Goal: Complete application form: Complete application form

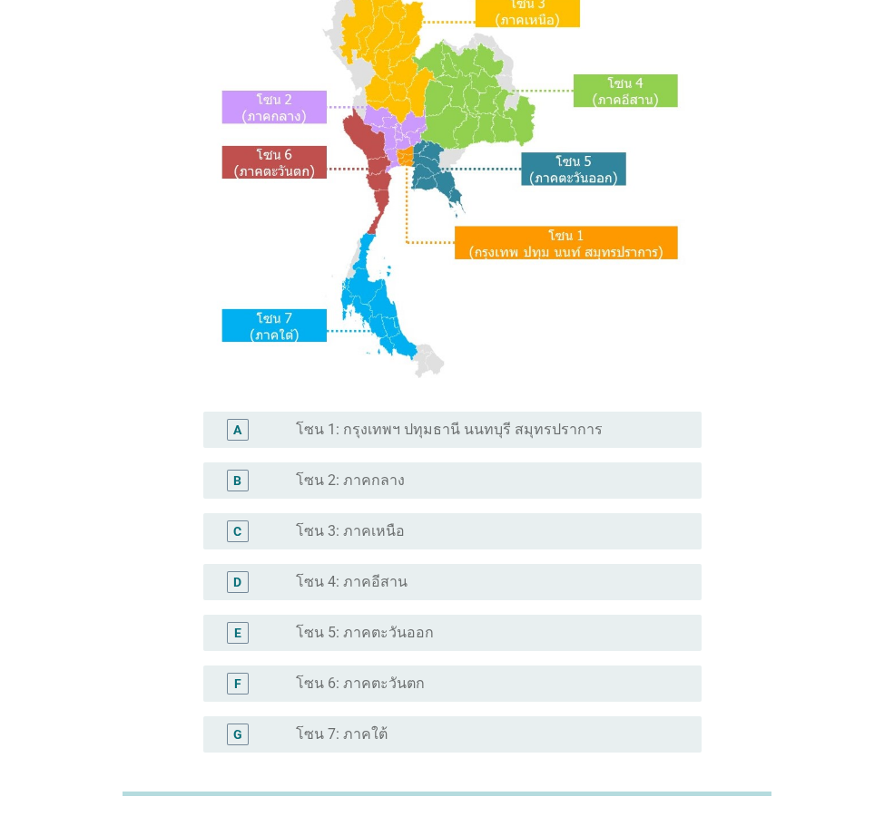
scroll to position [160, 0]
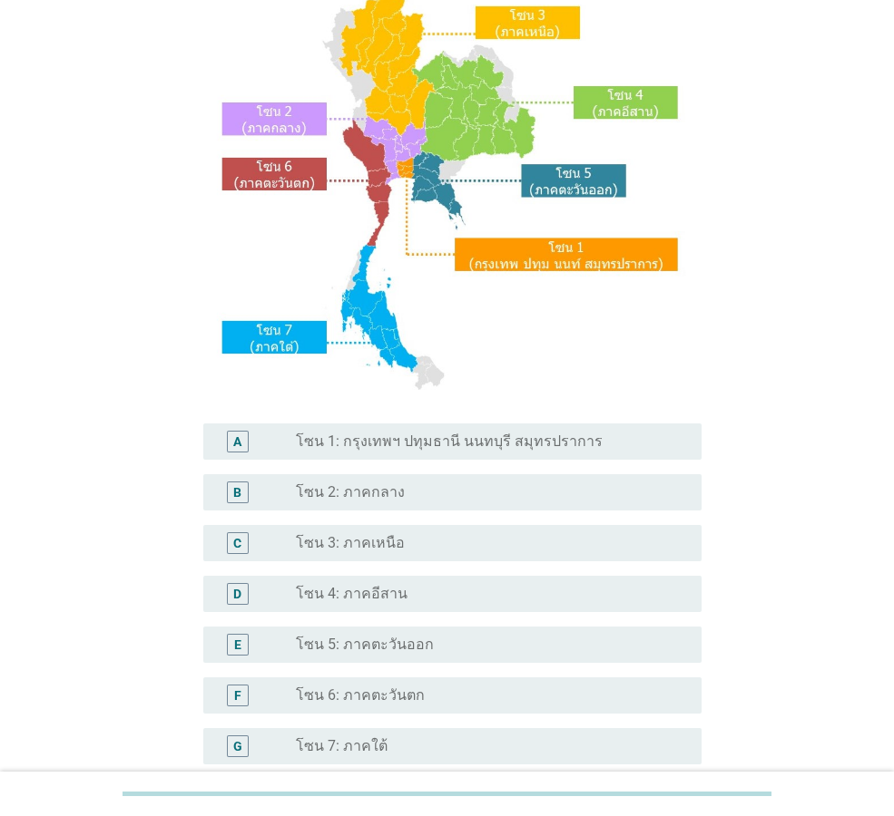
click at [537, 445] on label "โซน 1: กรุงเทพฯ ปทุมธานี นนทบุรี สมุทรปราการ" at bounding box center [449, 442] width 307 height 18
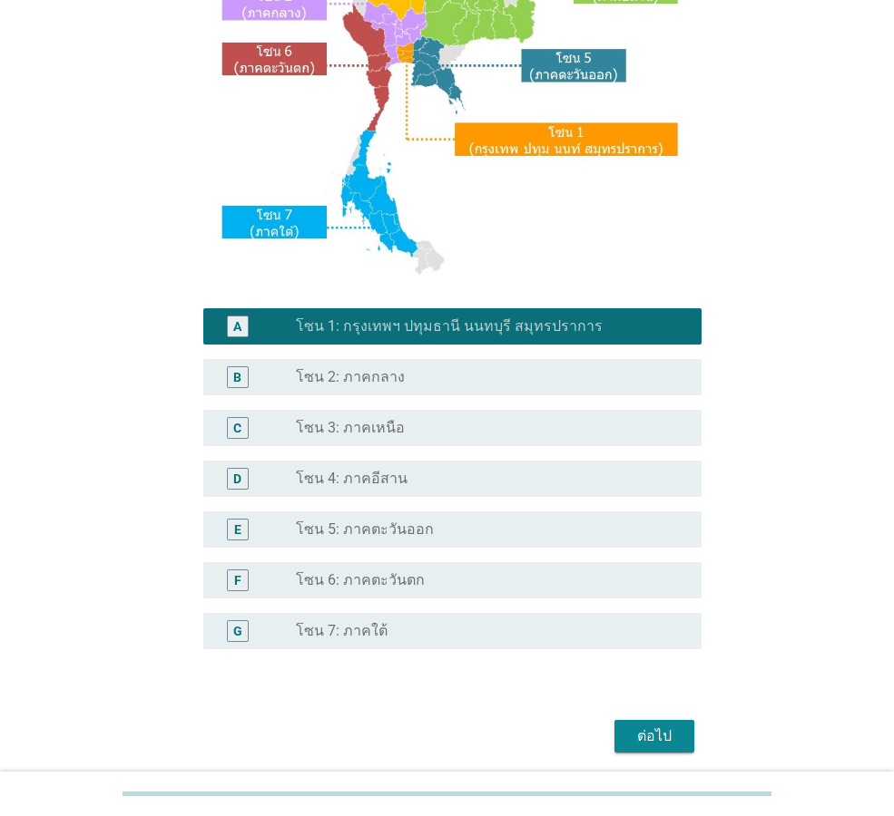
scroll to position [341, 0]
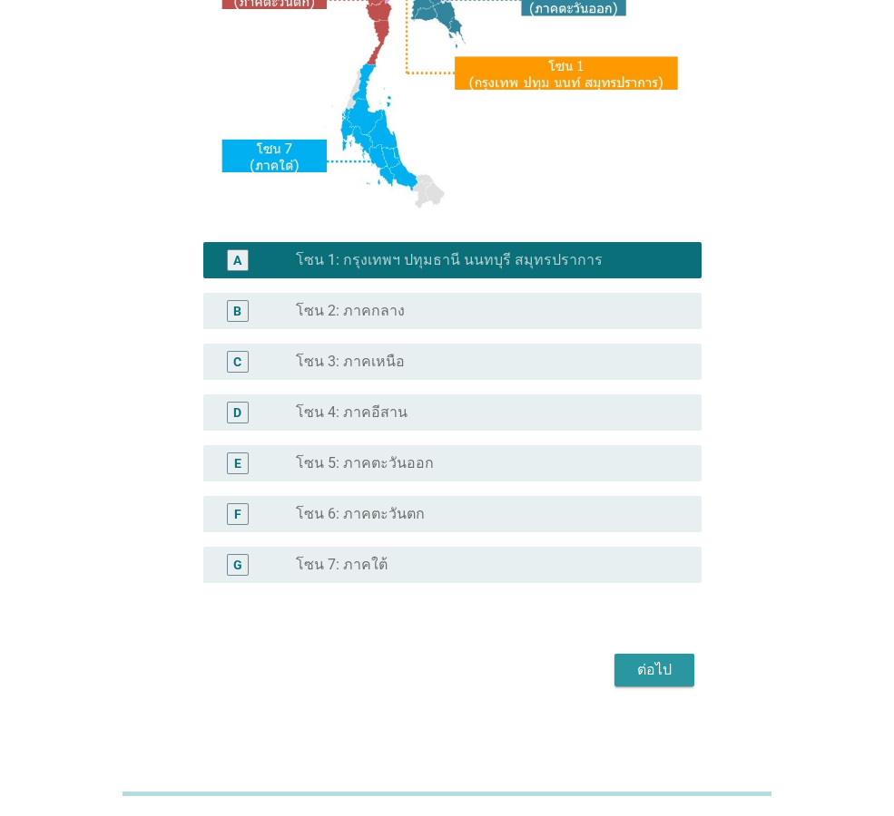
click at [669, 673] on div "ต่อไป" at bounding box center [654, 671] width 51 height 22
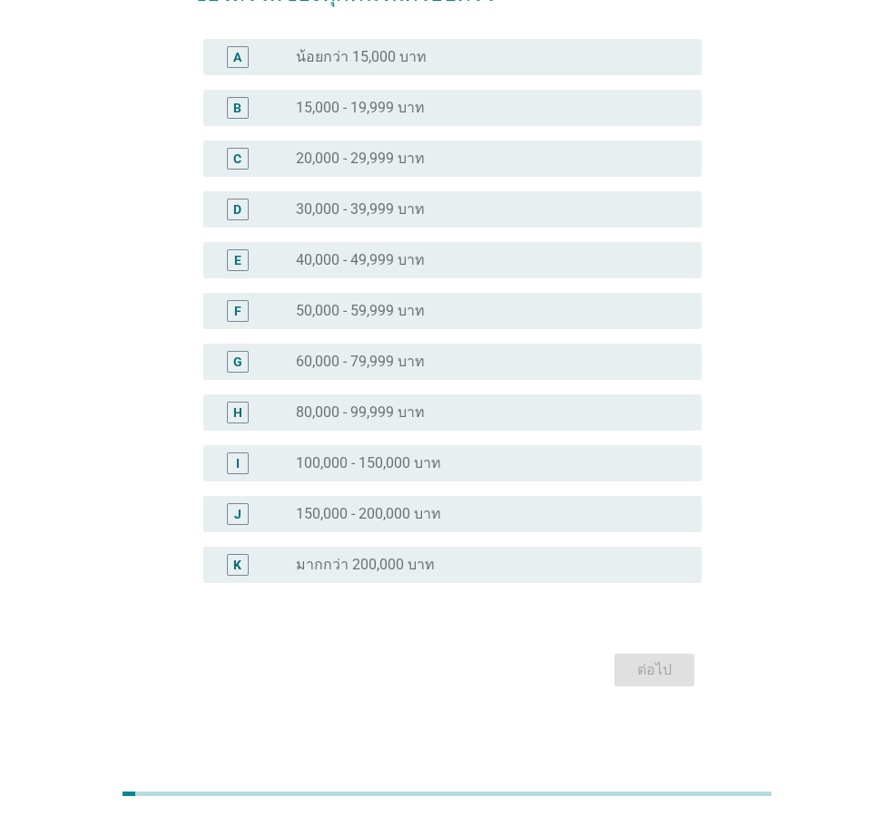
scroll to position [0, 0]
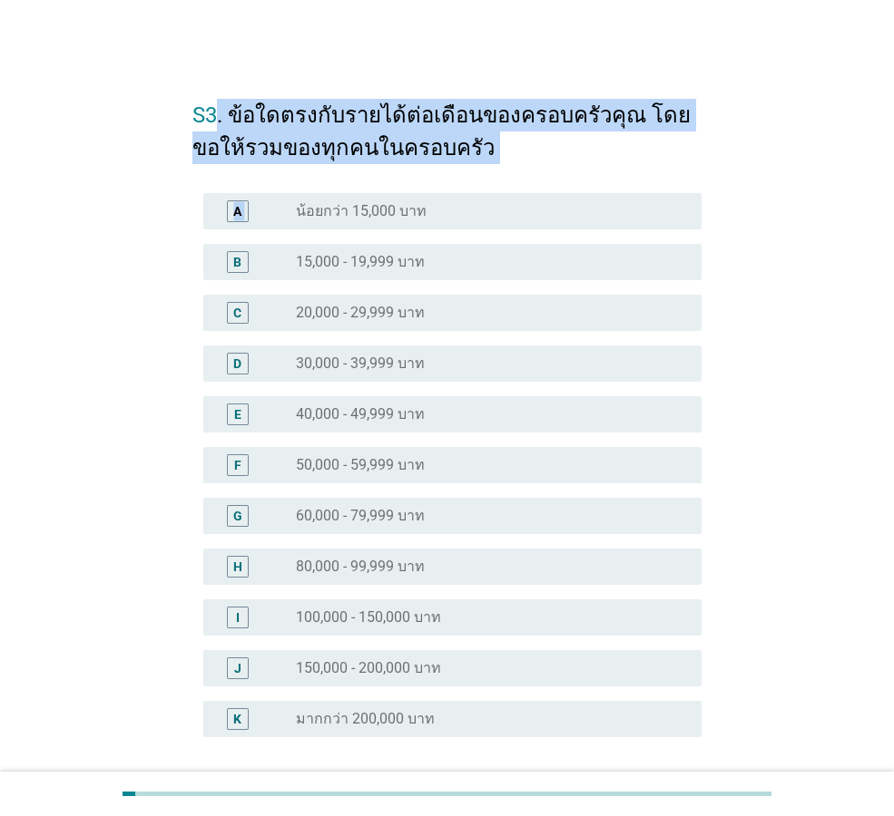
drag, startPoint x: 247, startPoint y: 128, endPoint x: 544, endPoint y: 185, distance: 303.0
click at [544, 185] on form "S3. ข้อใดตรงกับรายได้ต่อเดือนของครอบครัวคุณ โดยขอให้รวมของทุกคนในครอบครัว A rad…" at bounding box center [446, 464] width 509 height 766
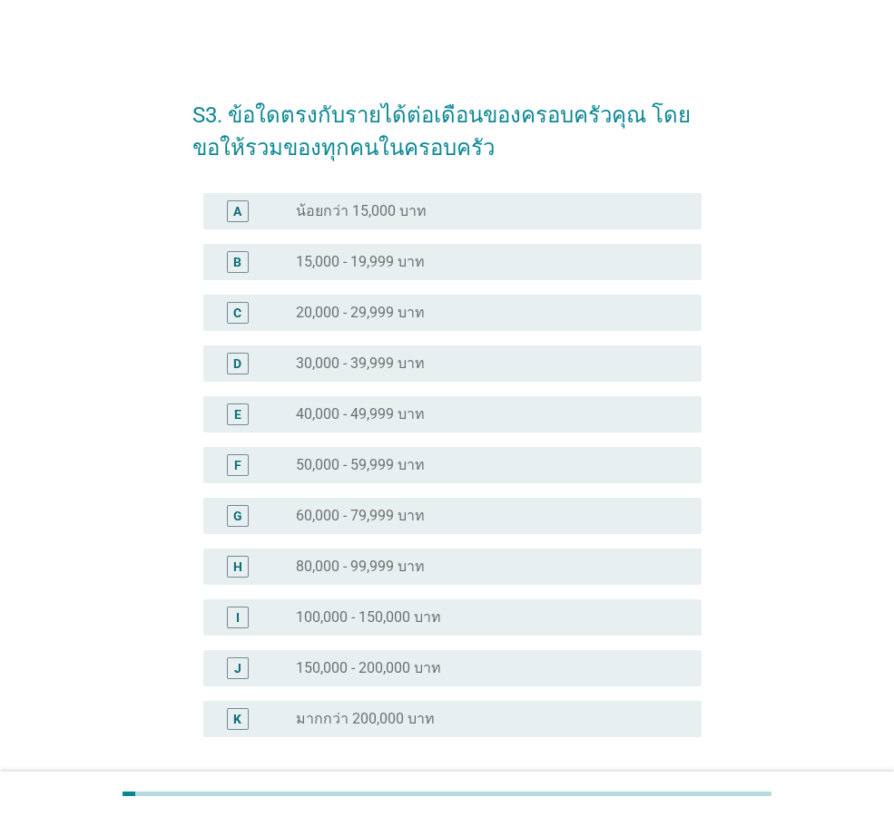
click at [782, 378] on div "S3. ข้อใดตรงกับรายได้ต่อเดือนของครอบครัวคุณ โดยขอให้รวมของทุกคนในครอบครัว A rad…" at bounding box center [447, 463] width 807 height 795
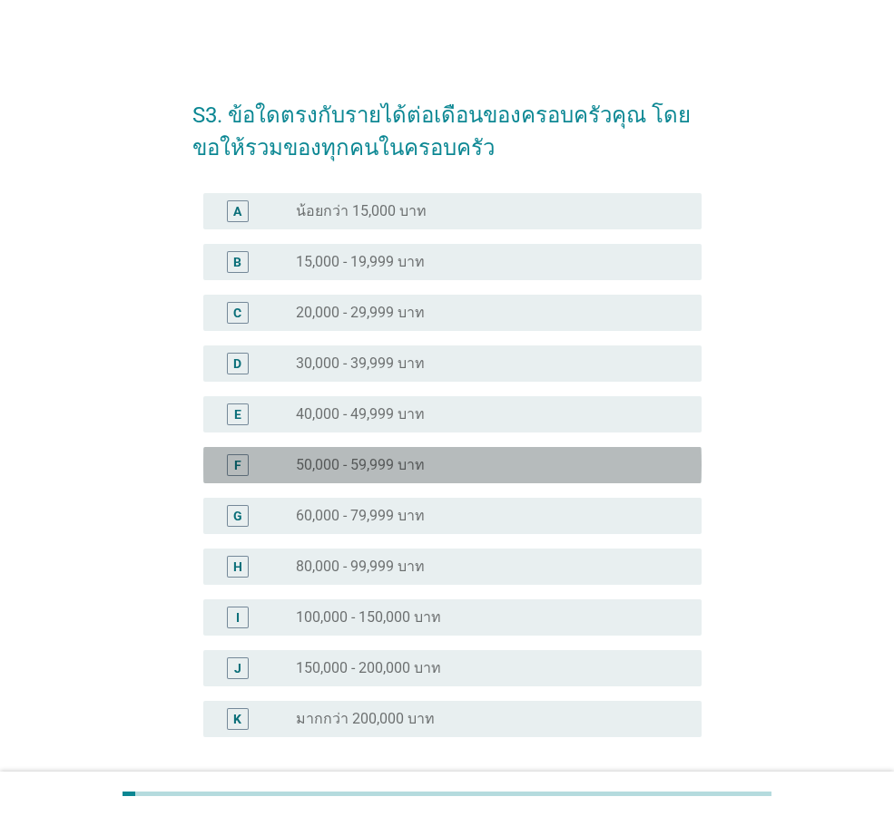
click at [429, 461] on div "radio_button_unchecked 50,000 - 59,999 บาท" at bounding box center [484, 465] width 376 height 18
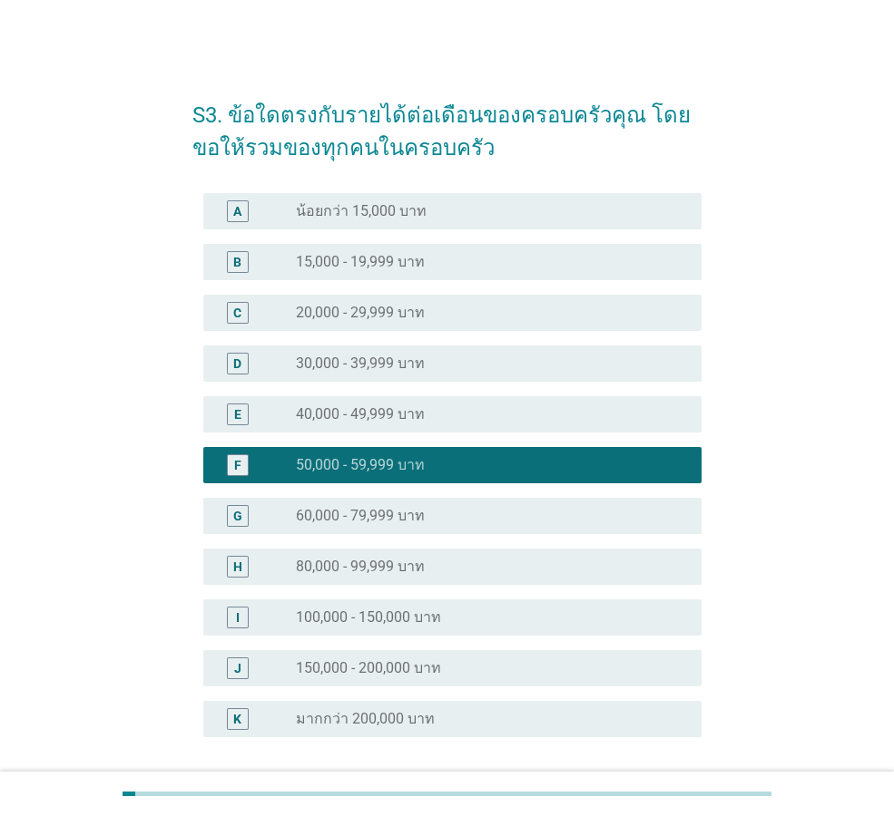
scroll to position [154, 0]
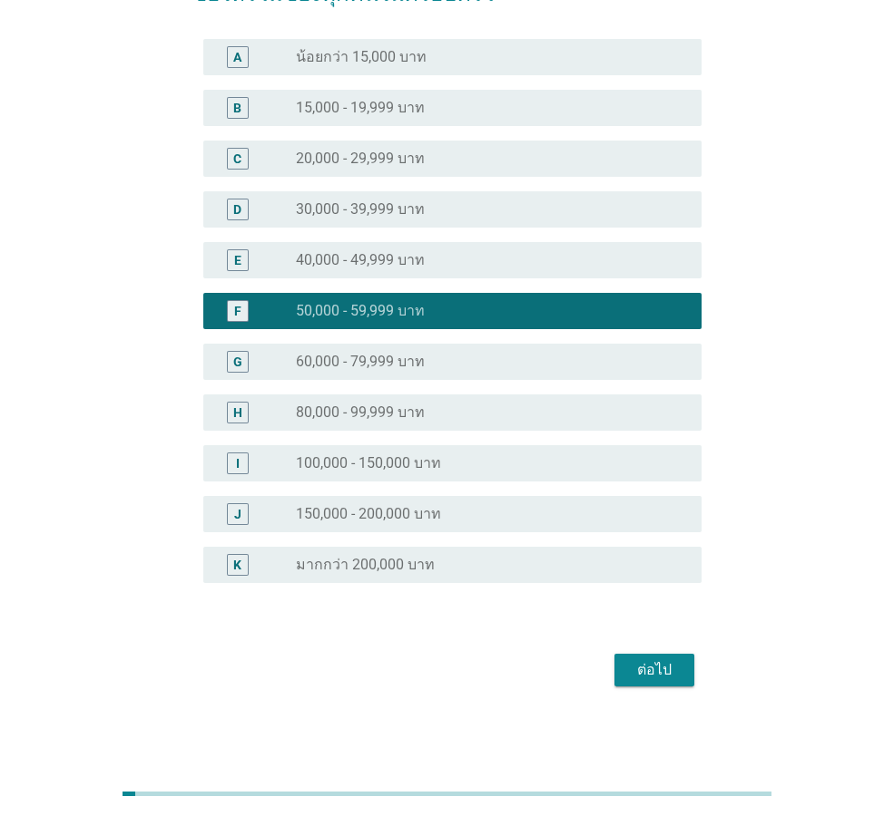
click at [649, 667] on div "ต่อไป" at bounding box center [654, 671] width 51 height 22
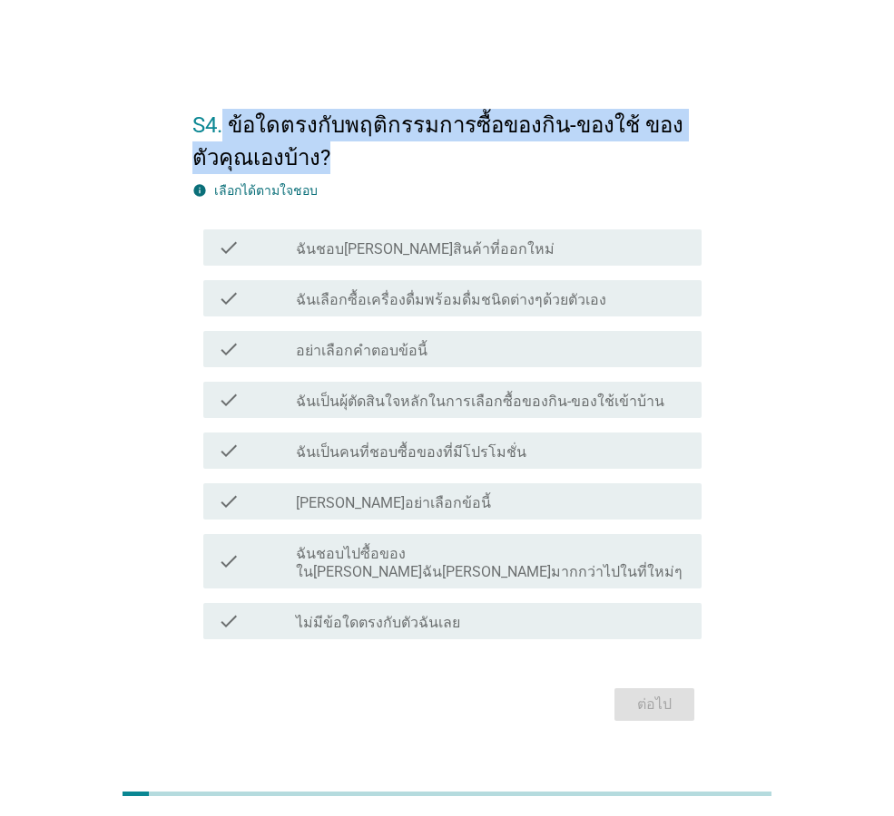
drag, startPoint x: 310, startPoint y: 126, endPoint x: 427, endPoint y: 164, distance: 123.1
click at [427, 164] on h2 "S4. ข้อใดตรงกับพฤติกรรมการซื้อของกิน-ของใช้ ของตัวคุณเองบ้าง?" at bounding box center [446, 132] width 509 height 83
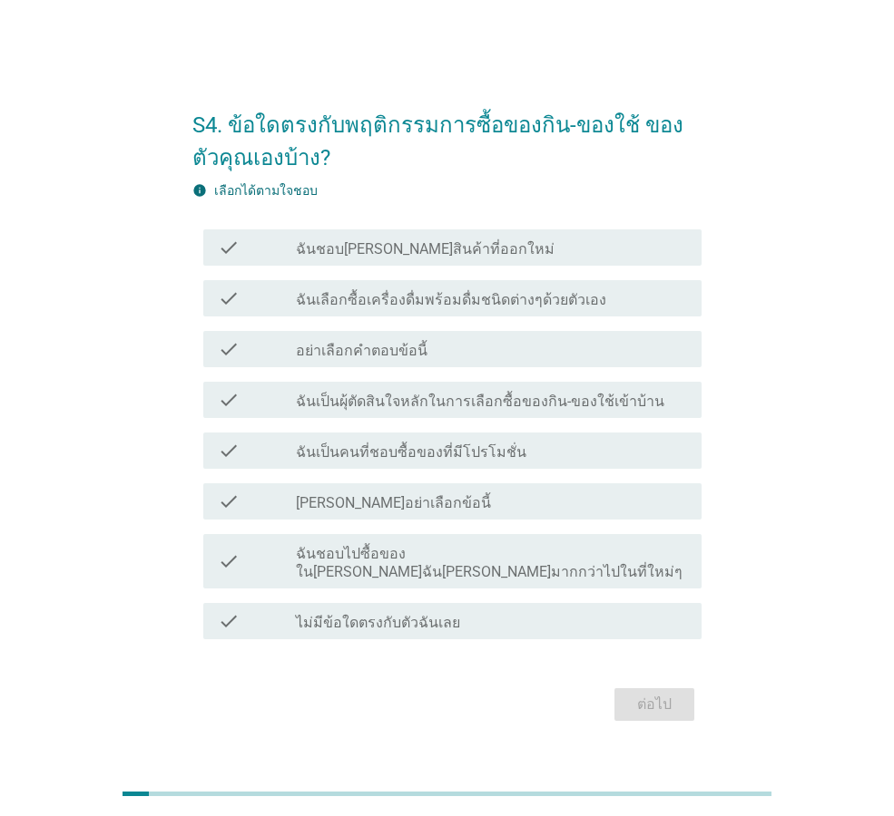
click at [795, 431] on div "S4. ข้อใดตรงกับพฤติกรรมการซื้อของกิน-ของใช้ ของตัวคุณเองบ้าง? info เลือกได้ตามใ…" at bounding box center [447, 408] width 807 height 665
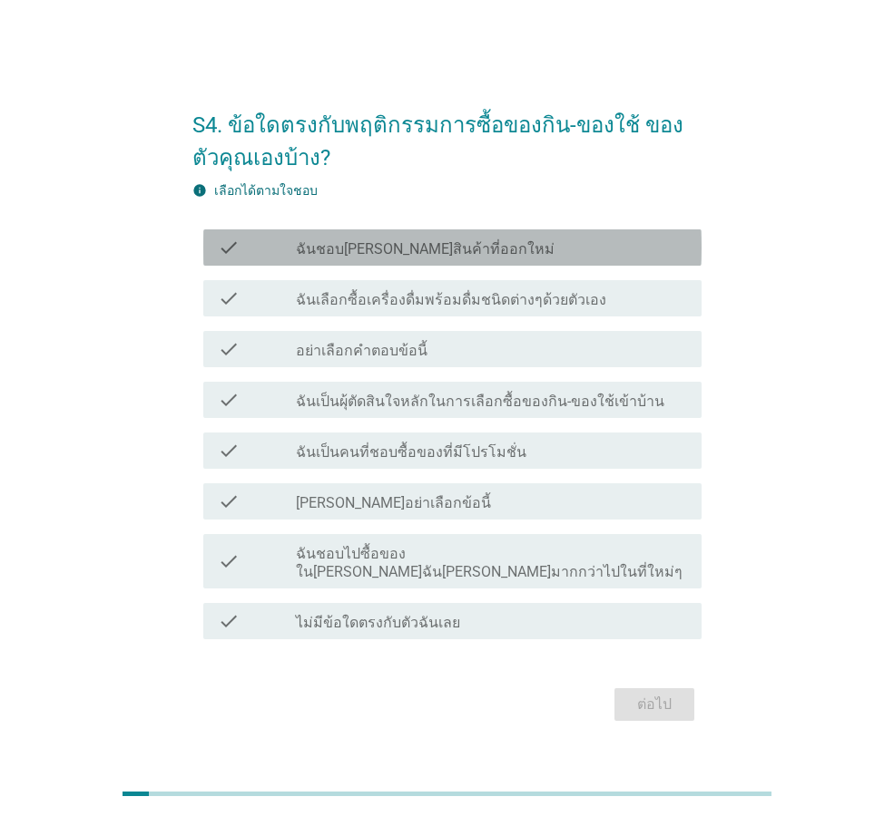
click at [485, 247] on div "check_box_outline_blank ฉันชอบ[PERSON_NAME]สินค้าที่ออกใหม่" at bounding box center [491, 248] width 391 height 22
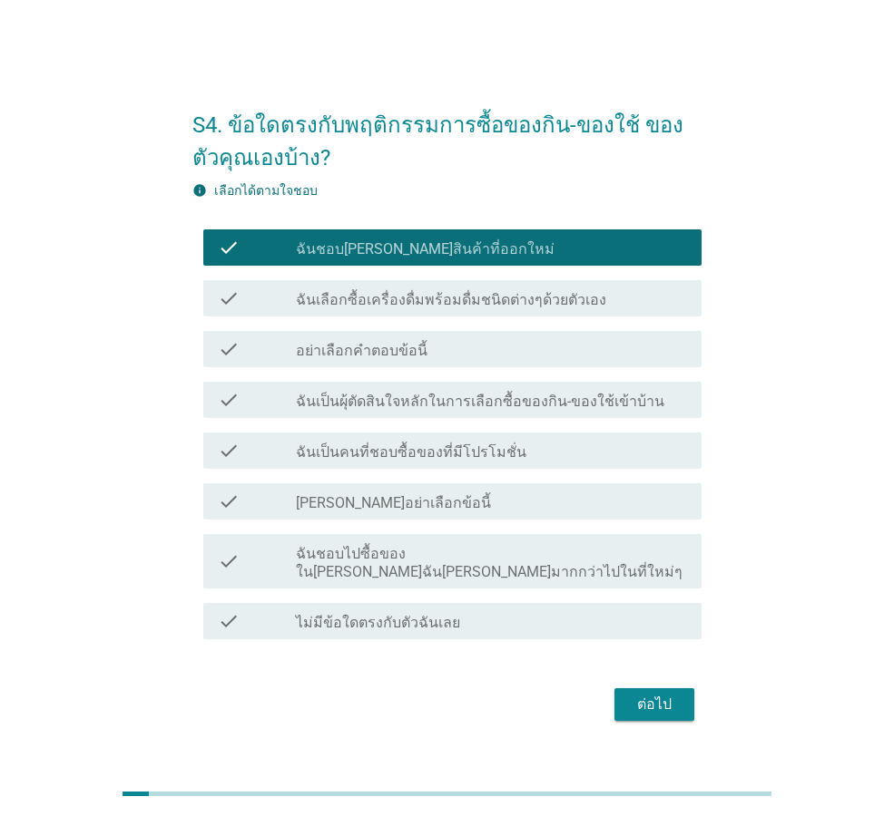
click at [627, 332] on div "check check_box_outline_blank อย่าเลือกคำตอบข้อนี้" at bounding box center [446, 349] width 509 height 51
click at [620, 309] on div "check_box_outline_blank ฉันเลือกซื้อเครื่องดื่มพร้อมดื่มชนิดต่างๆด้วยตัวเอง" at bounding box center [491, 299] width 391 height 22
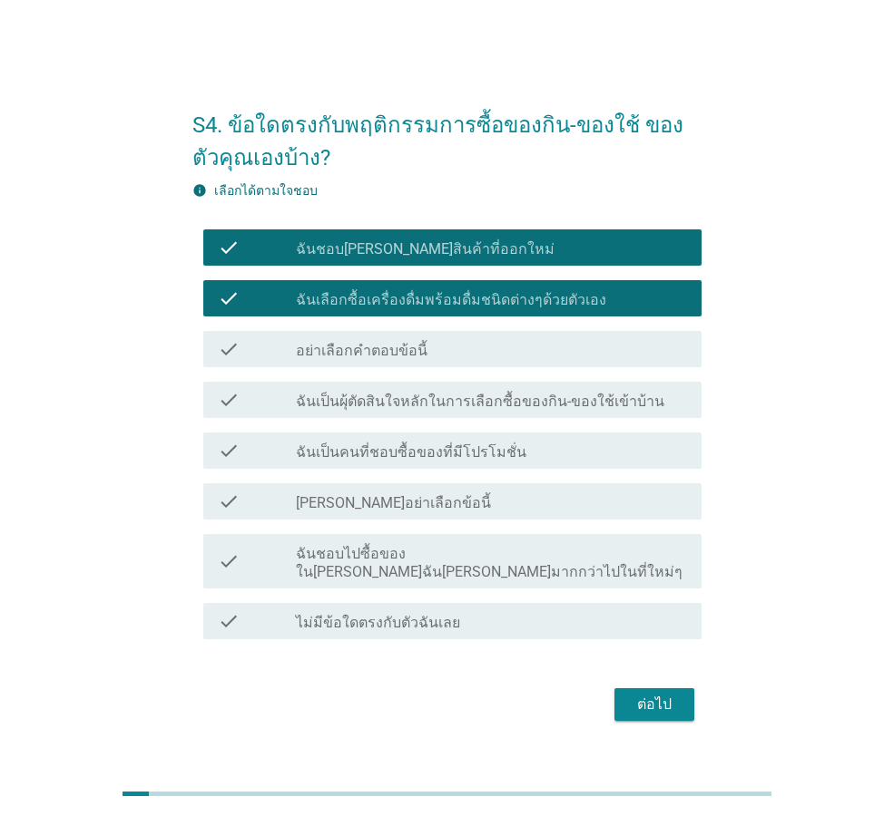
click at [626, 410] on label "ฉันเป็นผุ้ตัดสินใจหลักในการเลือกซื้อของกิน-ของใช้เข้าบ้าน" at bounding box center [480, 402] width 368 height 18
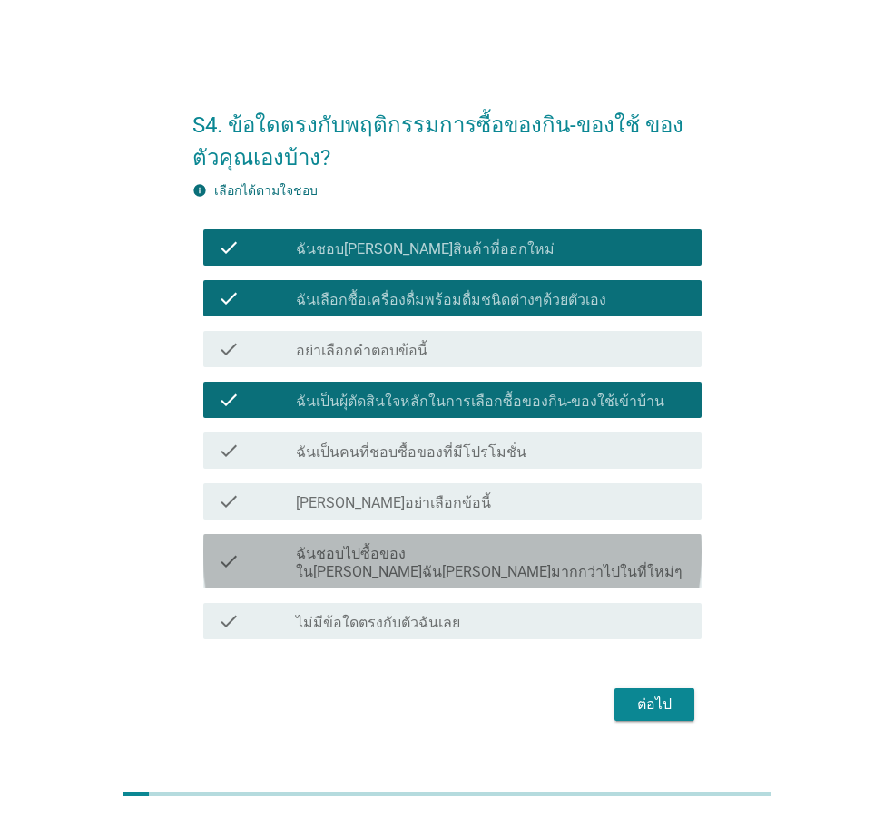
click at [603, 556] on label "ฉันชอบไปซื้อของใน[PERSON_NAME]ฉัน[PERSON_NAME]มากกว่าไปในที่ใหม่ๆ" at bounding box center [491, 563] width 391 height 36
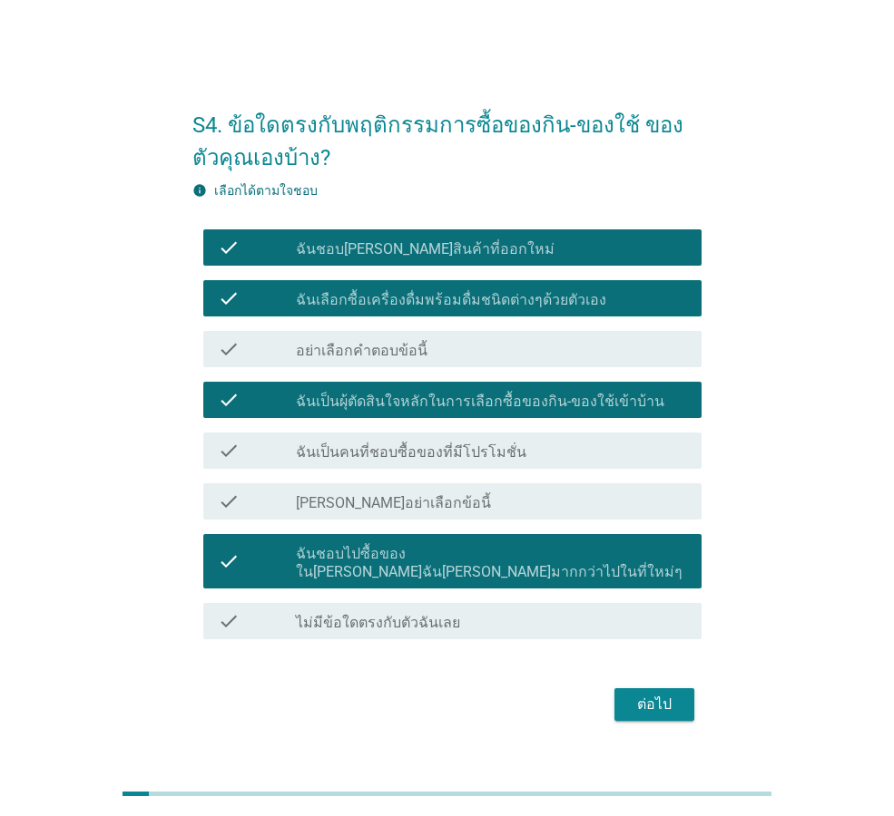
click at [603, 556] on label "ฉันชอบไปซื้อของใน[PERSON_NAME]ฉัน[PERSON_NAME]มากกว่าไปในที่ใหม่ๆ" at bounding box center [491, 563] width 391 height 36
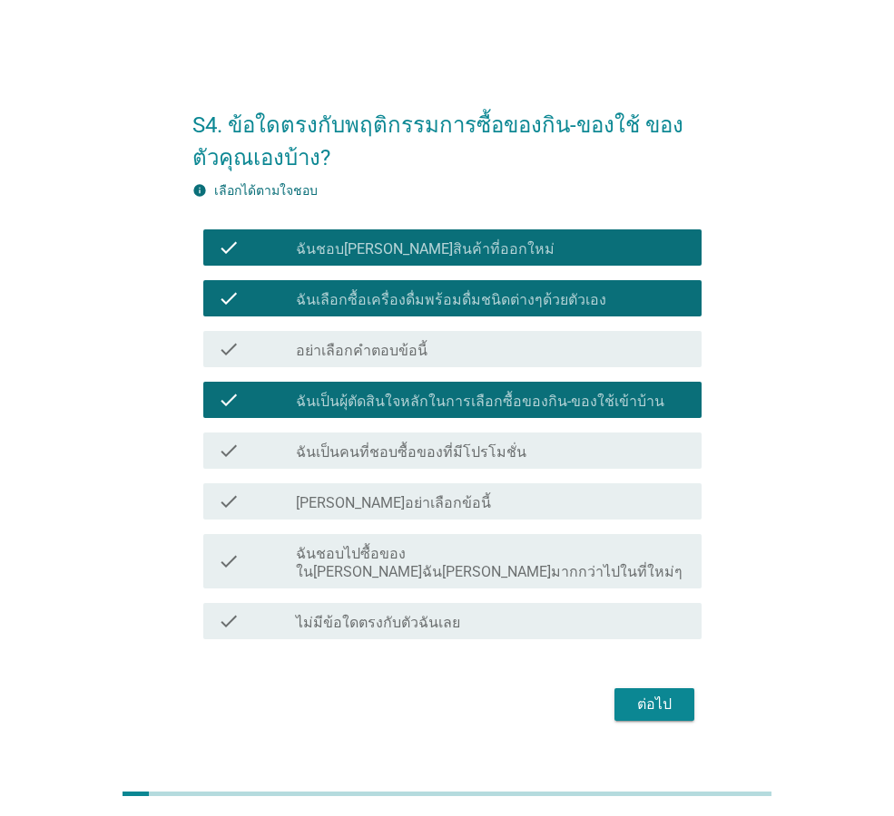
click at [669, 694] on div "ต่อไป" at bounding box center [654, 705] width 51 height 22
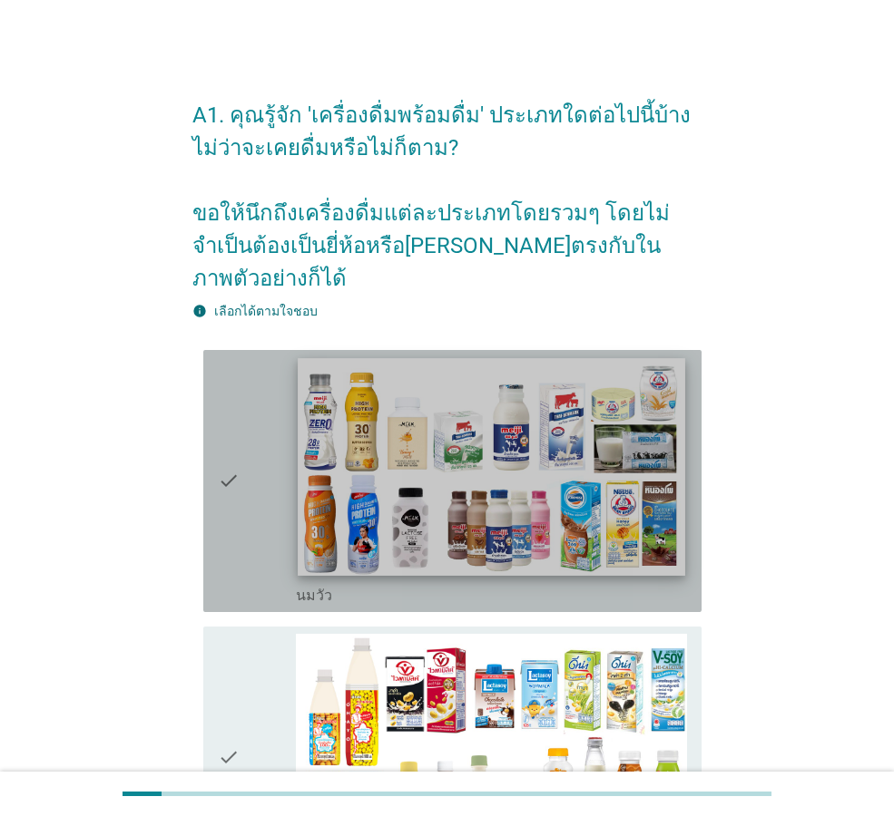
click at [491, 415] on img at bounding box center [491, 467] width 386 height 218
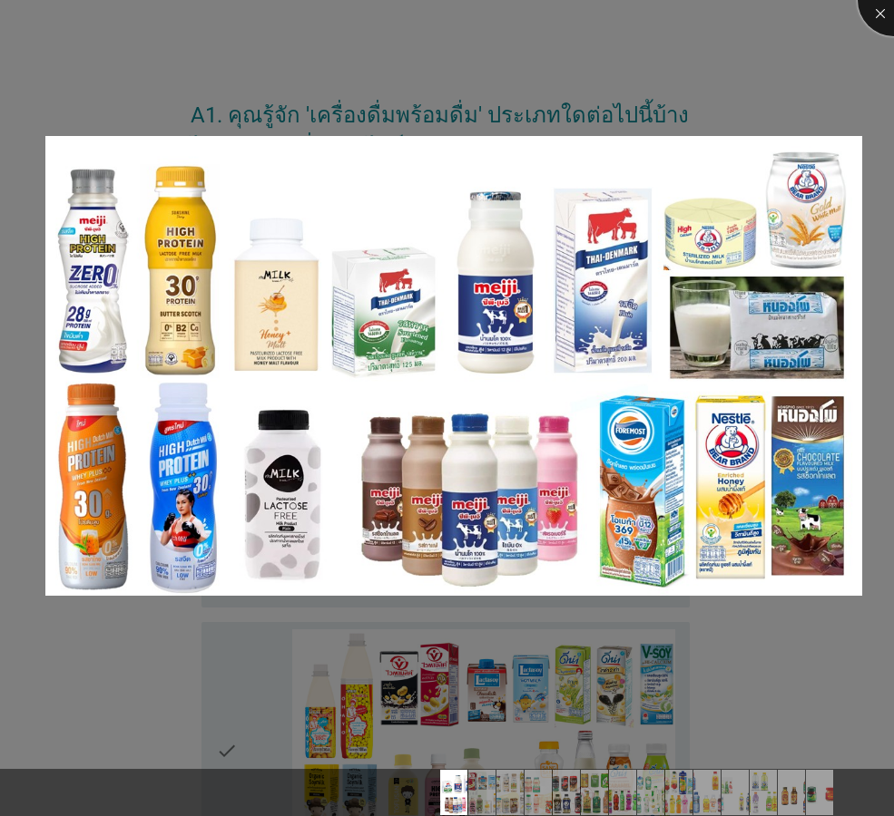
click at [879, 5] on div at bounding box center [893, 0] width 73 height 73
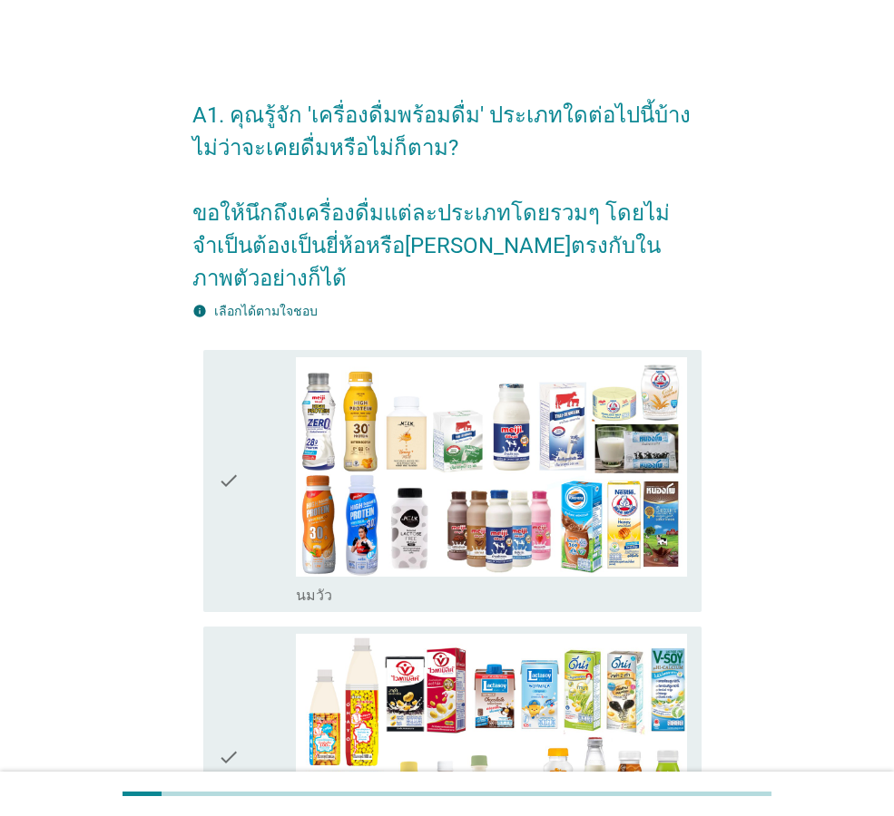
click at [263, 358] on div "check" at bounding box center [257, 481] width 78 height 248
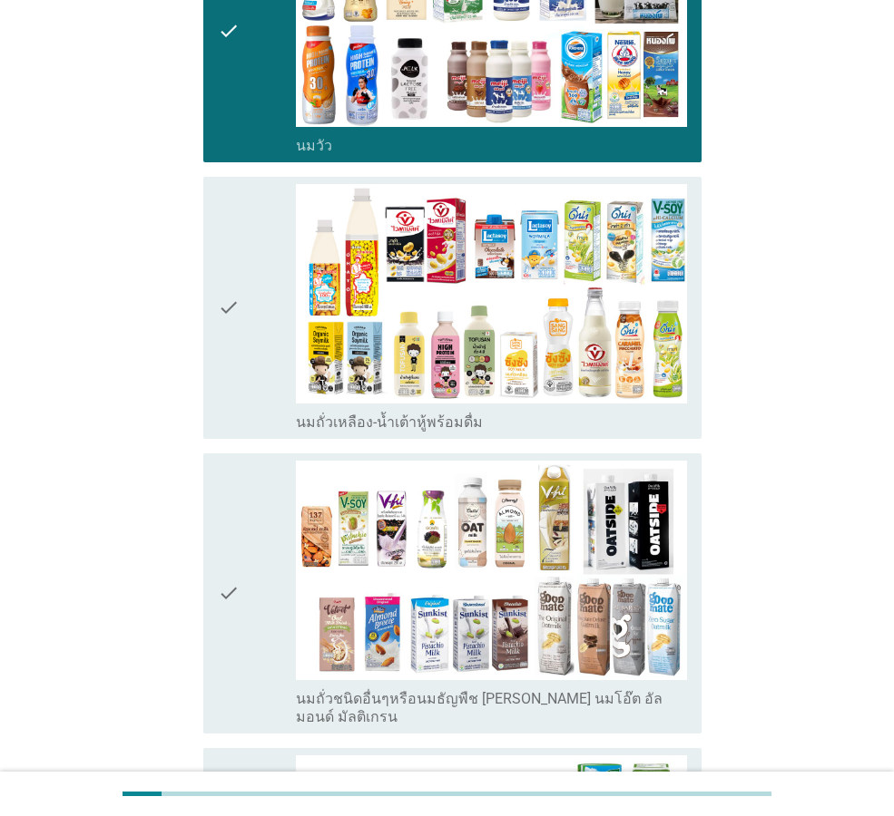
scroll to position [454, 0]
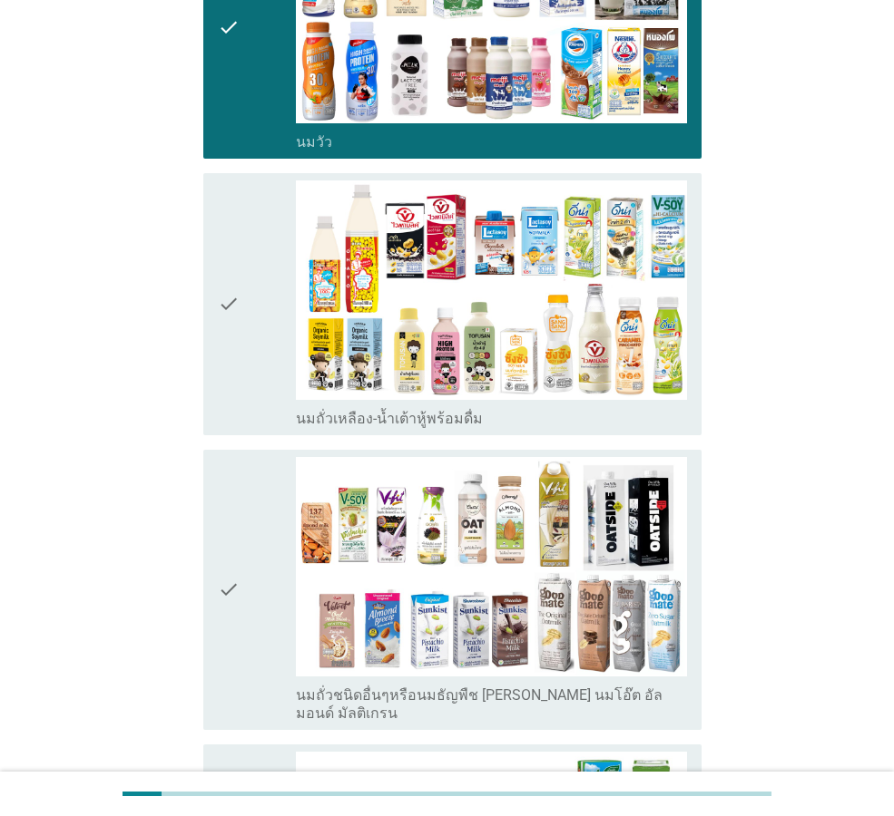
click at [264, 358] on div "check" at bounding box center [257, 305] width 78 height 248
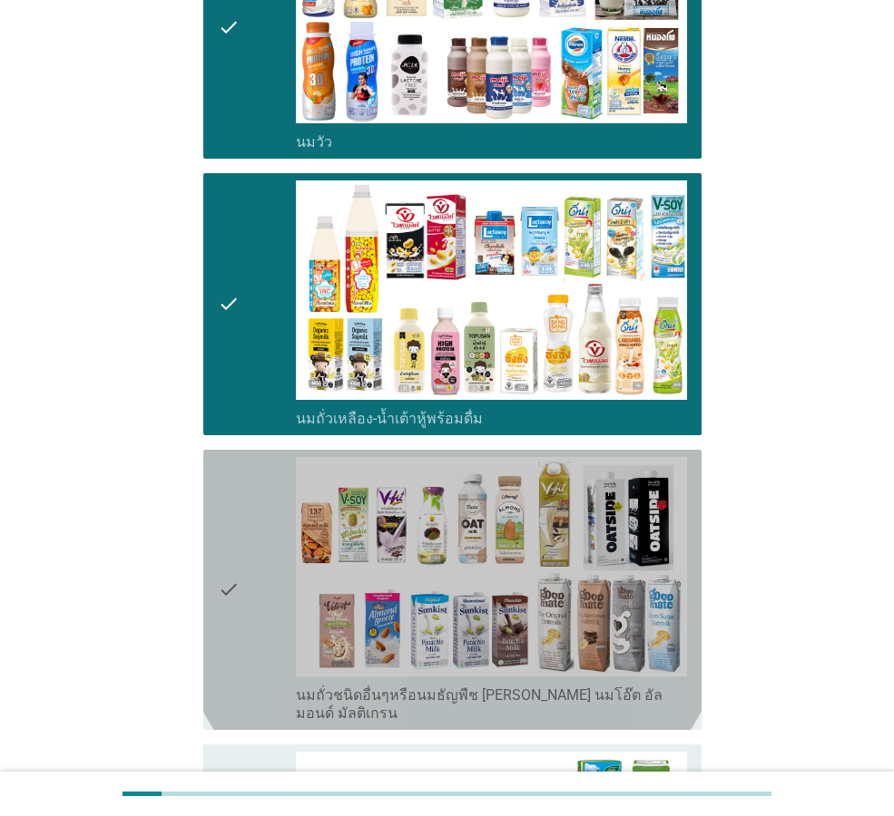
click at [251, 457] on div "check" at bounding box center [257, 590] width 78 height 266
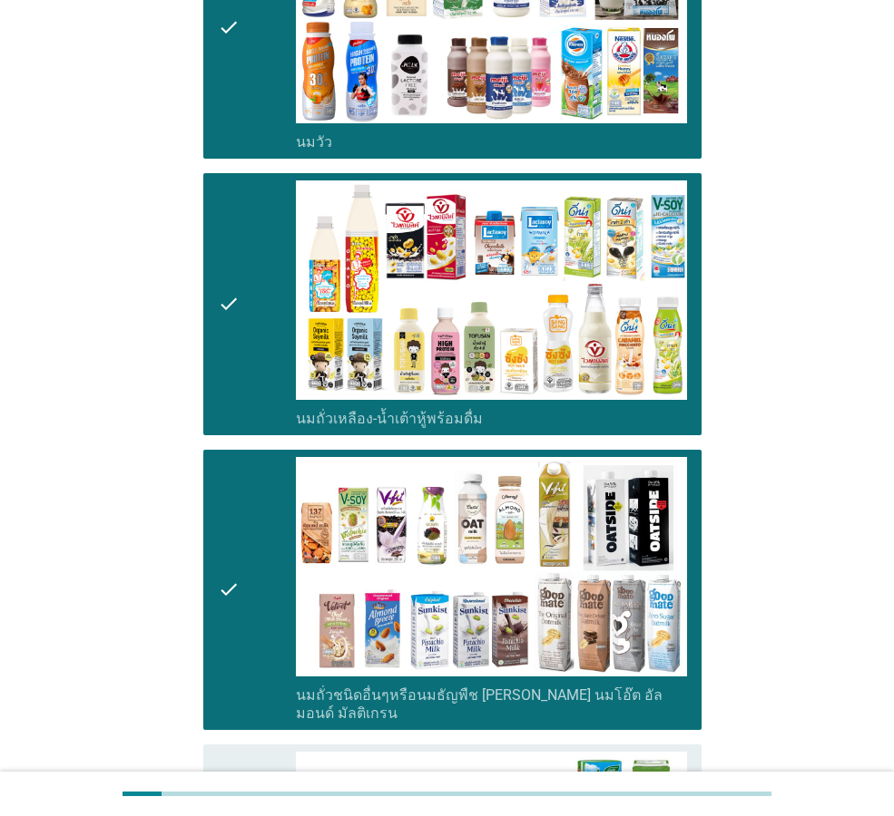
scroll to position [816, 0]
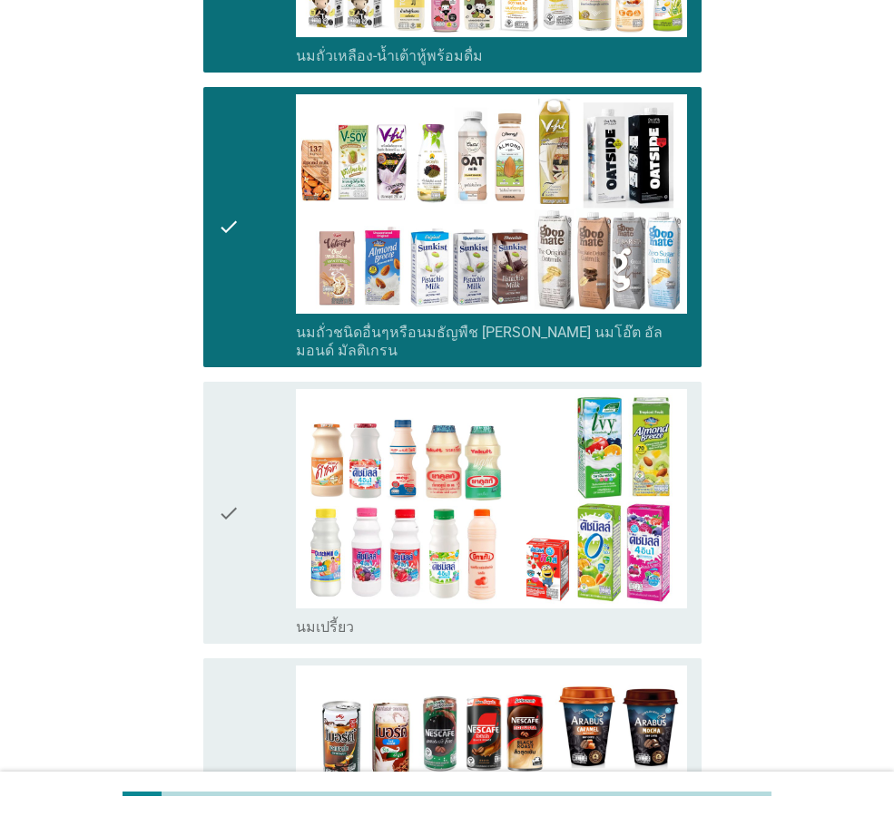
click at [251, 444] on div "check" at bounding box center [257, 513] width 78 height 248
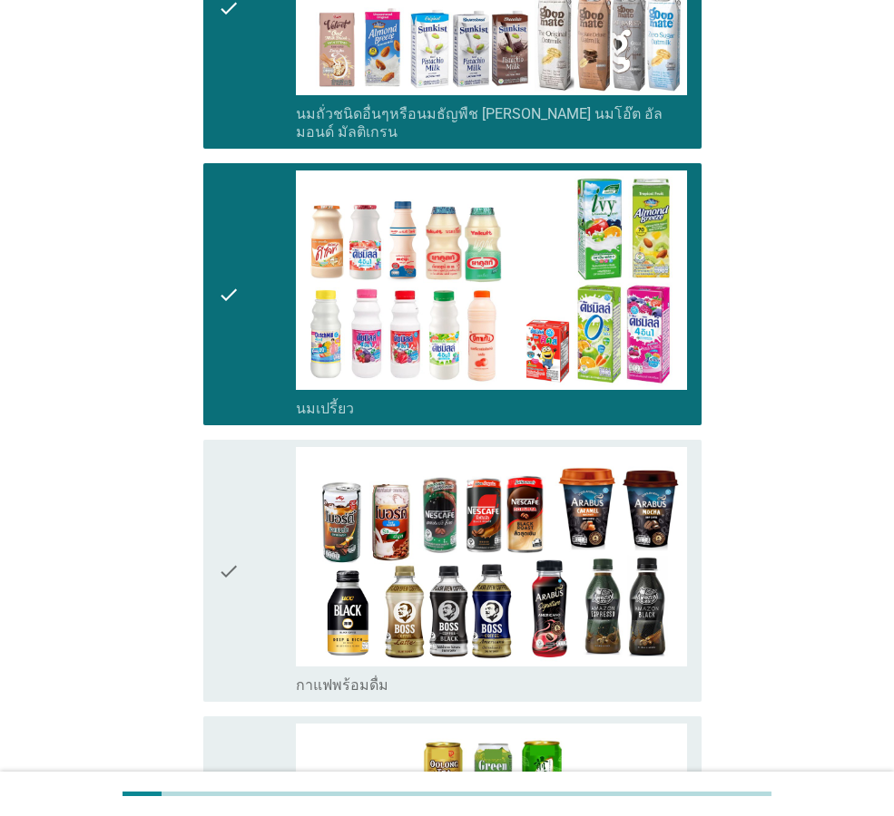
scroll to position [1179, 0]
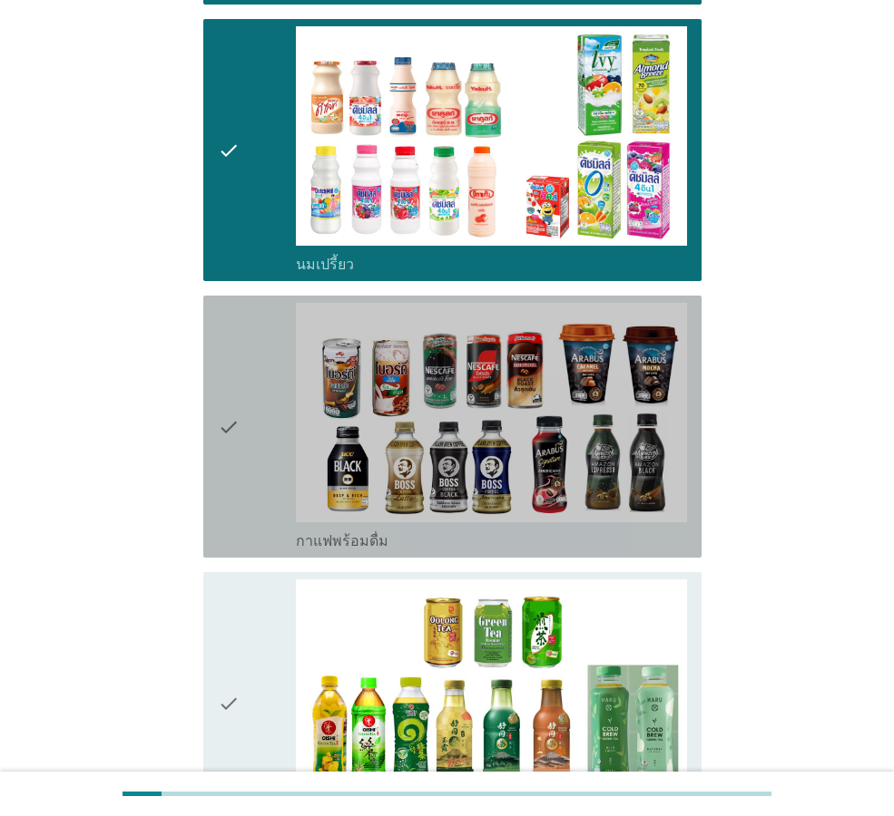
click at [250, 444] on div "check" at bounding box center [257, 427] width 78 height 248
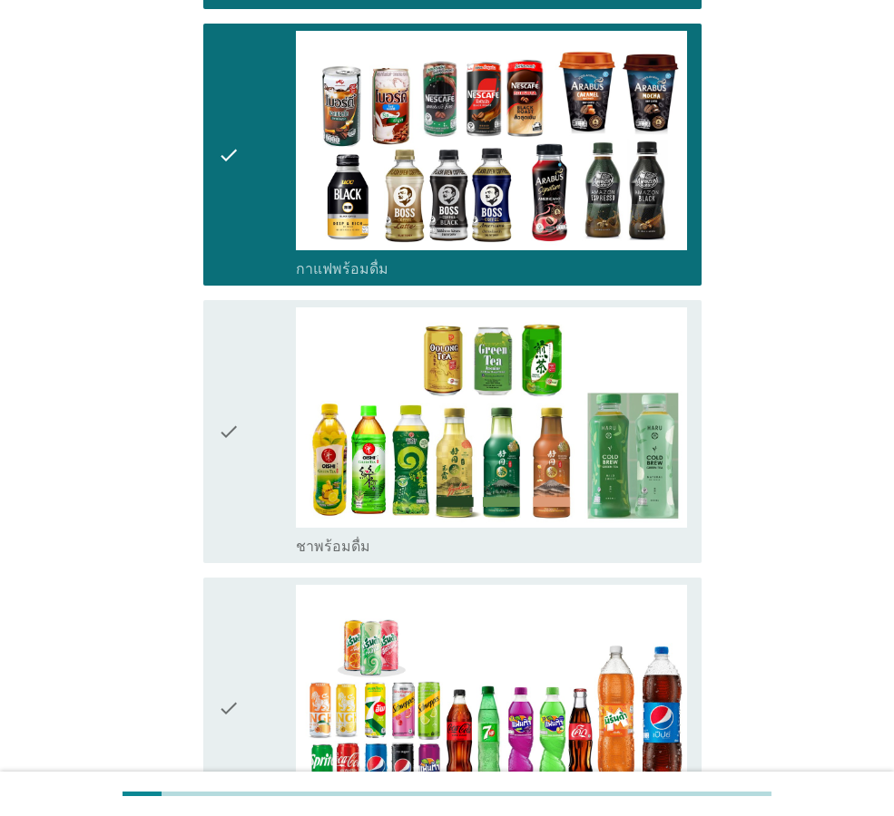
click at [250, 444] on div "check" at bounding box center [257, 432] width 78 height 248
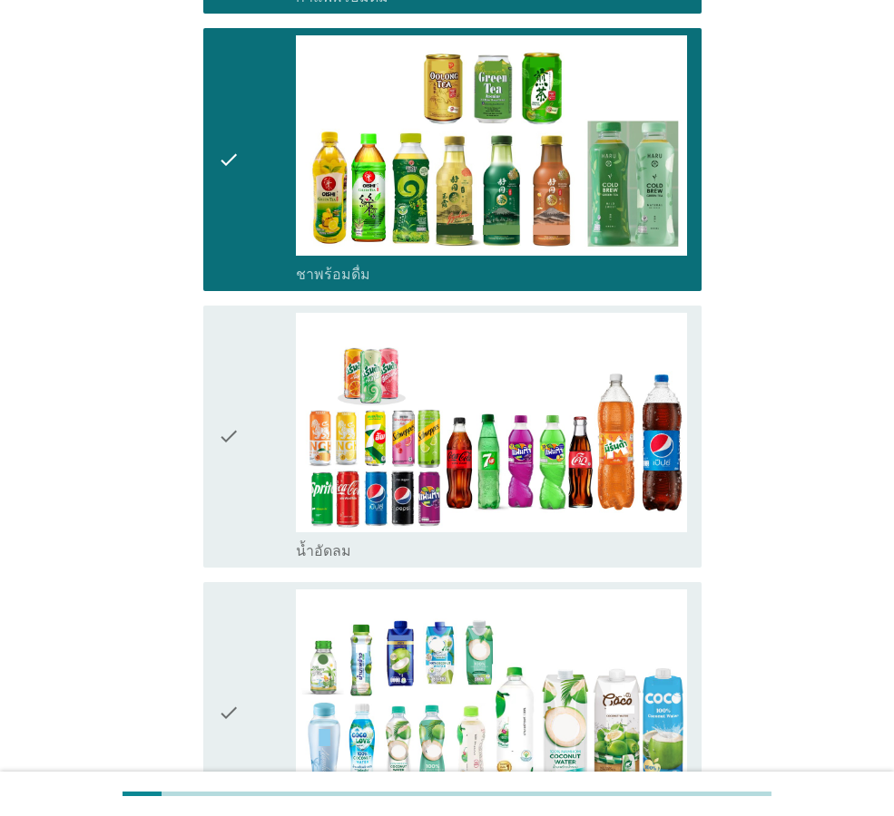
click at [250, 444] on div "check" at bounding box center [257, 437] width 78 height 248
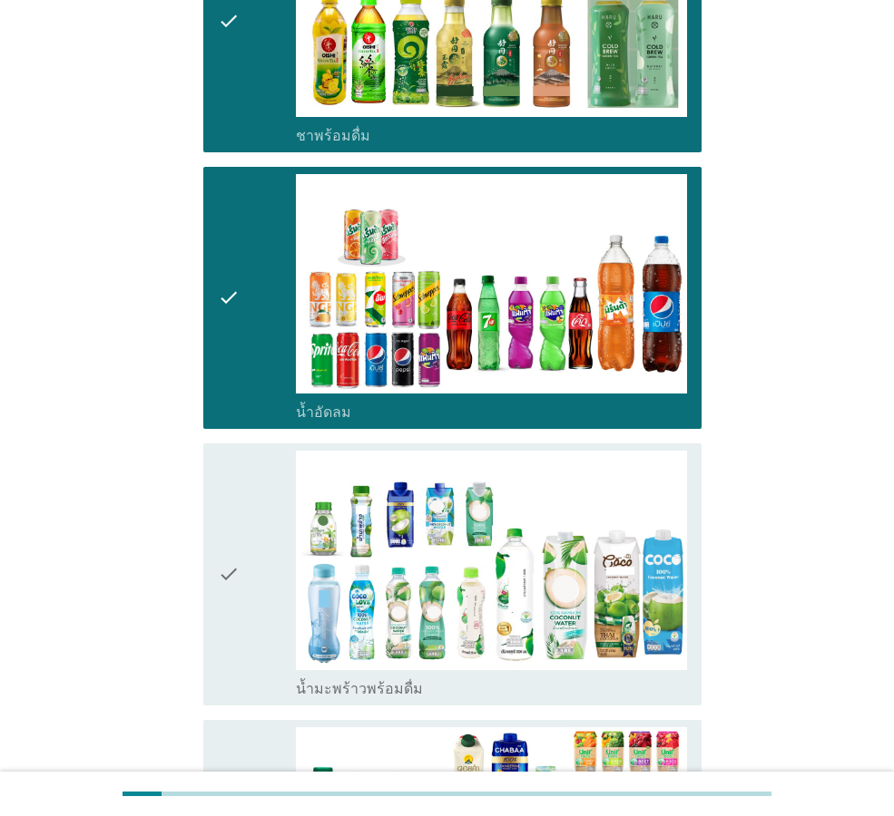
scroll to position [1996, 0]
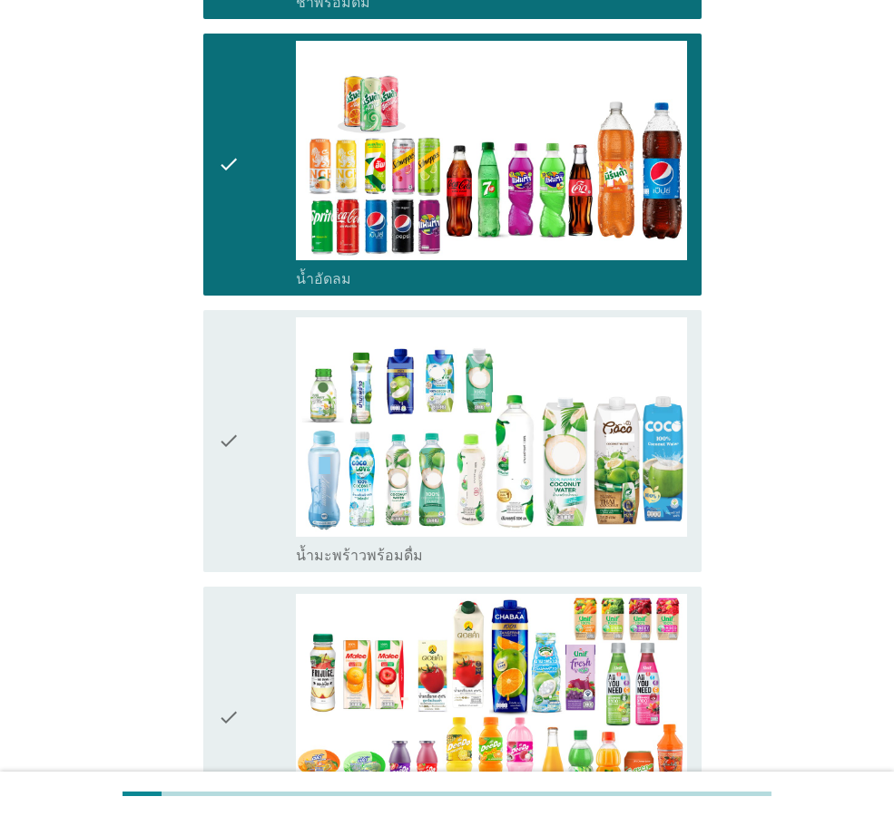
click at [250, 444] on div "check" at bounding box center [257, 442] width 78 height 248
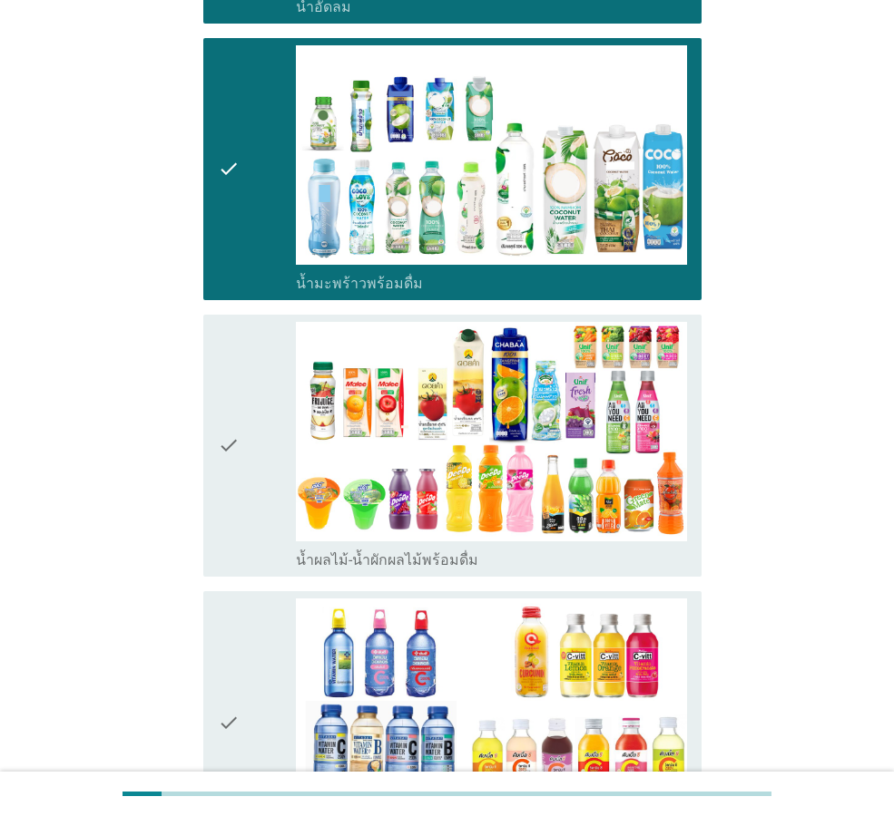
click at [250, 444] on div "check" at bounding box center [257, 446] width 78 height 248
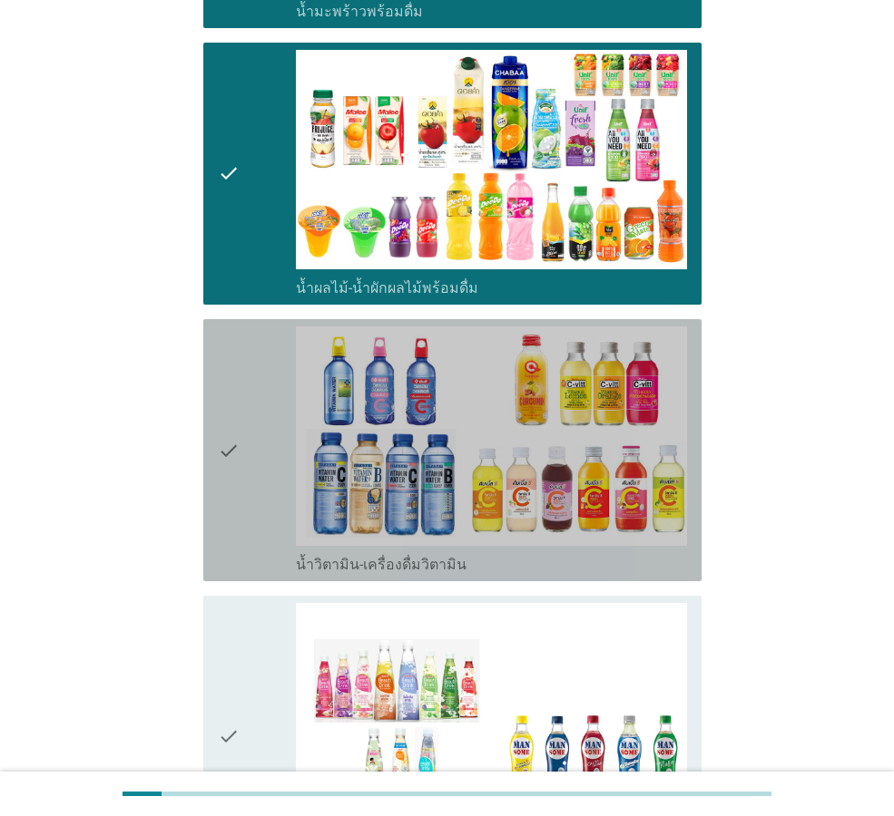
click at [250, 444] on div "check" at bounding box center [257, 451] width 78 height 248
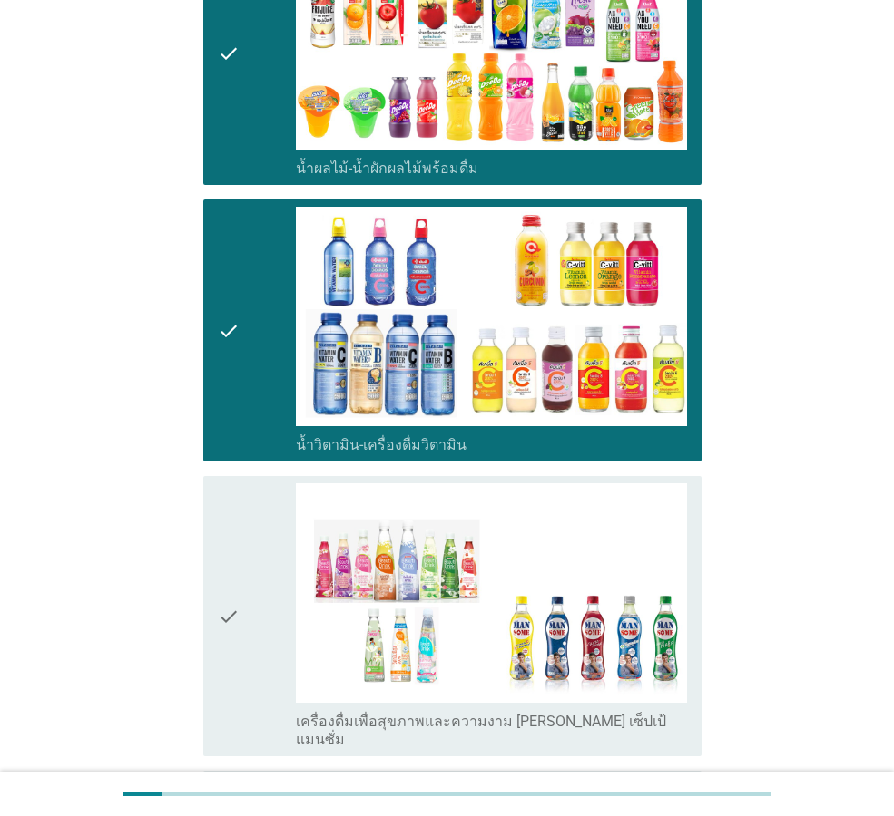
scroll to position [2812, 0]
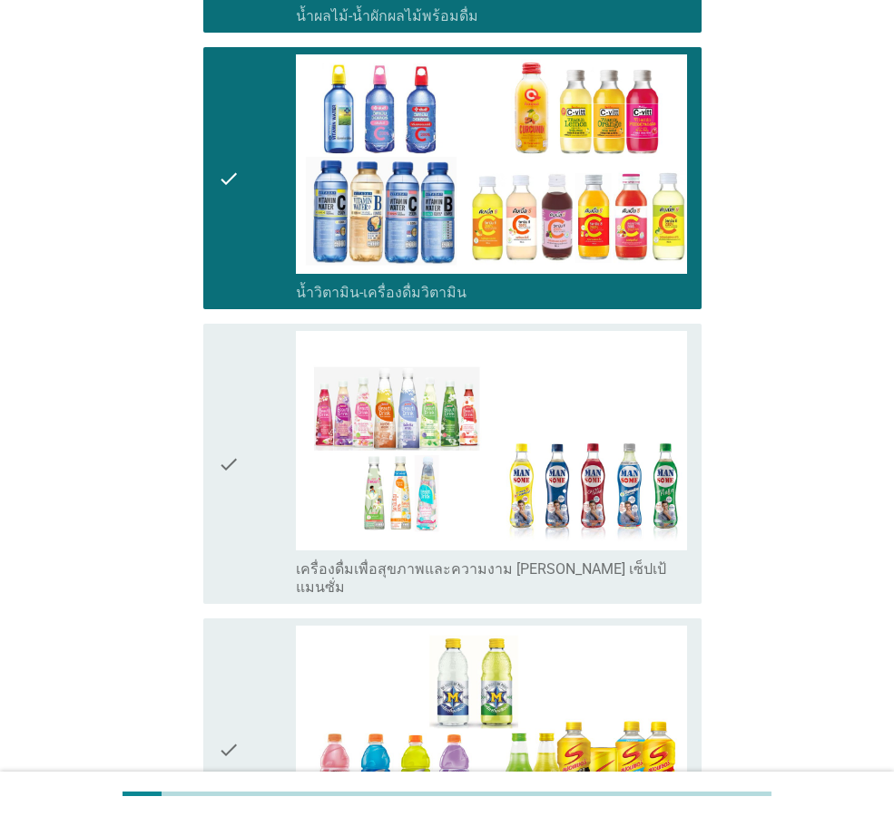
click at [250, 444] on div "check" at bounding box center [257, 464] width 78 height 266
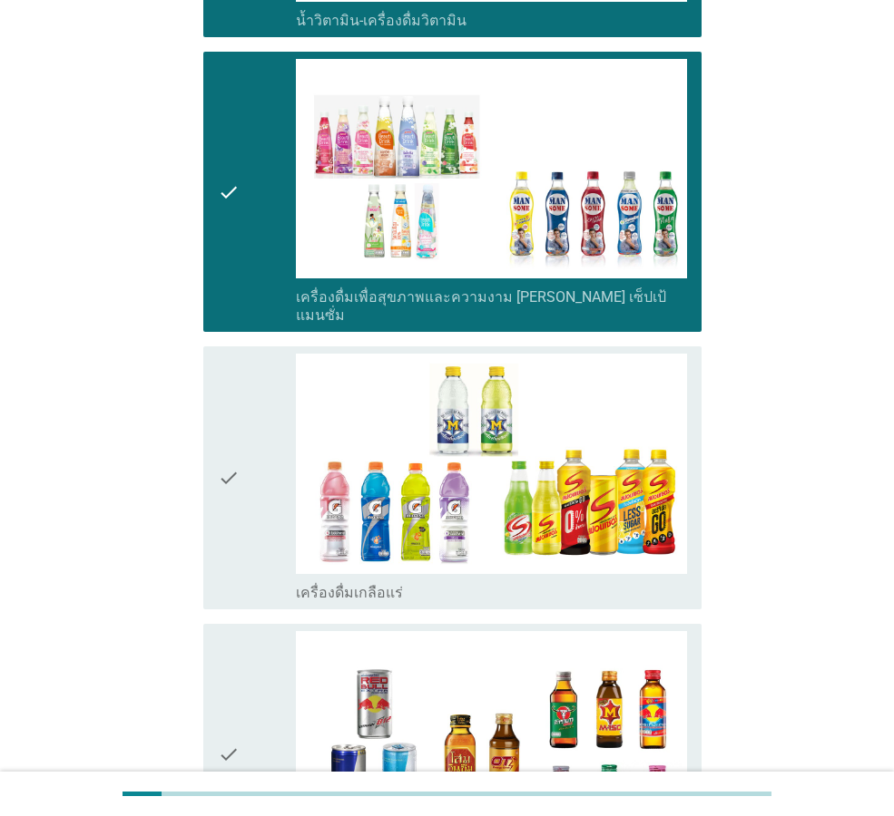
click at [250, 444] on div "check" at bounding box center [257, 478] width 78 height 248
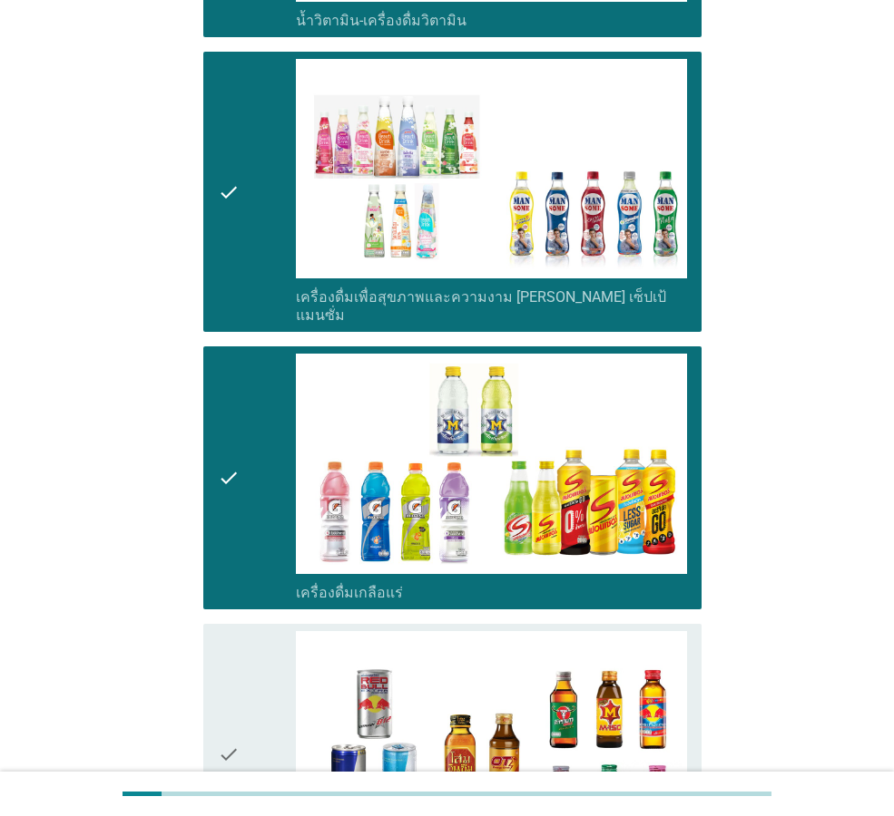
scroll to position [3357, 0]
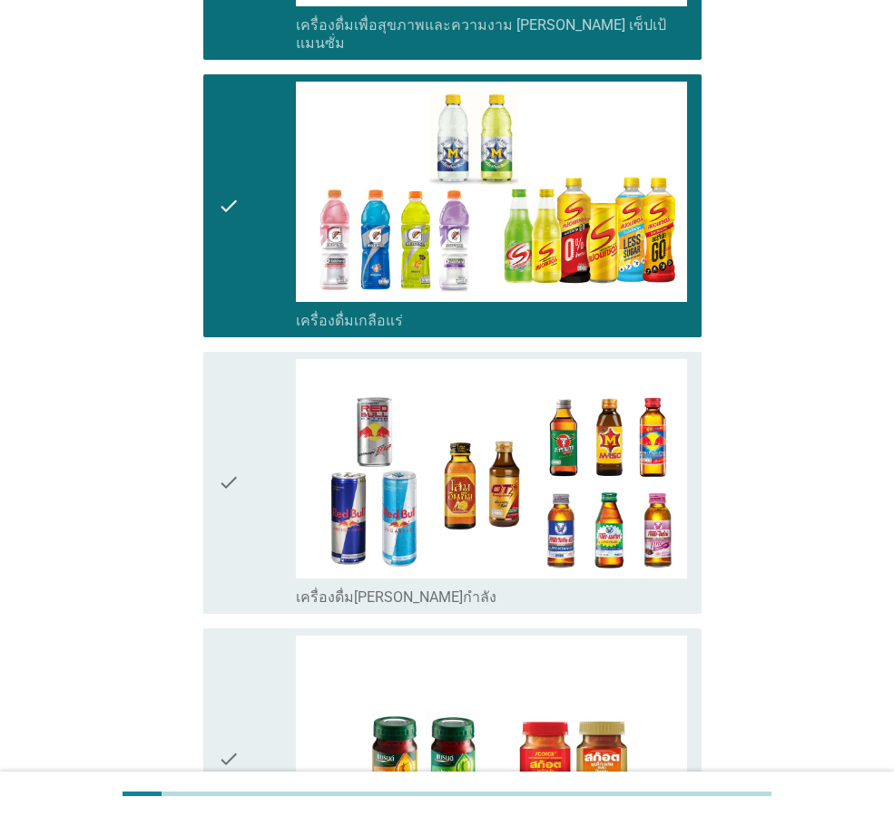
click at [250, 444] on div "check" at bounding box center [257, 483] width 78 height 248
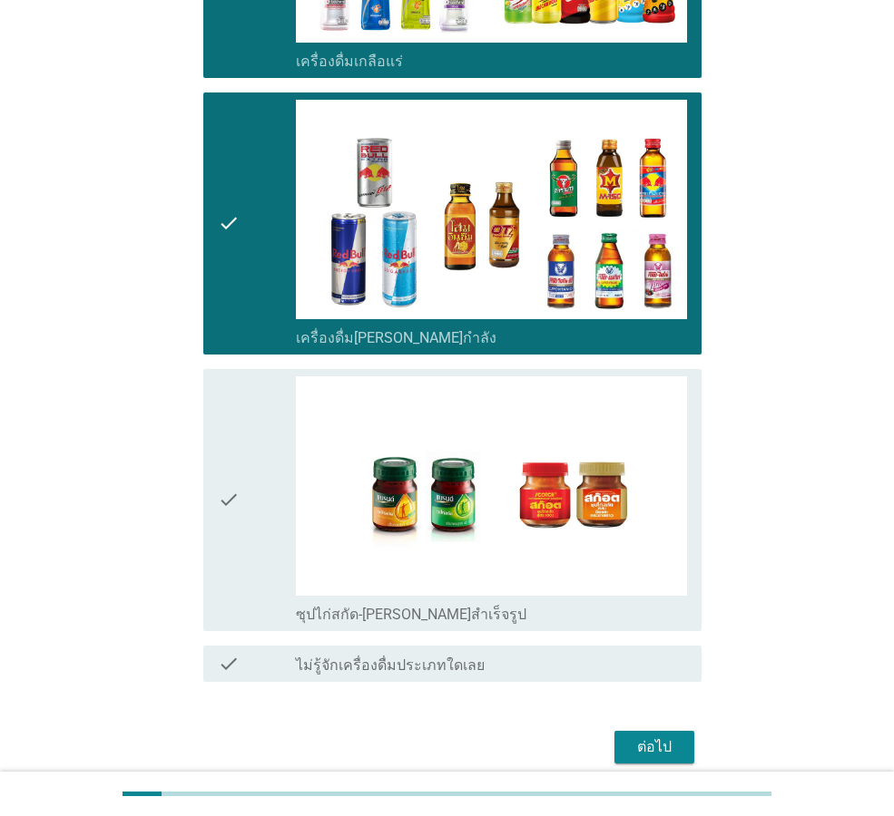
scroll to position [3624, 0]
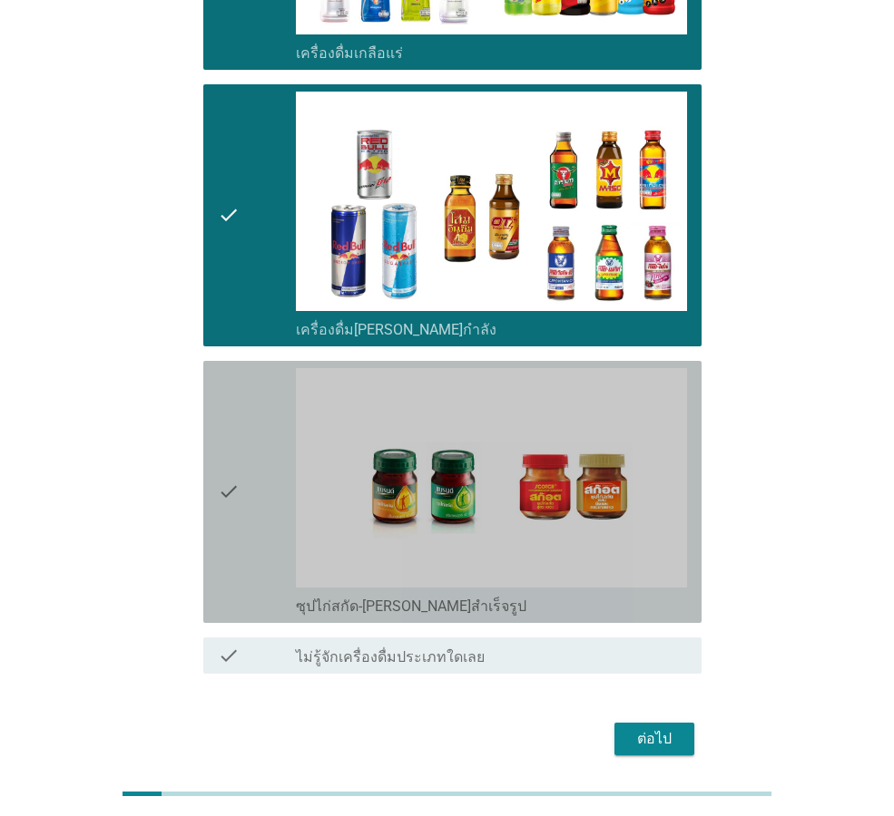
click at [250, 444] on div "check" at bounding box center [257, 492] width 78 height 248
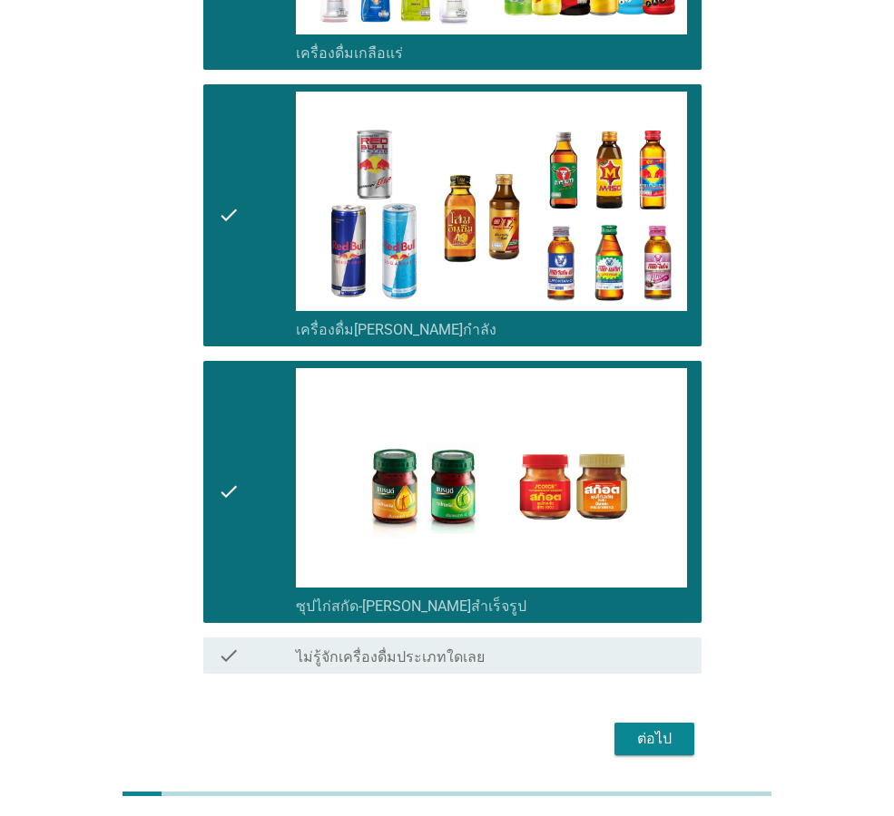
click at [657, 728] on div "ต่อไป" at bounding box center [654, 739] width 51 height 22
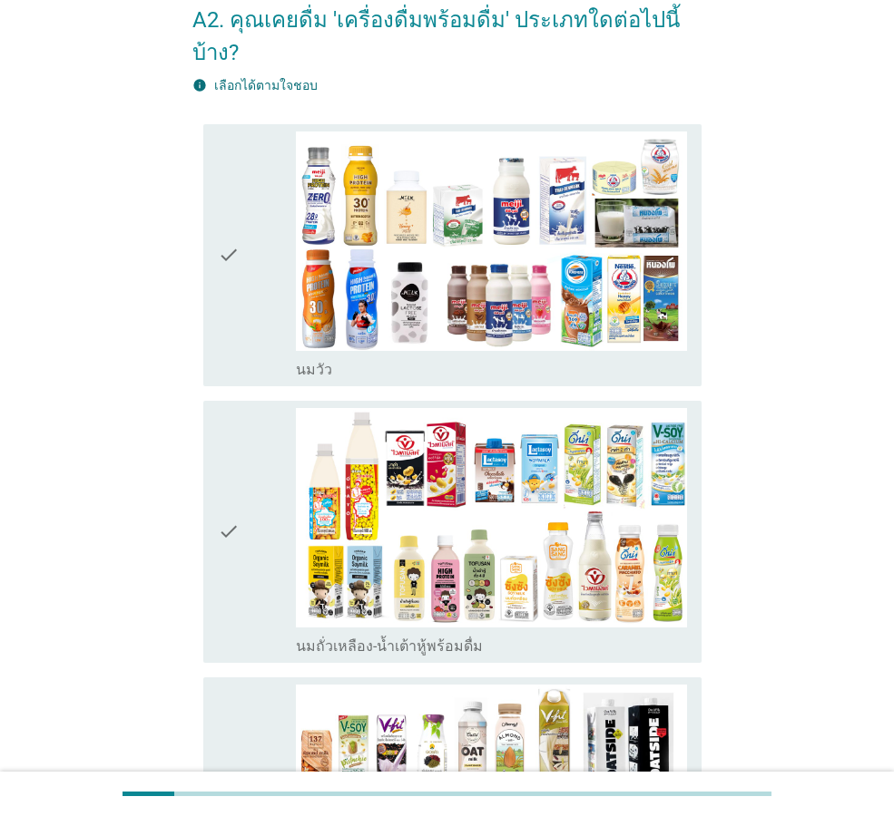
scroll to position [181, 0]
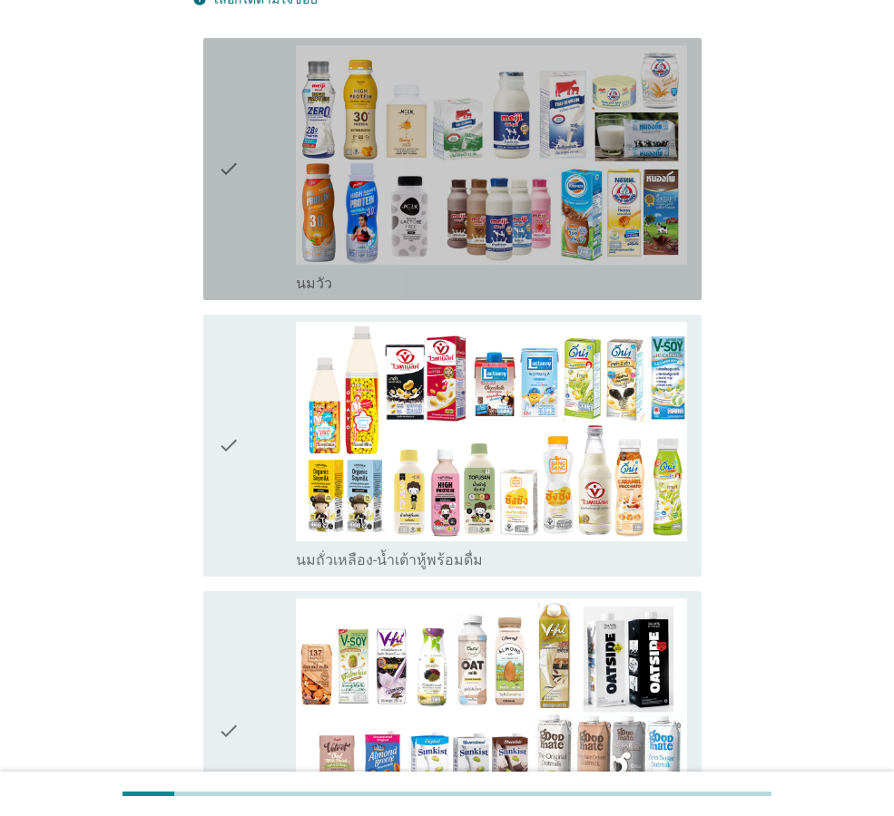
click at [239, 241] on icon "check" at bounding box center [229, 169] width 22 height 248
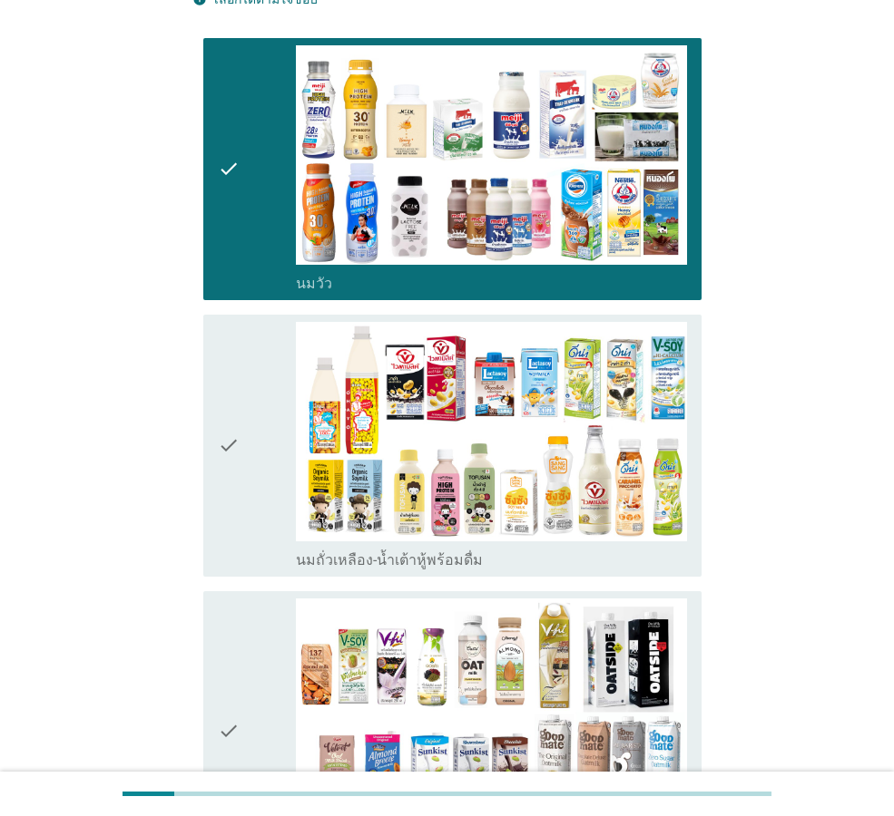
click at [237, 322] on icon "check" at bounding box center [229, 446] width 22 height 248
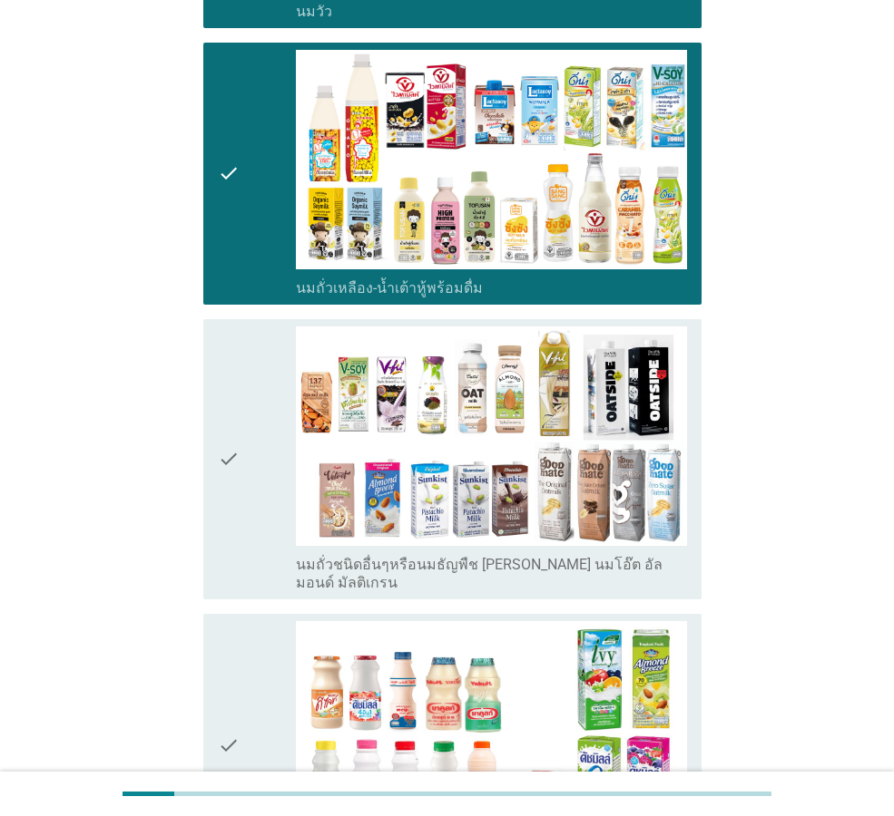
click at [237, 327] on icon "check" at bounding box center [229, 460] width 22 height 266
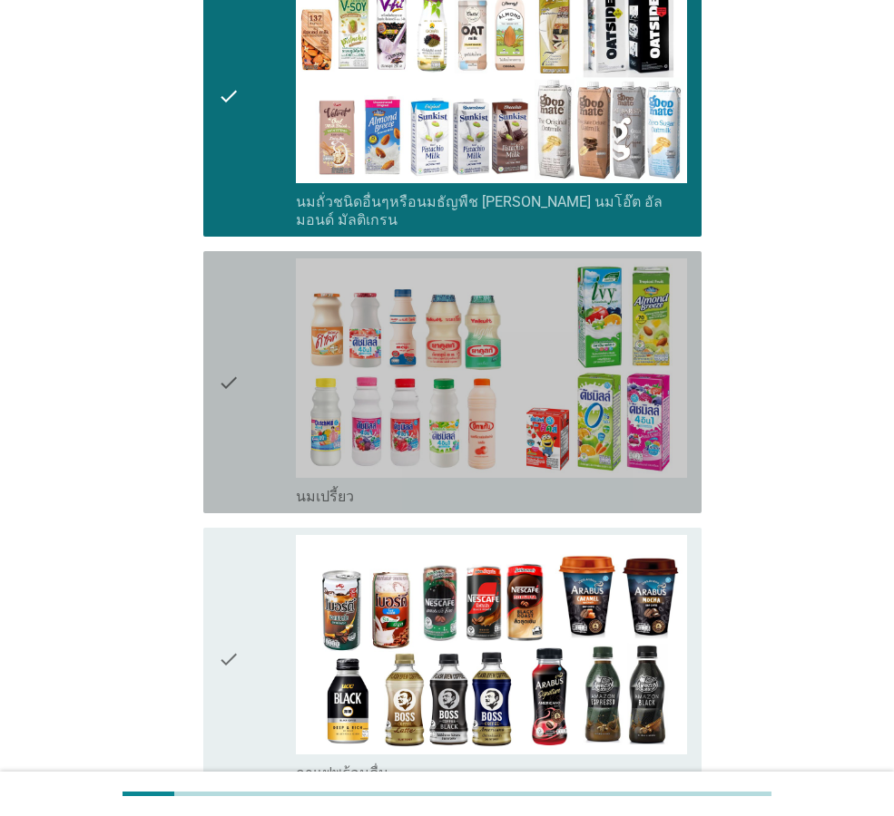
click at [237, 318] on icon "check" at bounding box center [229, 383] width 22 height 248
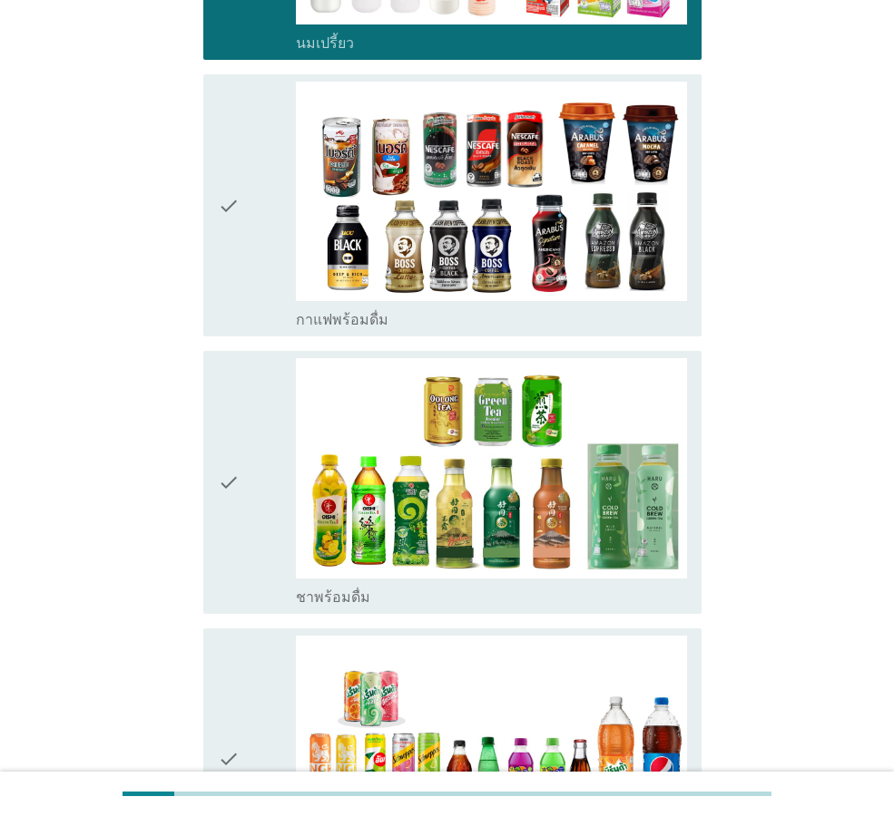
scroll to position [1361, 0]
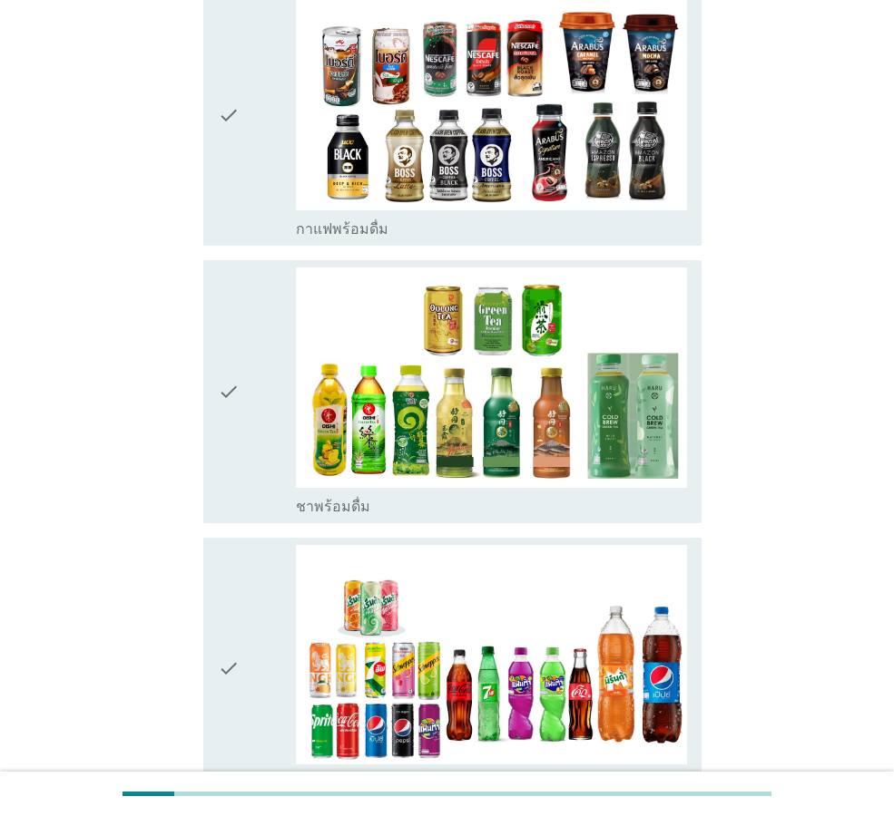
click at [237, 318] on icon "check" at bounding box center [229, 392] width 22 height 248
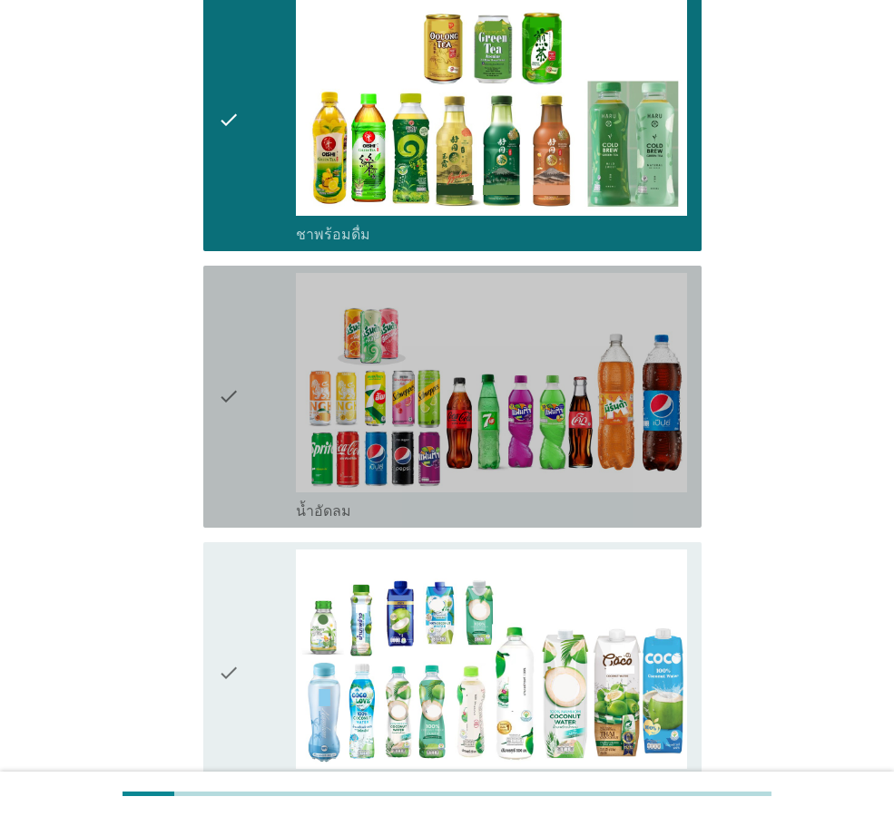
click at [237, 318] on icon "check" at bounding box center [229, 397] width 22 height 248
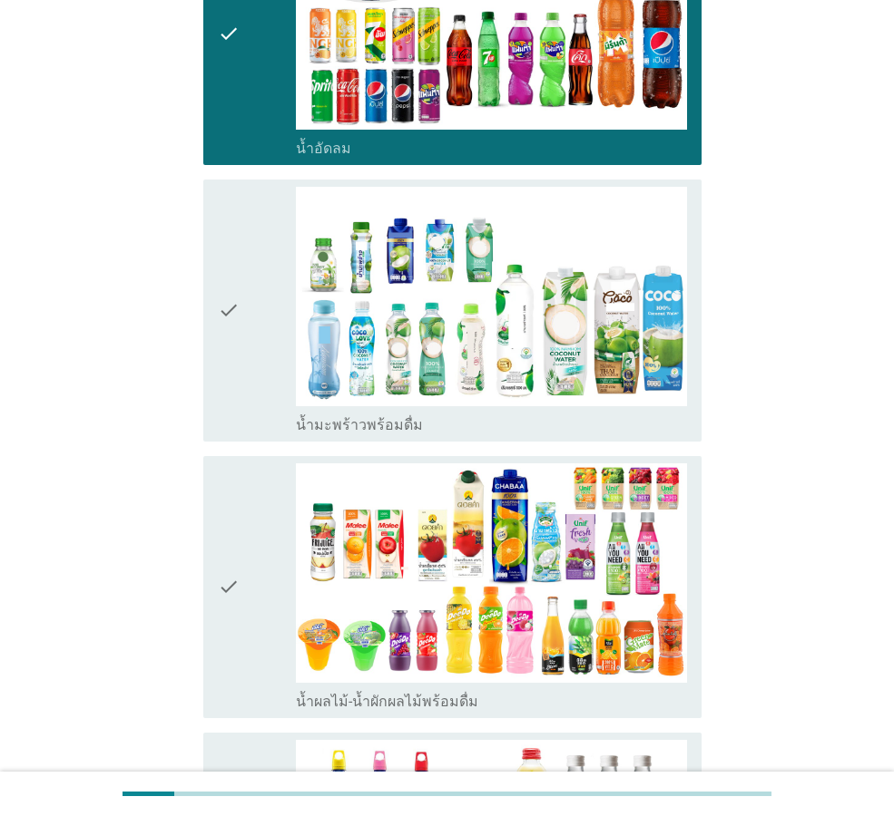
click at [237, 318] on icon "check" at bounding box center [229, 311] width 22 height 248
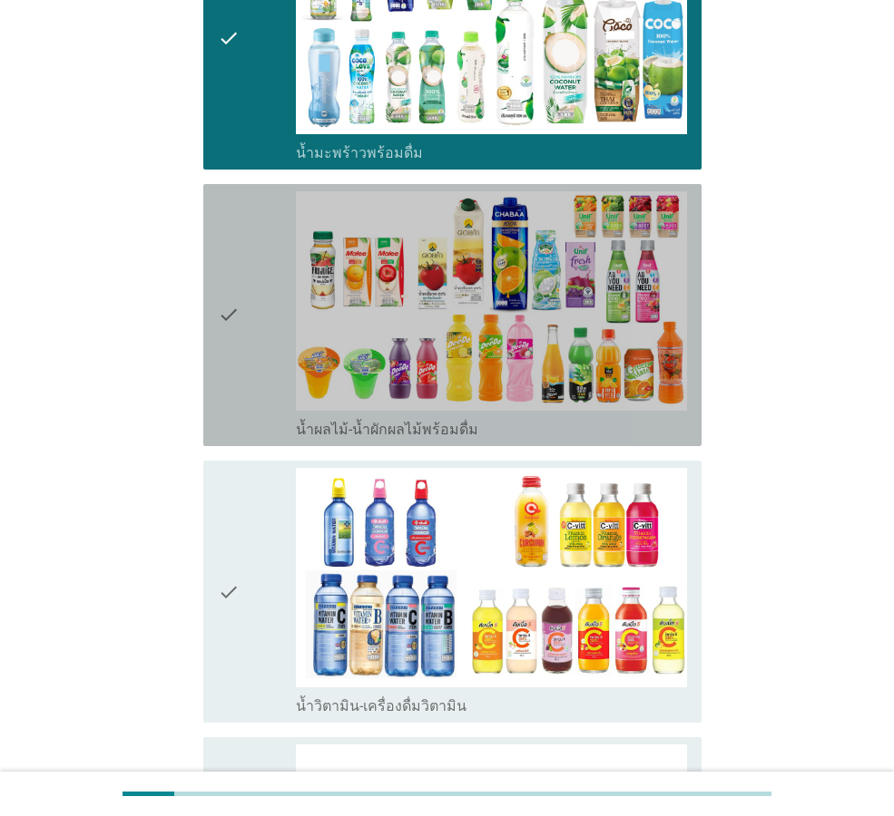
click at [237, 318] on icon "check" at bounding box center [229, 315] width 22 height 248
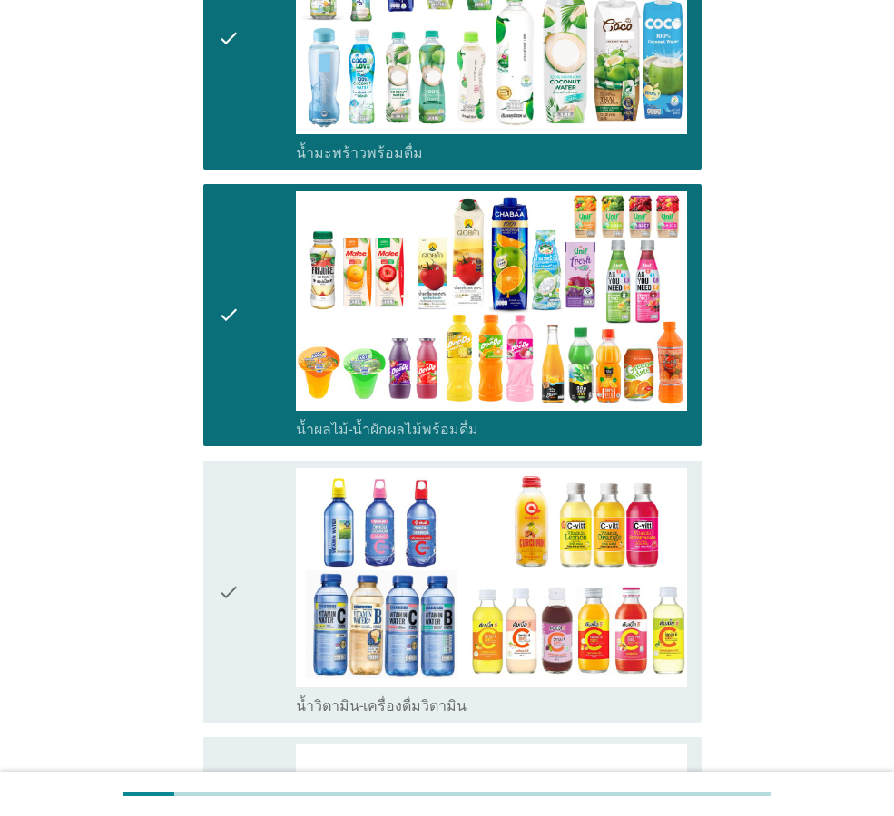
scroll to position [2631, 0]
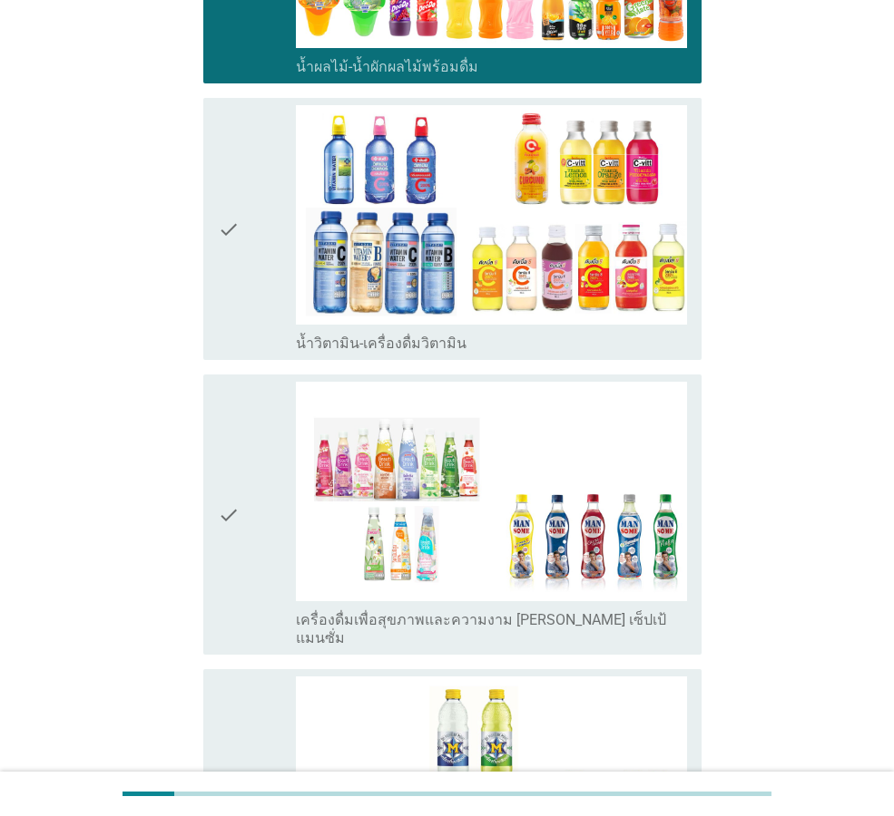
click at [237, 367] on div "check check_box_outline_blank เครื่องดื่มเพื่อสุขภาพและความงาม [PERSON_NAME] เซ…" at bounding box center [446, 514] width 509 height 295
click at [246, 276] on div "check" at bounding box center [257, 229] width 78 height 248
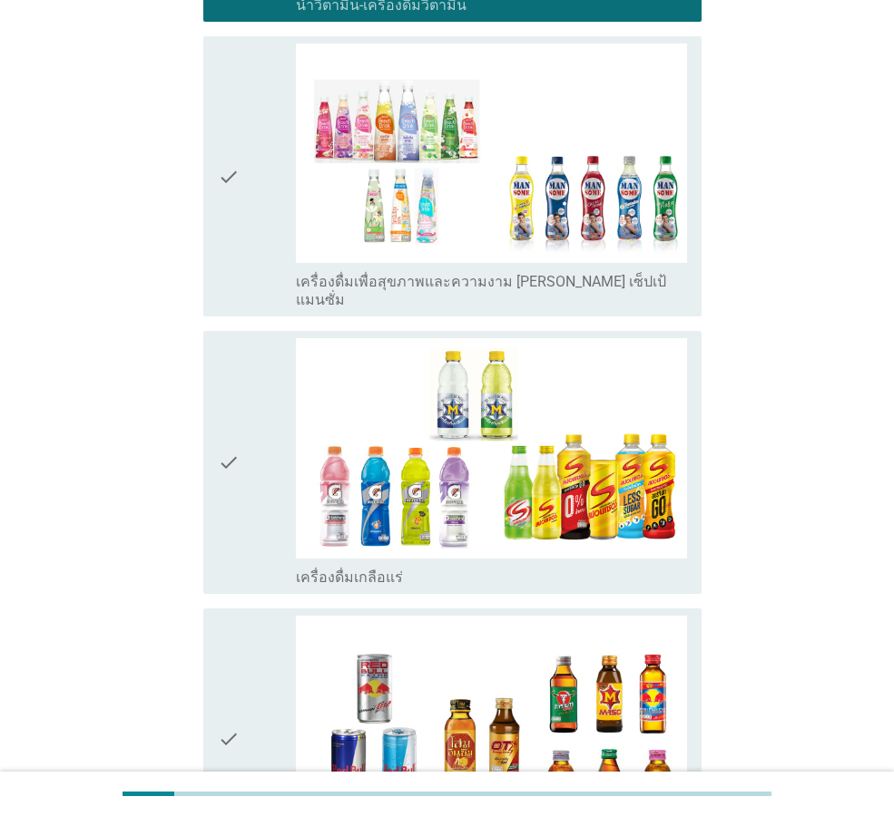
scroll to position [2994, 0]
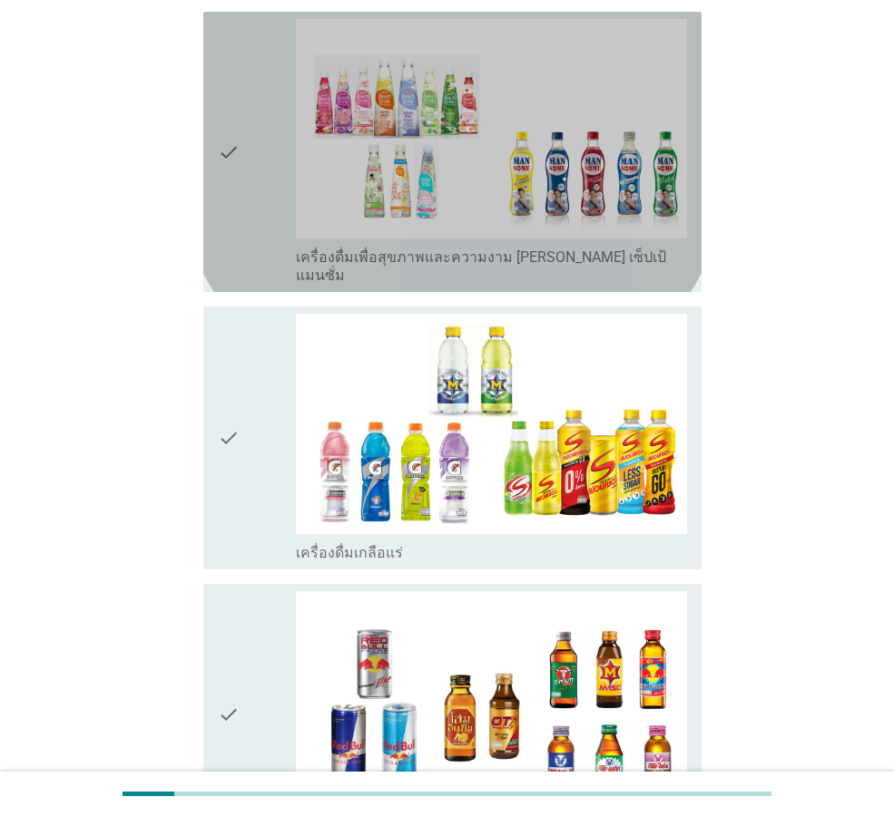
click at [248, 183] on div "check" at bounding box center [257, 152] width 78 height 266
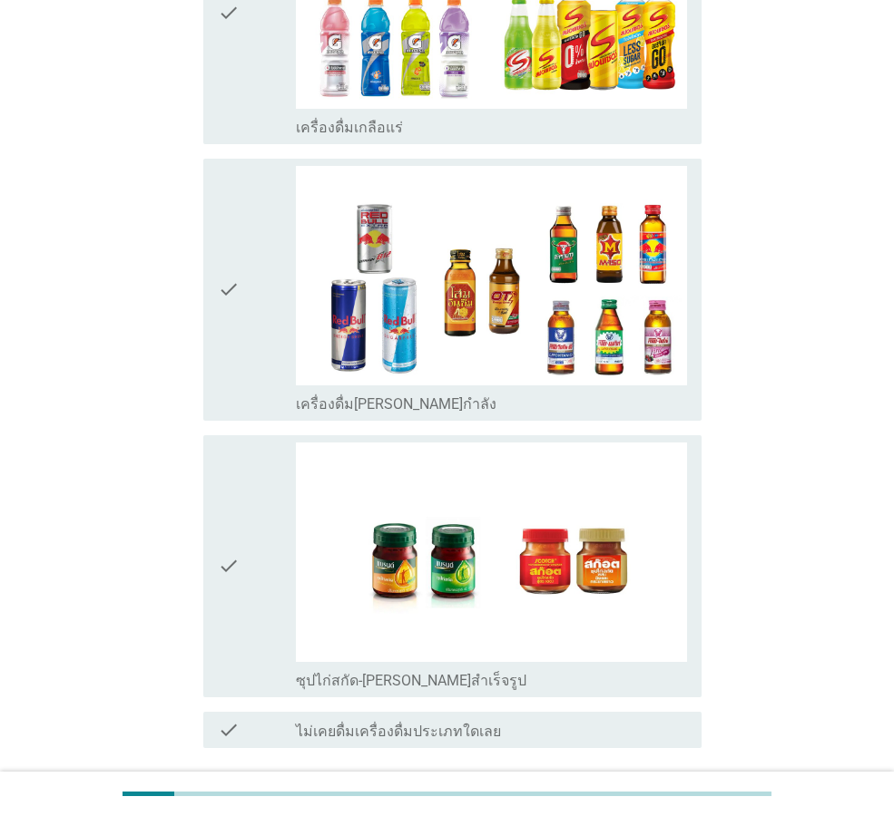
scroll to position [3494, 0]
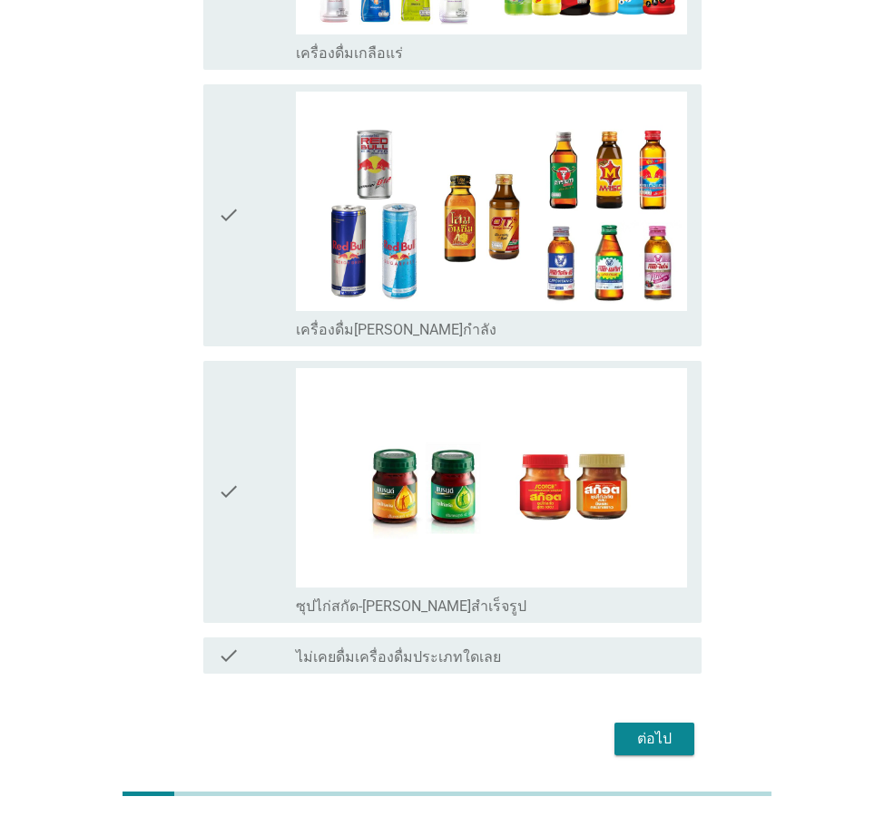
click at [259, 446] on div "check" at bounding box center [257, 492] width 78 height 248
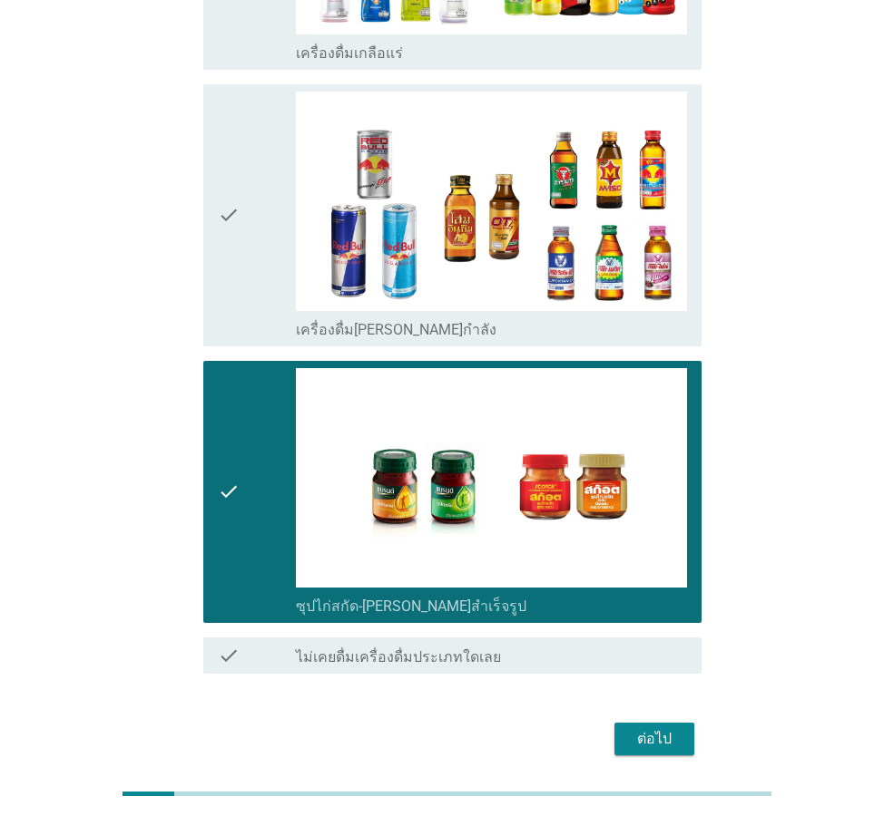
click at [672, 728] on div "ต่อไป" at bounding box center [654, 739] width 51 height 22
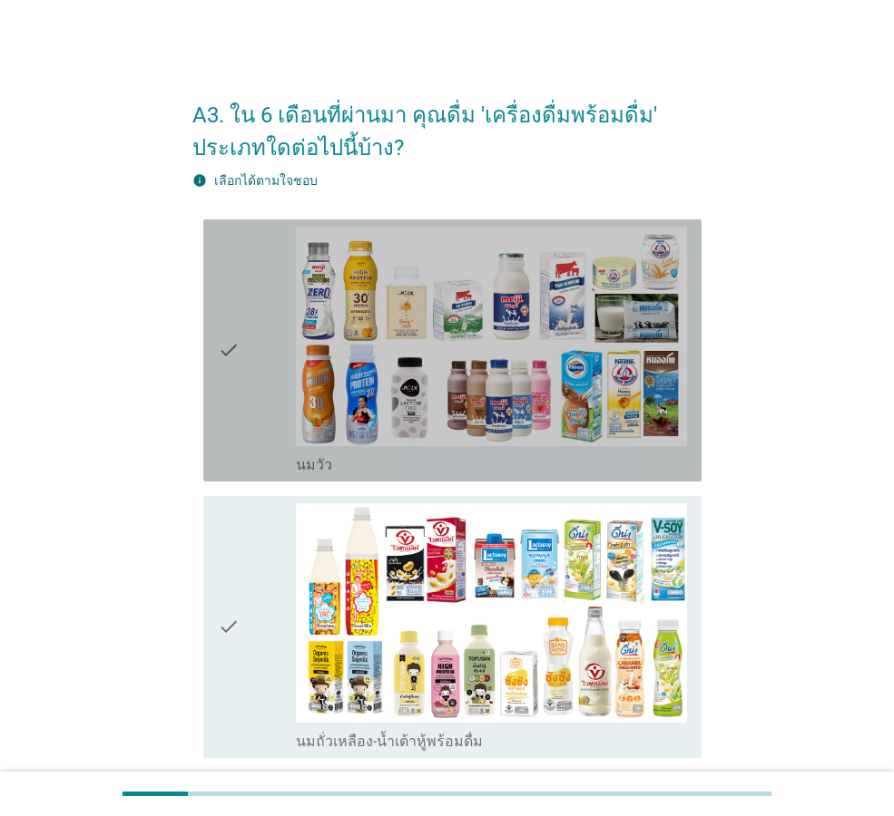
click at [230, 472] on icon "check" at bounding box center [229, 351] width 22 height 248
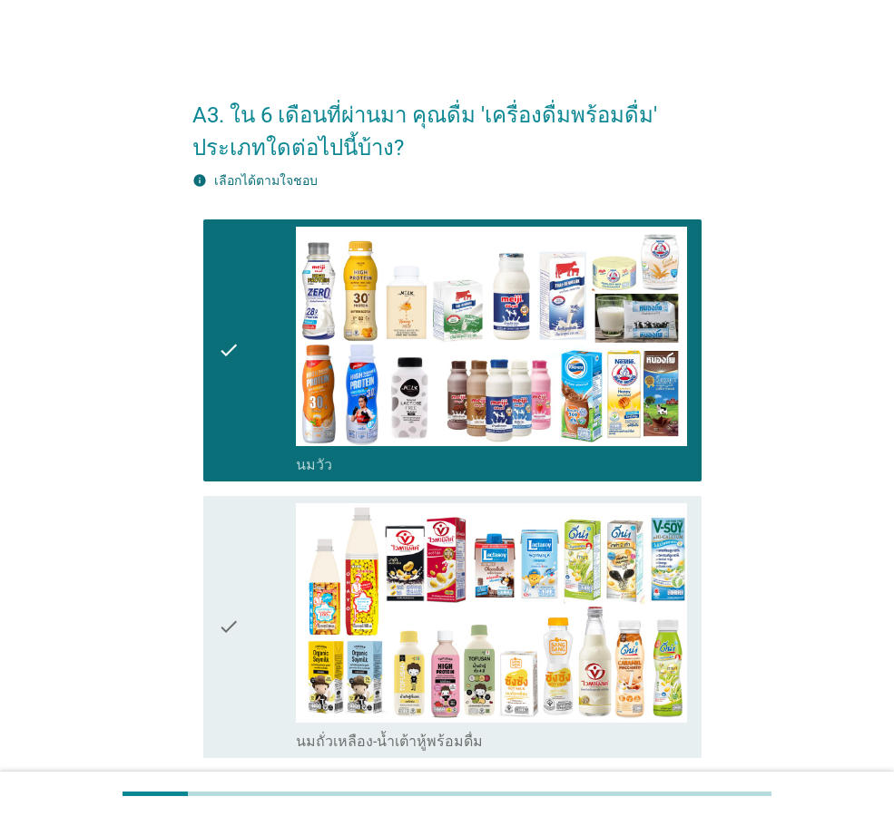
click at [263, 603] on div "check" at bounding box center [257, 627] width 78 height 248
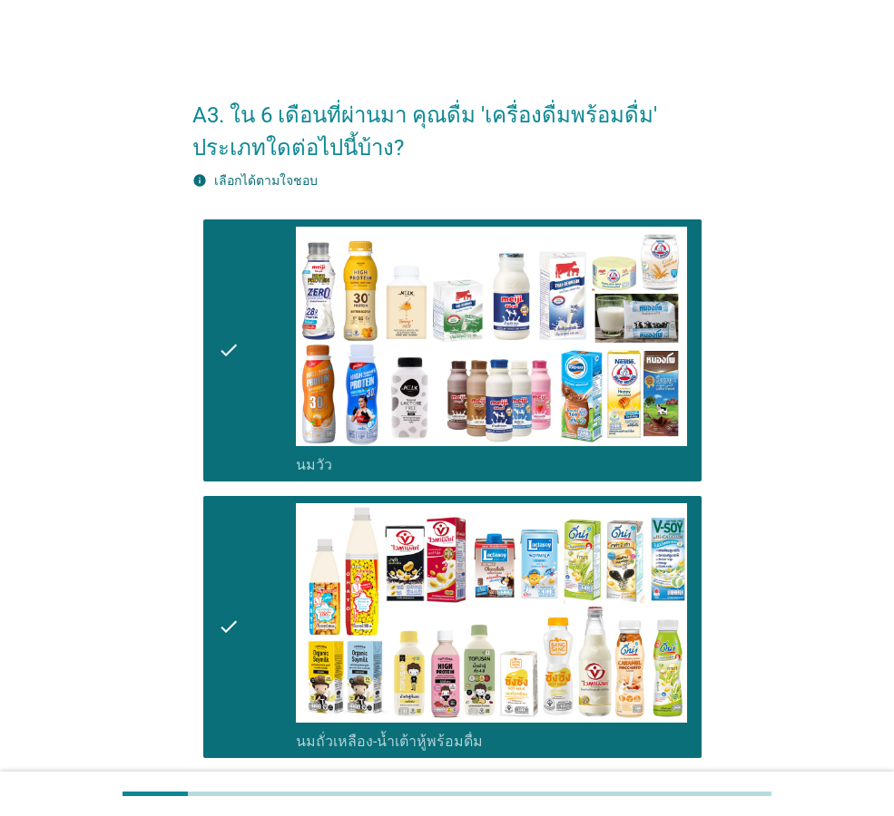
scroll to position [544, 0]
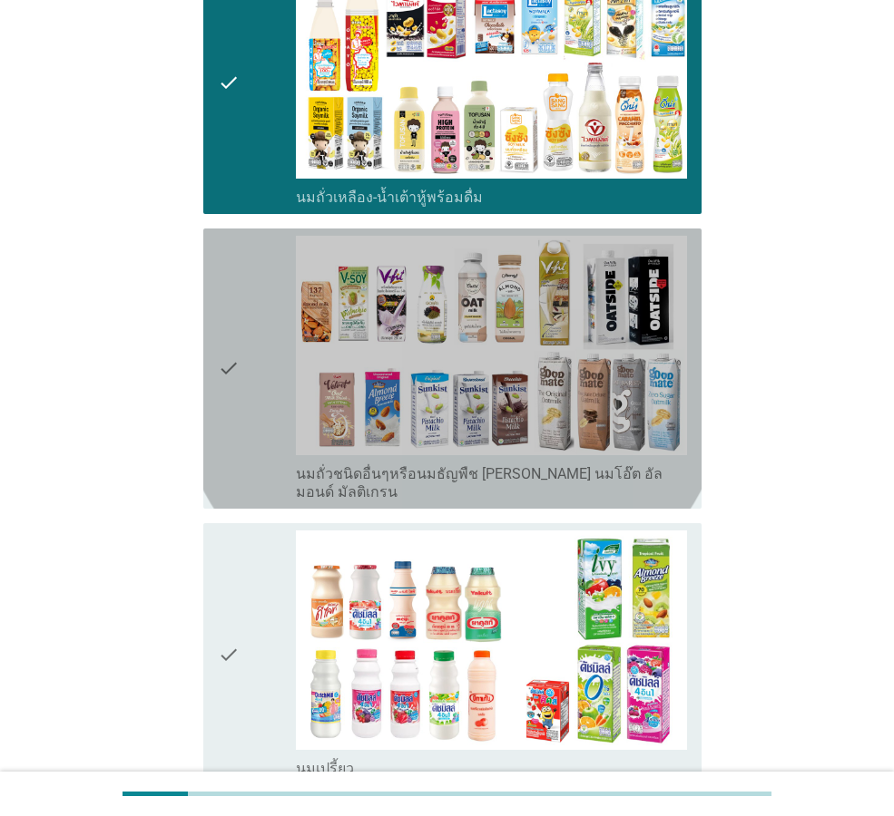
click at [289, 440] on div "check" at bounding box center [257, 369] width 78 height 266
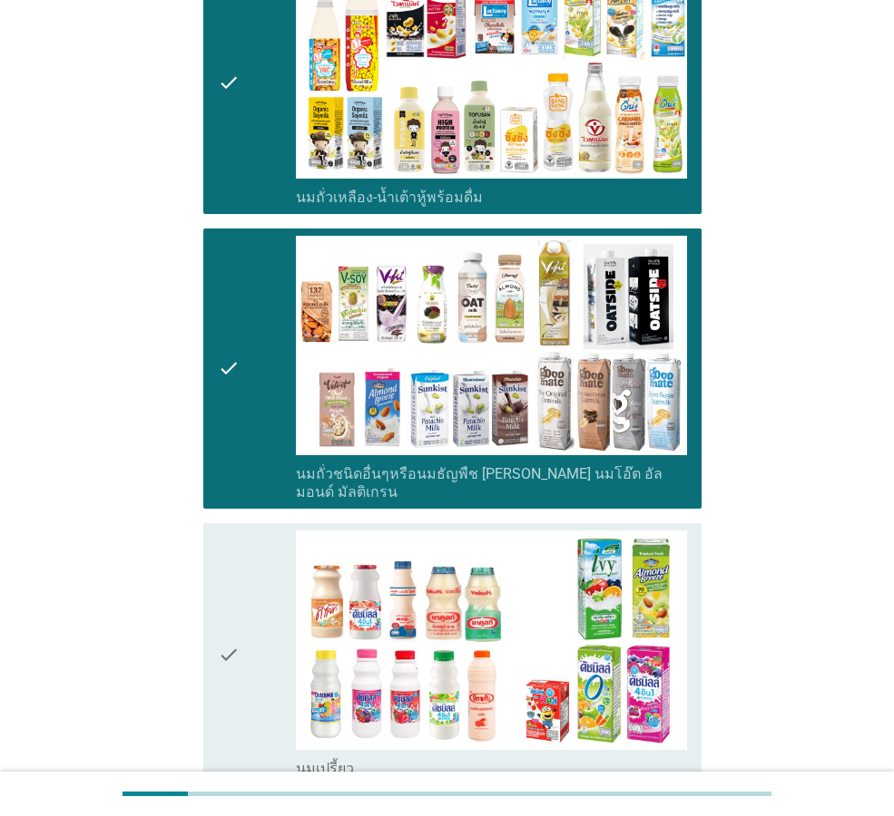
click at [267, 595] on div "check" at bounding box center [257, 655] width 78 height 248
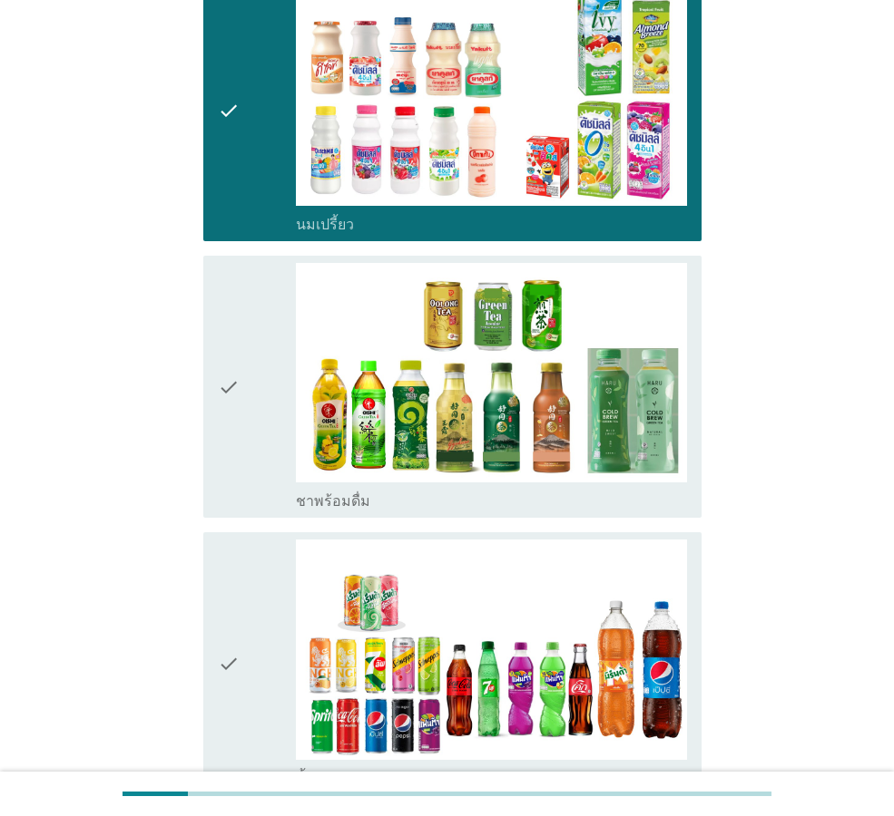
click at [250, 430] on div "check" at bounding box center [257, 387] width 78 height 248
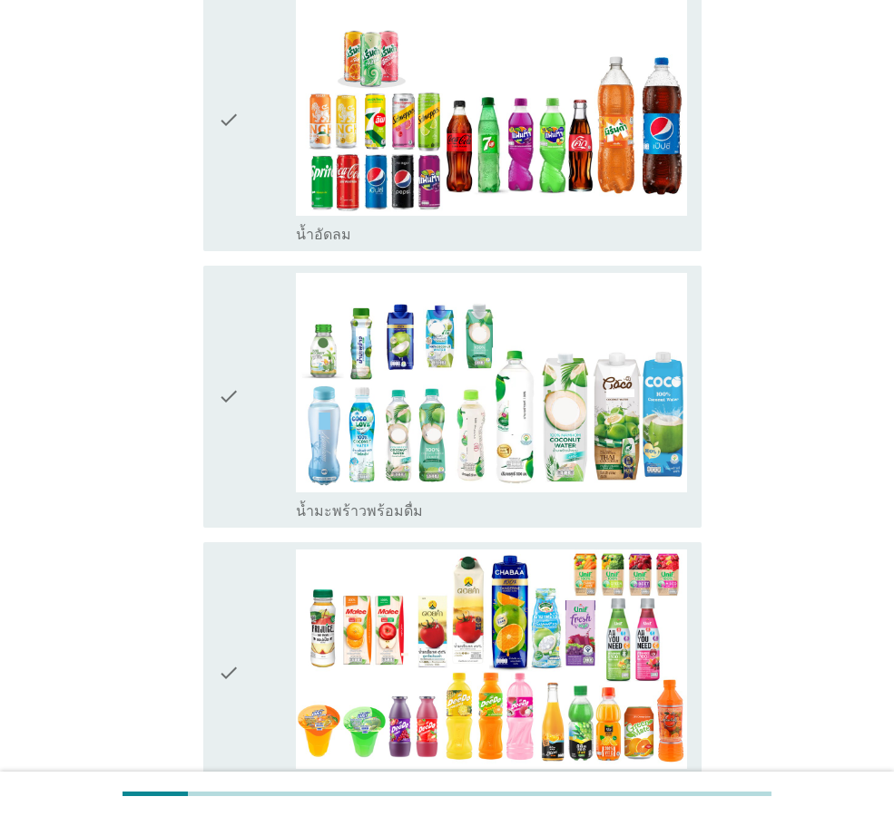
click at [250, 430] on div "check" at bounding box center [257, 397] width 78 height 248
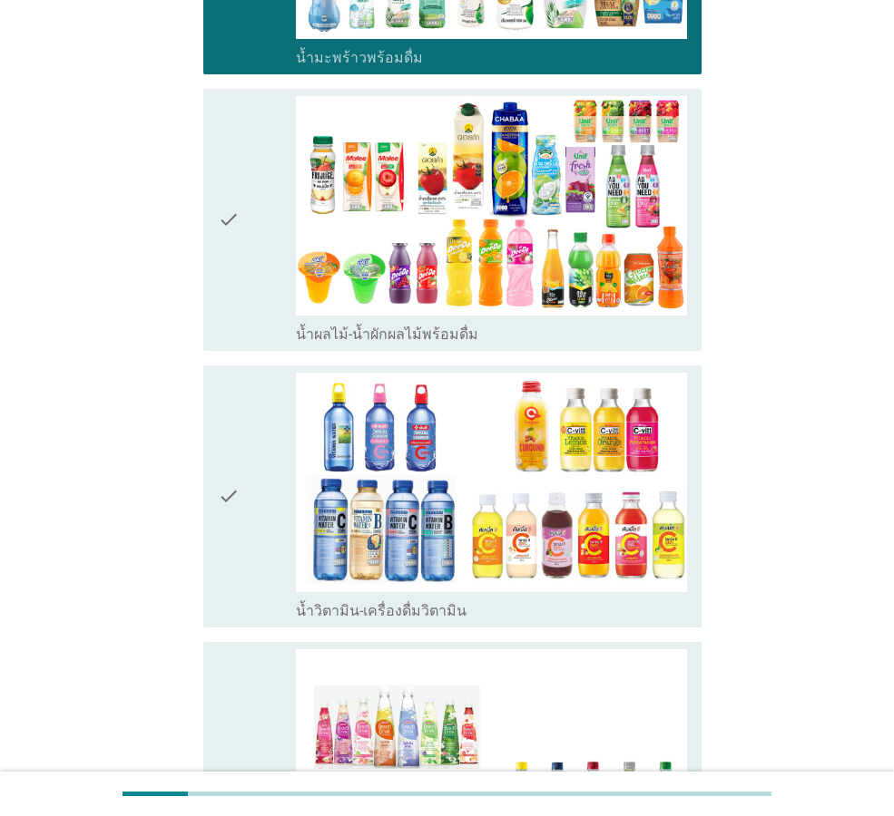
scroll to position [2540, 0]
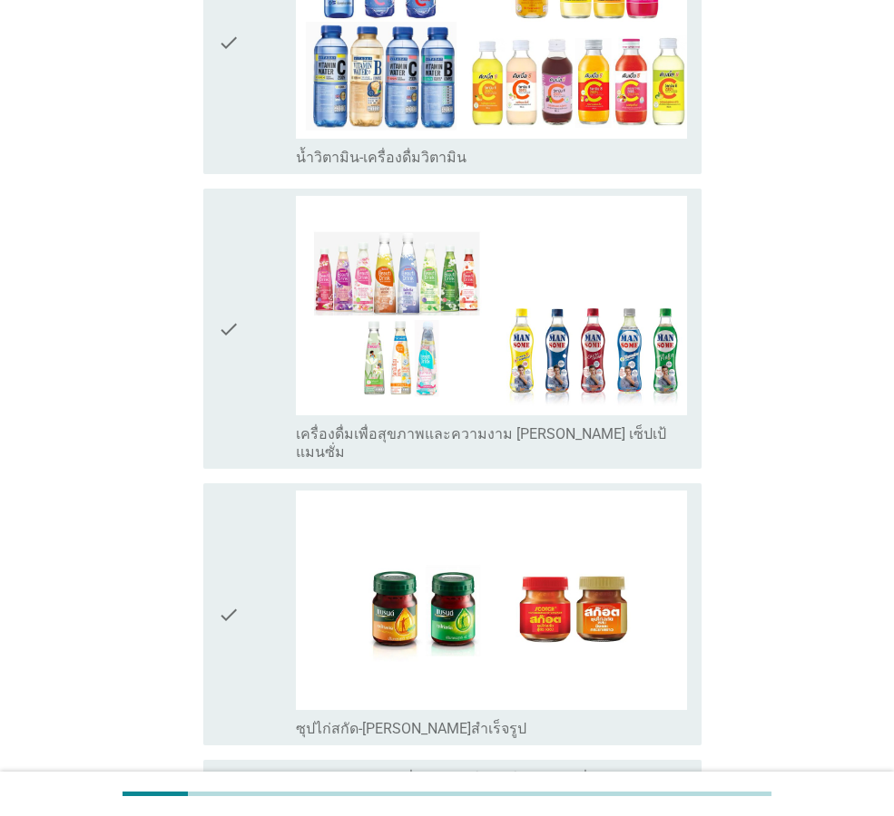
click at [257, 98] on div "check" at bounding box center [257, 43] width 78 height 248
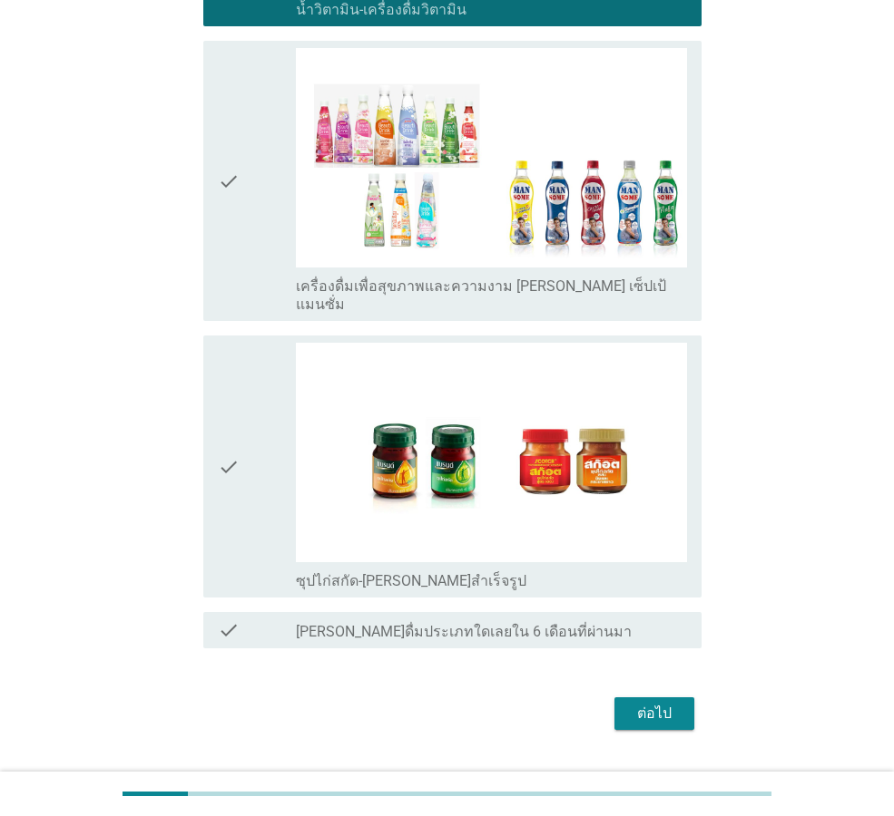
scroll to position [2696, 0]
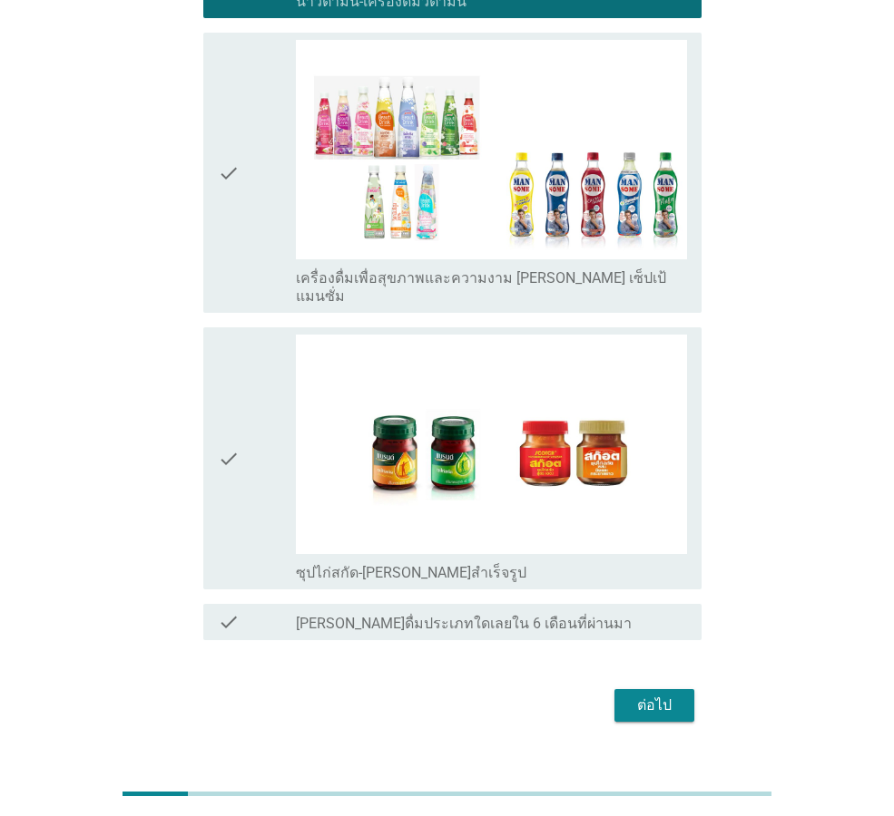
click at [674, 695] on div "ต่อไป" at bounding box center [654, 706] width 51 height 22
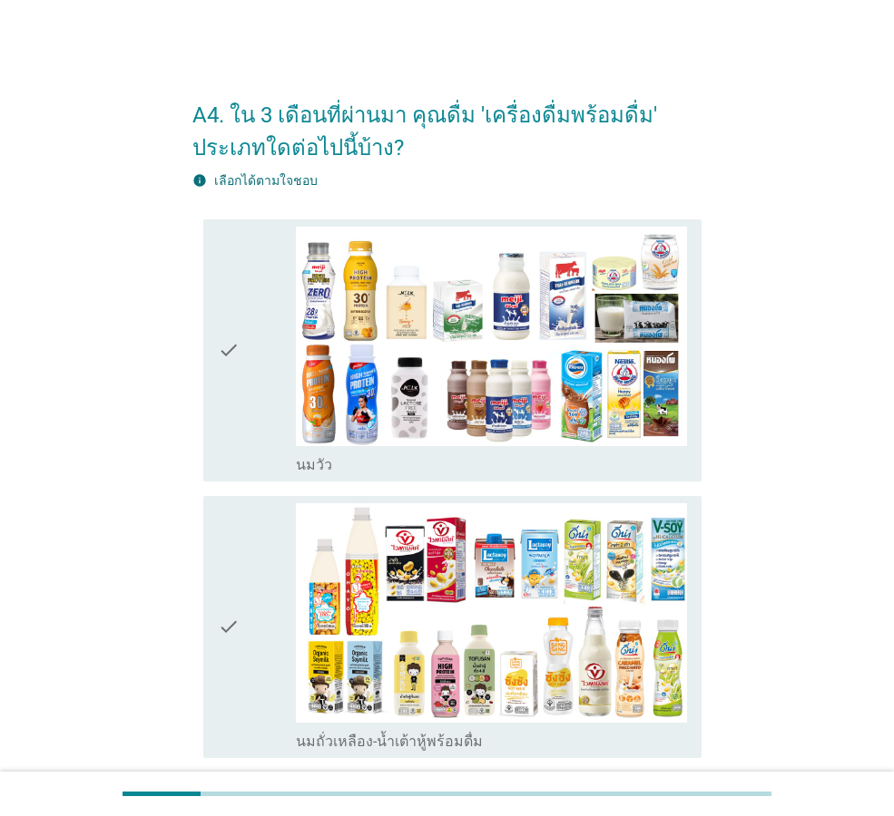
click at [235, 443] on icon "check" at bounding box center [229, 351] width 22 height 248
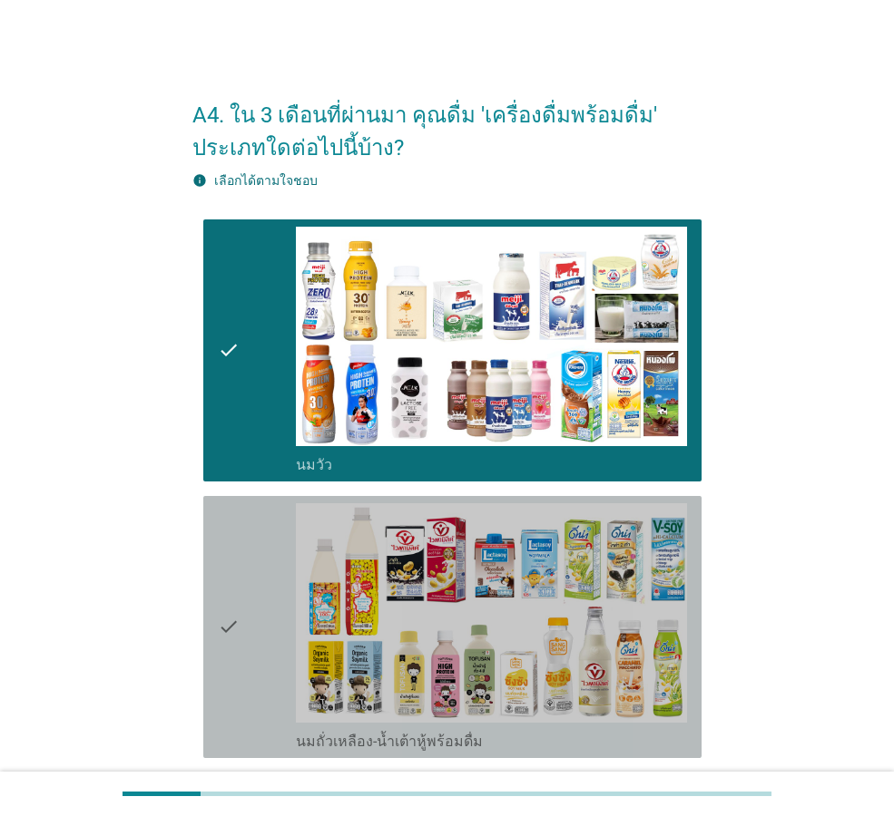
click at [252, 556] on div "check" at bounding box center [257, 627] width 78 height 248
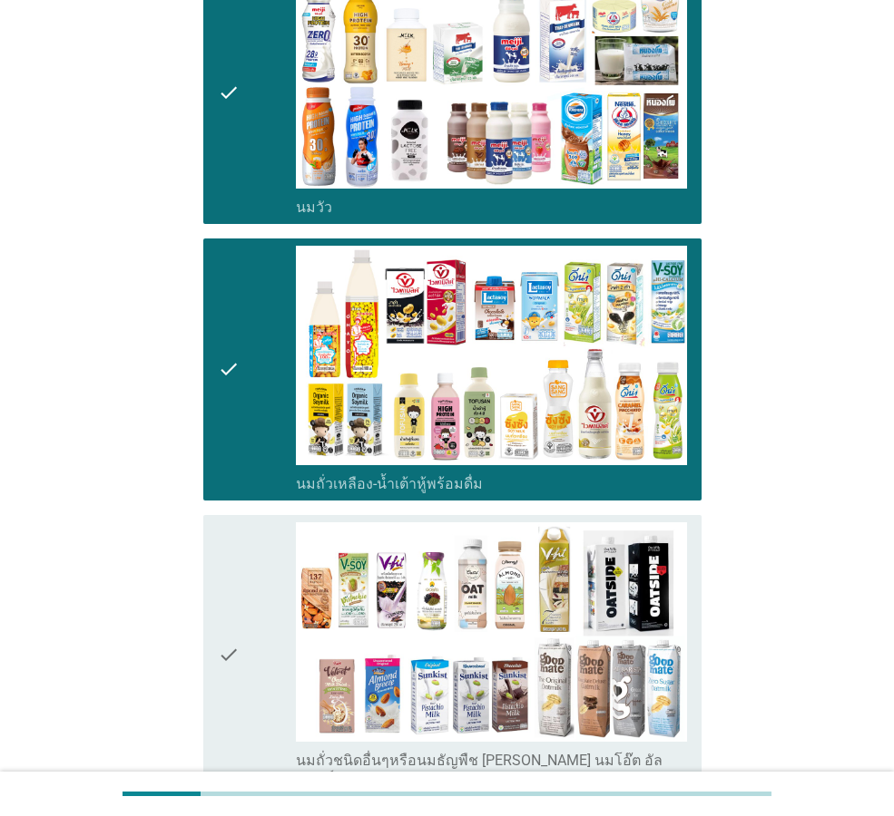
scroll to position [454, 0]
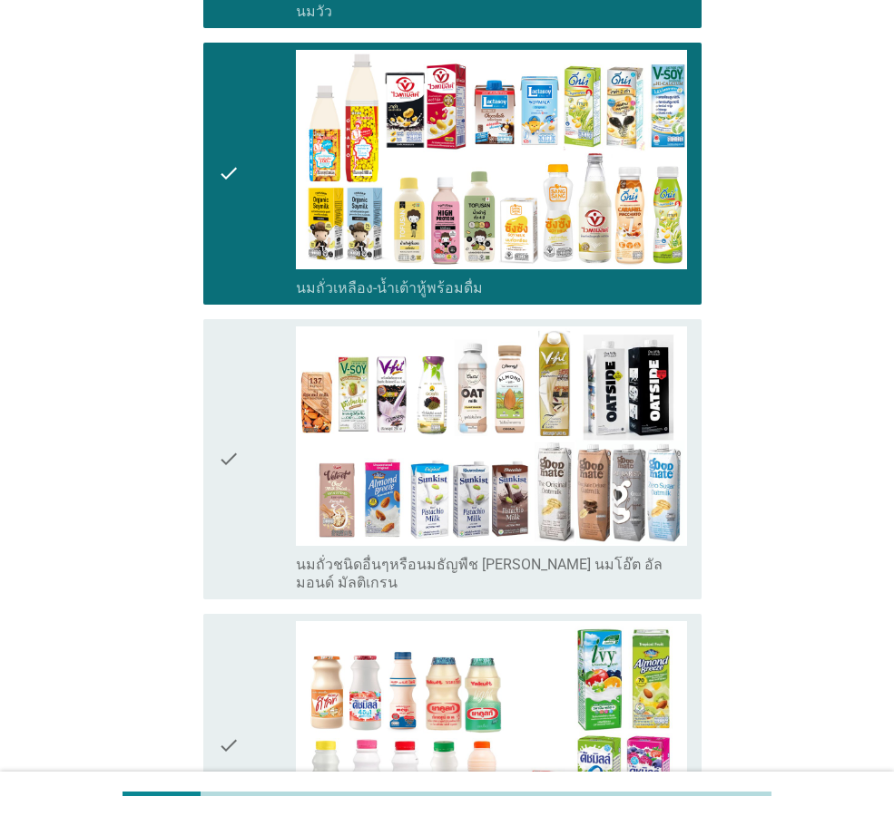
click at [252, 556] on div "check" at bounding box center [257, 460] width 78 height 266
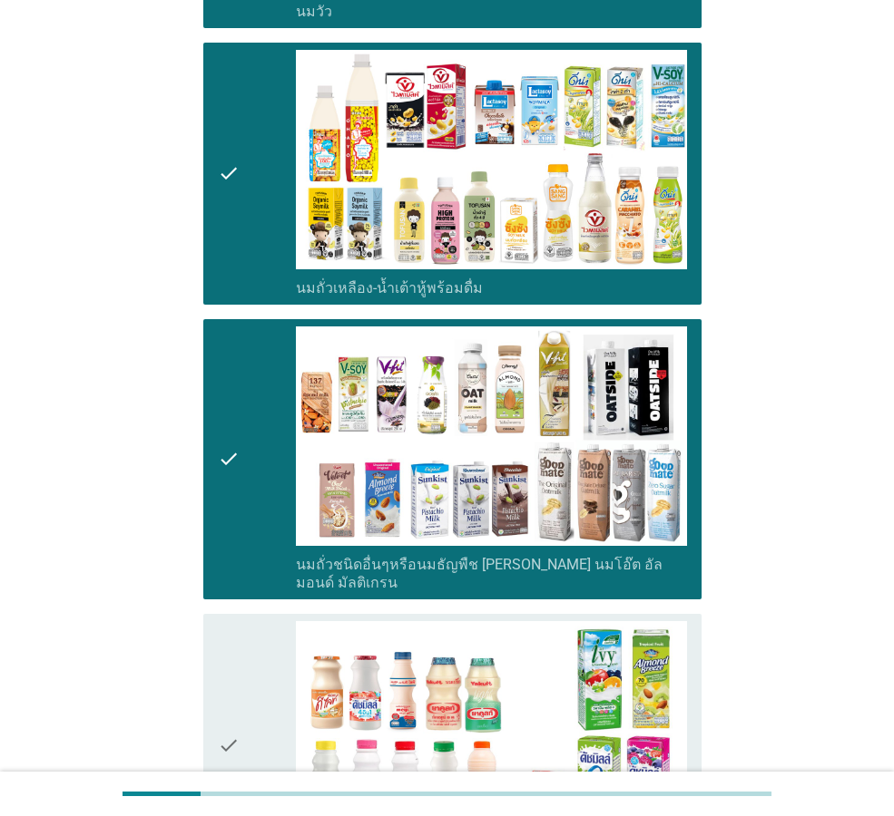
click at [279, 727] on div "check" at bounding box center [257, 745] width 78 height 248
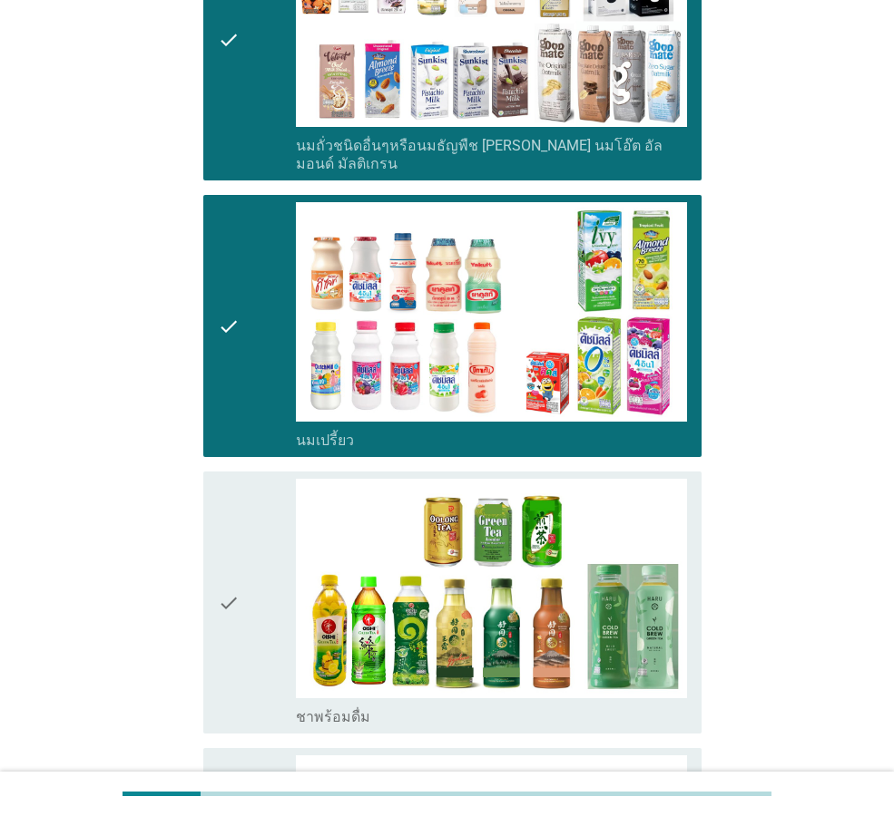
scroll to position [907, 0]
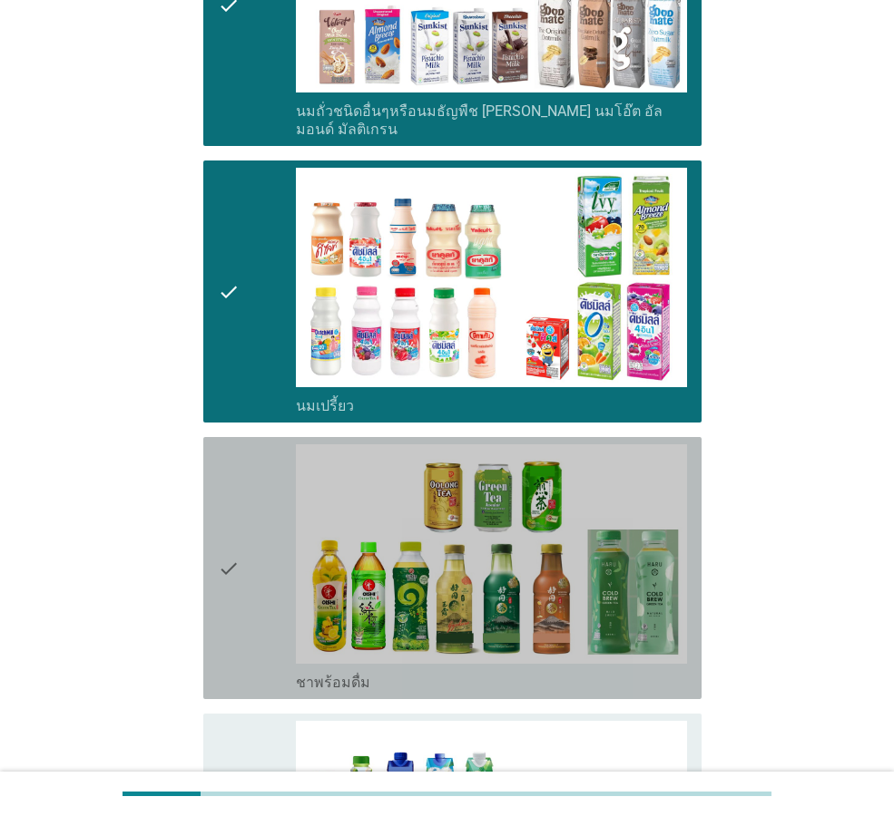
click at [282, 659] on div "check" at bounding box center [257, 569] width 78 height 248
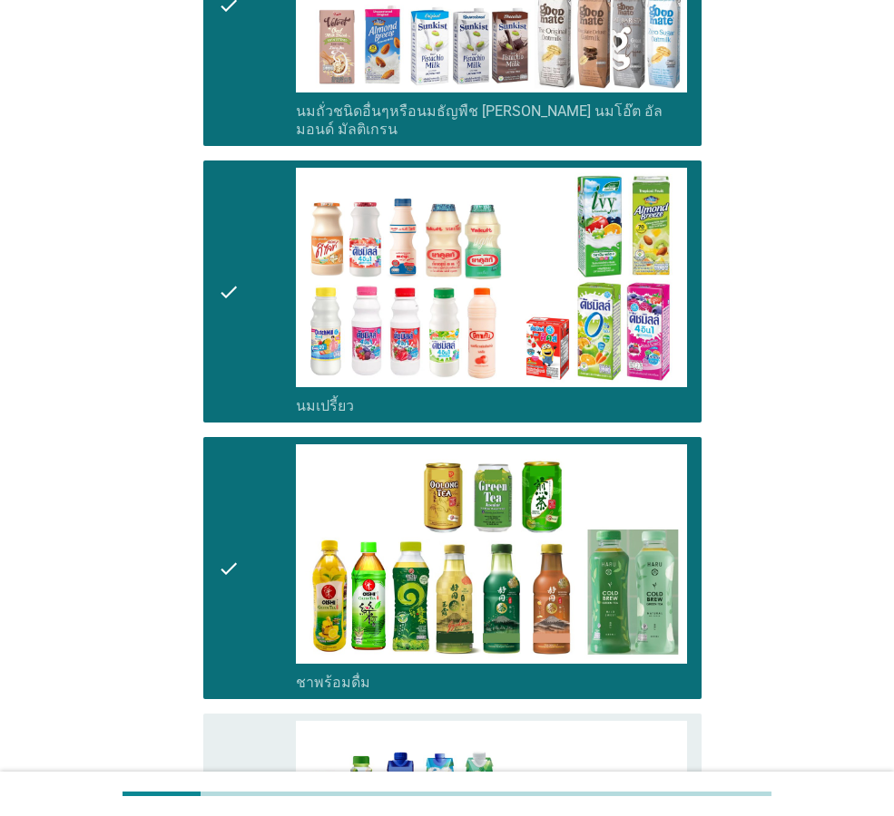
scroll to position [1179, 0]
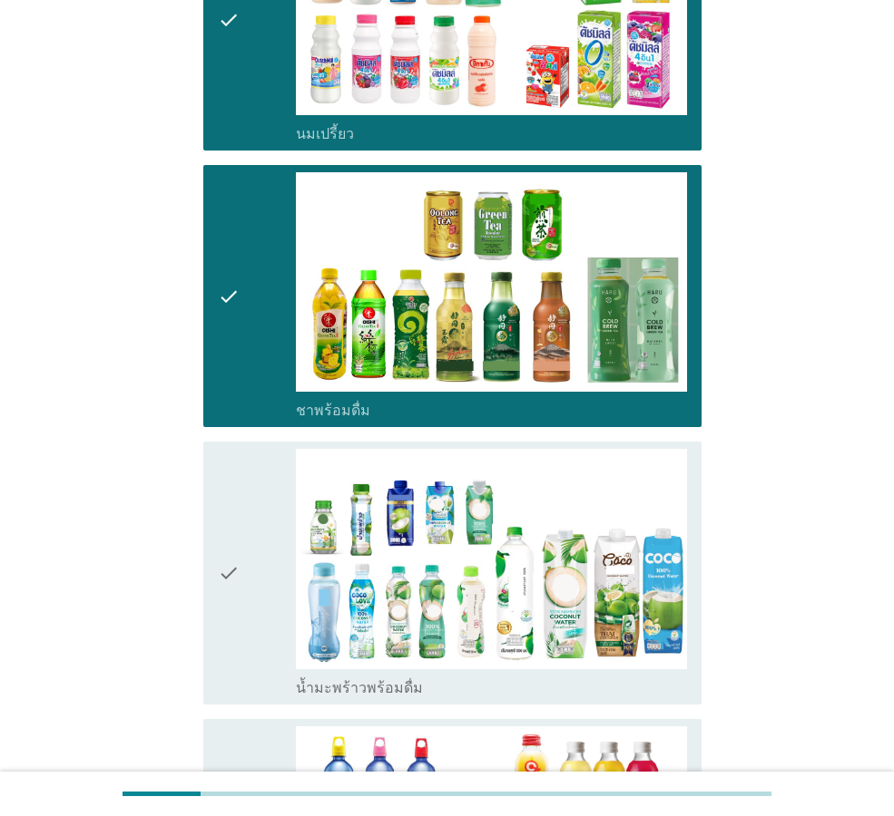
click at [216, 552] on div "check check_box น้ำมะพร้าวพร้อมดื่ม" at bounding box center [452, 573] width 498 height 262
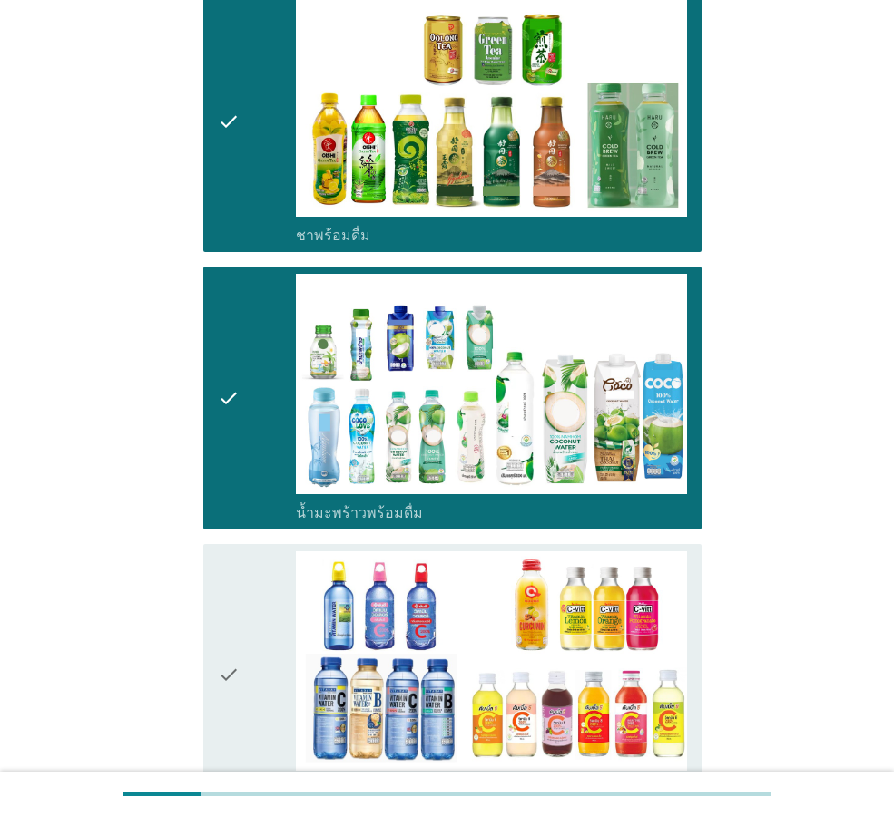
scroll to position [1452, 0]
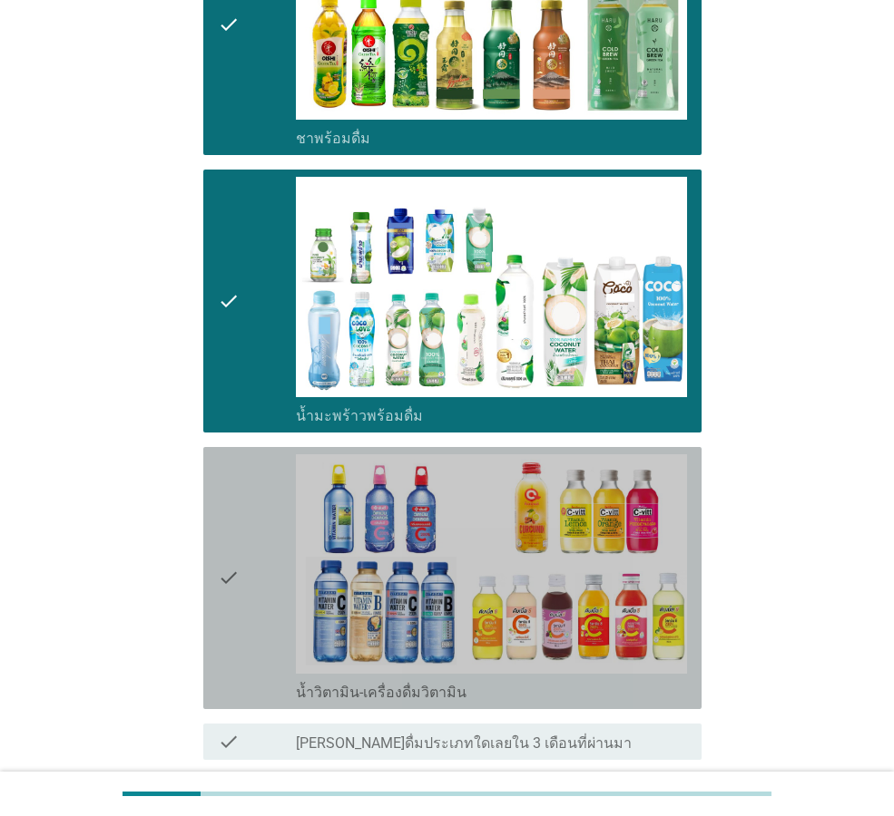
click at [279, 656] on div "check" at bounding box center [257, 579] width 78 height 248
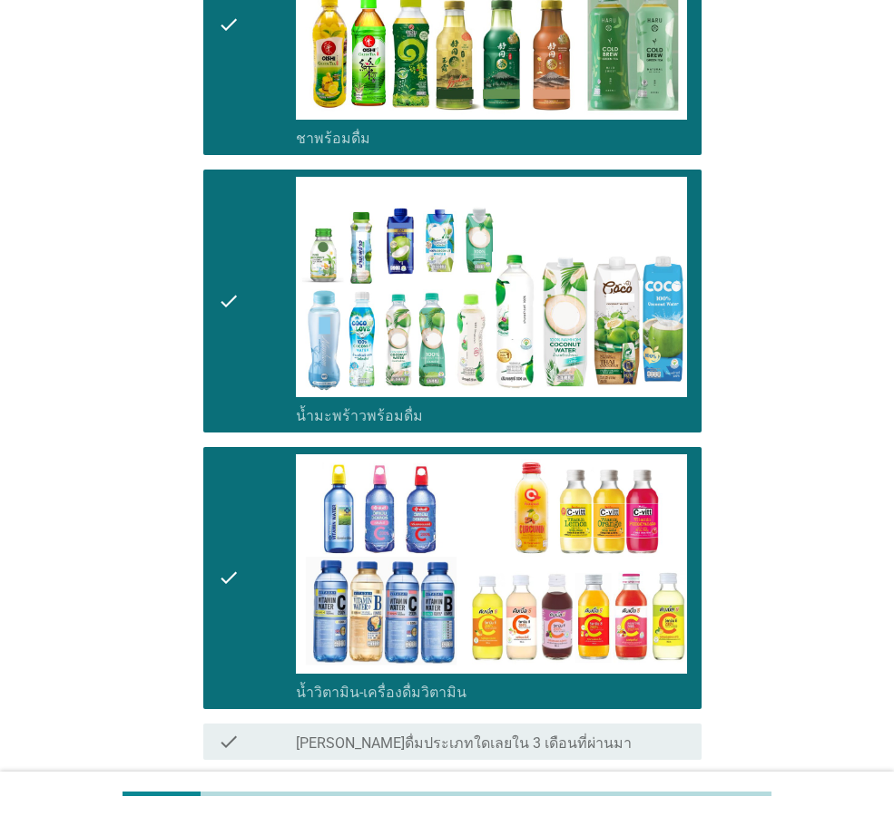
scroll to position [1589, 0]
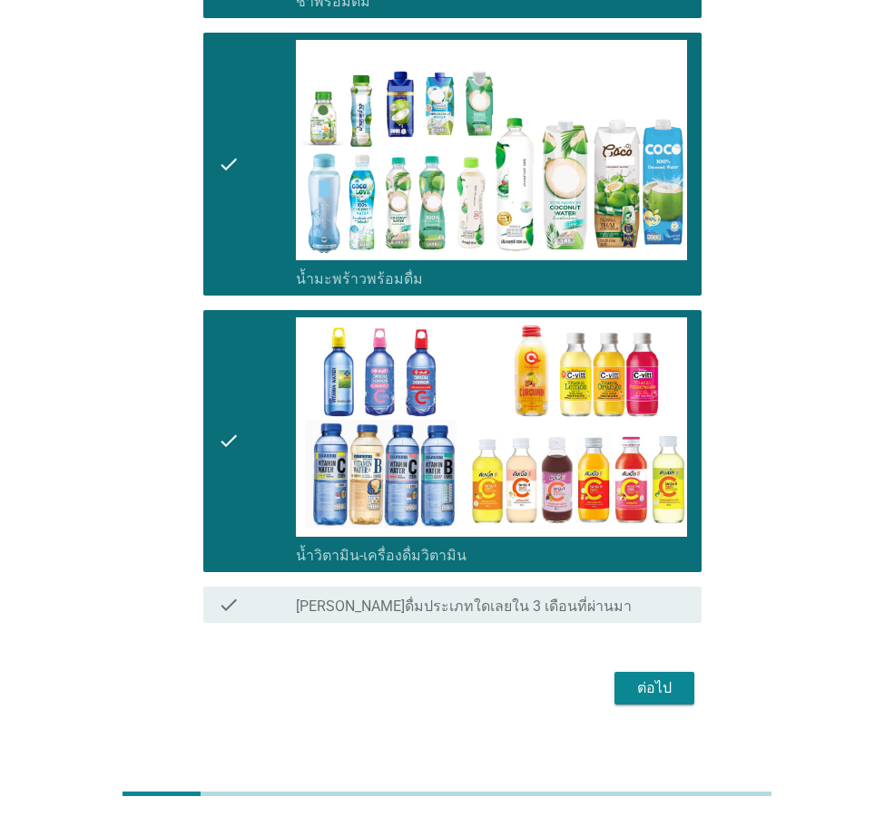
click at [648, 678] on div "ต่อไป" at bounding box center [654, 689] width 51 height 22
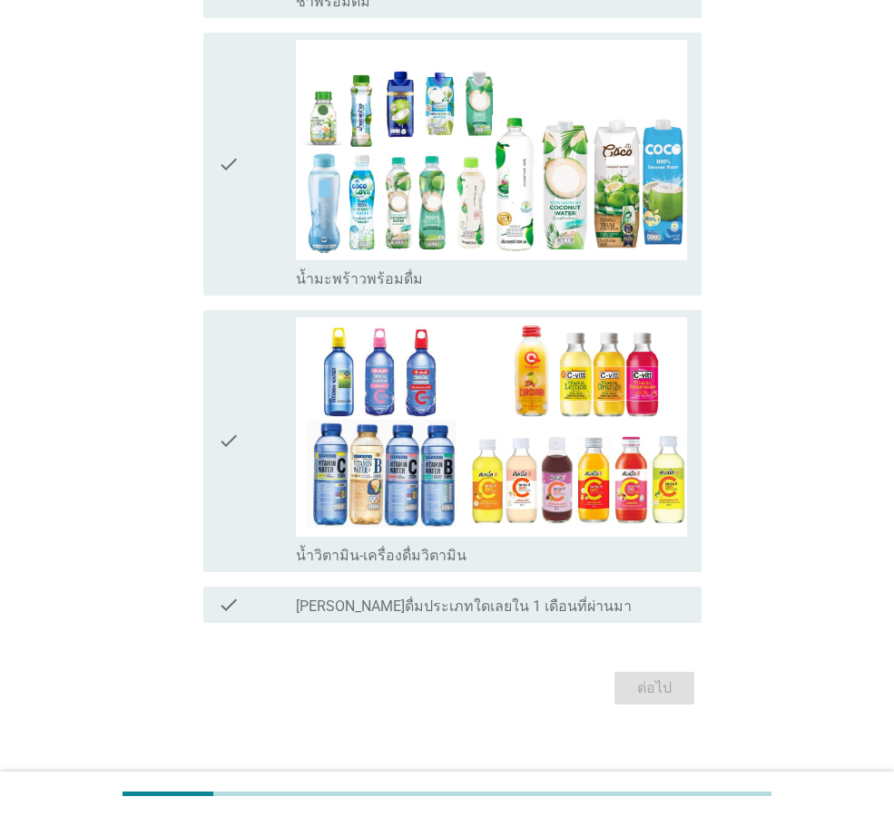
scroll to position [0, 0]
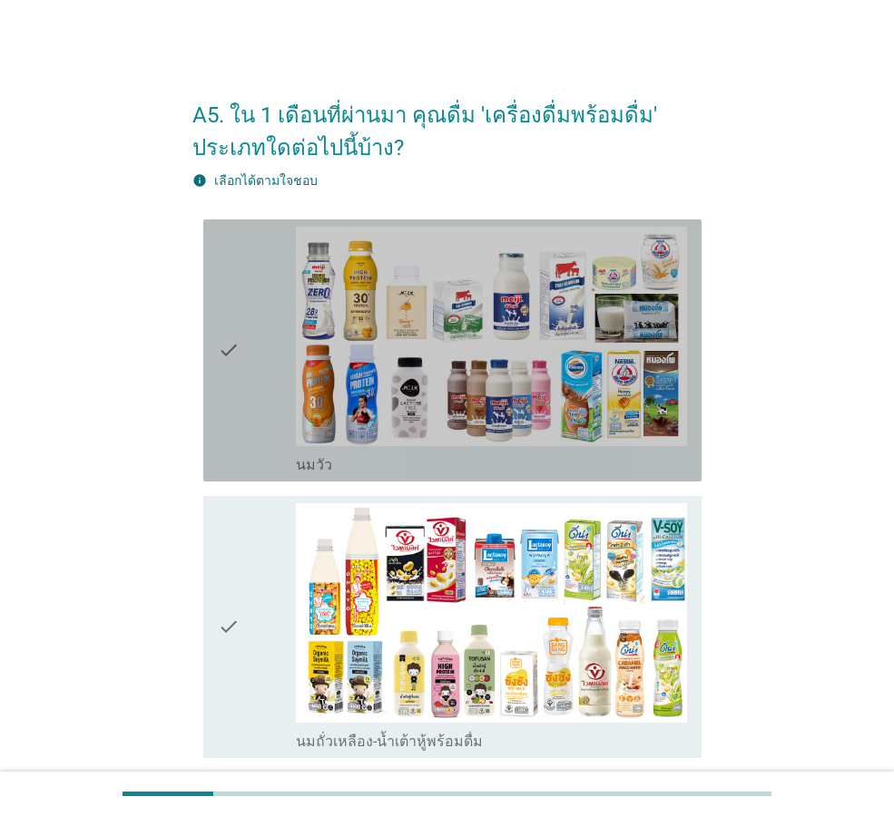
click at [243, 298] on div "check" at bounding box center [257, 351] width 78 height 248
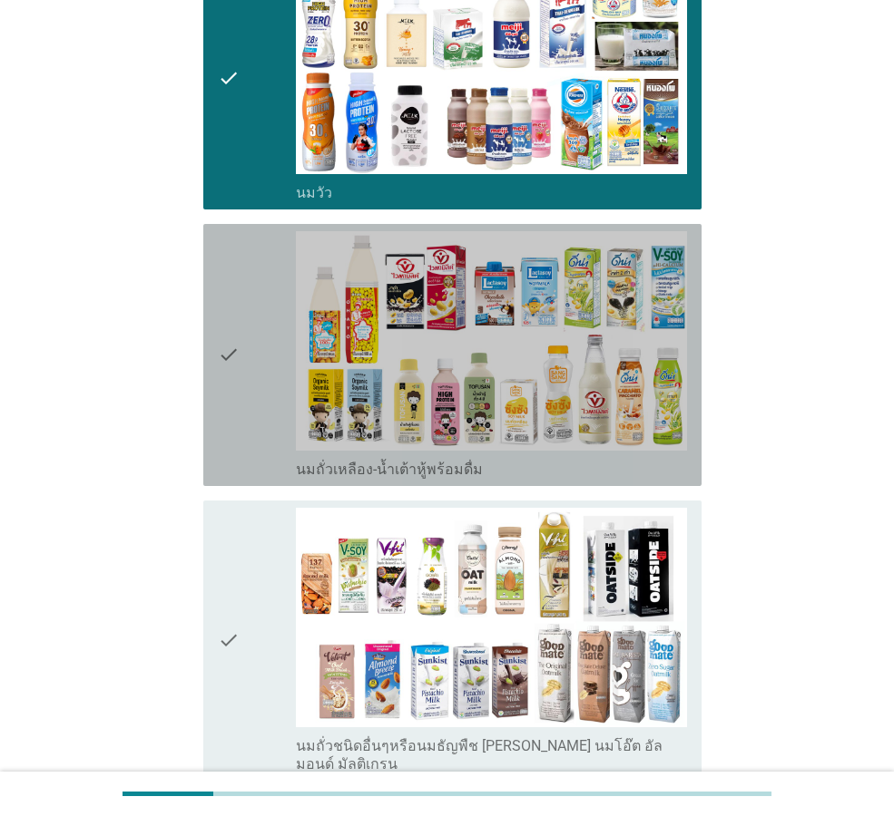
click at [254, 457] on div "check" at bounding box center [257, 355] width 78 height 248
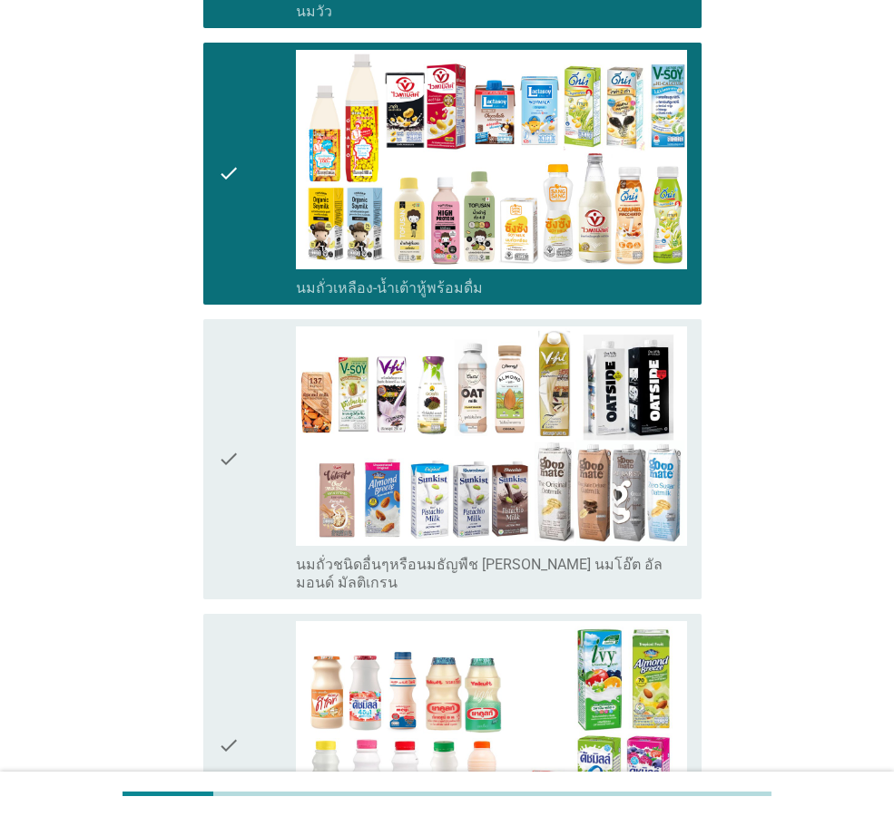
click at [254, 457] on div "check" at bounding box center [257, 460] width 78 height 266
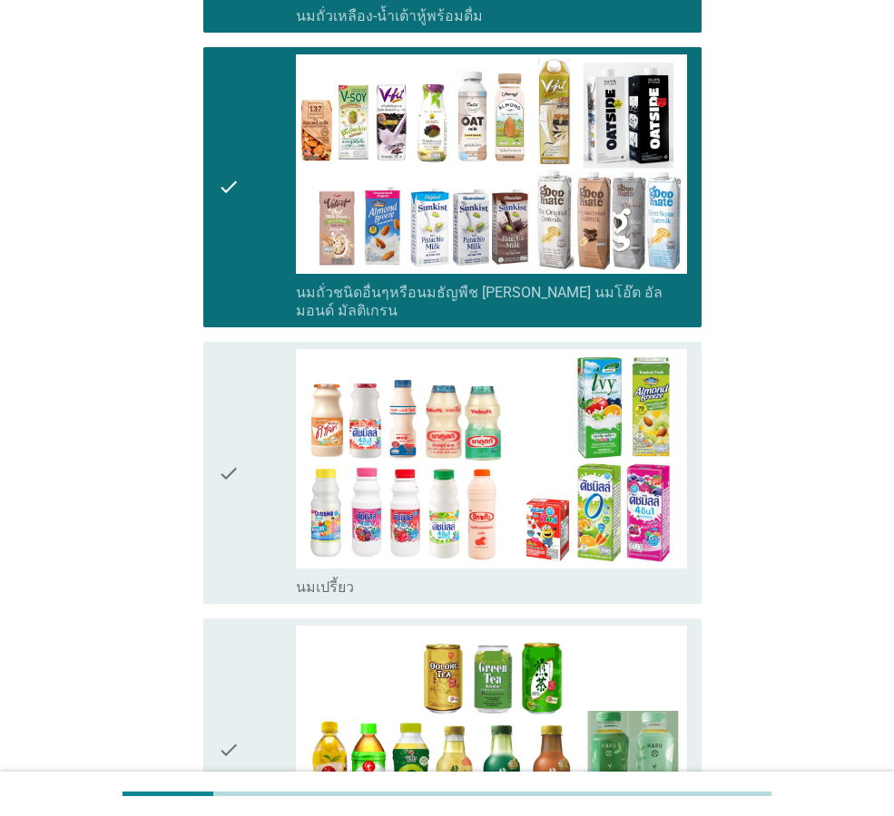
click at [254, 457] on div "check" at bounding box center [257, 473] width 78 height 248
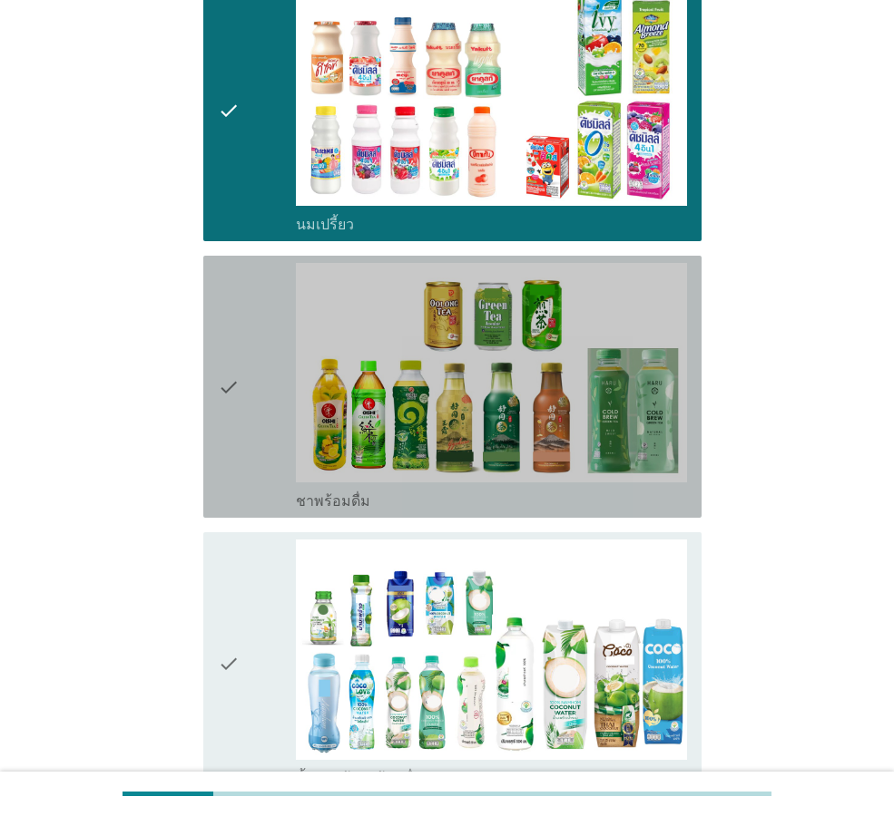
click at [254, 457] on div "check" at bounding box center [257, 387] width 78 height 248
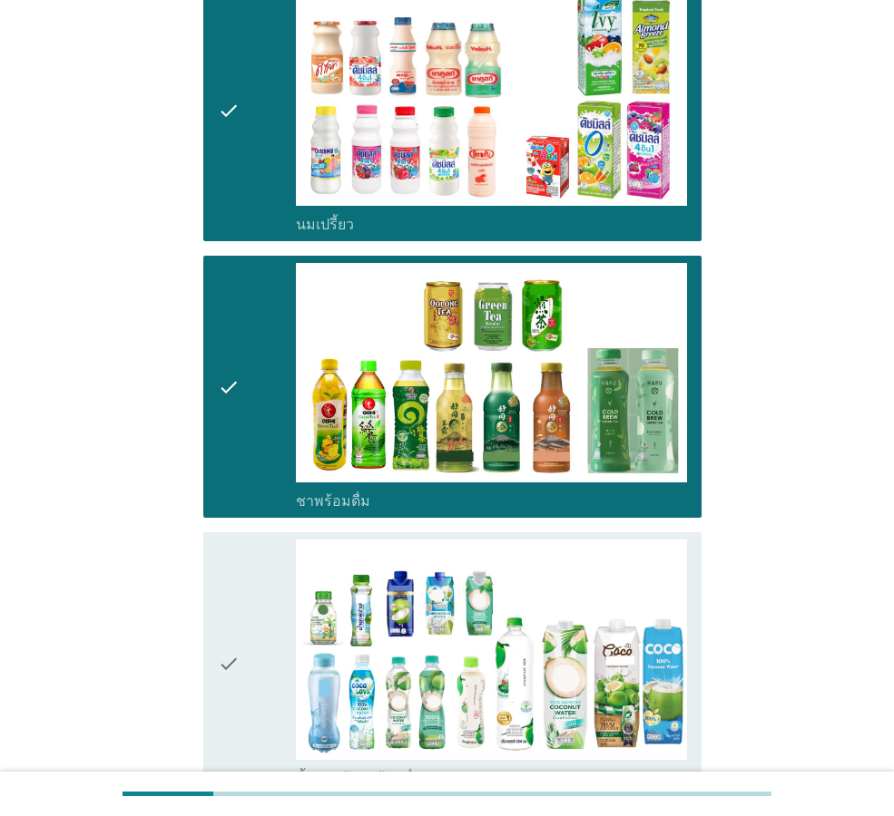
scroll to position [1452, 0]
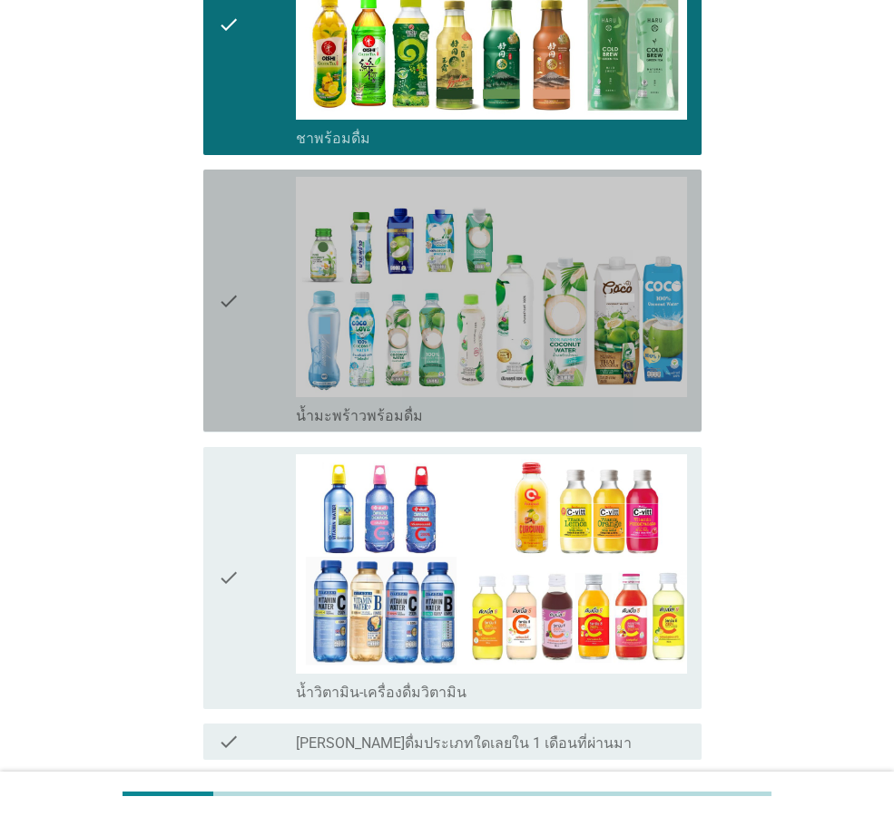
click at [261, 373] on div "check" at bounding box center [257, 301] width 78 height 248
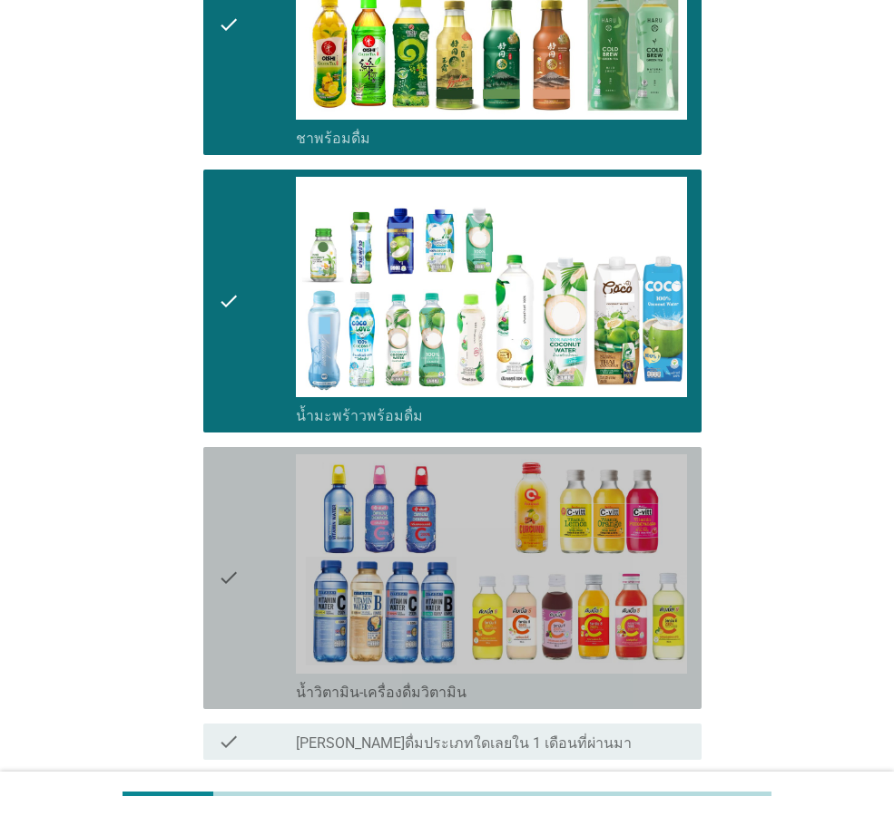
click at [269, 520] on div "check" at bounding box center [257, 579] width 78 height 248
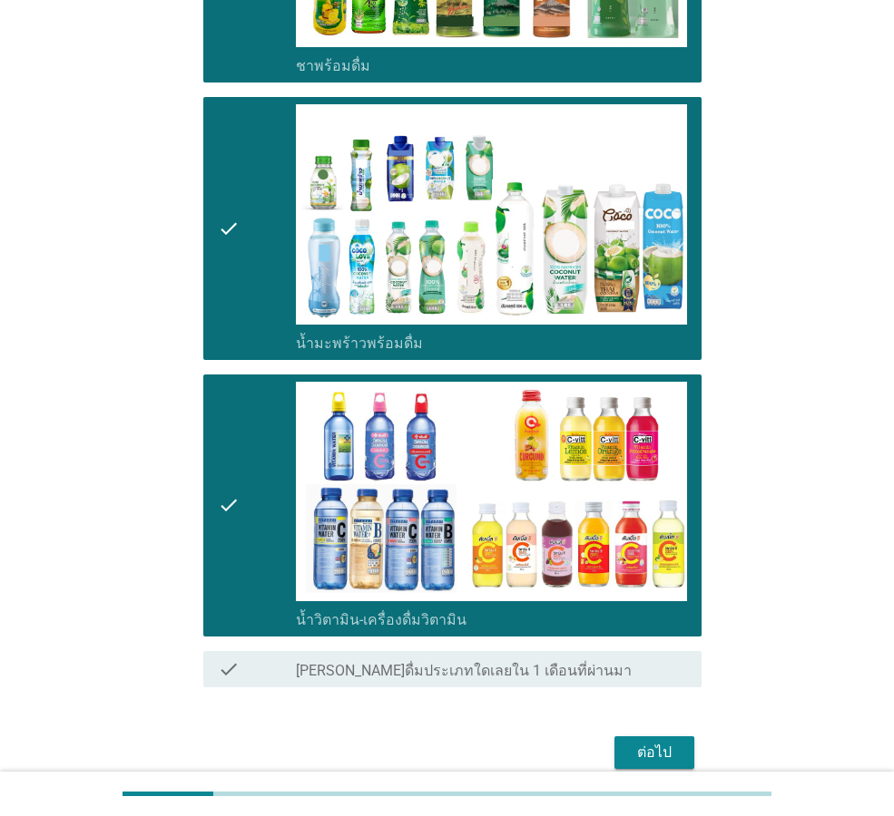
scroll to position [1589, 0]
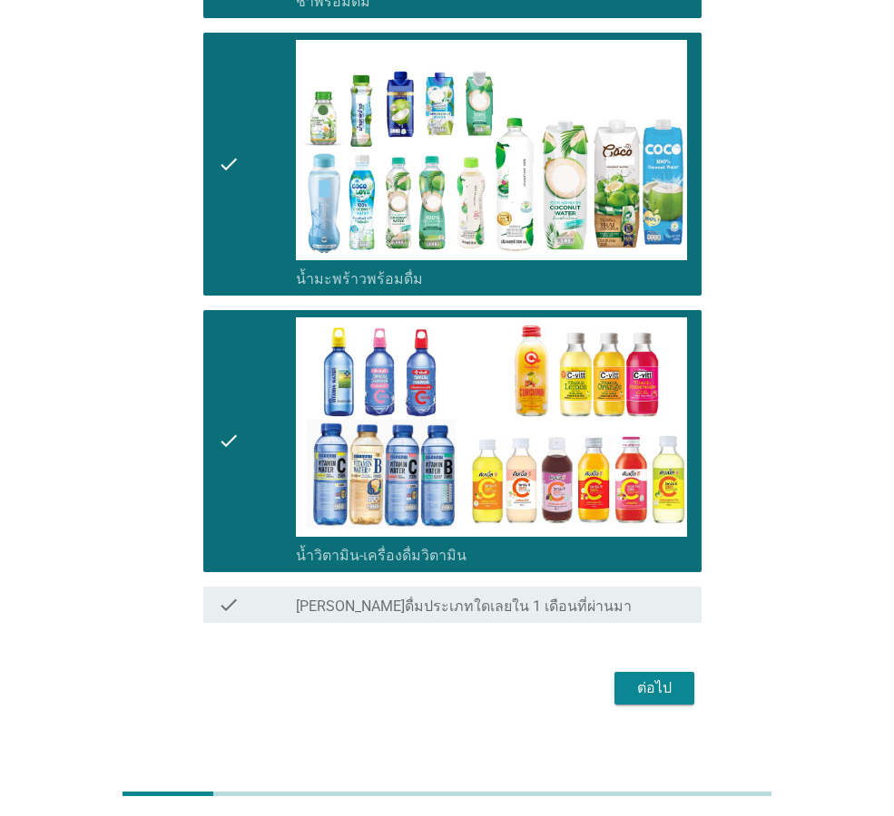
click at [671, 678] on div "ต่อไป" at bounding box center [654, 689] width 51 height 22
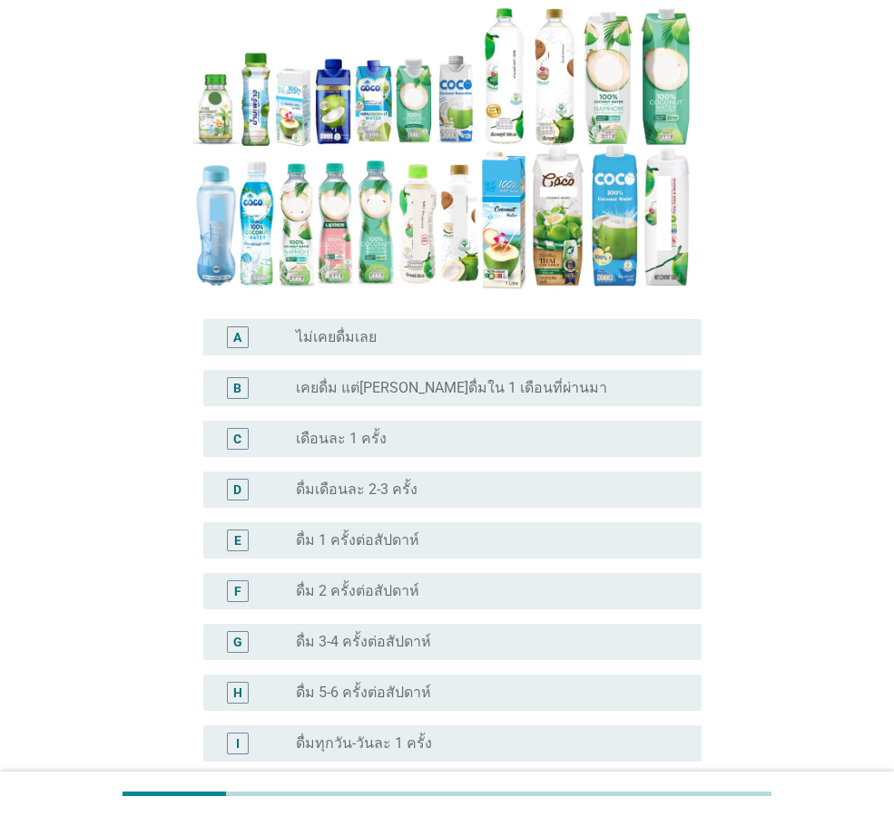
scroll to position [469, 0]
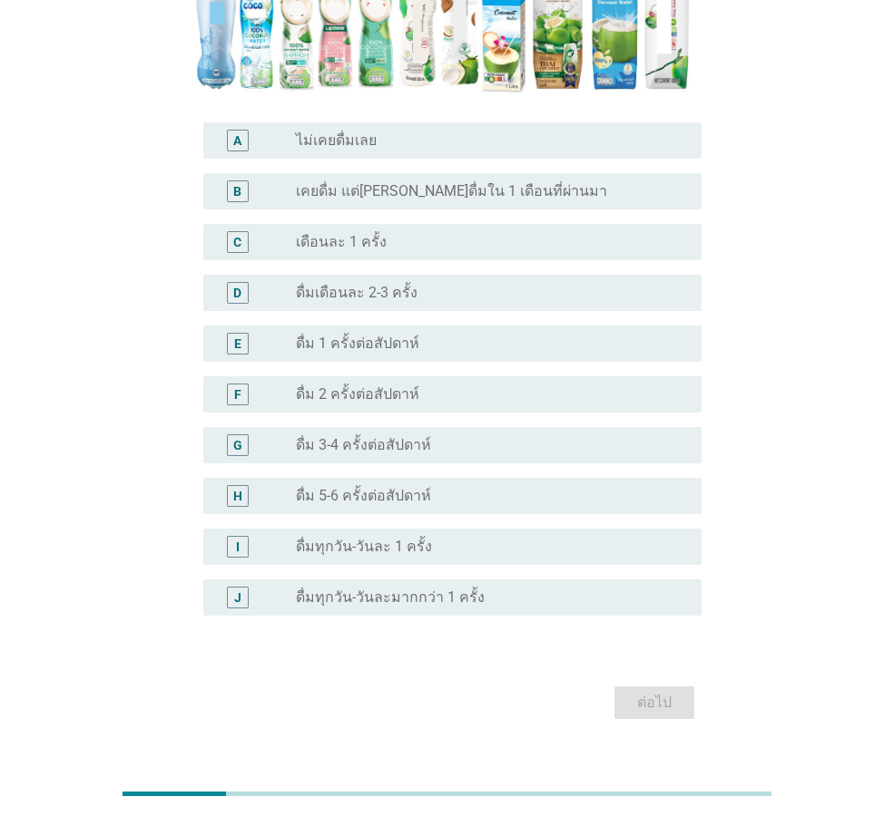
click at [444, 335] on div "radio_button_unchecked ดื่ม 1 ครั้งต่อสัปดาห์" at bounding box center [484, 344] width 376 height 18
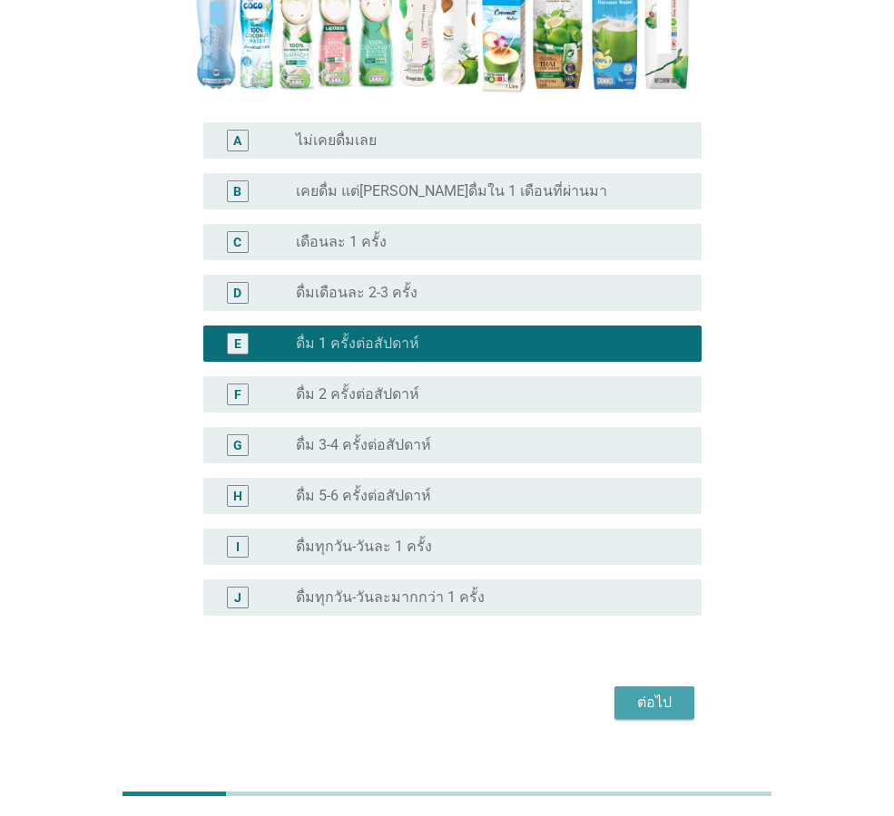
click at [681, 687] on button "ต่อไป" at bounding box center [654, 703] width 80 height 33
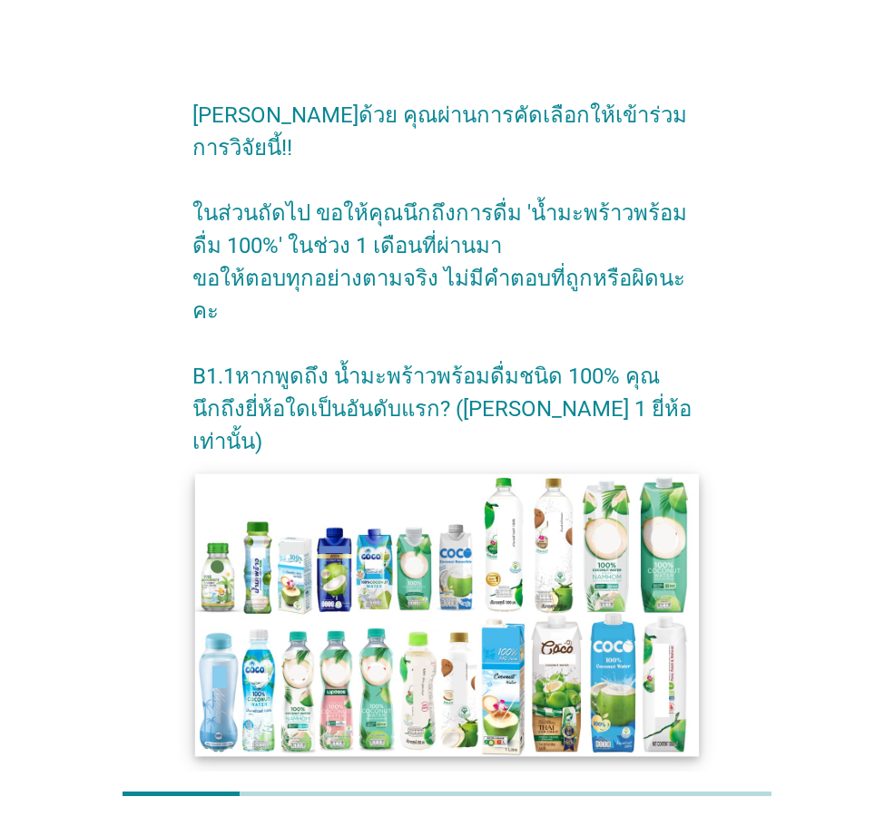
scroll to position [212, 0]
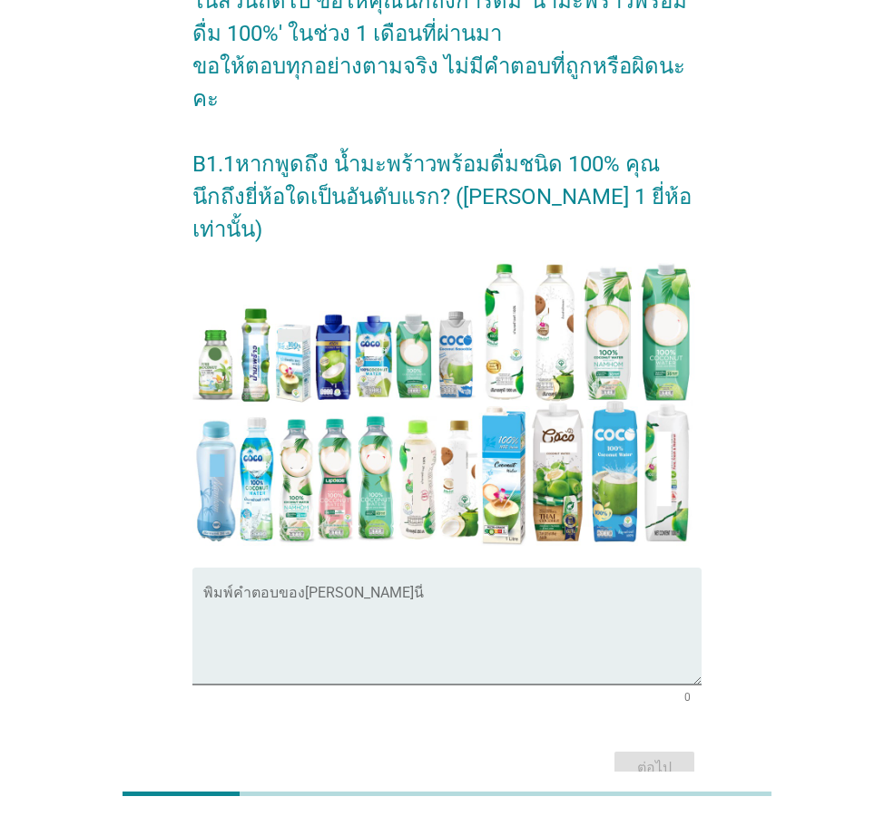
click at [503, 452] on form "[PERSON_NAME]ด้วย คุณผ่านการคัดเลือกให้เข้าร่วมการวิจัยนี้!! ในส่วนถัดไป ขอให้ค…" at bounding box center [446, 329] width 509 height 922
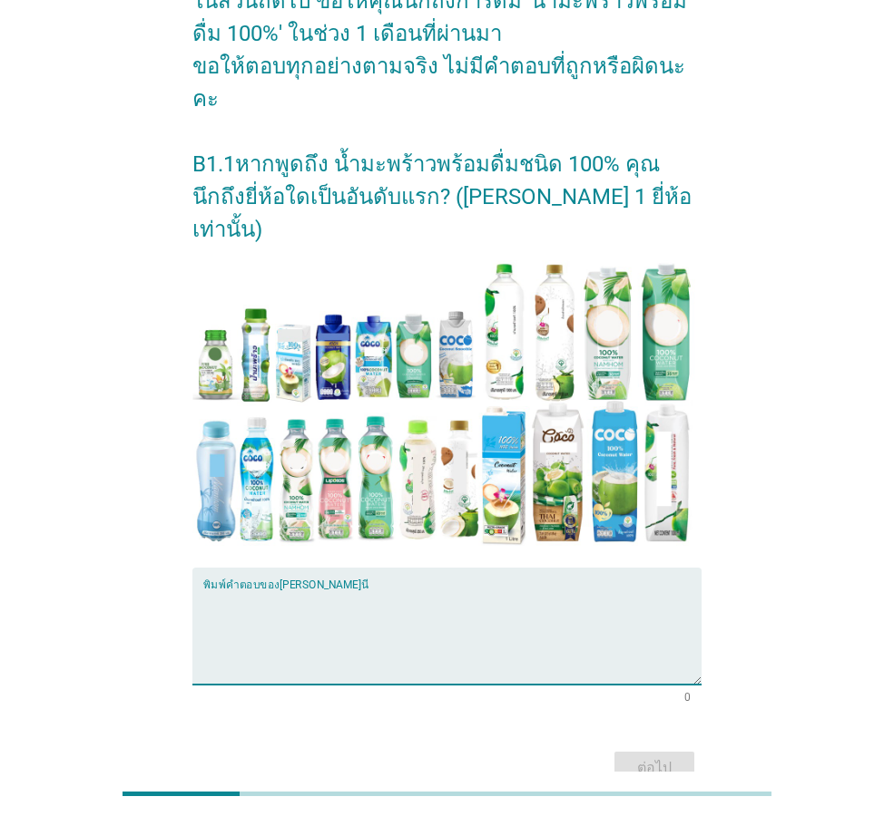
click at [507, 590] on textarea "พิมพ์คำตอบของคุณ ที่นี่" at bounding box center [452, 637] width 498 height 95
type textarea "อีฟ"
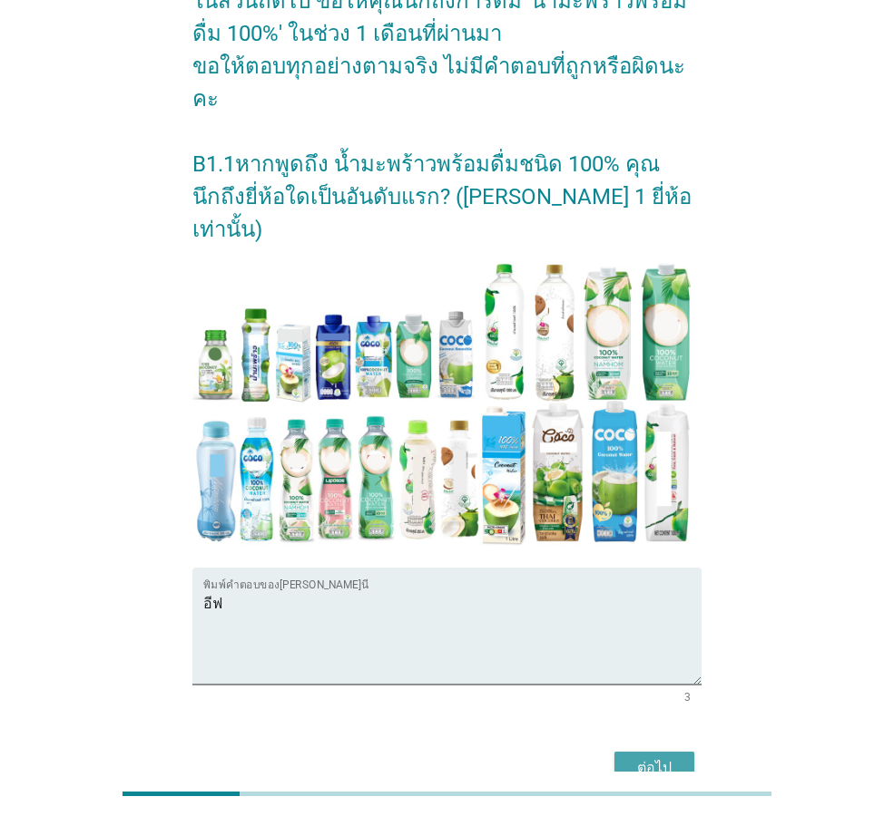
click at [629, 758] on div "ต่อไป" at bounding box center [654, 769] width 51 height 22
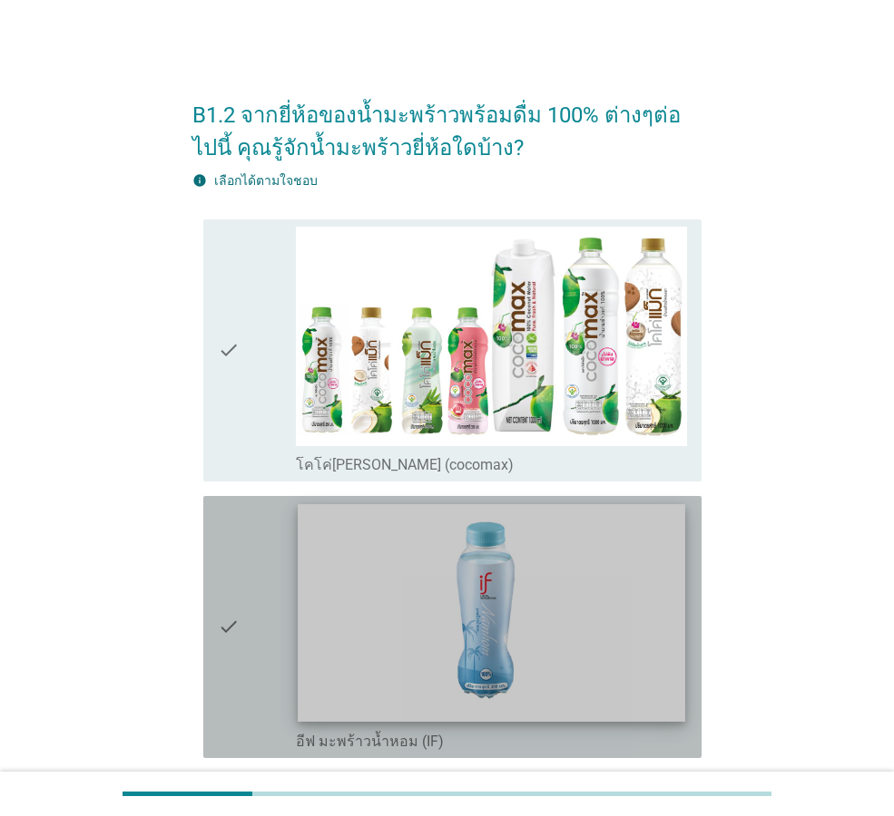
click at [503, 574] on img at bounding box center [491, 613] width 386 height 218
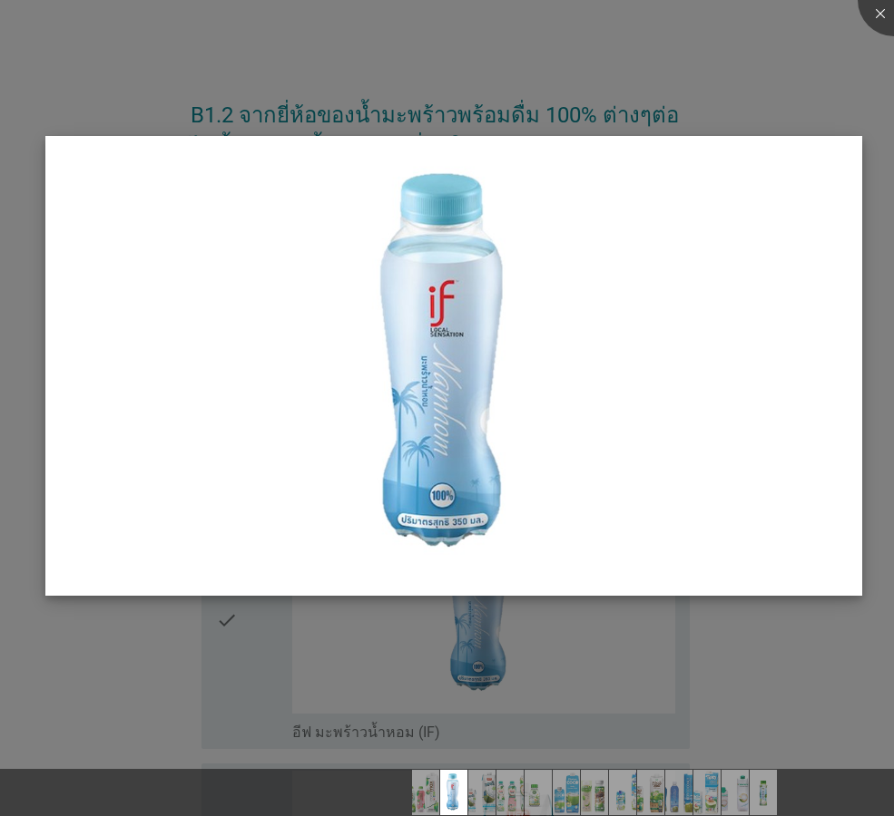
click at [502, 574] on img at bounding box center [453, 365] width 816 height 459
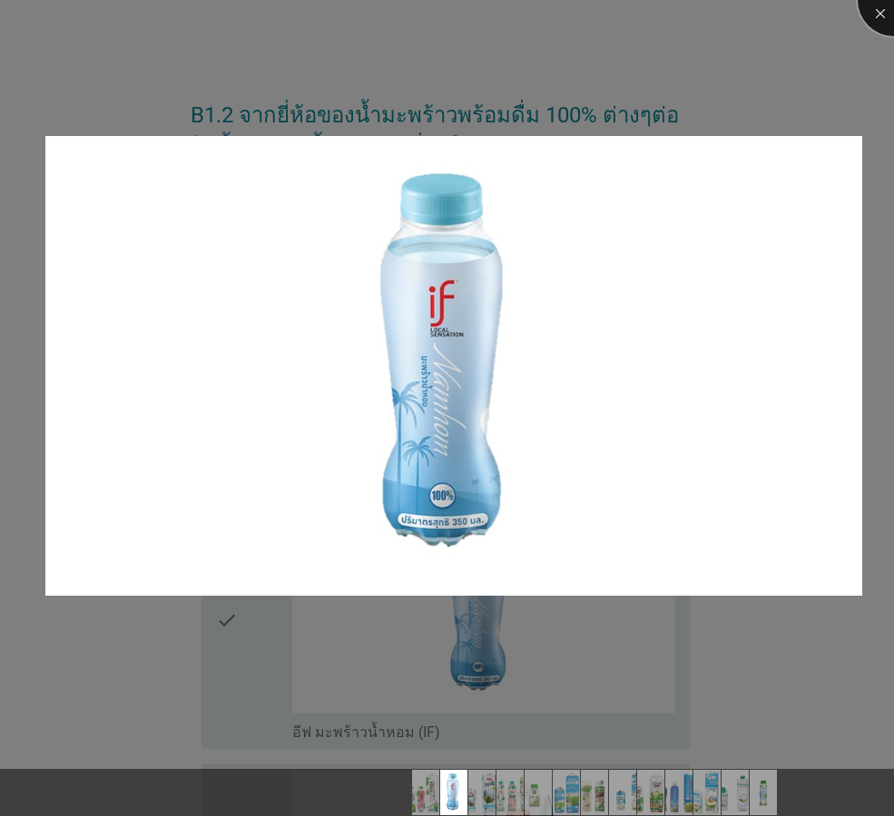
click at [883, 5] on div at bounding box center [893, 0] width 73 height 73
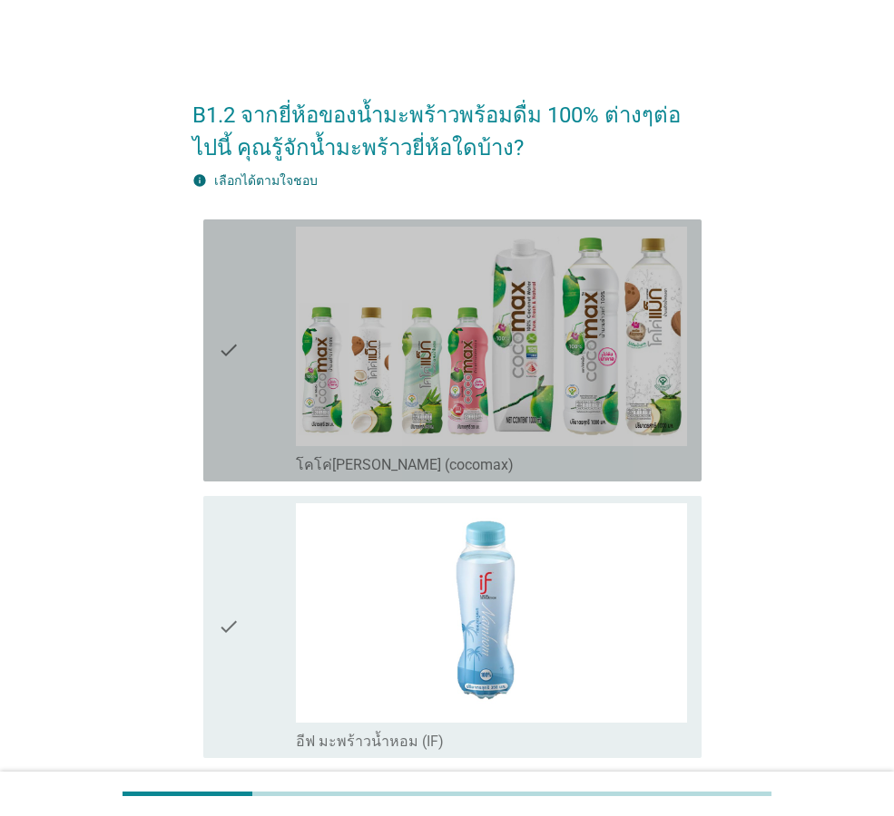
click at [218, 377] on icon "check" at bounding box center [229, 351] width 22 height 248
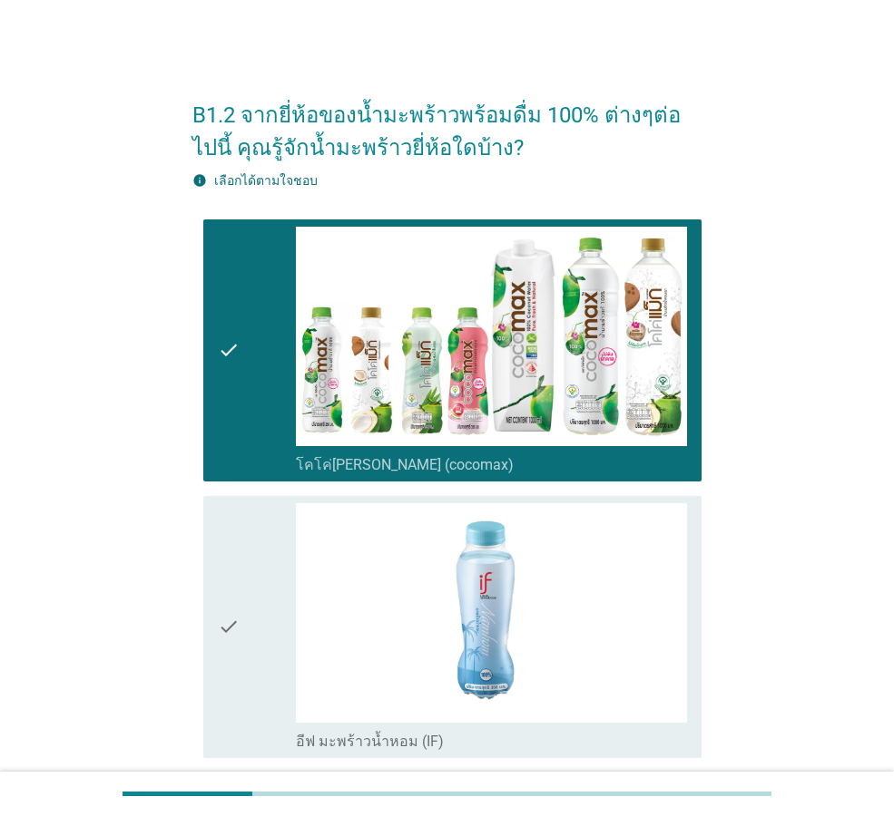
click at [239, 584] on icon "check" at bounding box center [229, 627] width 22 height 248
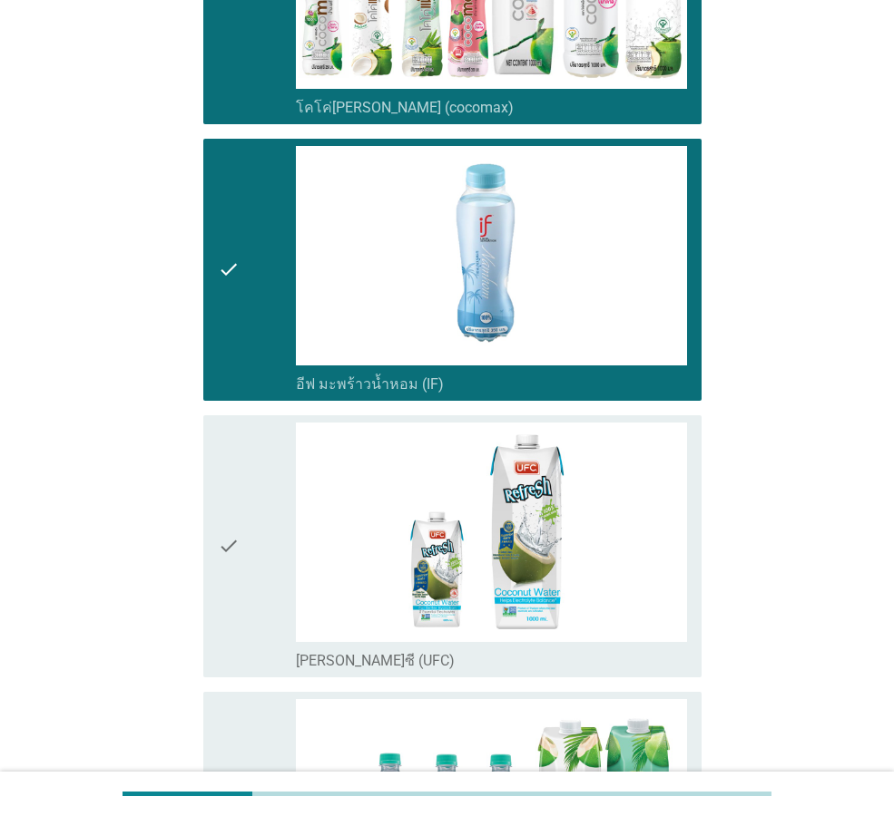
scroll to position [363, 0]
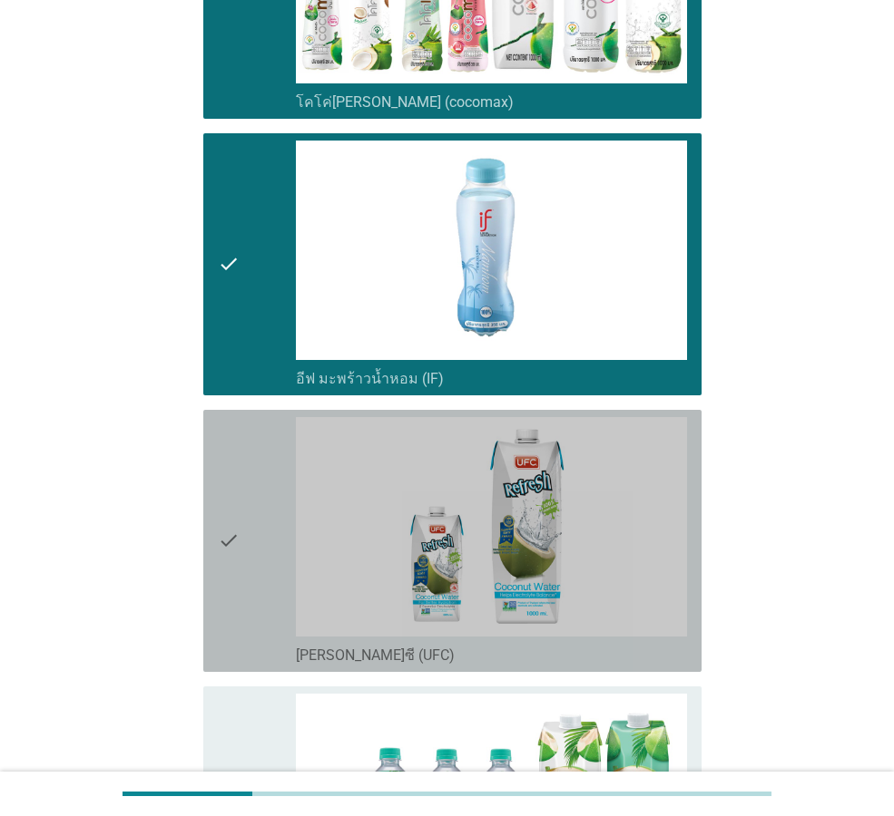
click at [240, 585] on icon "check" at bounding box center [229, 541] width 22 height 248
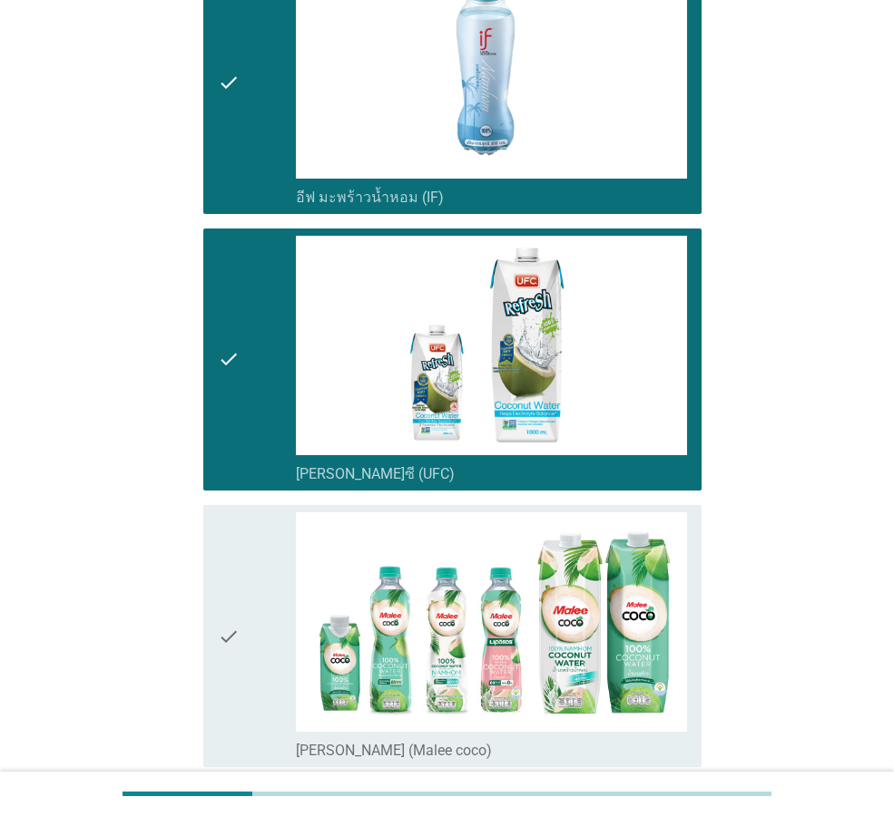
click at [240, 585] on icon "check" at bounding box center [229, 637] width 22 height 248
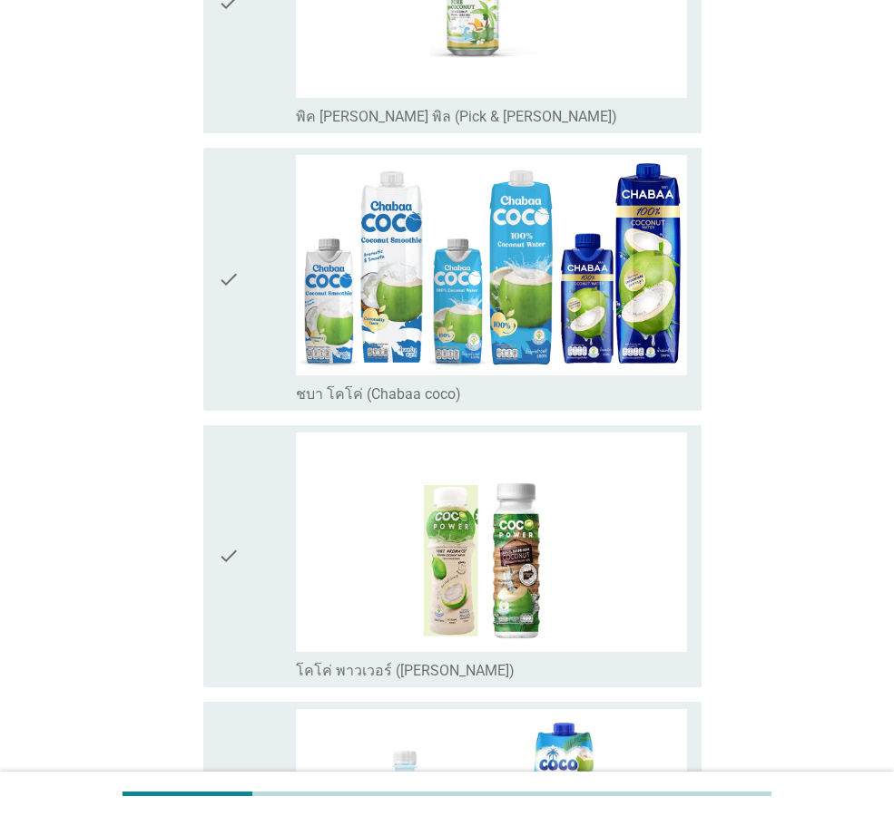
scroll to position [1633, 0]
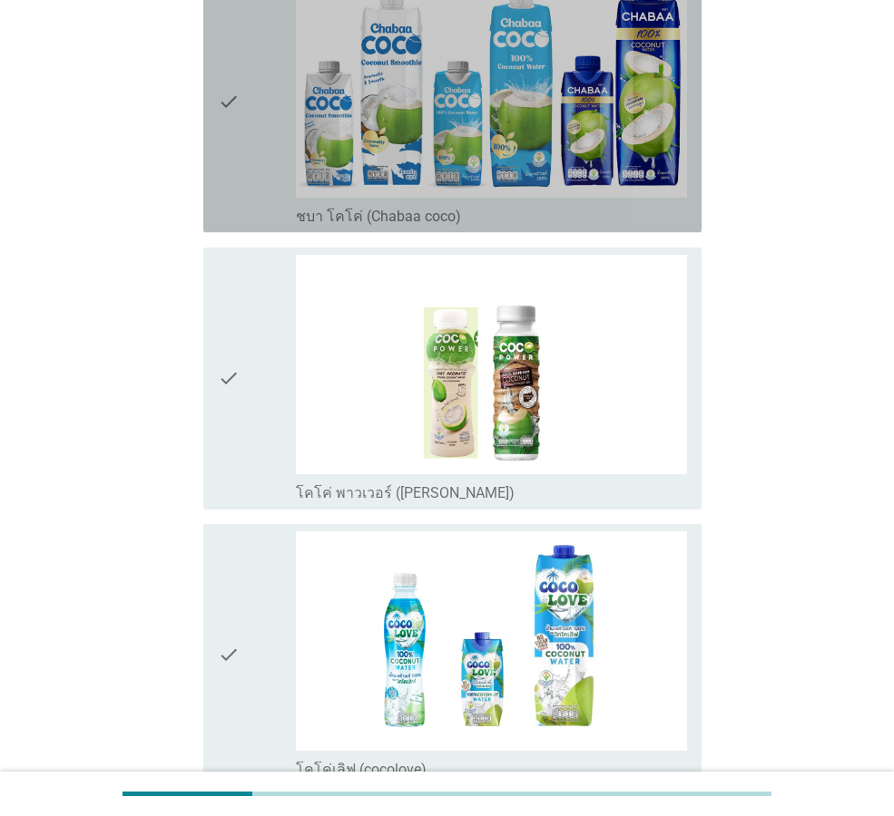
click at [255, 183] on div "check" at bounding box center [257, 101] width 78 height 248
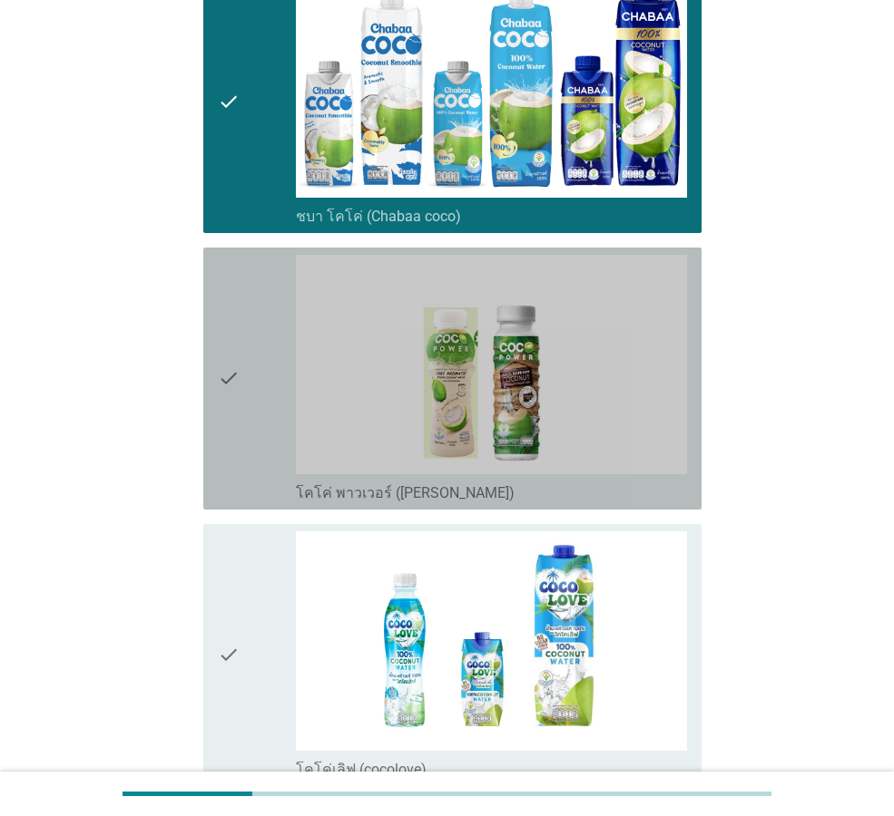
click at [261, 367] on div "check" at bounding box center [257, 379] width 78 height 248
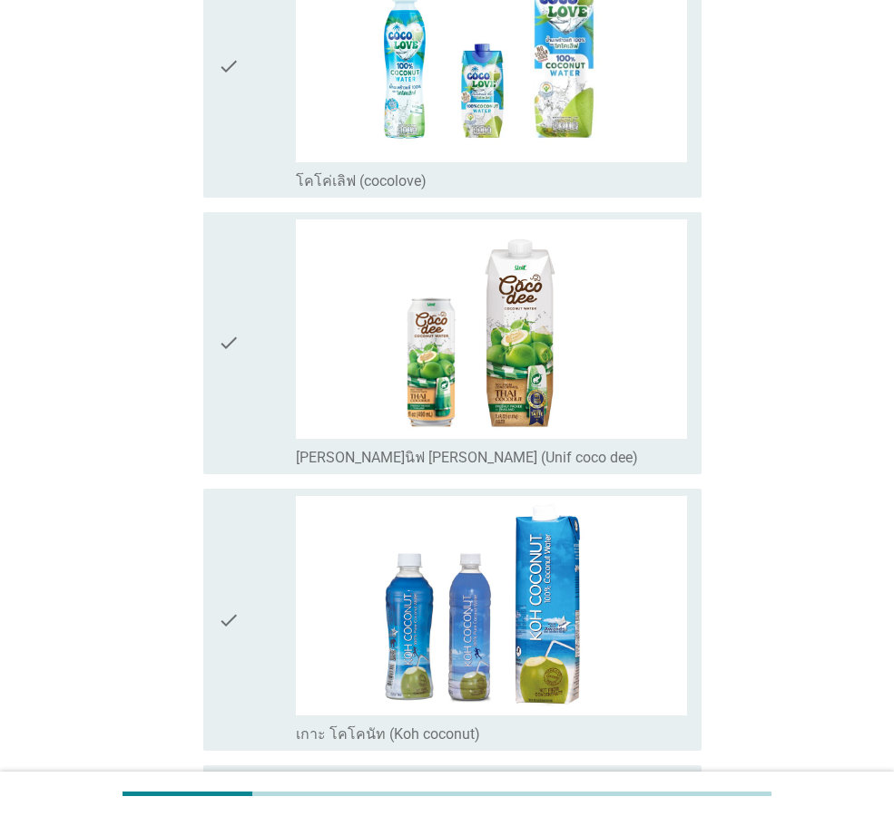
scroll to position [2359, 0]
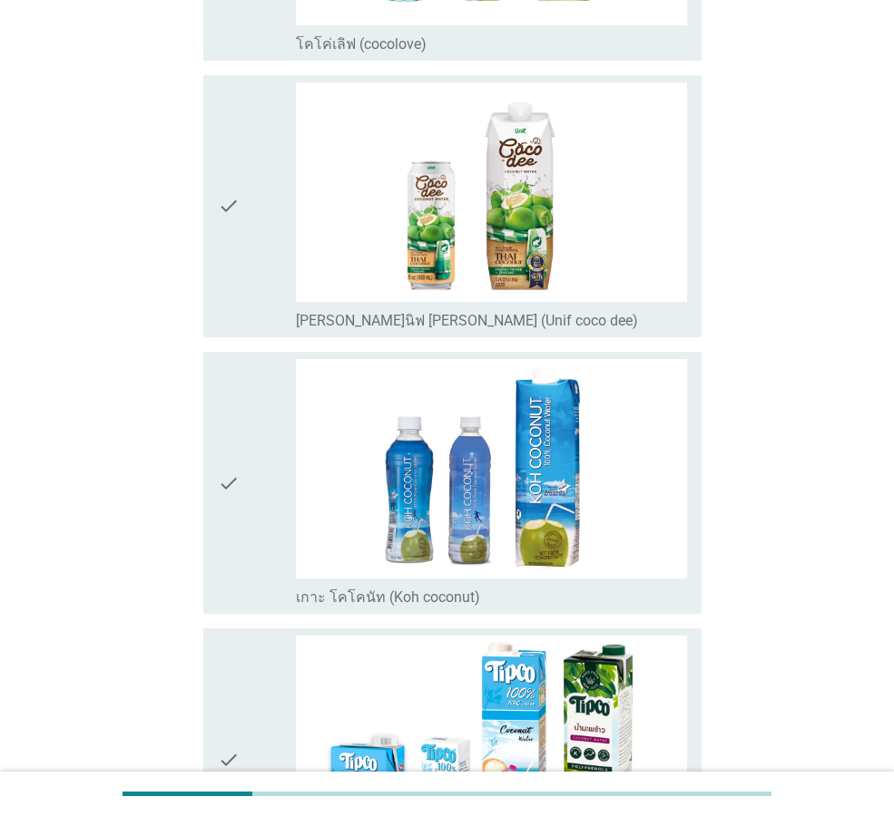
click at [242, 286] on div "check" at bounding box center [257, 207] width 78 height 248
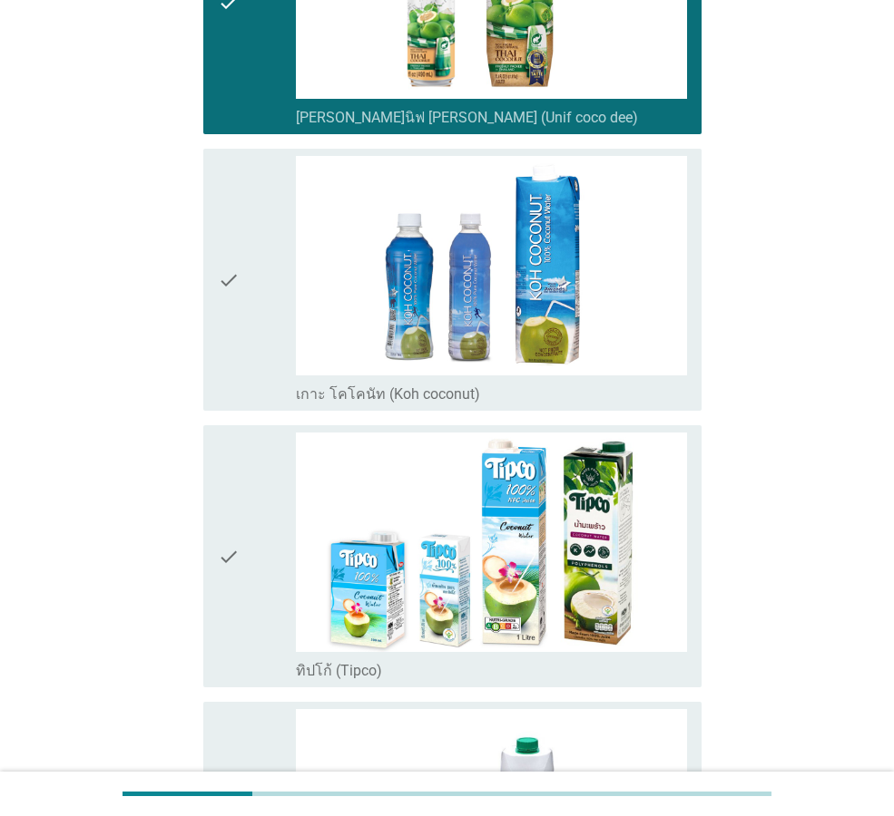
scroll to position [2722, 0]
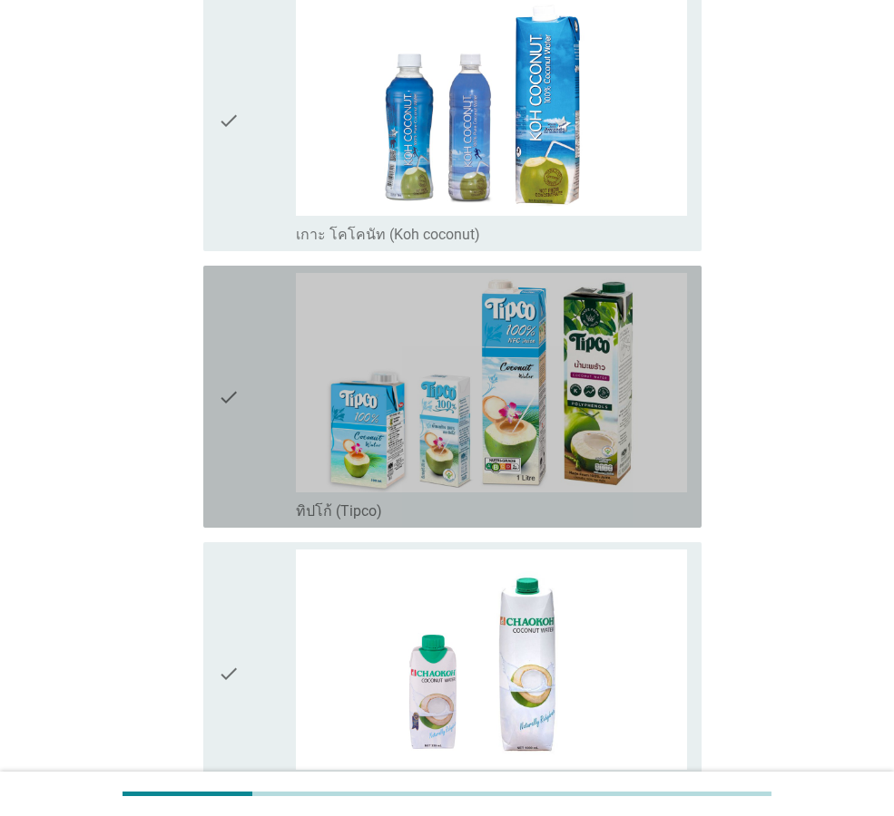
click at [247, 509] on div "check" at bounding box center [257, 397] width 78 height 248
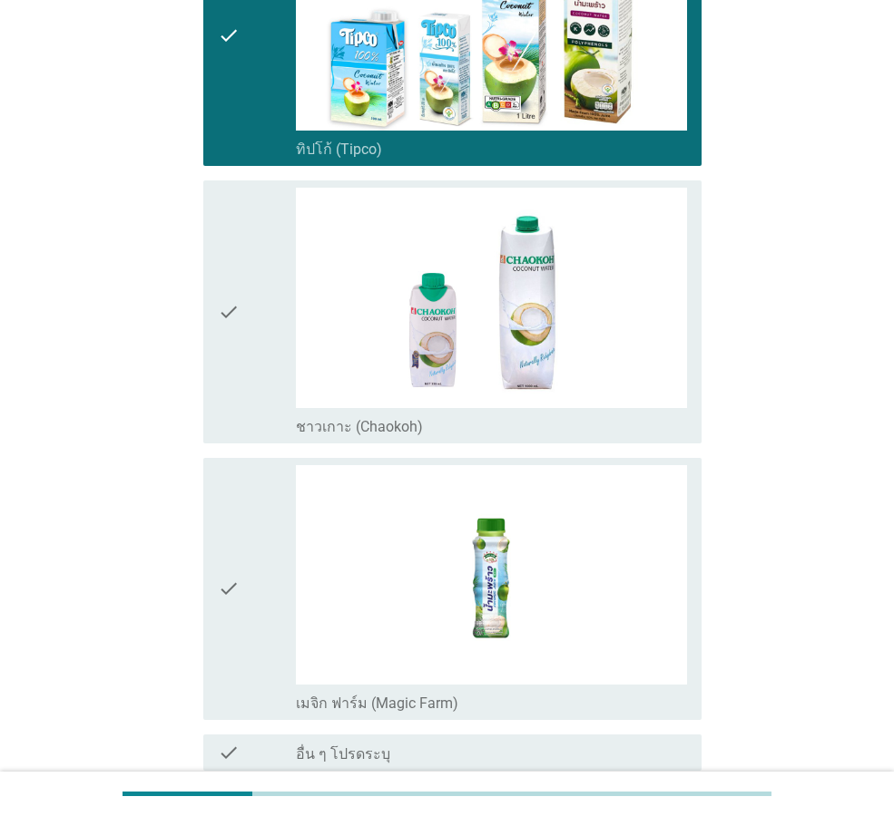
scroll to position [3084, 0]
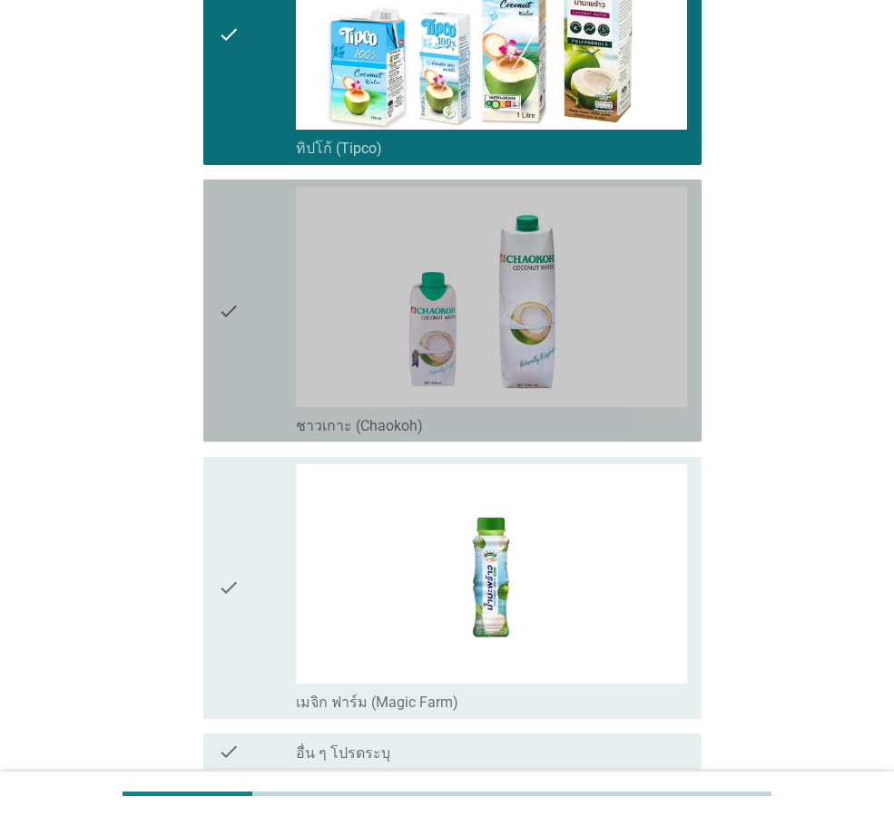
click at [225, 380] on icon "check" at bounding box center [229, 311] width 22 height 248
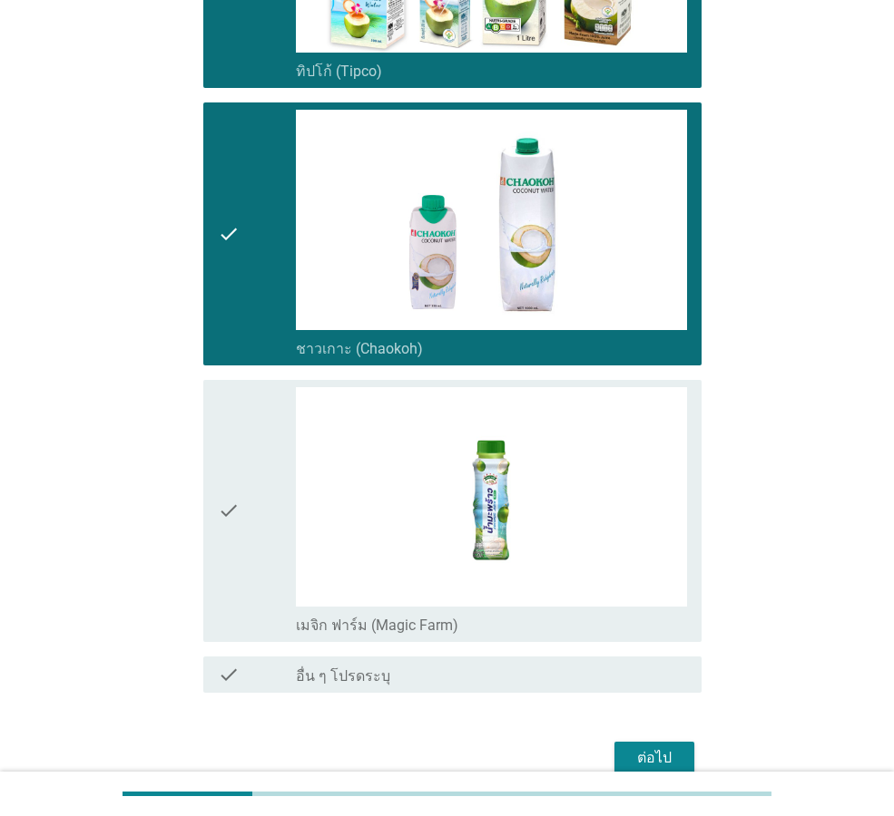
scroll to position [3250, 0]
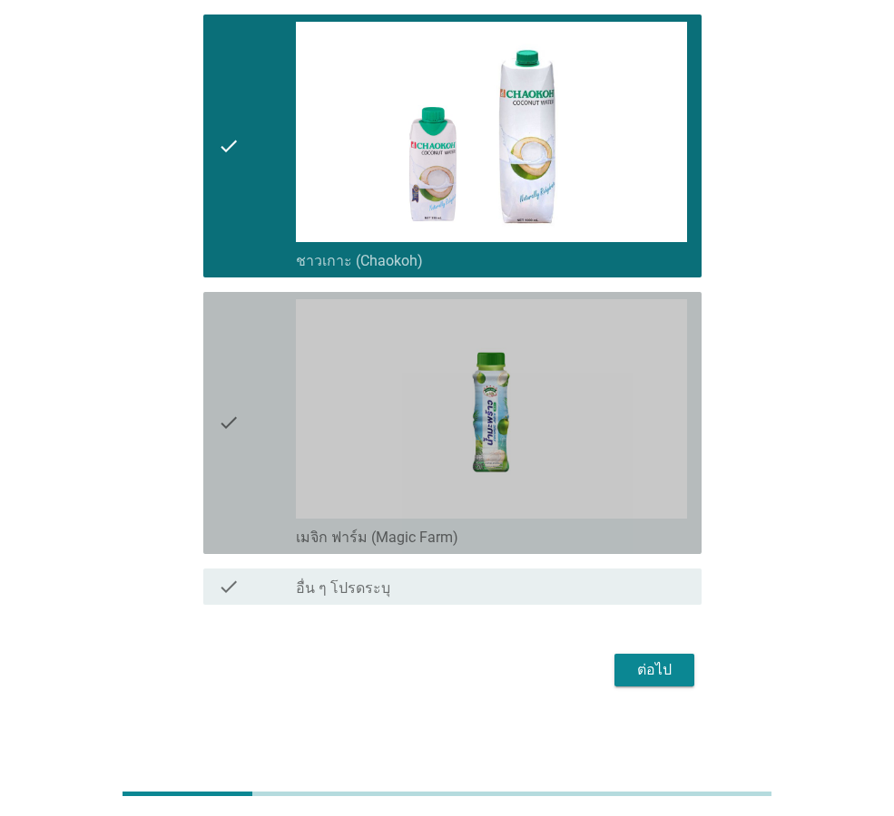
drag, startPoint x: 267, startPoint y: 491, endPoint x: 351, endPoint y: 545, distance: 100.4
click at [269, 492] on div "check" at bounding box center [257, 423] width 78 height 248
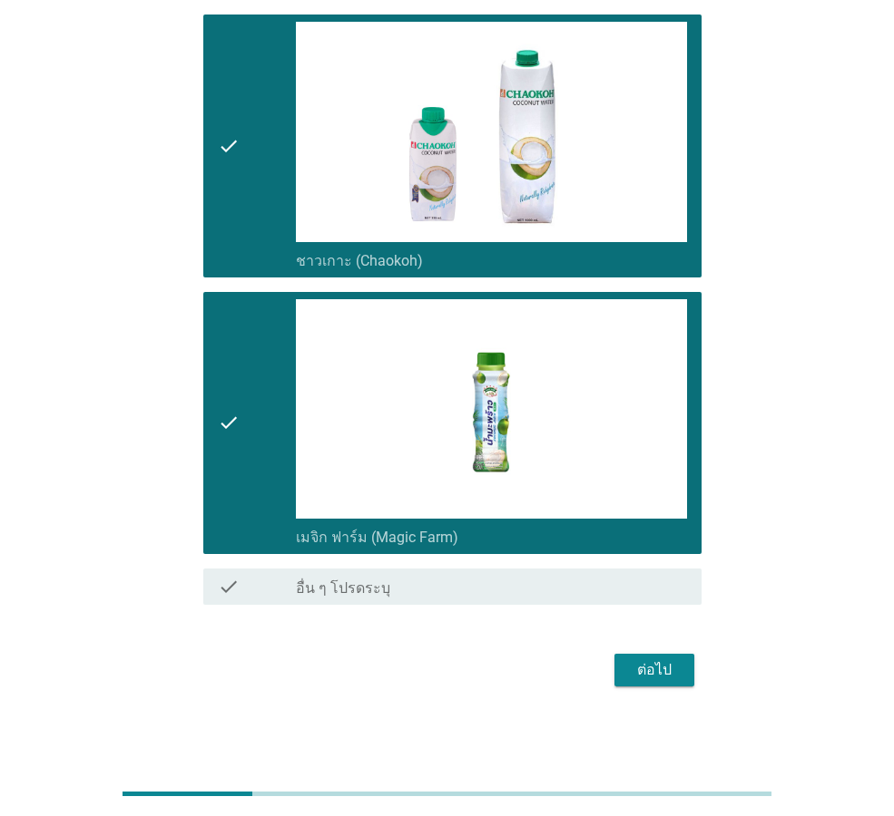
click at [631, 684] on button "ต่อไป" at bounding box center [654, 670] width 80 height 33
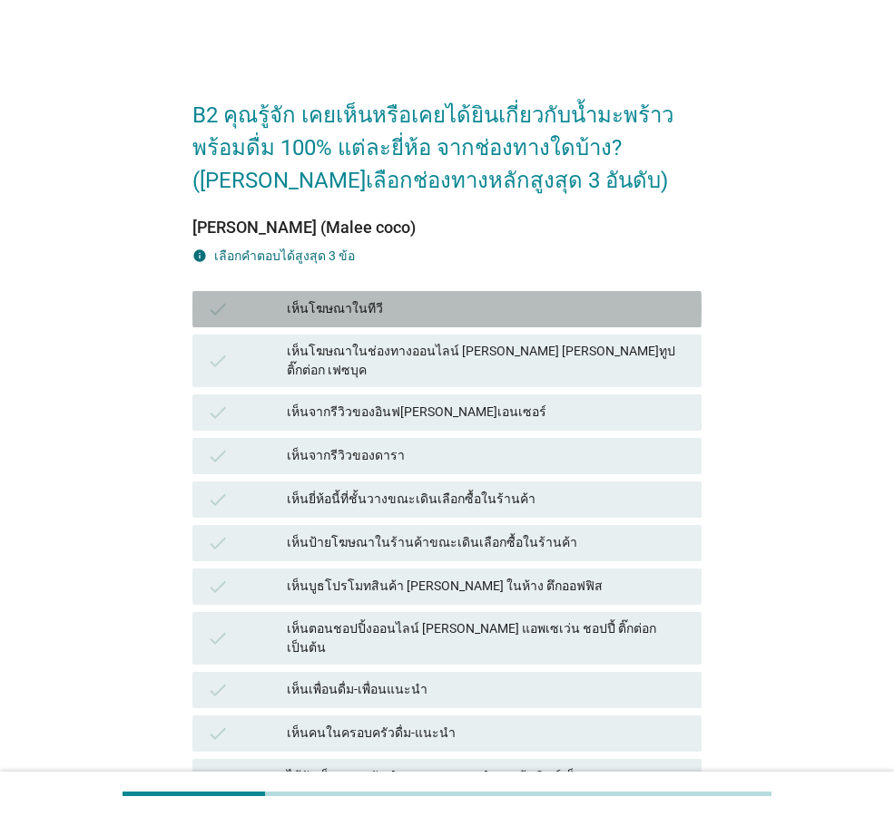
click at [366, 313] on div "เห็นโฆษณาในทีวี" at bounding box center [487, 309] width 400 height 22
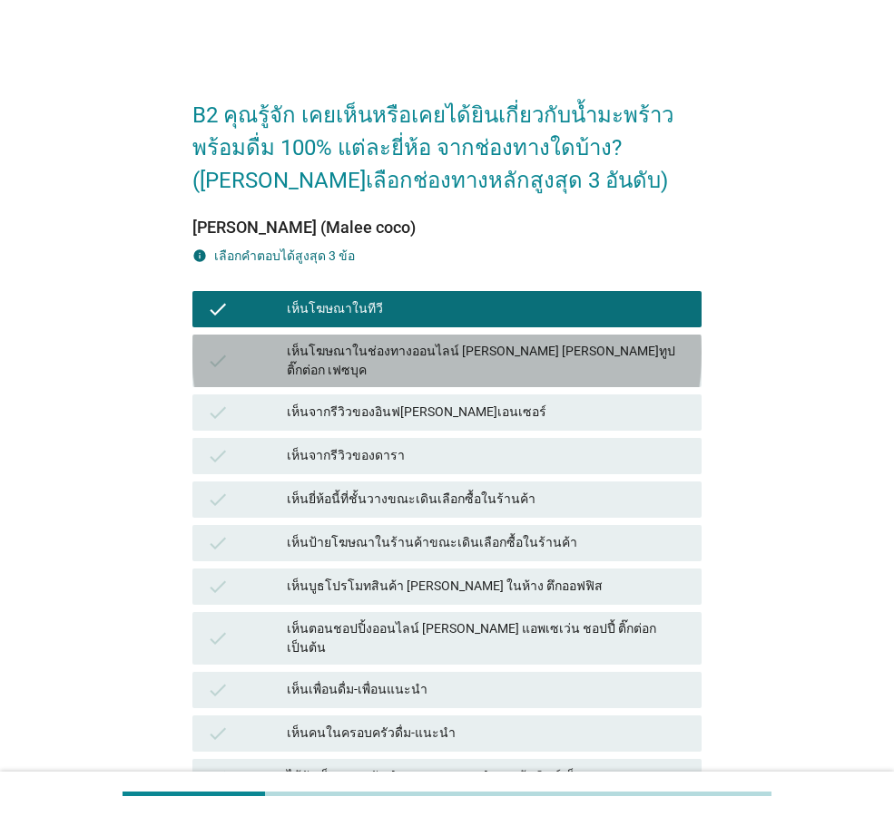
click at [406, 367] on div "check เห็นโฆษณาในช่องทางออนไลน์ [PERSON_NAME] [PERSON_NAME]ทูป ติ๊กต่อก เฟซบุค" at bounding box center [446, 361] width 509 height 53
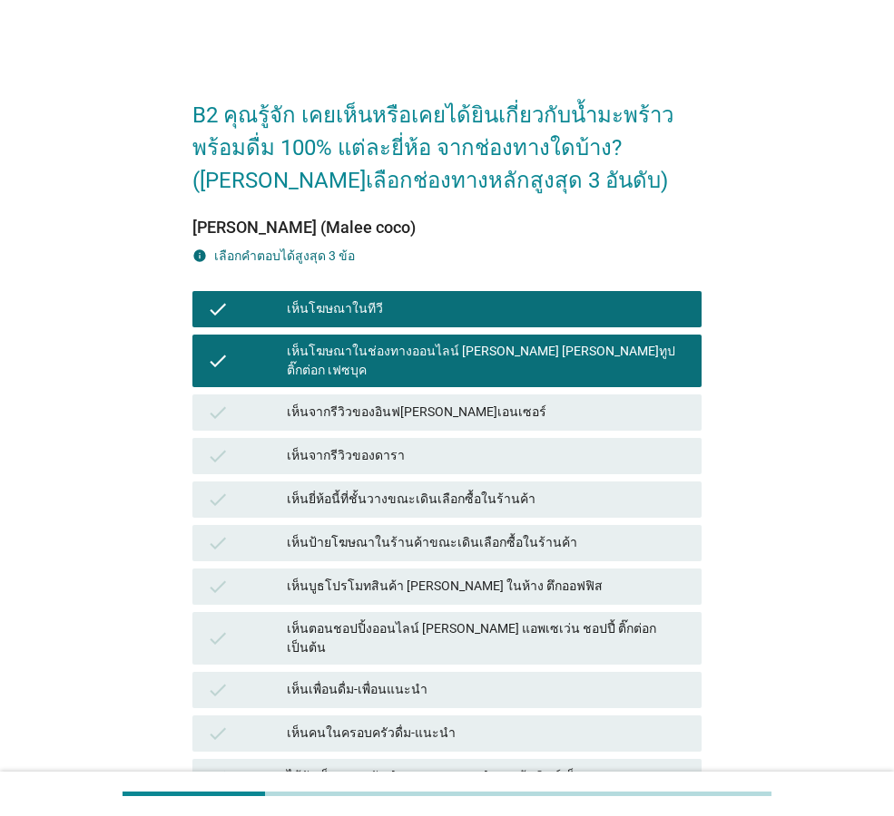
click at [425, 402] on div "เห็นจากรีวิวของอินฟ[PERSON_NAME]เอนเซอร์" at bounding box center [487, 413] width 400 height 22
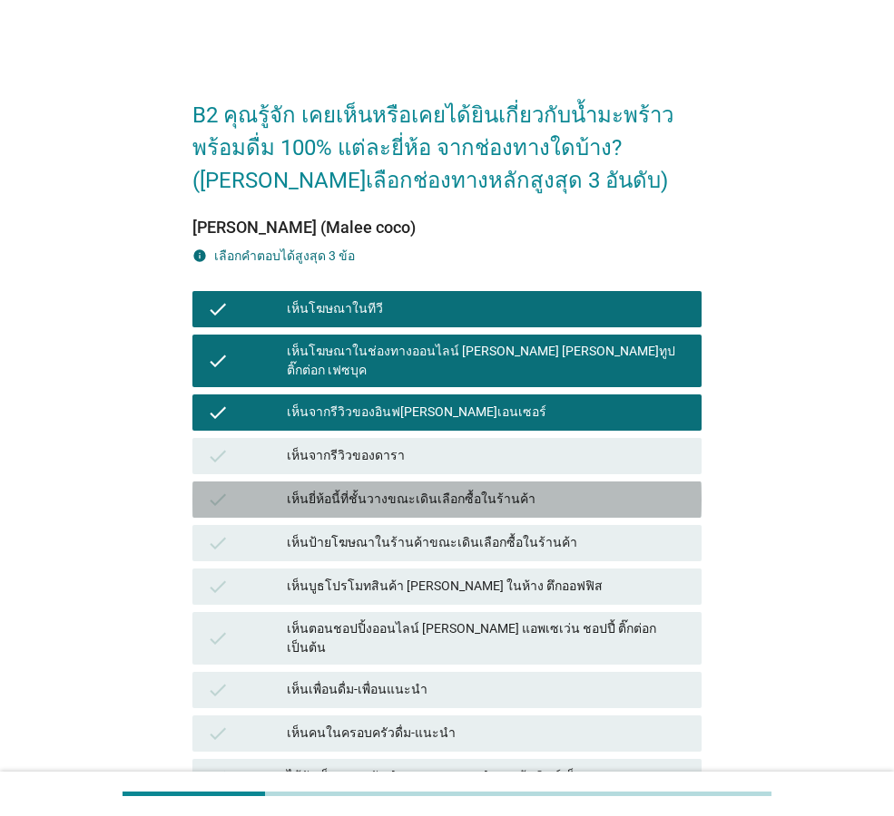
click at [520, 489] on div "เห็นยี่ห้อนี้ที่ชั้นวางขณะเดินเลือกซื้อในร้านค้า" at bounding box center [487, 500] width 400 height 22
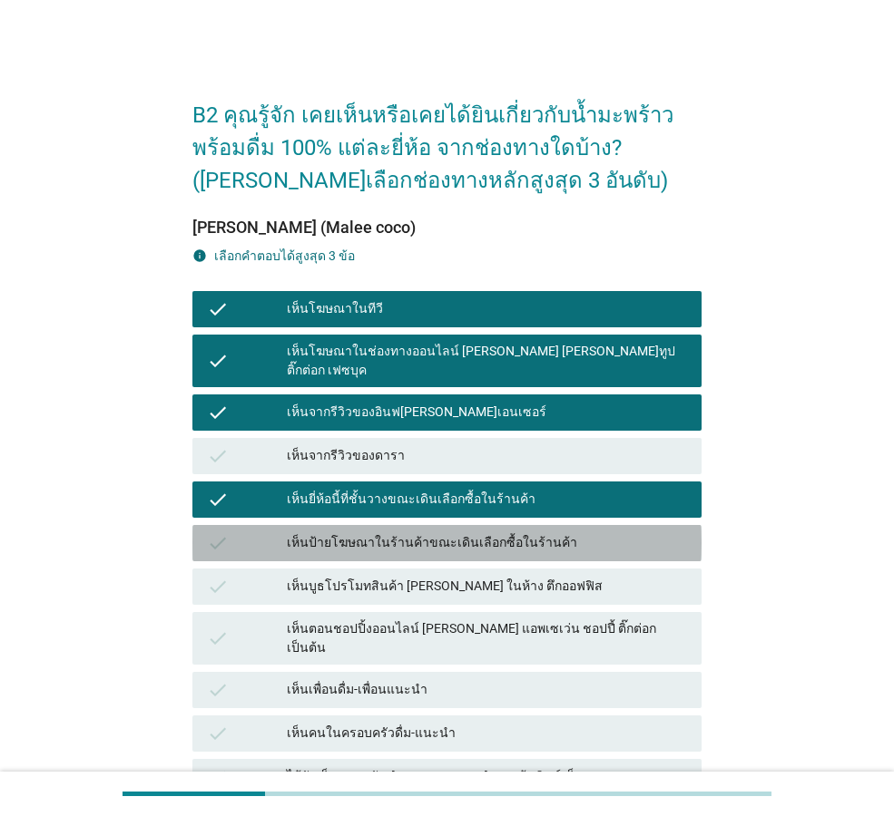
click at [551, 536] on div "เห็นป้ายโฆษณาในร้านค้าขณะเดินเลือกซื้อในร้านค้า" at bounding box center [487, 544] width 400 height 22
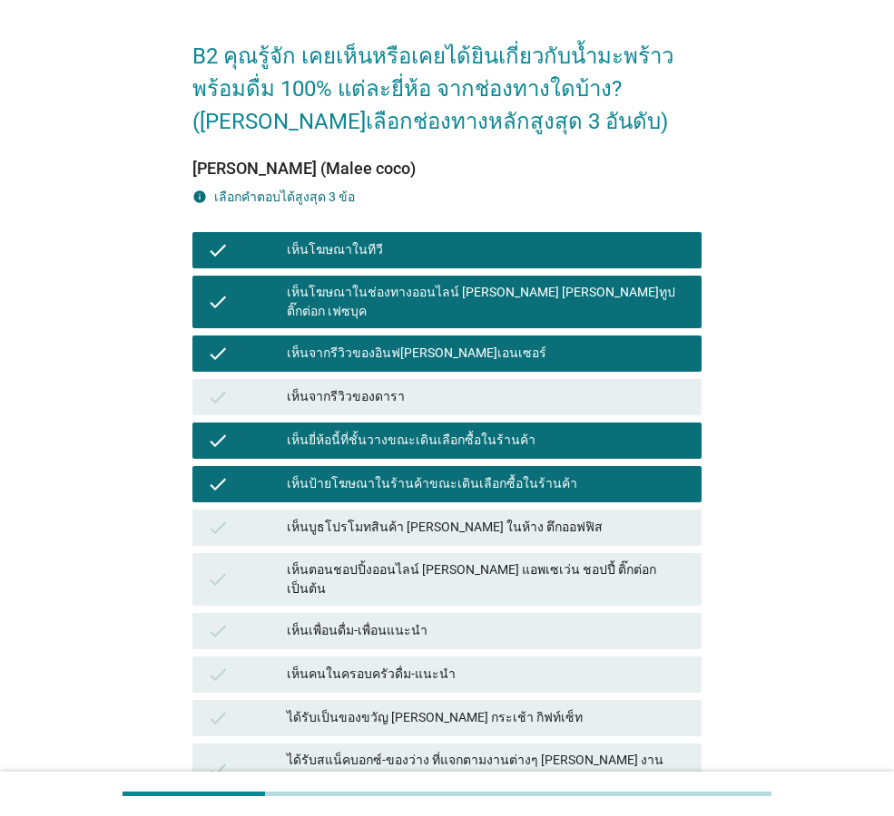
scroll to position [91, 0]
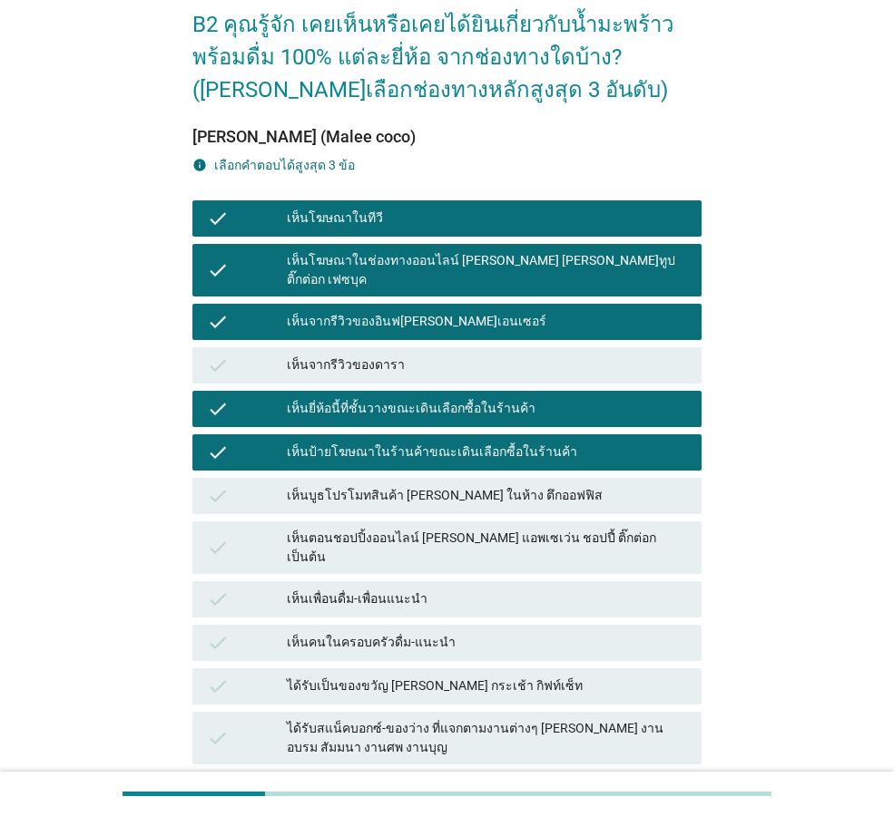
click at [562, 485] on div "เห็นบูธโปรโมทสินค้า [PERSON_NAME] ในห้าง ตึกออฟฟิส" at bounding box center [487, 496] width 400 height 22
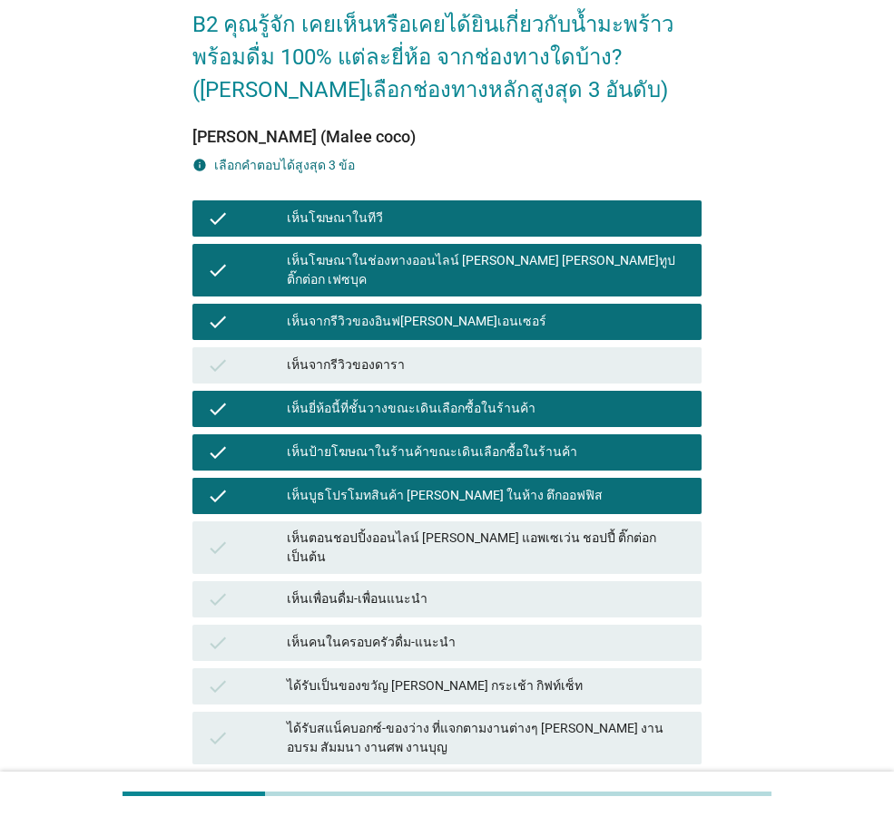
click at [574, 529] on div "เห็นตอนชอปปิ้งออนไลน์ [PERSON_NAME] แอพเซเว่น ชอปปี้ ติ๊กต่อก เป็นต้น" at bounding box center [487, 548] width 400 height 38
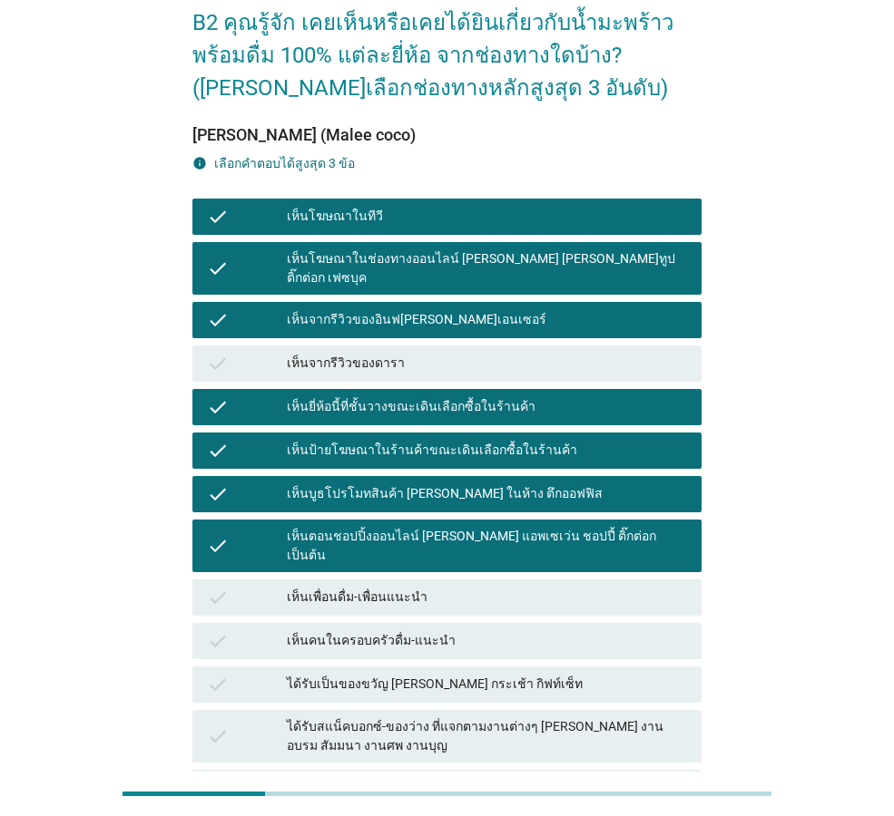
scroll to position [1, 0]
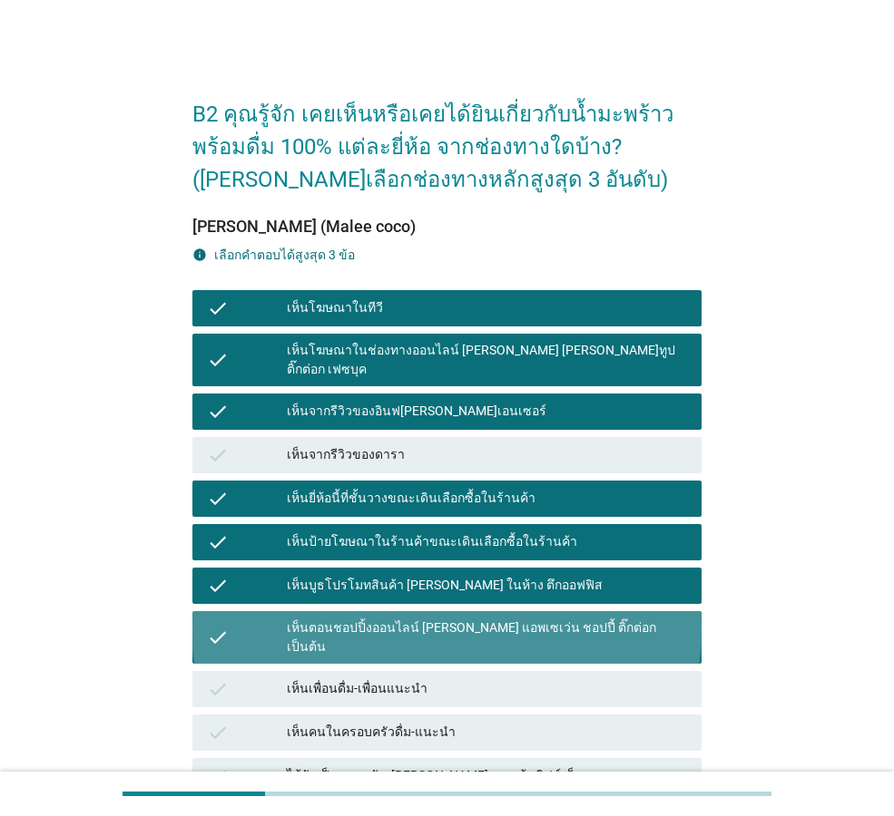
click at [570, 619] on div "เห็นตอนชอปปิ้งออนไลน์ [PERSON_NAME] แอพเซเว่น ชอปปี้ ติ๊กต่อก เป็นต้น" at bounding box center [487, 638] width 400 height 38
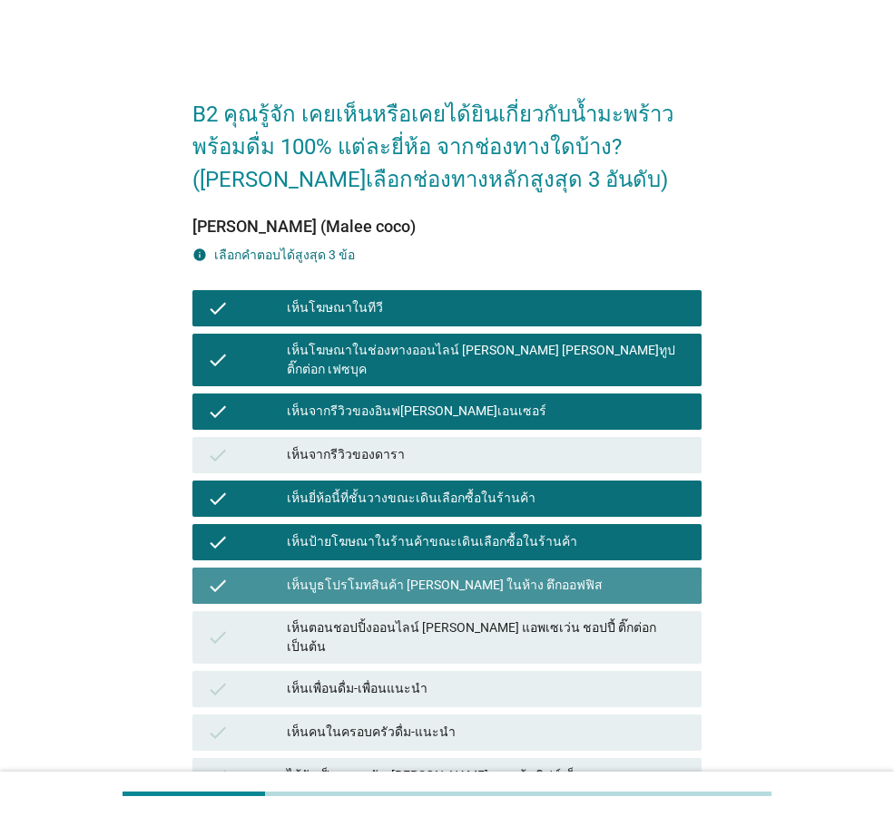
click at [560, 575] on div "เห็นบูธโปรโมทสินค้า [PERSON_NAME] ในห้าง ตึกออฟฟิส" at bounding box center [487, 586] width 400 height 22
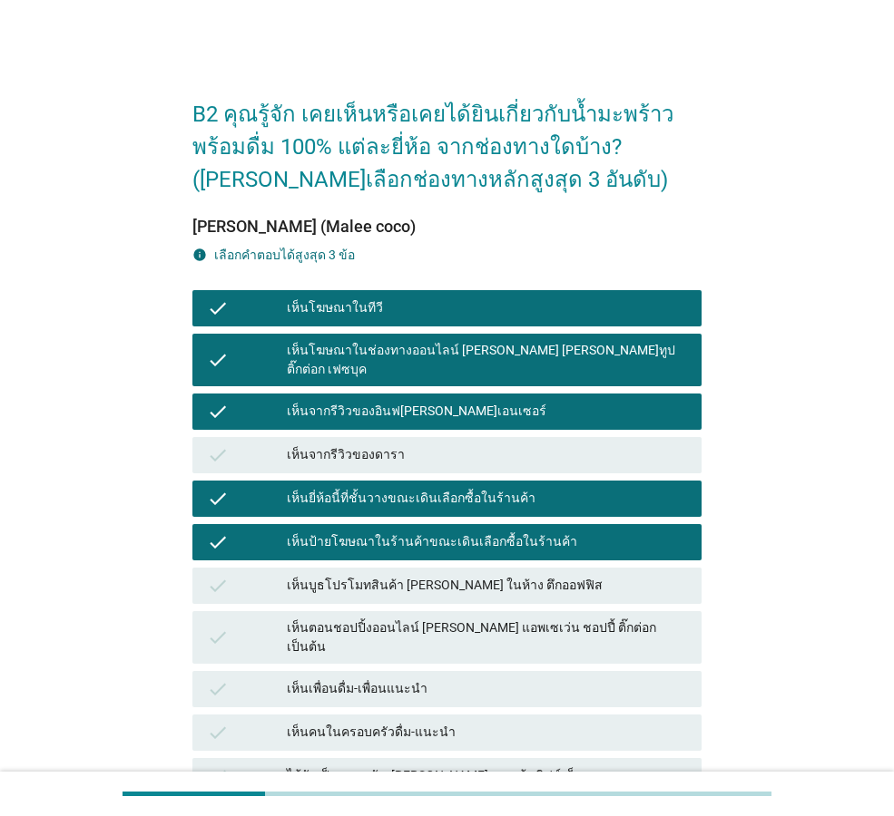
click at [557, 534] on div "เห็นป้ายโฆษณาในร้านค้าขณะเดินเลือกซื้อในร้านค้า" at bounding box center [487, 543] width 400 height 22
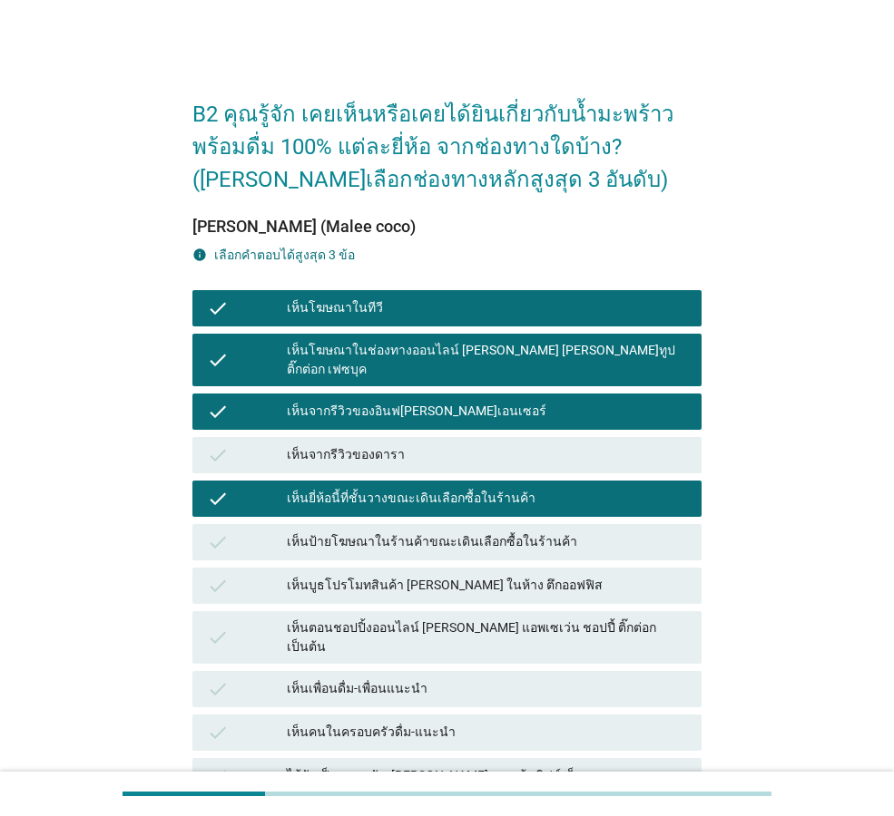
click at [562, 488] on div "เห็นยี่ห้อนี้ที่ชั้นวางขณะเดินเลือกซื้อในร้านค้า" at bounding box center [487, 499] width 400 height 22
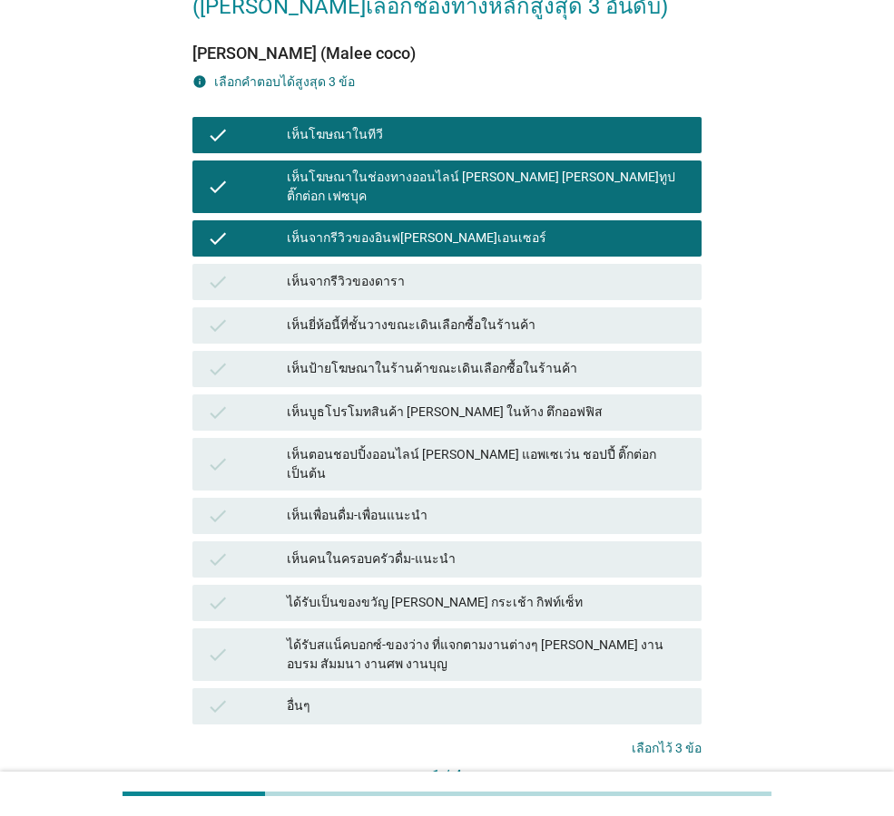
scroll to position [273, 0]
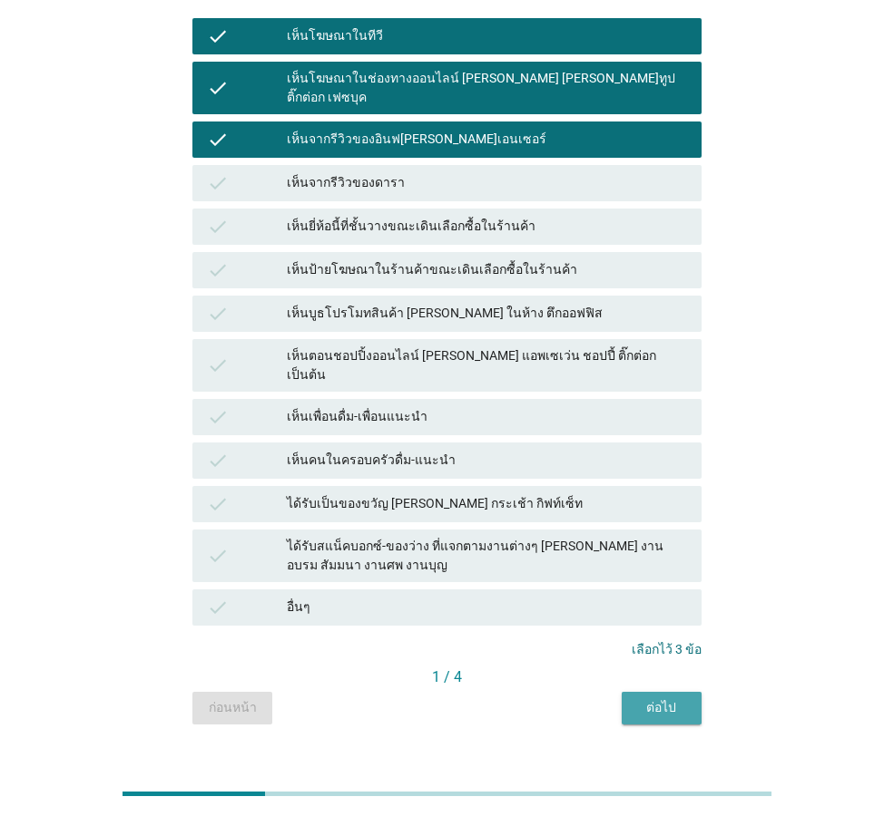
click at [671, 692] on button "ต่อไป" at bounding box center [661, 708] width 80 height 33
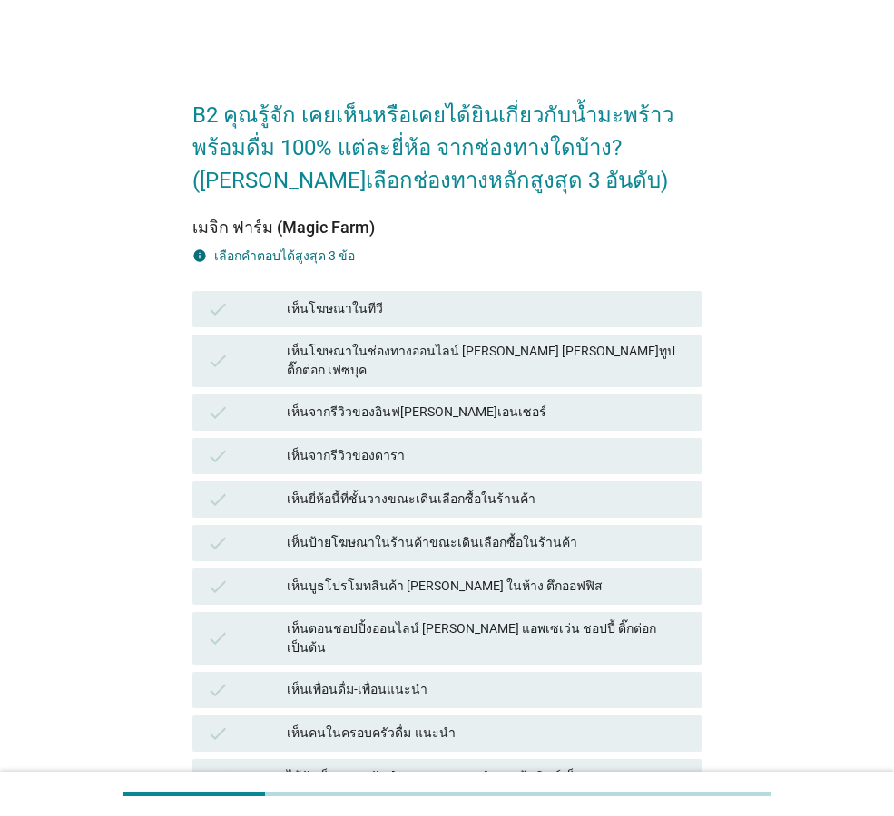
click at [489, 354] on div "เห็นโฆษณาในช่องทางออนไลน์ [PERSON_NAME] [PERSON_NAME]ทูป ติ๊กต่อก เฟซบุค" at bounding box center [487, 361] width 400 height 38
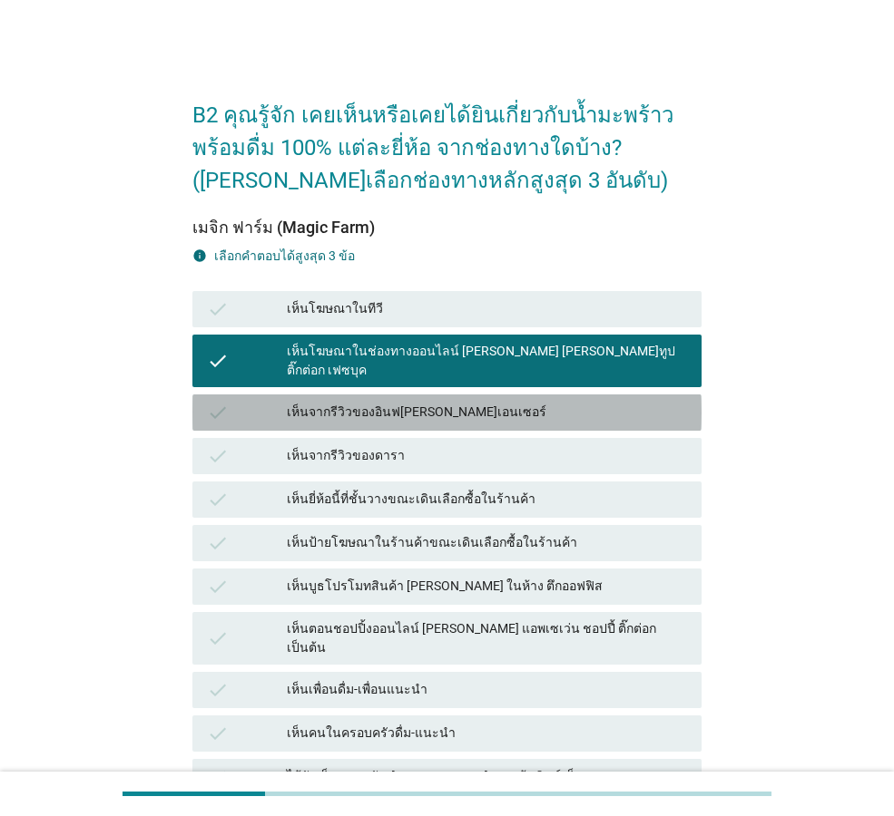
click at [493, 402] on div "เห็นจากรีวิวของอินฟ[PERSON_NAME]เอนเซอร์" at bounding box center [487, 413] width 400 height 22
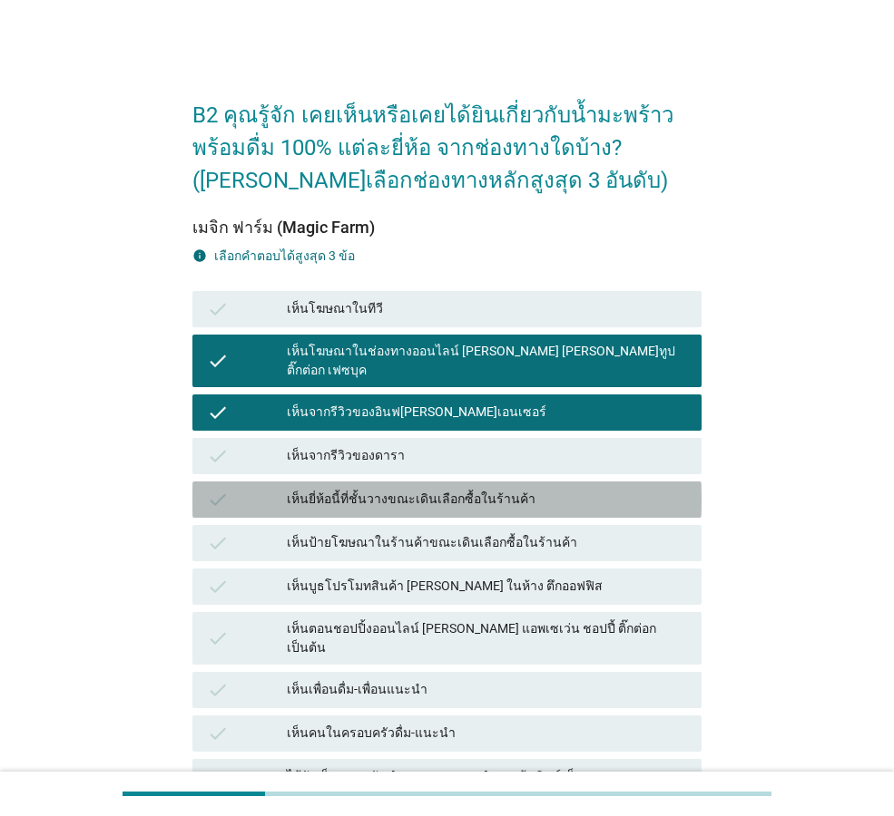
click at [551, 489] on div "เห็นยี่ห้อนี้ที่ชั้นวางขณะเดินเลือกซื้อในร้านค้า" at bounding box center [487, 500] width 400 height 22
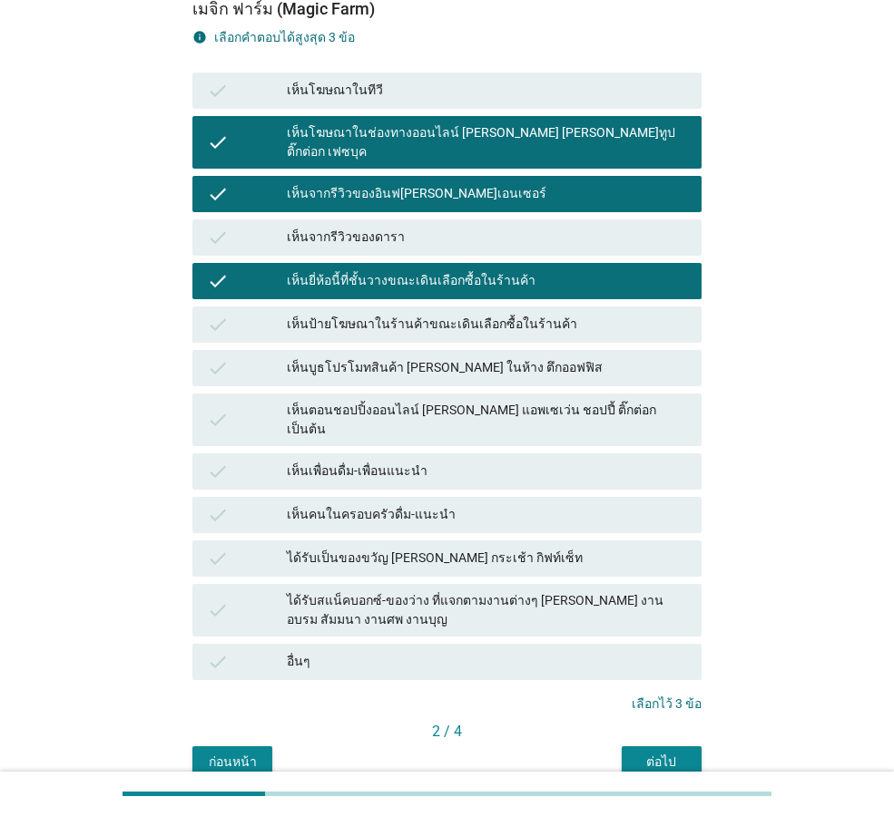
scroll to position [273, 0]
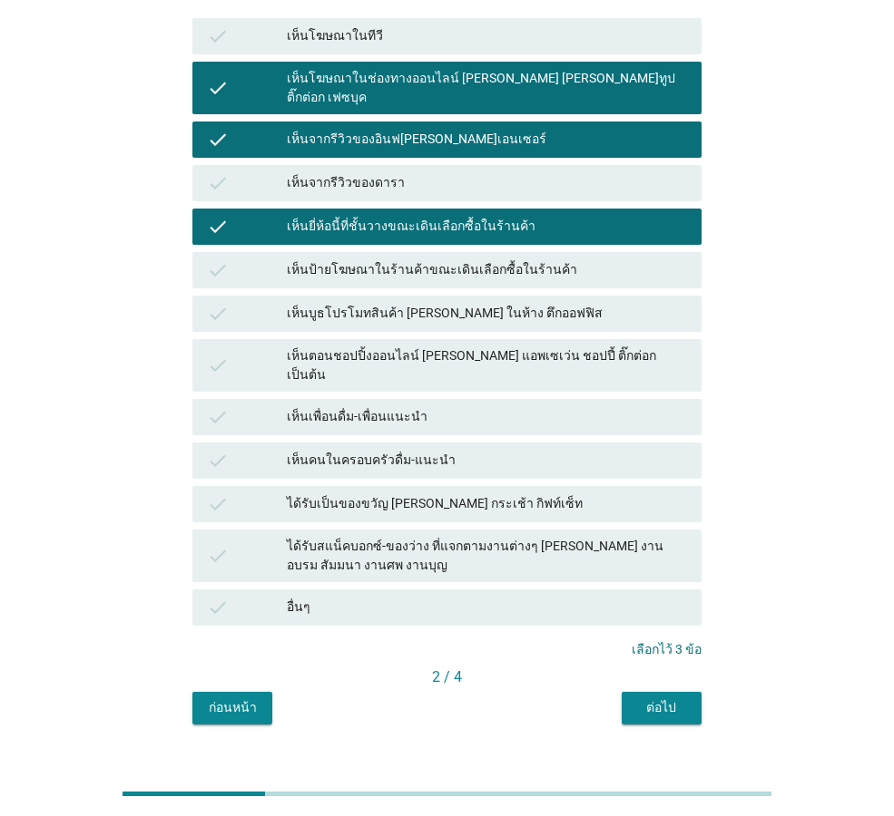
drag, startPoint x: 665, startPoint y: 699, endPoint x: 662, endPoint y: 687, distance: 12.1
click at [663, 699] on div "B2 คุณรู้จัก เคยเห็นหรือเคยได้ยินเกี่ยวกับน้ำมะพร้าวพร้อมดื่ม 100% แต่ละยี่ห้อ …" at bounding box center [447, 266] width 538 height 946
click at [660, 699] on div "ต่อไป" at bounding box center [661, 708] width 51 height 19
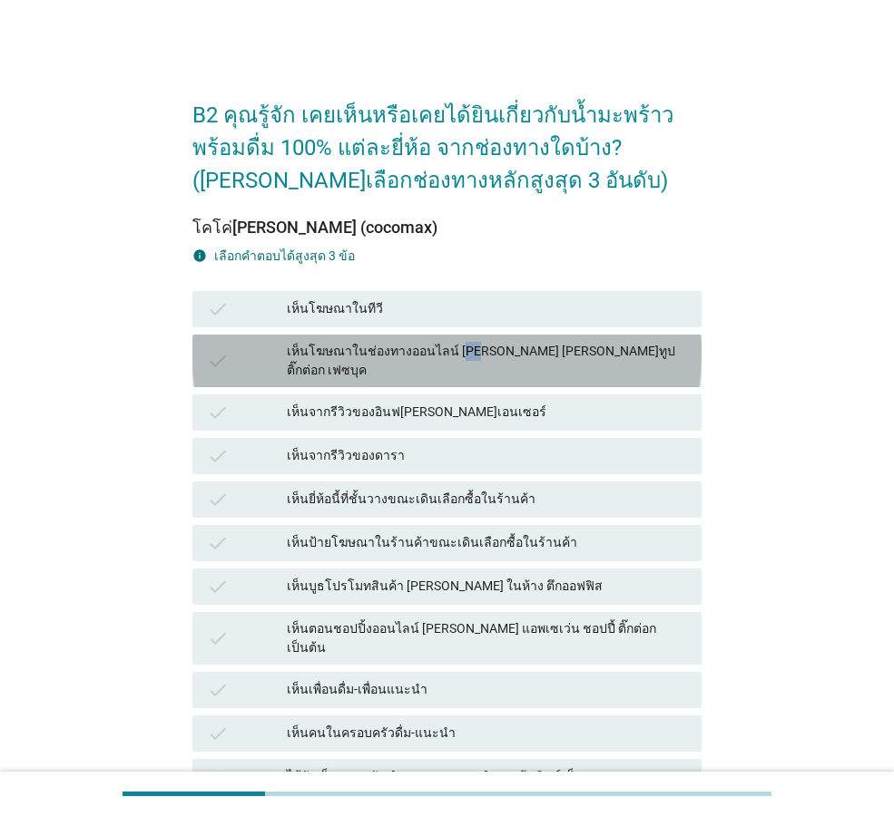
drag, startPoint x: 464, startPoint y: 345, endPoint x: 468, endPoint y: 356, distance: 11.8
click at [468, 356] on div "เห็นโฆษณาในช่องทางออนไลน์ [PERSON_NAME] [PERSON_NAME]ทูป ติ๊กต่อก เฟซบุค" at bounding box center [487, 361] width 400 height 38
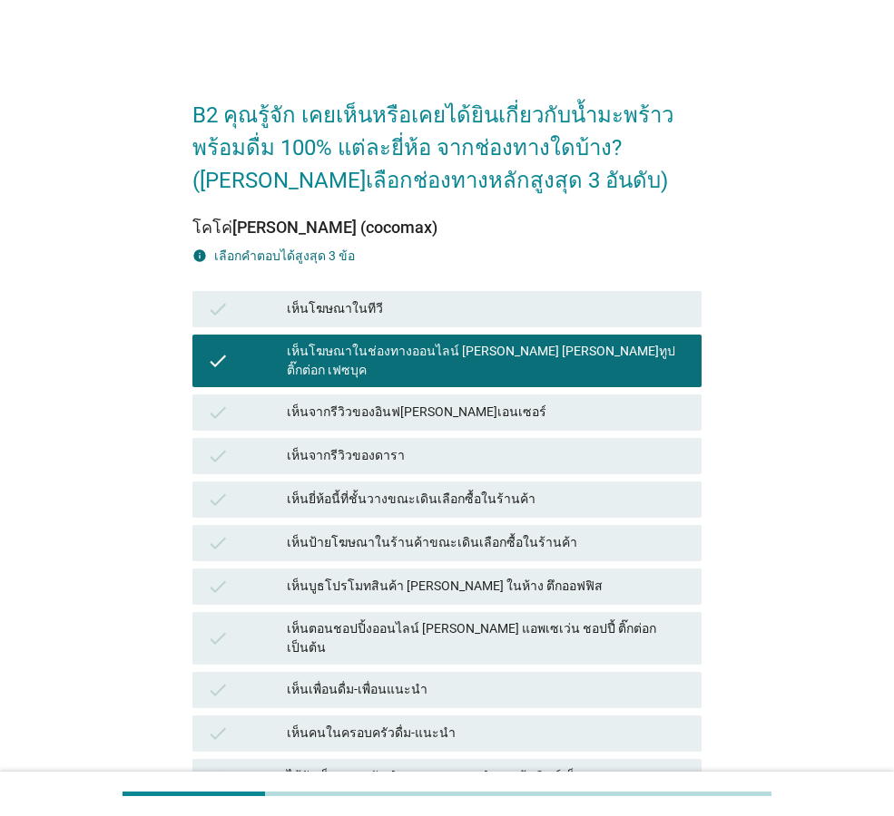
drag, startPoint x: 468, startPoint y: 356, endPoint x: 464, endPoint y: 390, distance: 34.7
click at [464, 402] on div "เห็นจากรีวิวของอินฟ[PERSON_NAME]เอนเซอร์" at bounding box center [487, 413] width 400 height 22
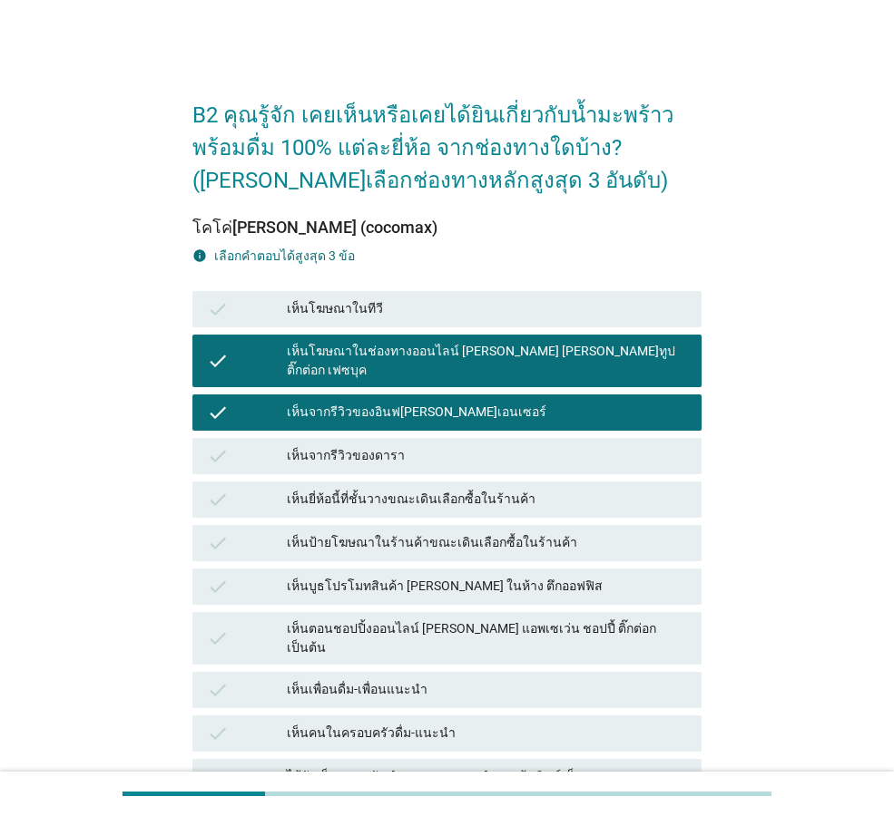
click at [506, 489] on div "เห็นยี่ห้อนี้ที่ชั้นวางขณะเดินเลือกซื้อในร้านค้า" at bounding box center [487, 500] width 400 height 22
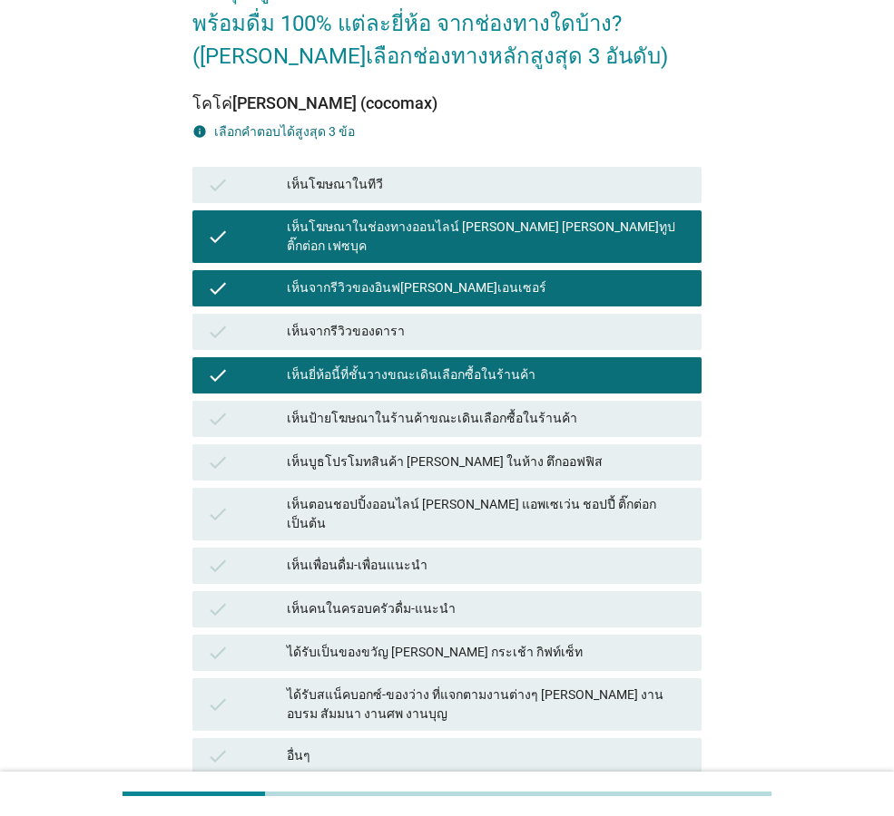
scroll to position [273, 0]
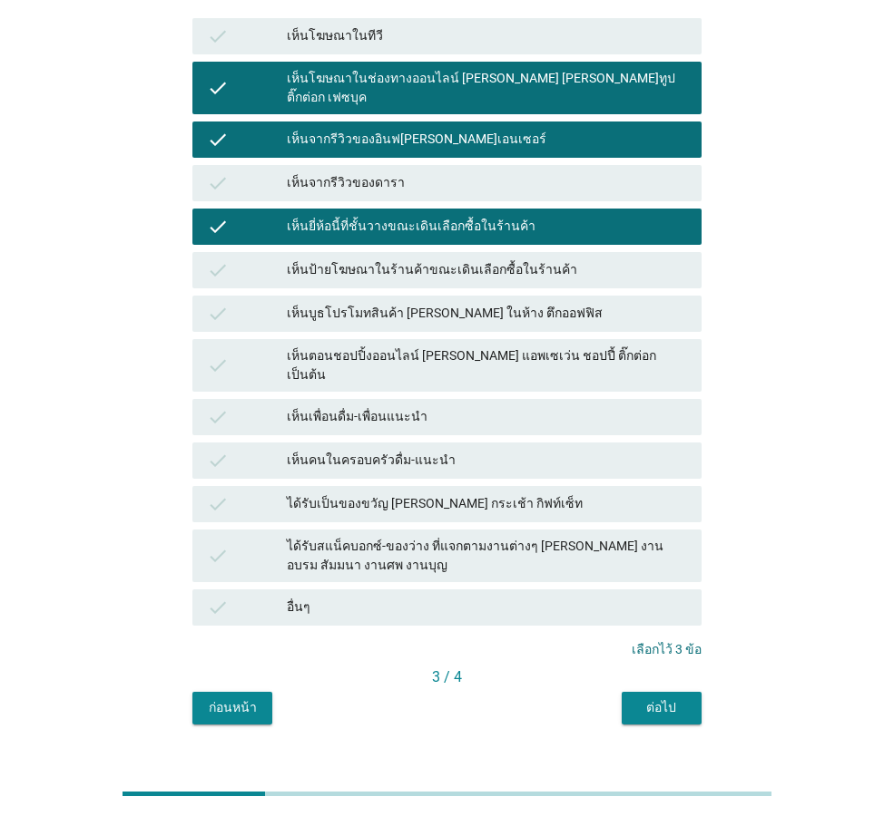
click at [683, 699] on div "ต่อไป" at bounding box center [661, 708] width 51 height 19
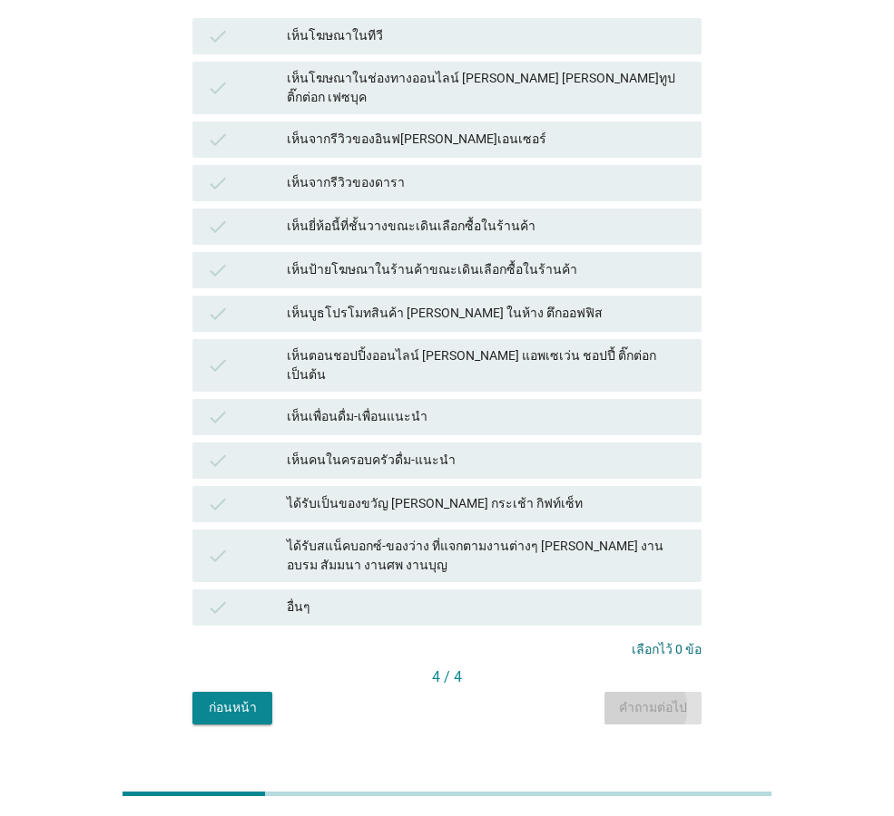
scroll to position [0, 0]
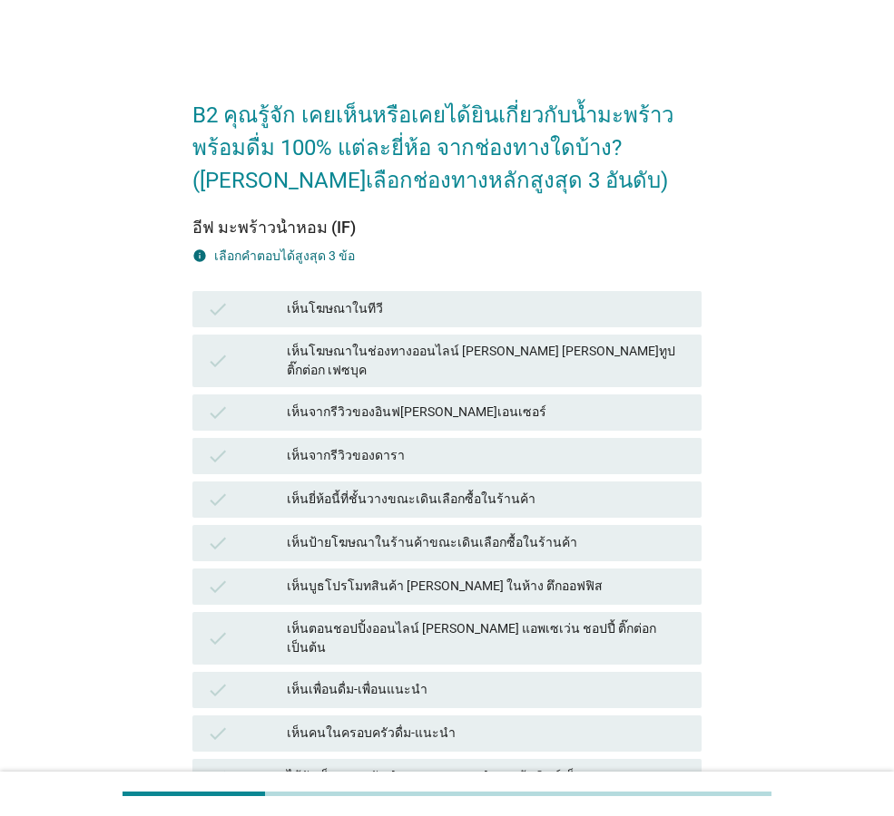
click at [582, 349] on div "เห็นโฆษณาในช่องทางออนไลน์ [PERSON_NAME] [PERSON_NAME]ทูป ติ๊กต่อก เฟซบุค" at bounding box center [487, 361] width 400 height 38
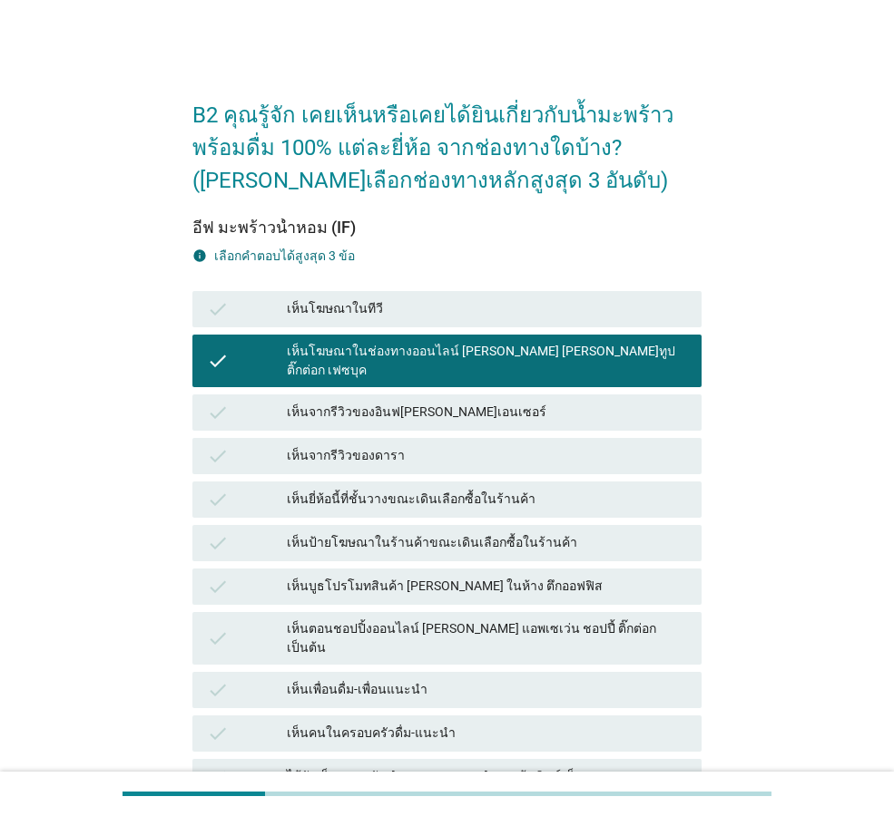
click at [587, 395] on div "check เห็นจากรีวิวของอินฟ[PERSON_NAME]เอนเซอร์" at bounding box center [446, 413] width 509 height 36
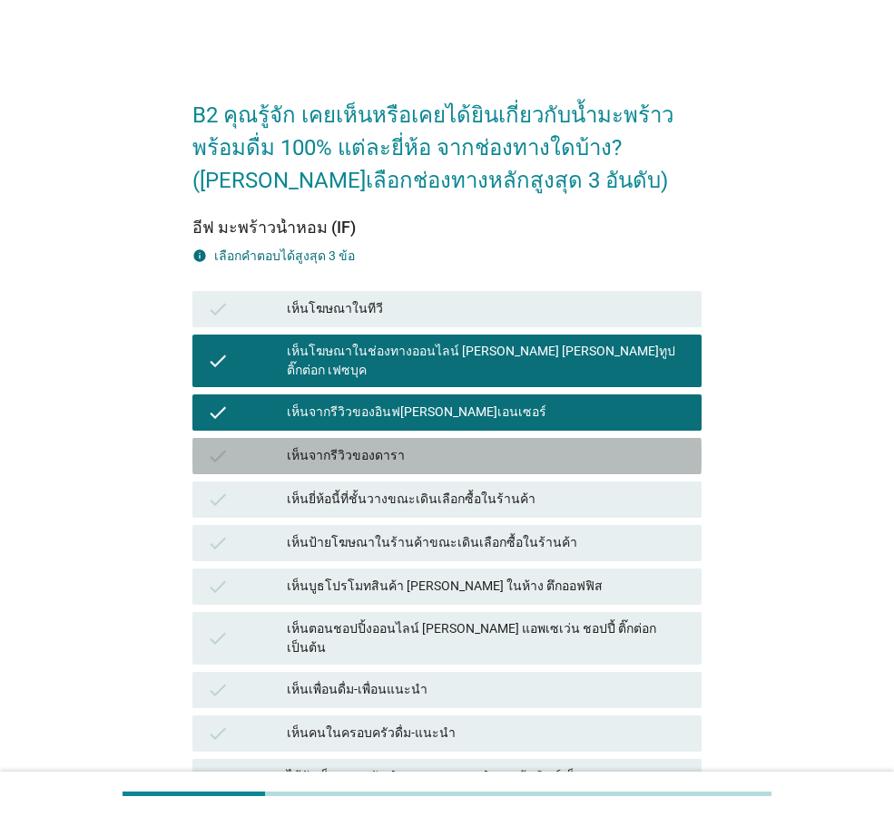
click at [601, 445] on div "เห็นจากรีวิวของดารา" at bounding box center [487, 456] width 400 height 22
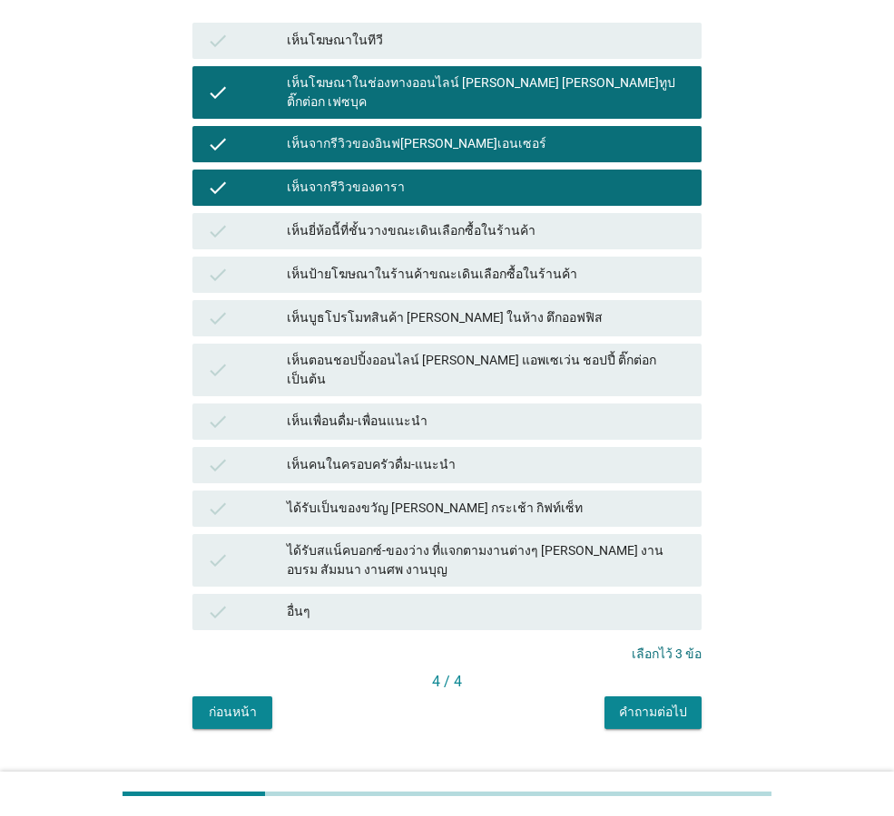
scroll to position [273, 0]
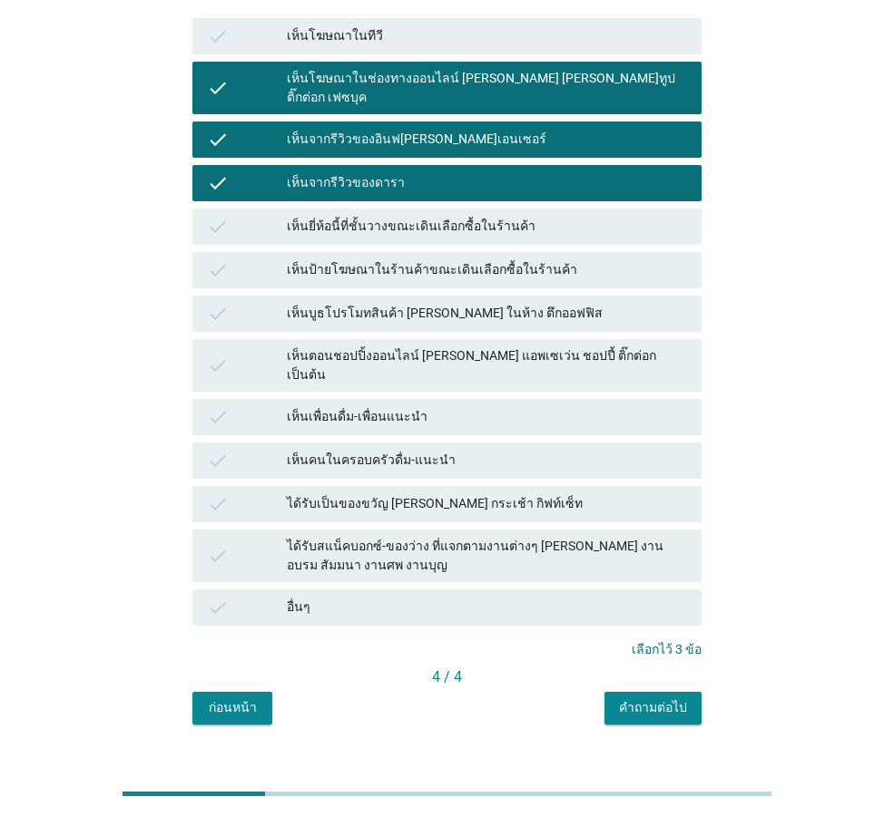
click at [677, 699] on div "คำถามต่อไป" at bounding box center [653, 708] width 68 height 19
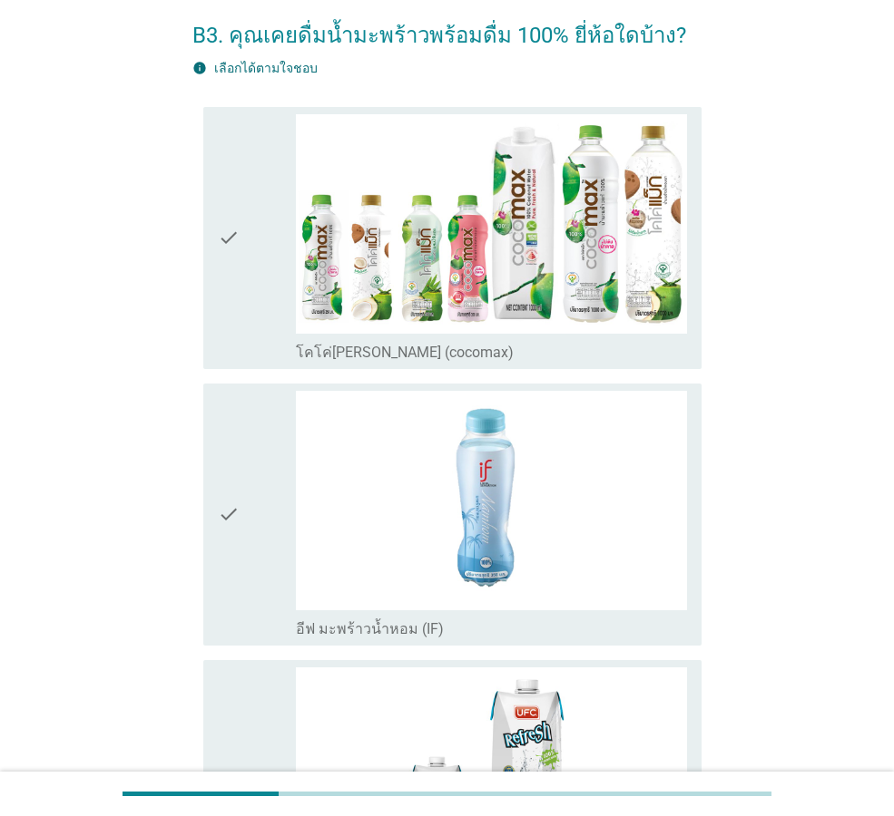
scroll to position [181, 0]
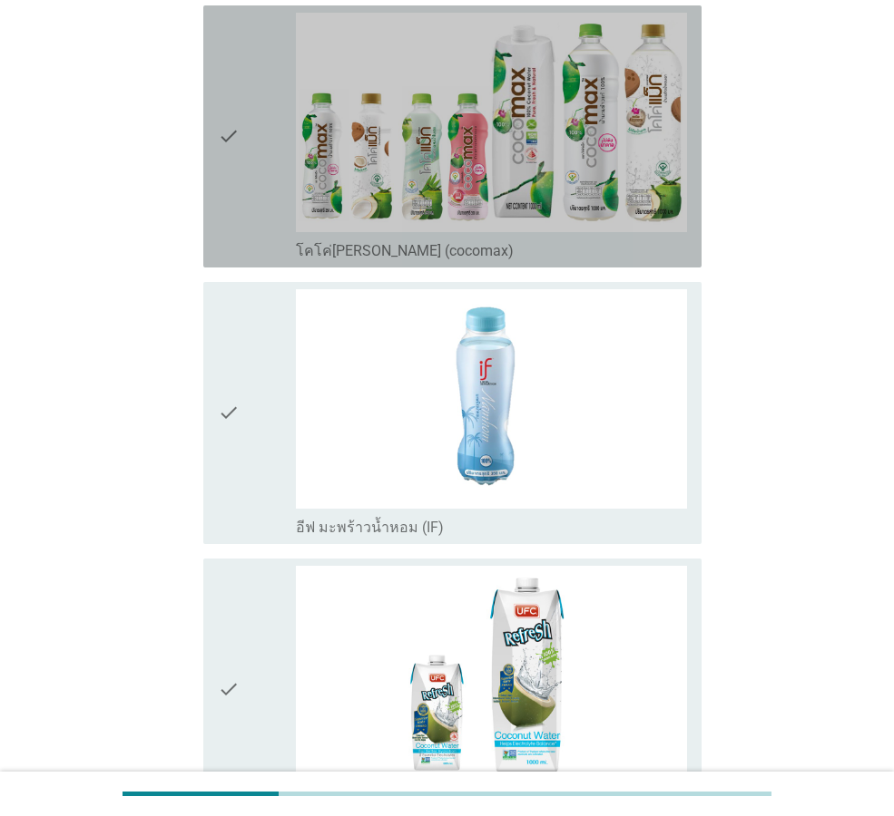
click at [259, 225] on div "check" at bounding box center [257, 137] width 78 height 248
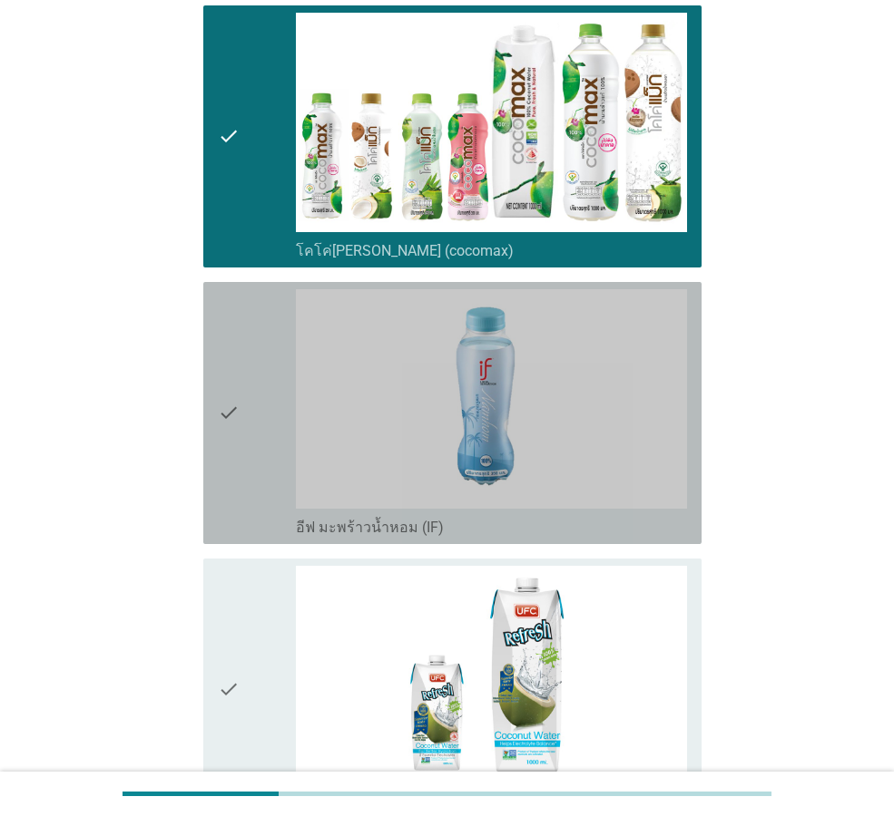
click at [253, 319] on div "check" at bounding box center [257, 413] width 78 height 248
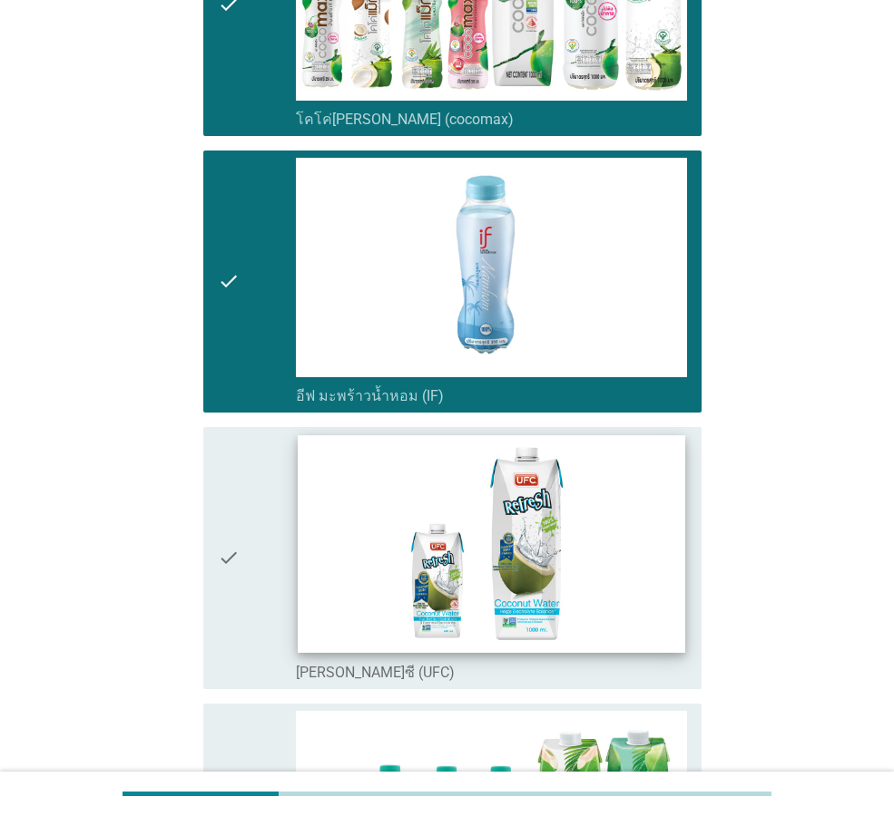
scroll to position [454, 0]
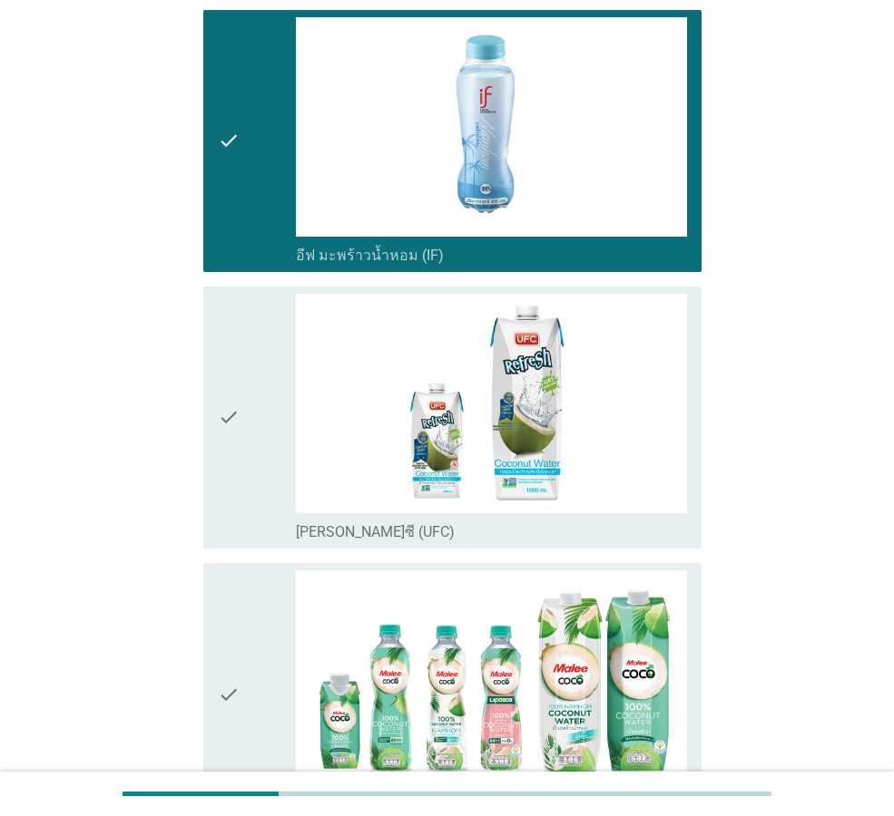
click at [269, 468] on div "check" at bounding box center [257, 418] width 78 height 248
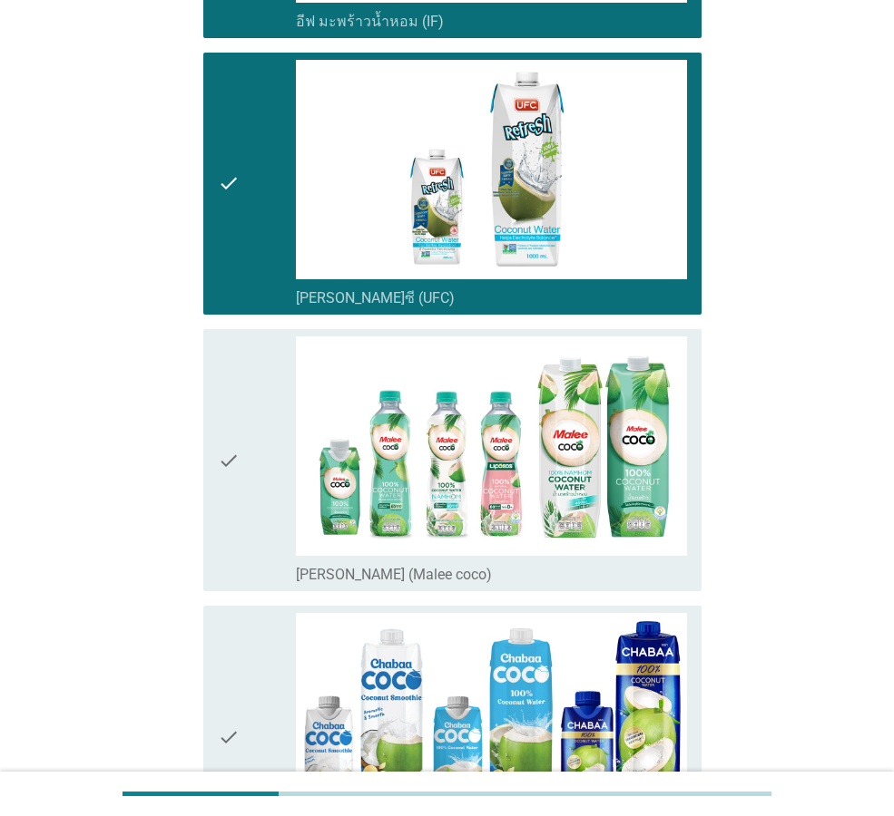
scroll to position [816, 0]
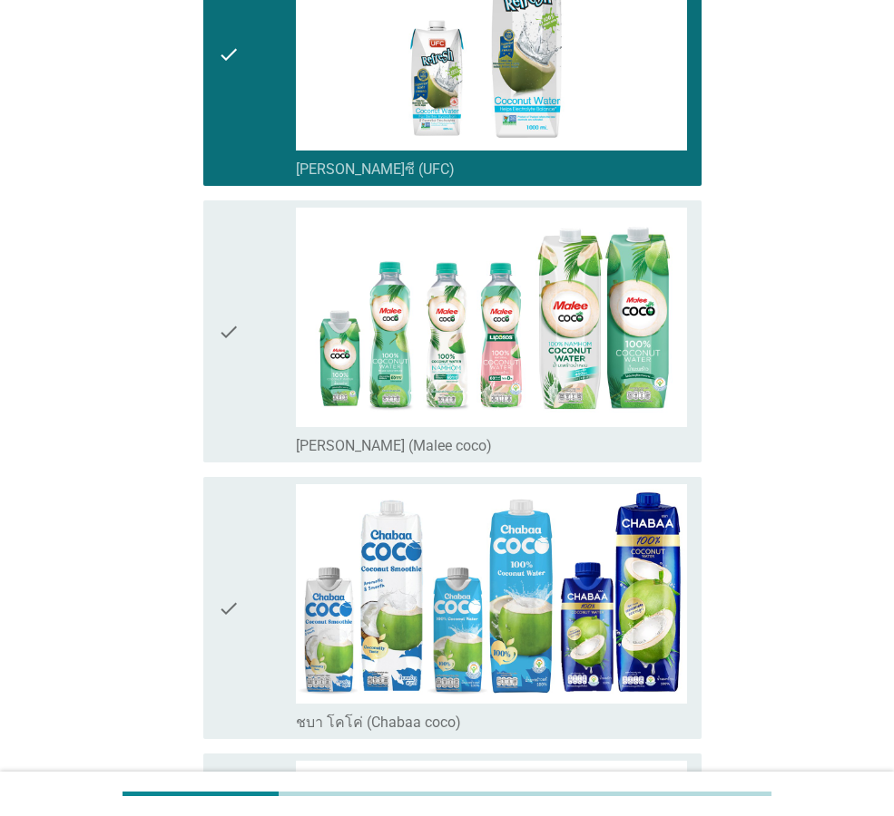
click at [241, 384] on div "check" at bounding box center [257, 332] width 78 height 248
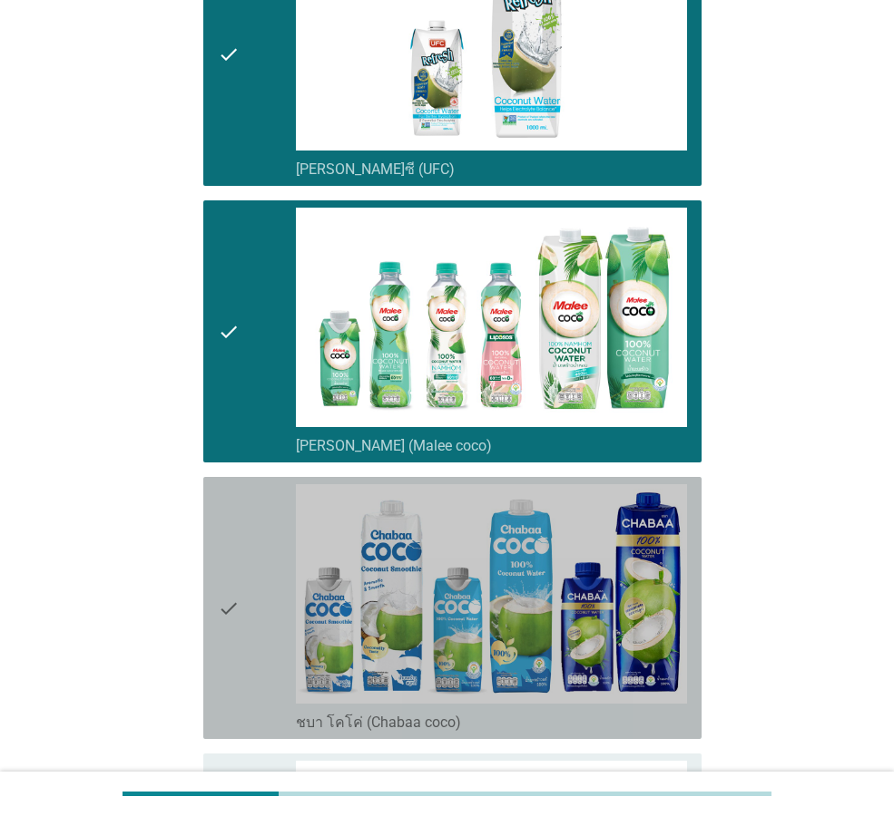
click at [272, 531] on div "check" at bounding box center [257, 608] width 78 height 248
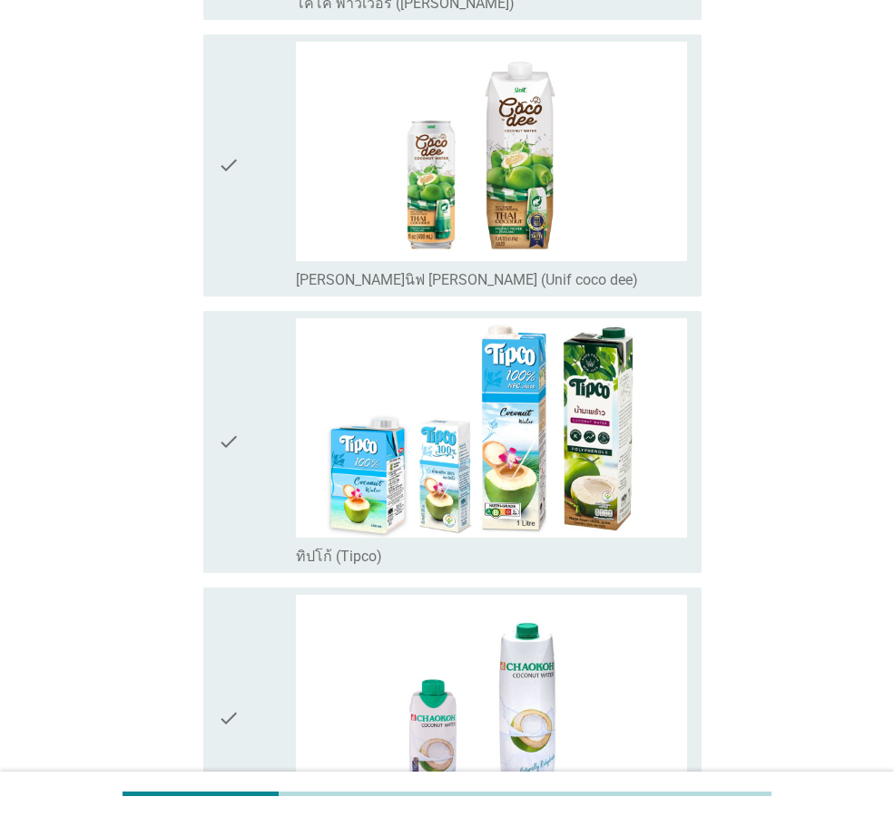
scroll to position [1814, 0]
click at [279, 515] on div "check" at bounding box center [257, 442] width 78 height 248
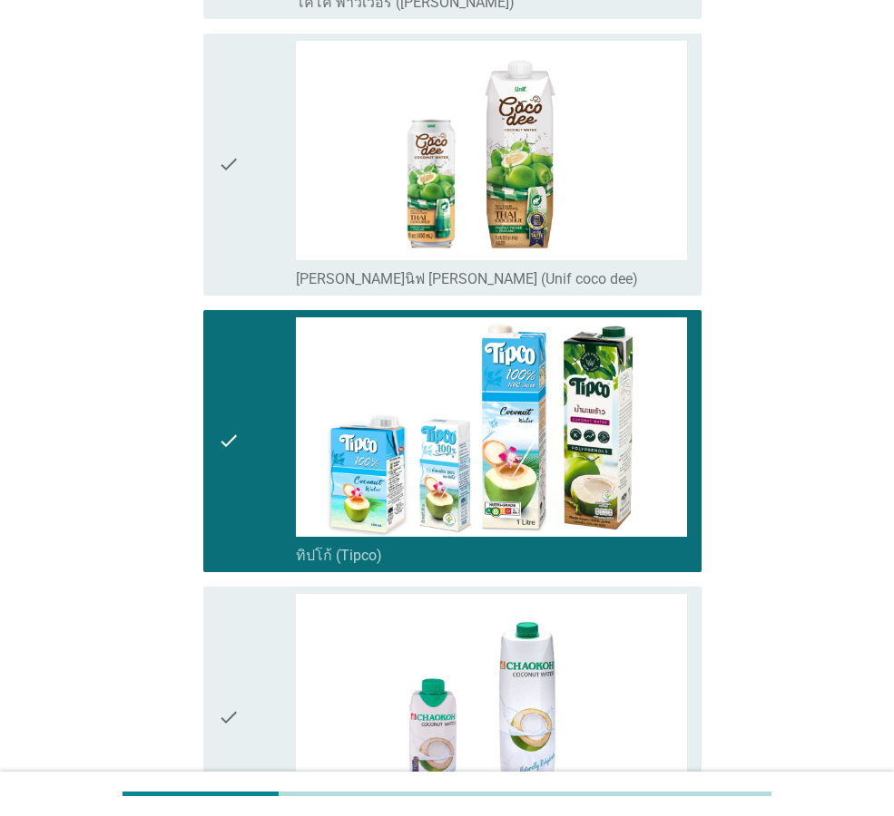
scroll to position [2177, 0]
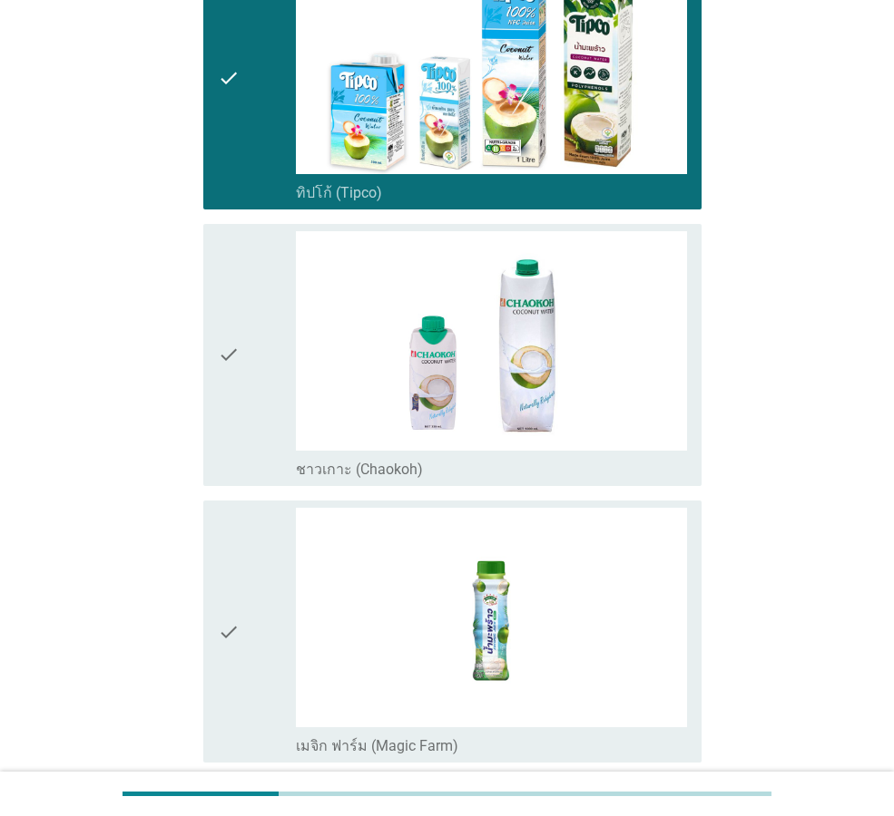
click at [274, 548] on div "check" at bounding box center [257, 632] width 78 height 248
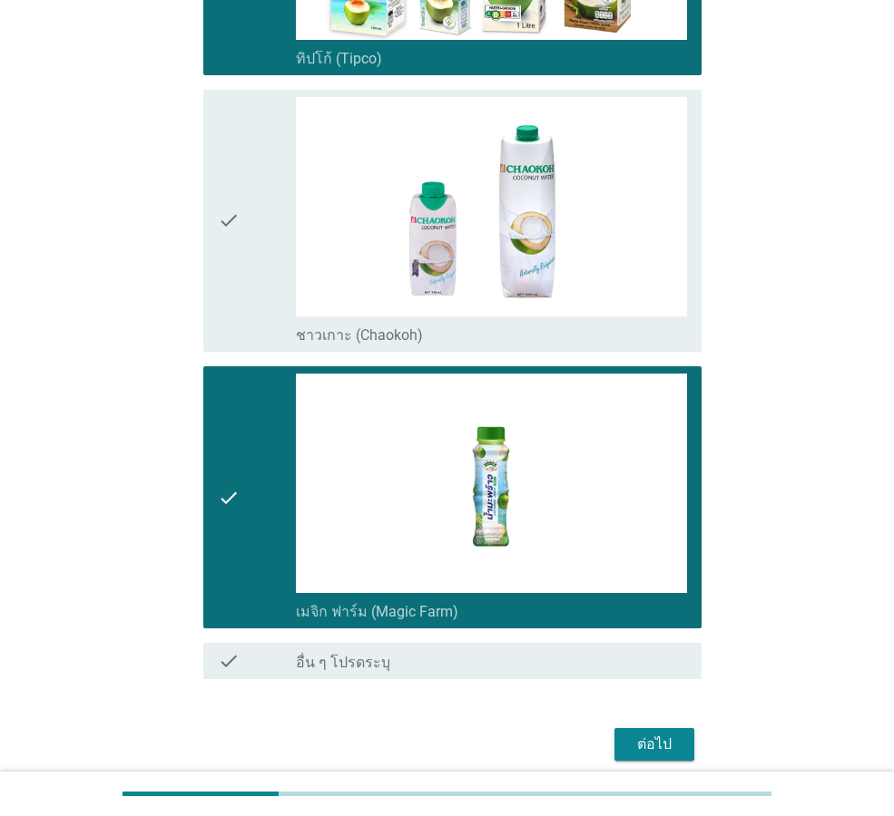
scroll to position [2387, 0]
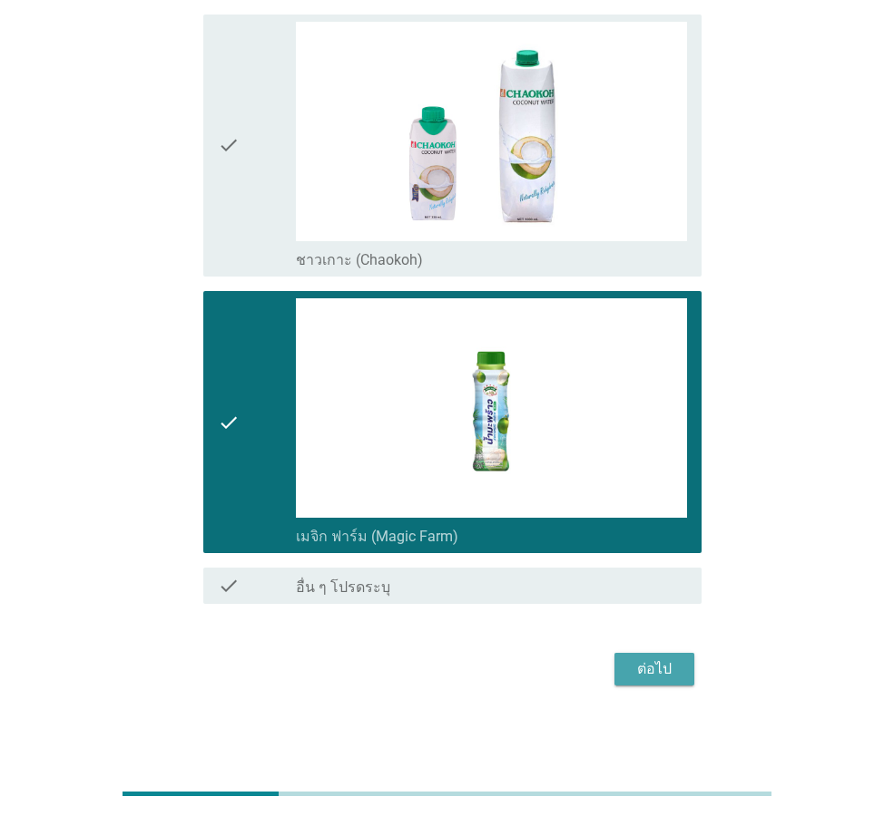
click at [659, 660] on div "ต่อไป" at bounding box center [654, 670] width 51 height 22
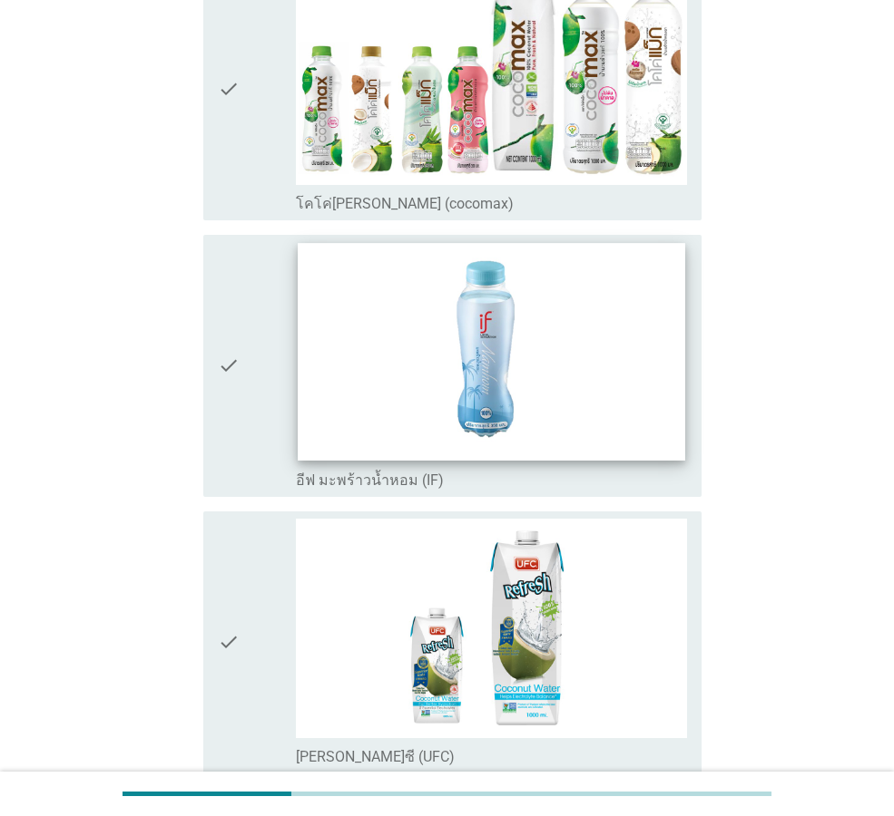
scroll to position [544, 0]
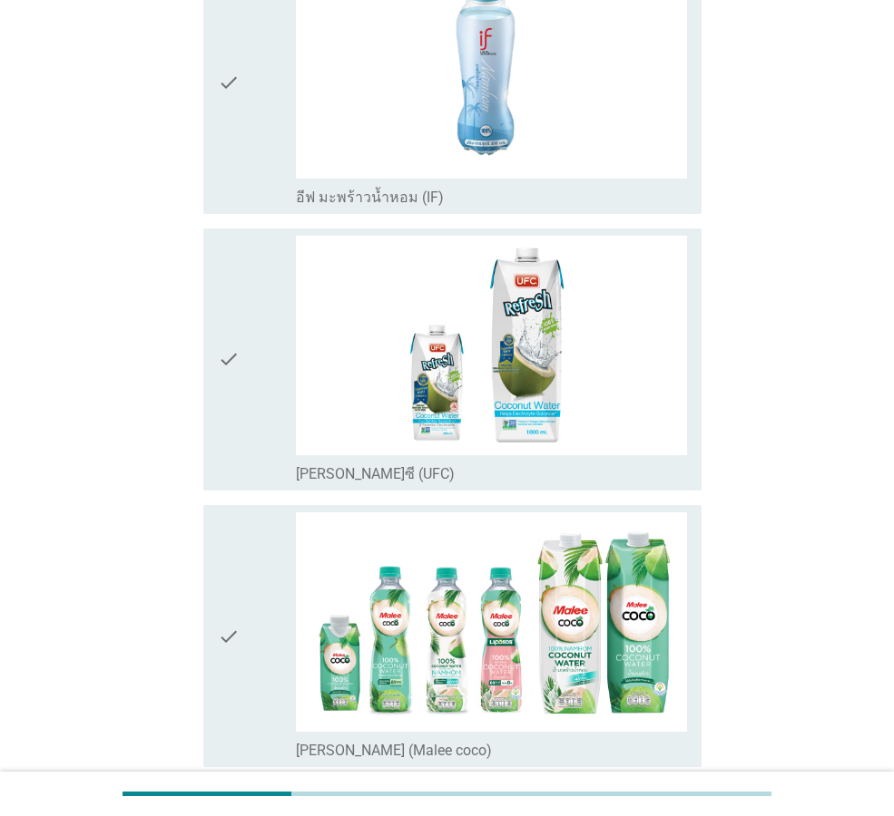
click at [230, 373] on icon "check" at bounding box center [229, 360] width 22 height 248
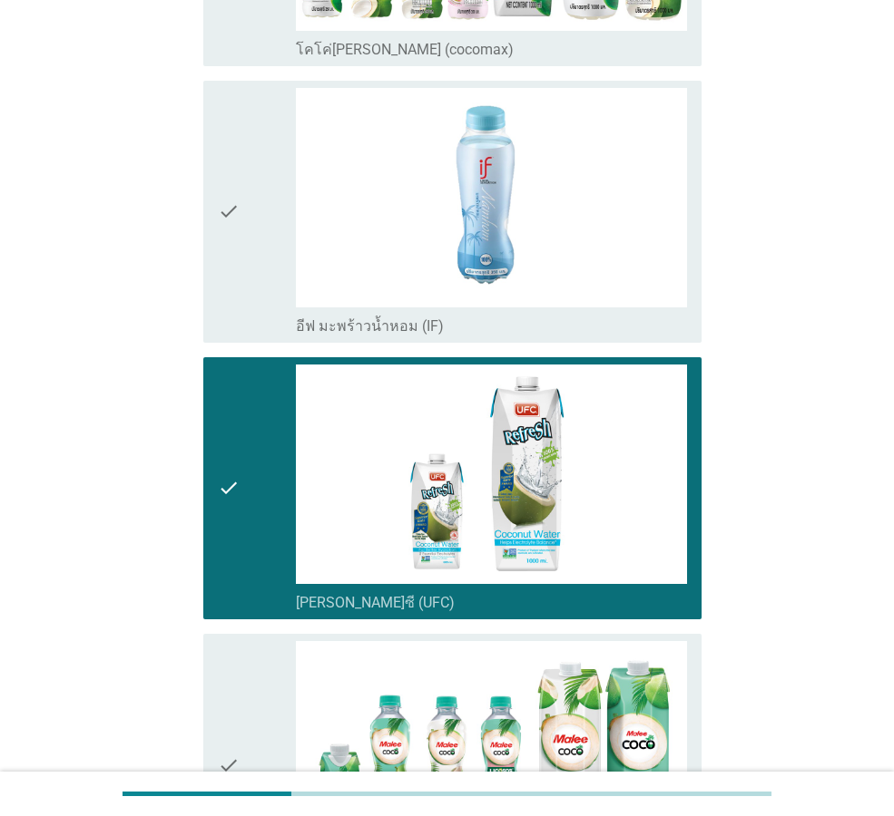
scroll to position [91, 0]
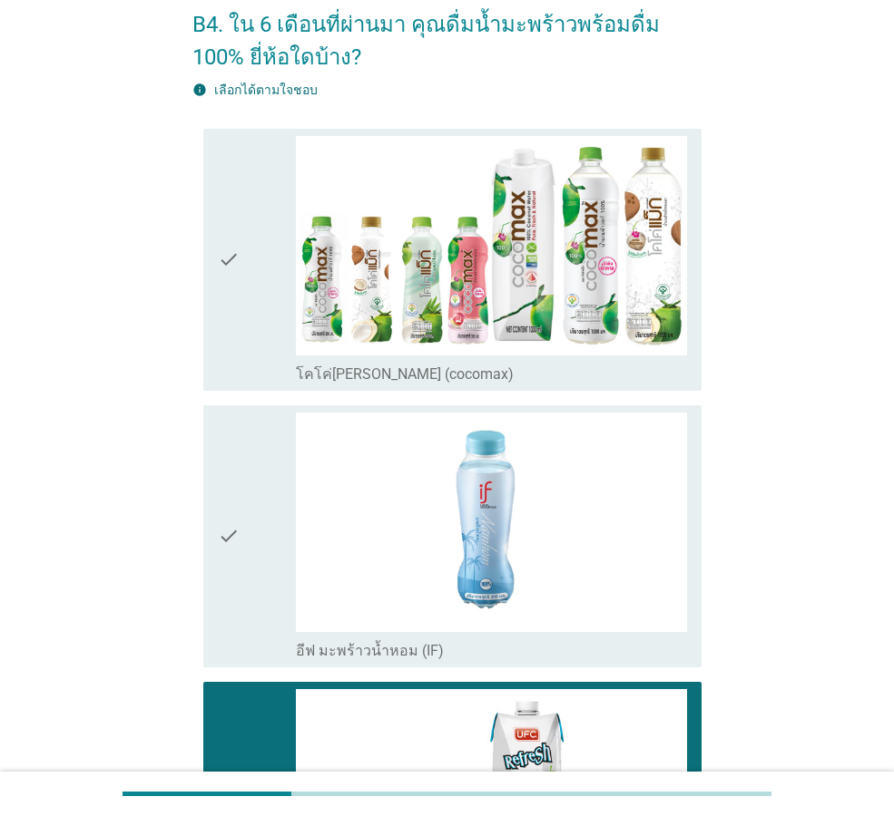
click at [225, 256] on icon "check" at bounding box center [229, 260] width 22 height 248
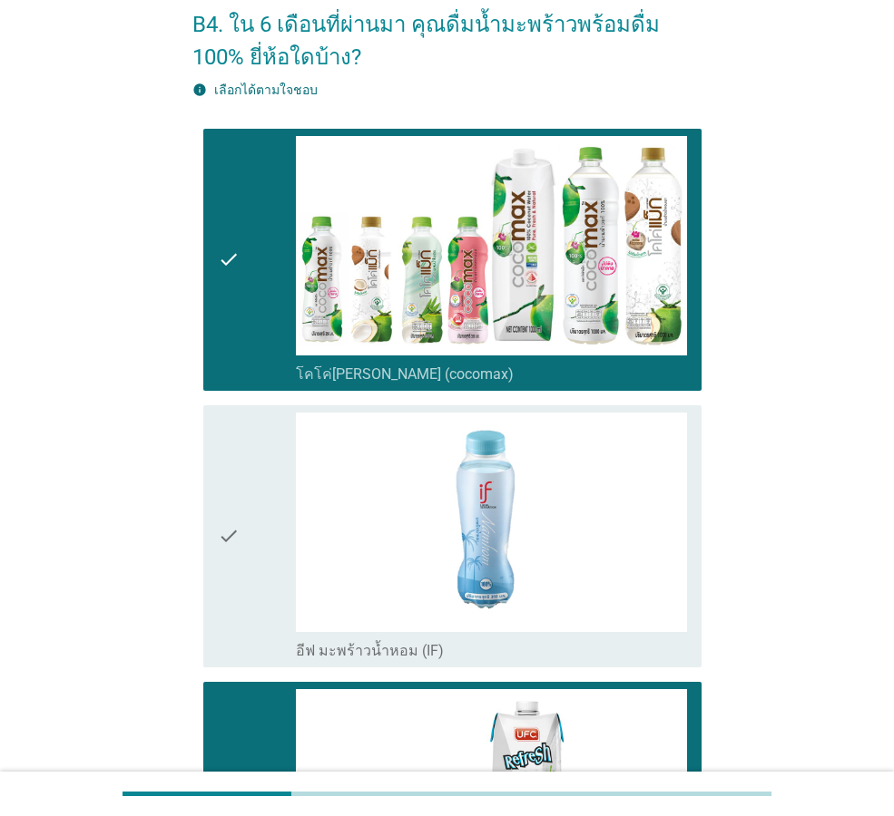
click at [248, 399] on div "check check_box_outline_blank อีฟ มะพร้าวน้ำหอม (IF)" at bounding box center [446, 536] width 509 height 277
click at [248, 413] on div "check" at bounding box center [257, 537] width 78 height 248
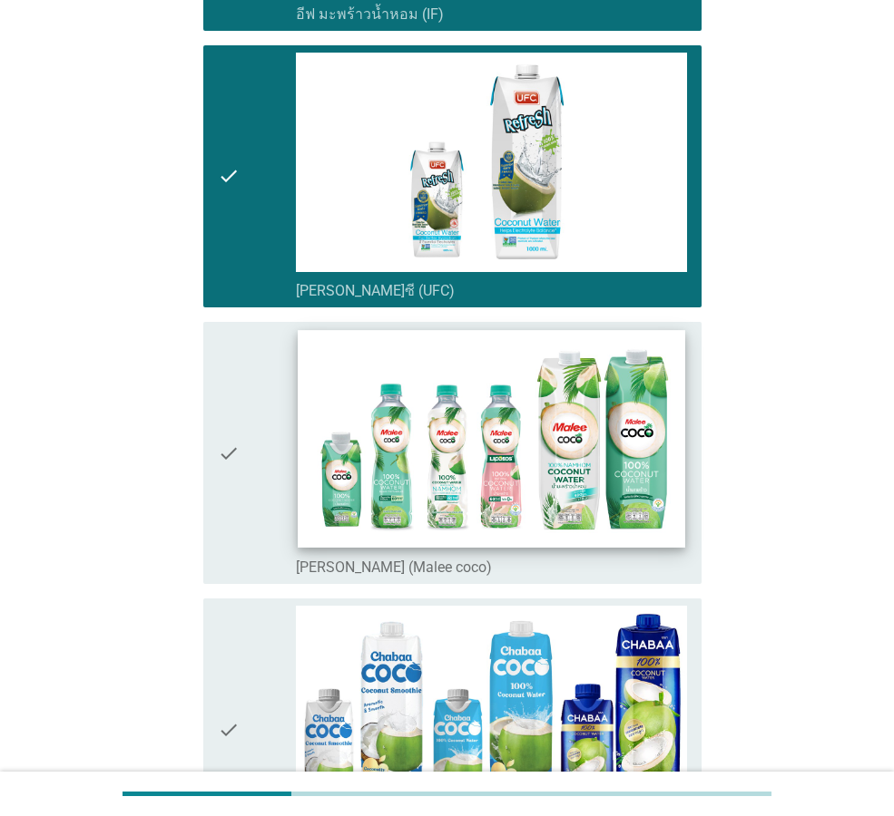
scroll to position [816, 0]
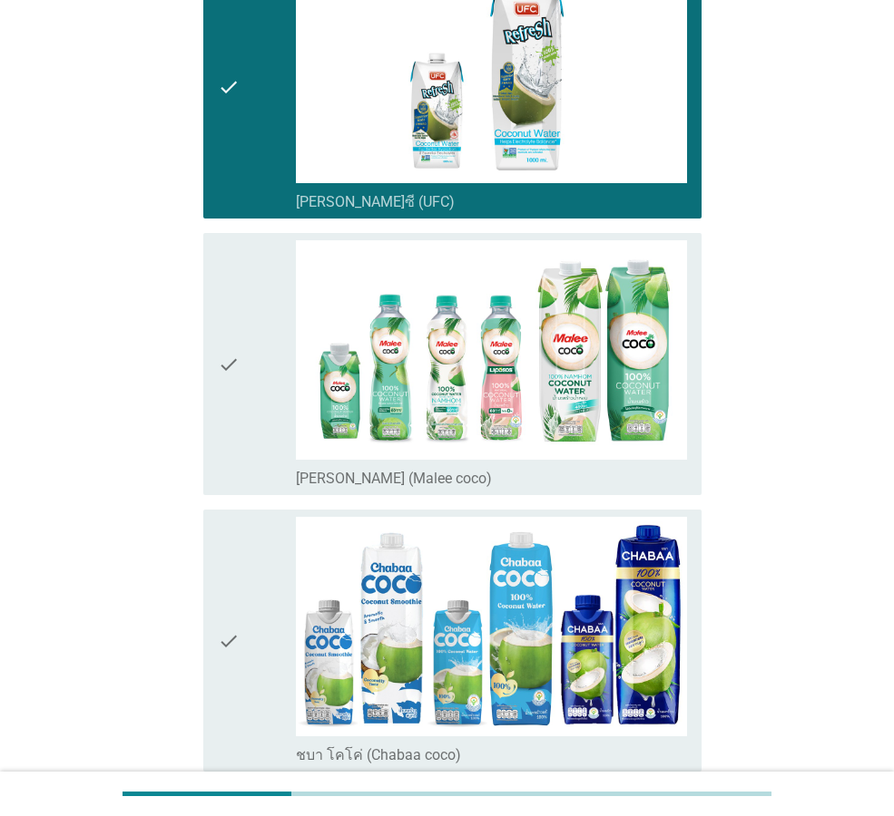
click at [269, 475] on div "check" at bounding box center [257, 364] width 78 height 248
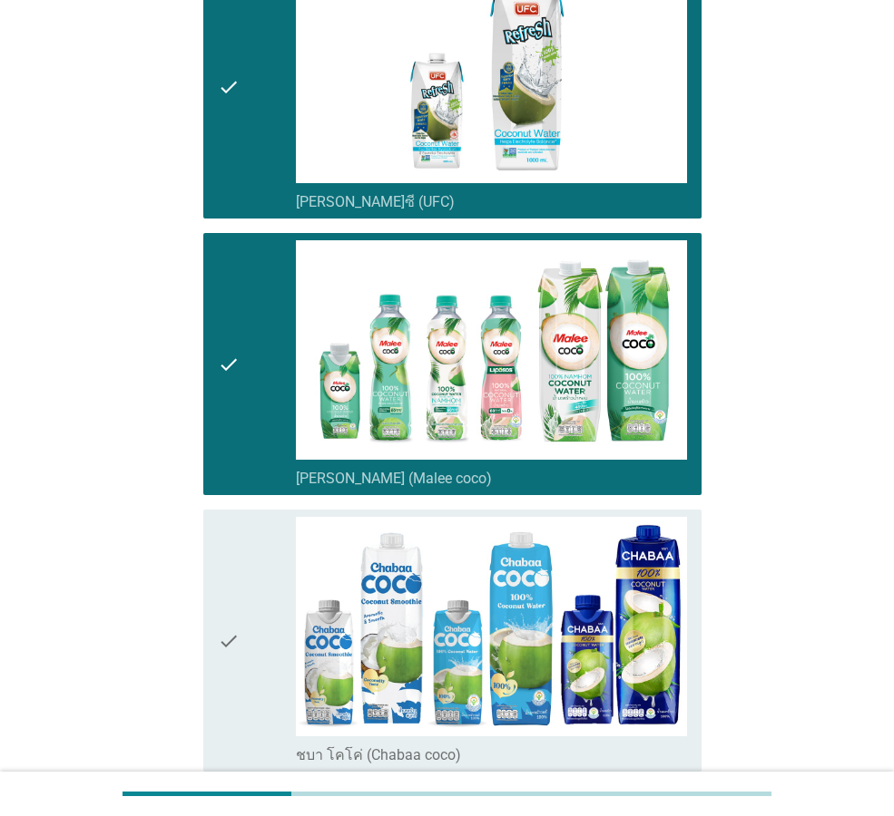
click at [268, 558] on div "check" at bounding box center [257, 641] width 78 height 248
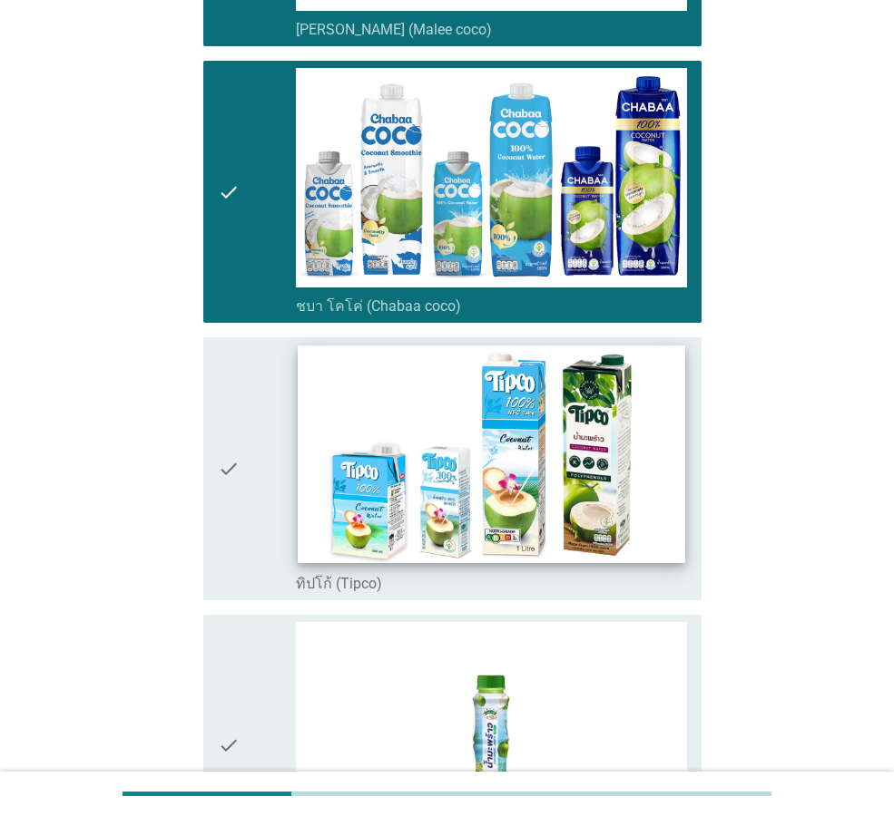
scroll to position [1270, 0]
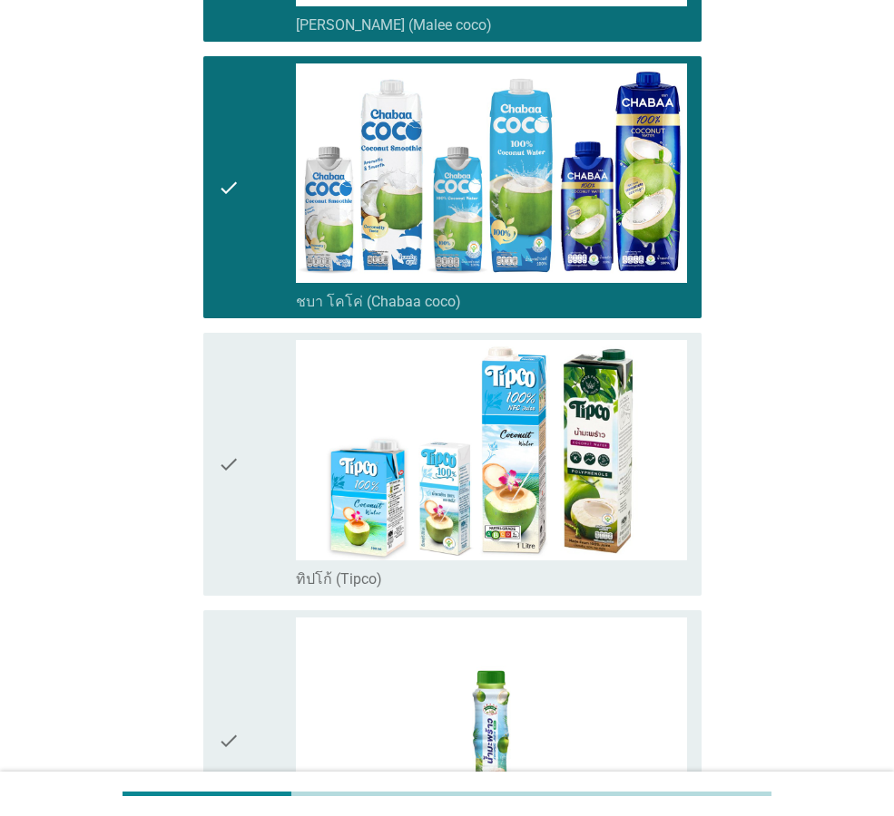
click at [252, 546] on div "check" at bounding box center [257, 464] width 78 height 248
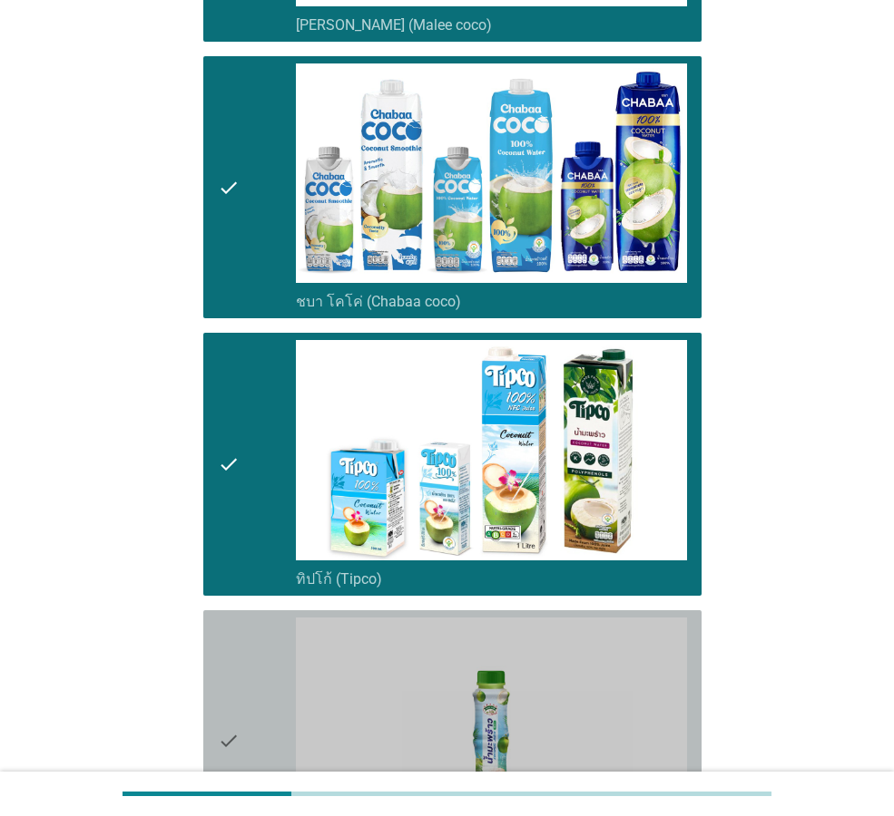
click at [258, 648] on div "check" at bounding box center [257, 742] width 78 height 248
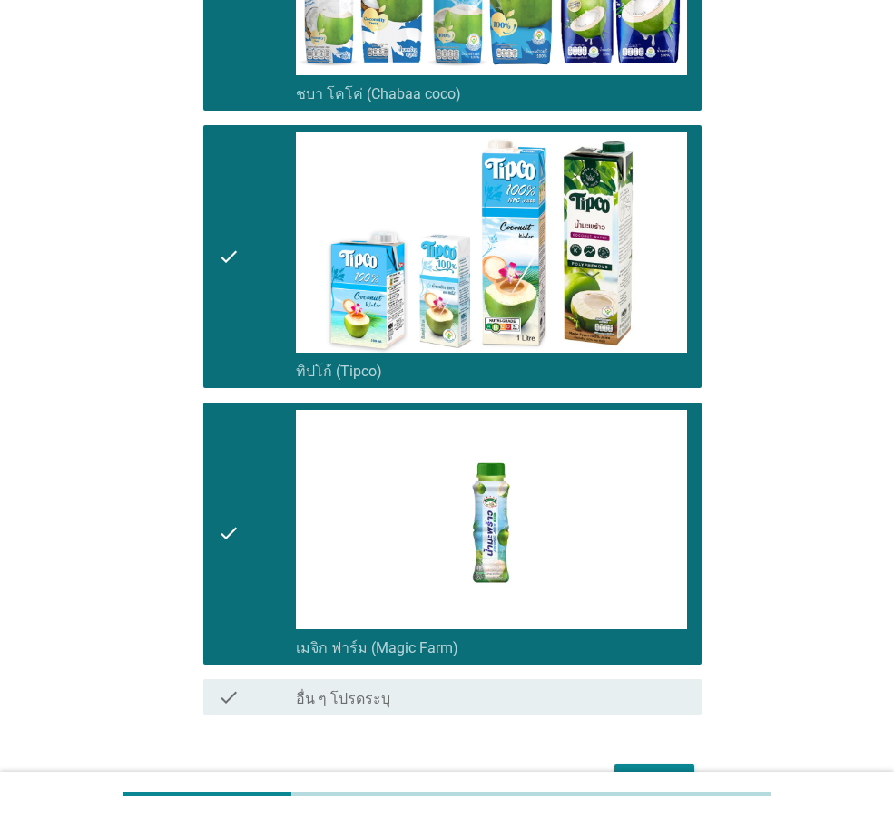
scroll to position [1589, 0]
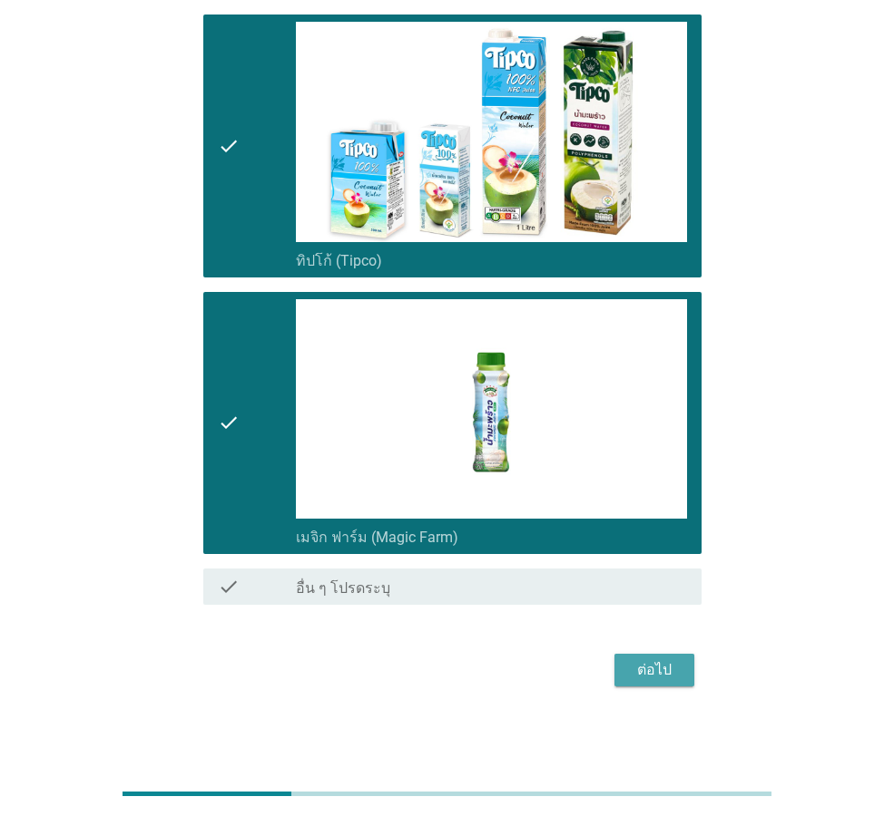
click at [677, 667] on div "ต่อไป" at bounding box center [654, 671] width 51 height 22
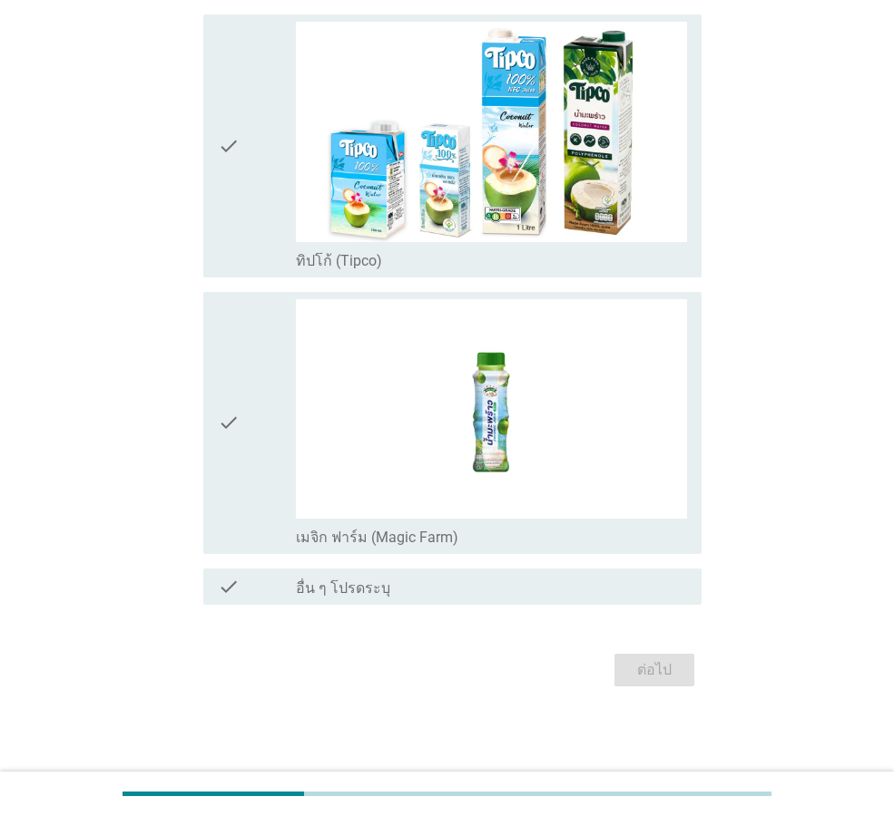
scroll to position [0, 0]
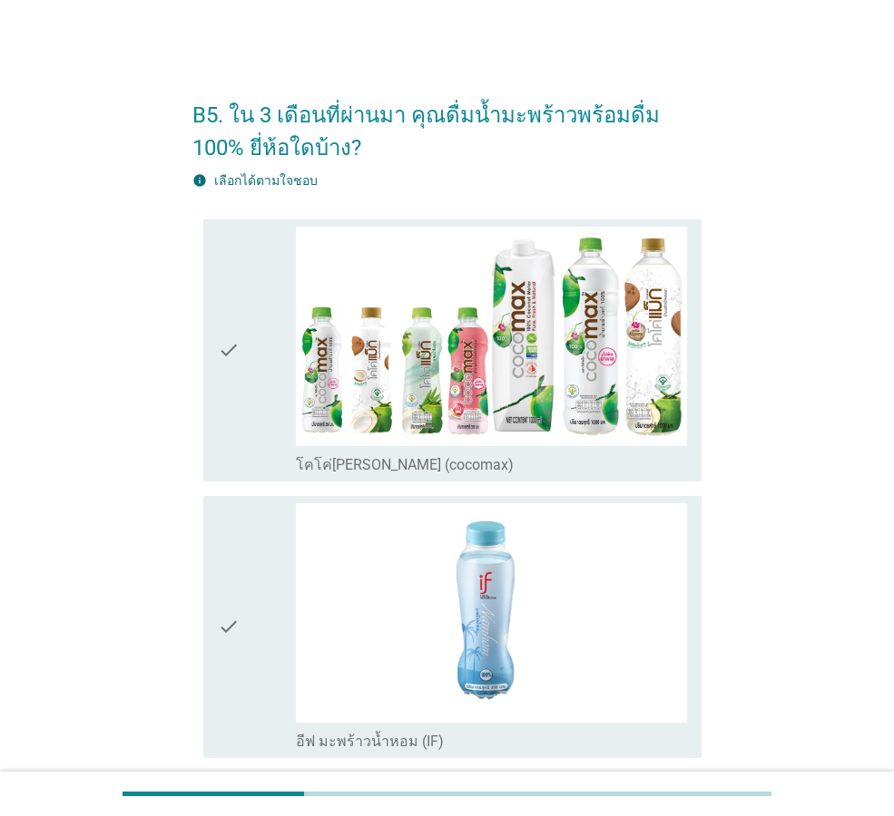
click at [260, 380] on div "check" at bounding box center [257, 351] width 78 height 248
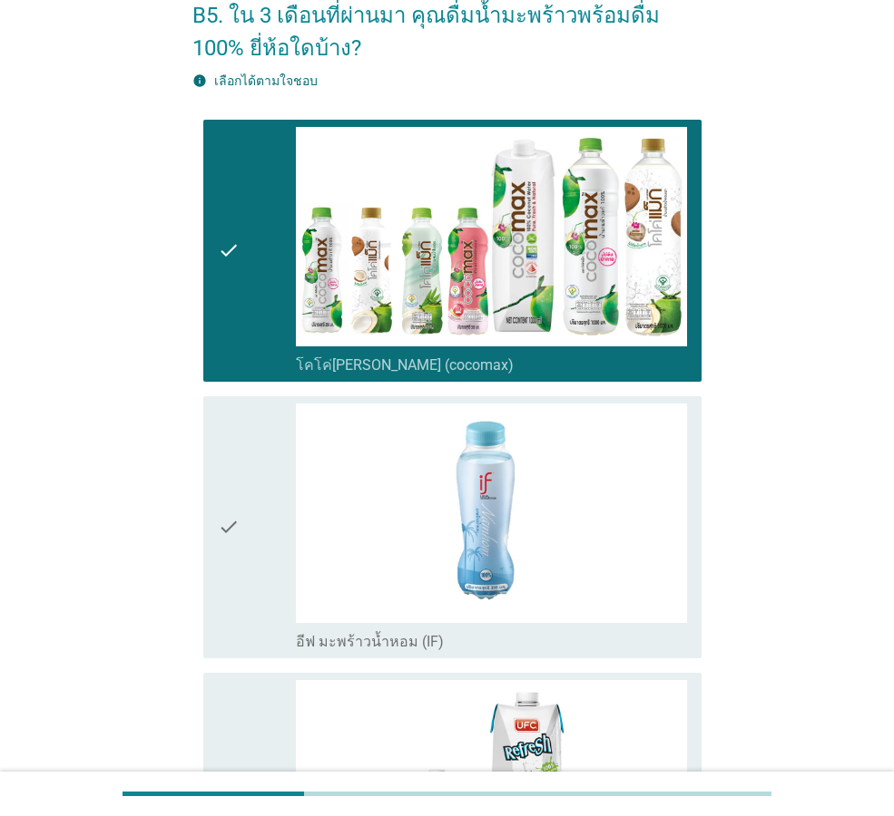
scroll to position [272, 0]
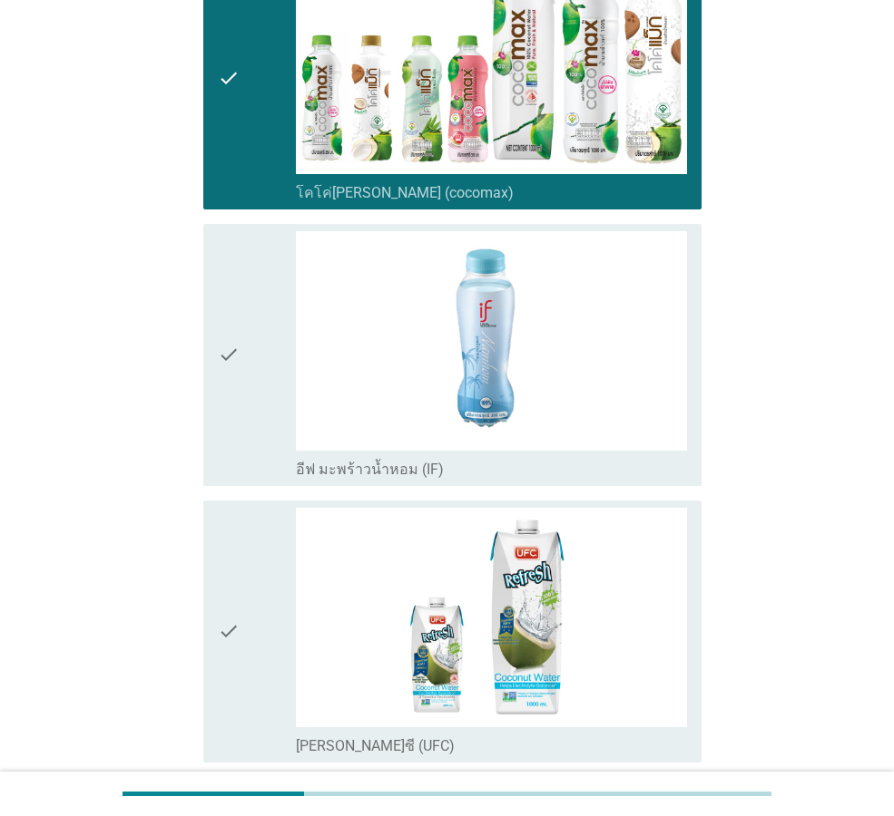
click at [252, 429] on div "check" at bounding box center [257, 355] width 78 height 248
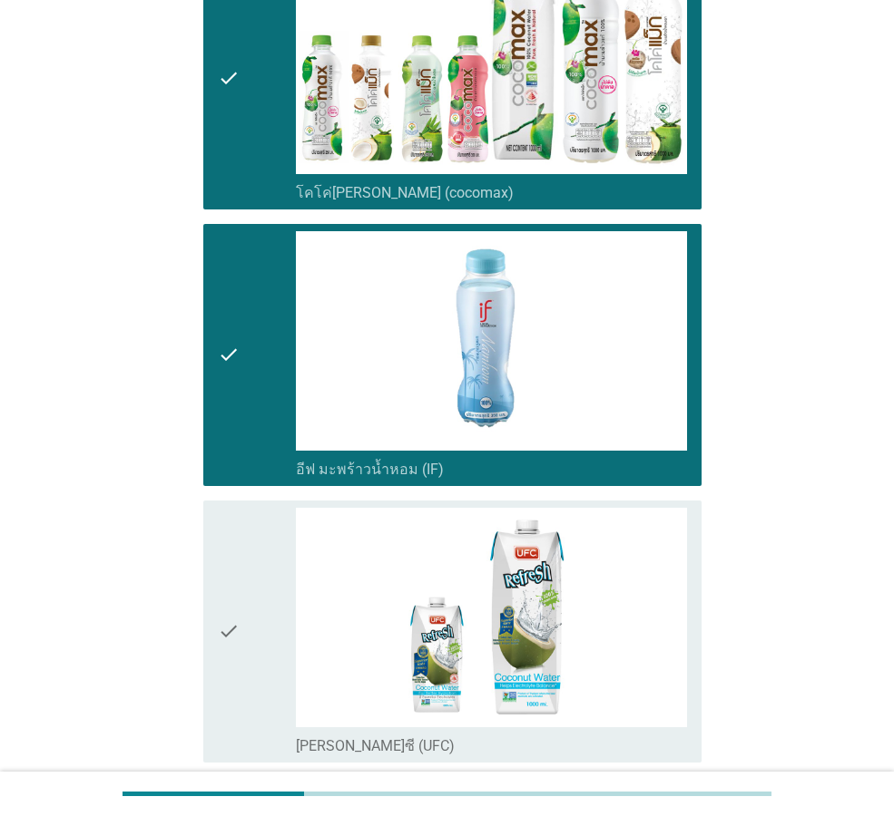
click at [259, 530] on div "check" at bounding box center [257, 632] width 78 height 248
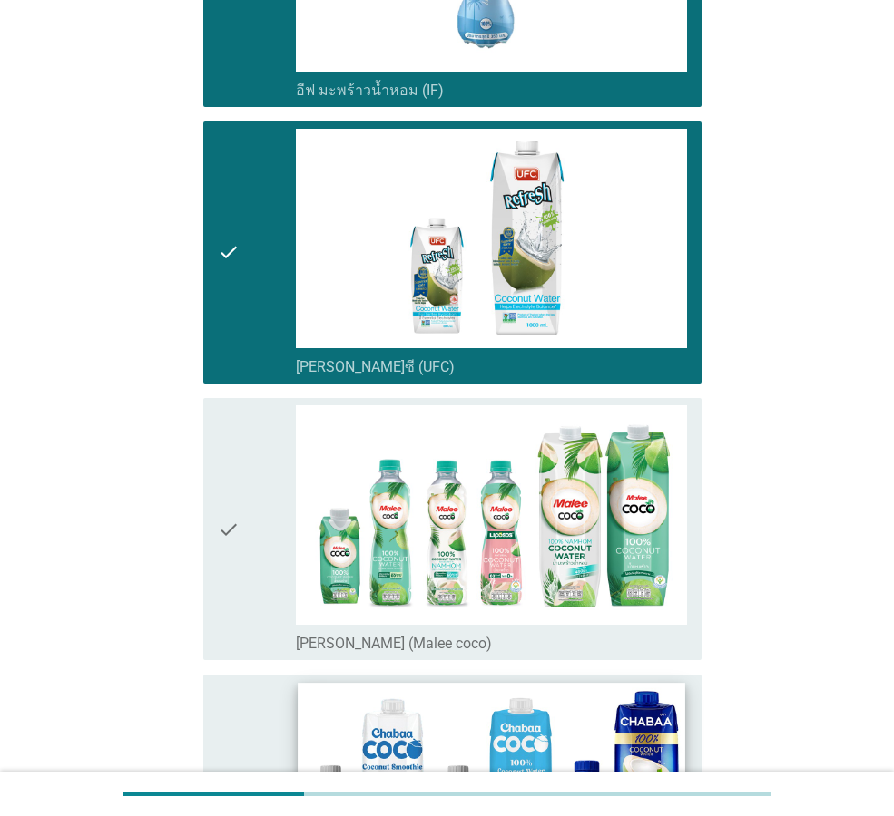
scroll to position [726, 0]
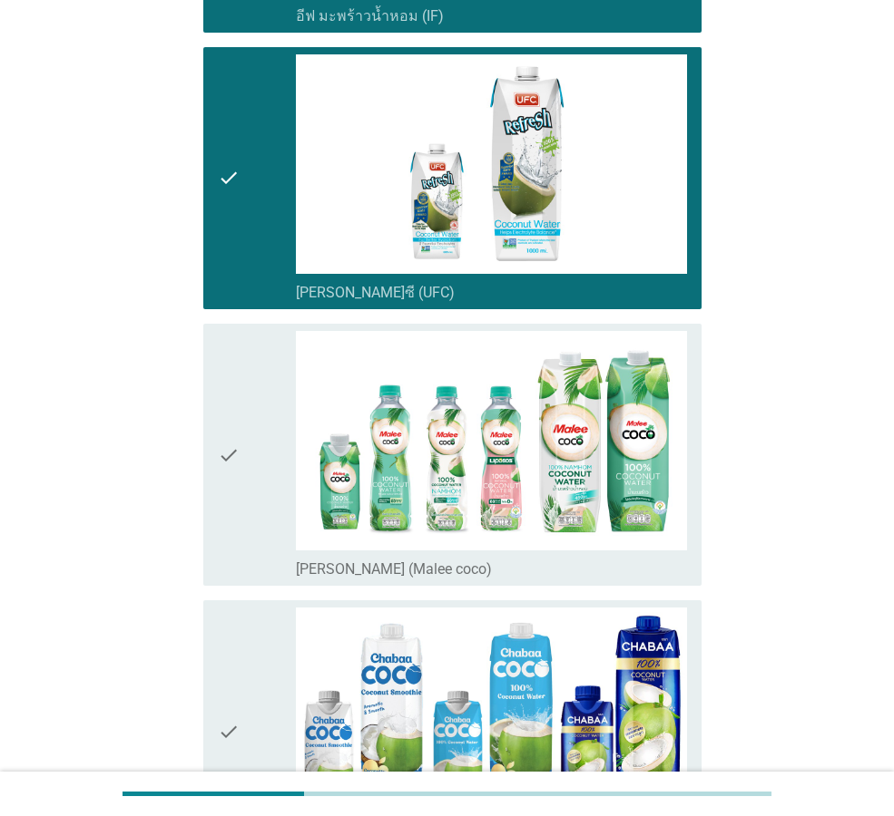
click at [267, 558] on div "check" at bounding box center [257, 455] width 78 height 248
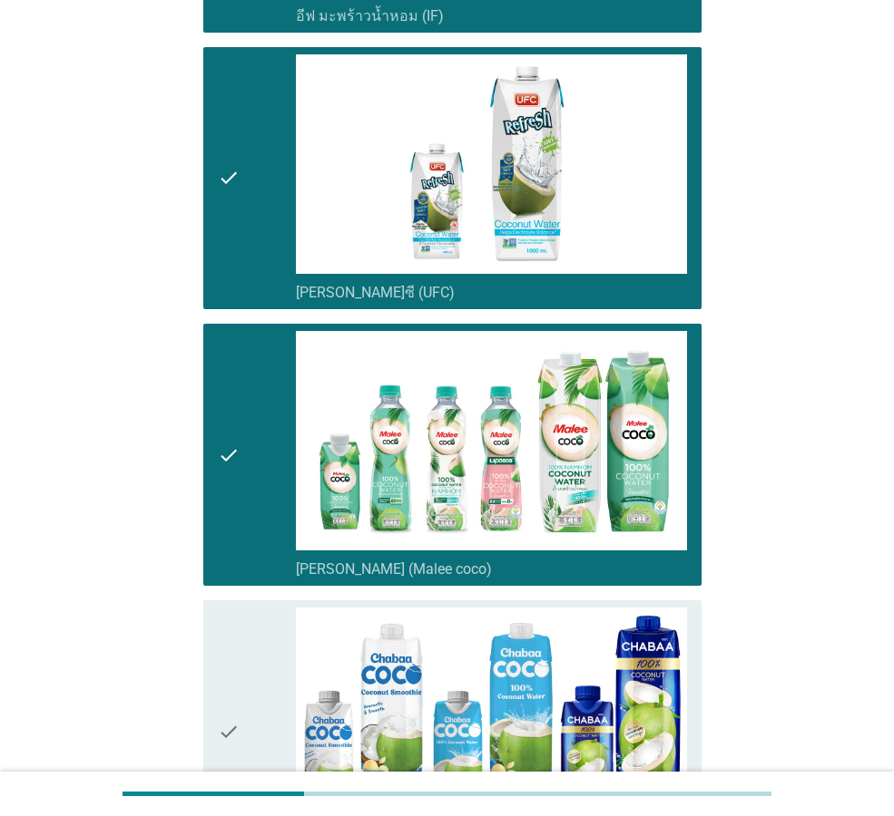
click at [273, 621] on div "check" at bounding box center [257, 732] width 78 height 248
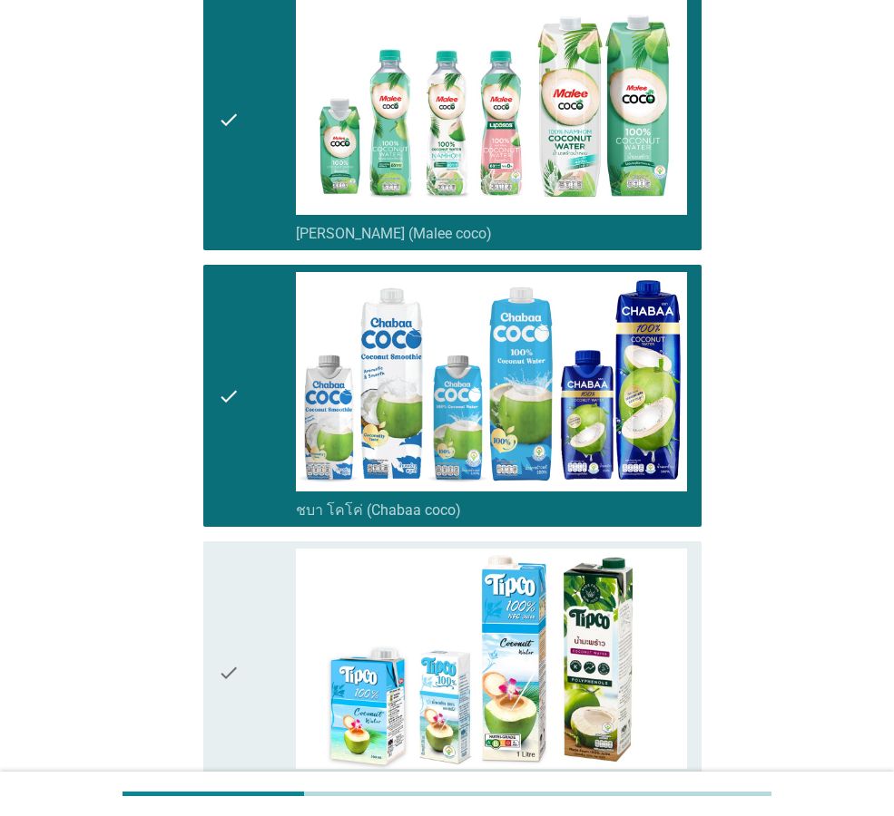
scroll to position [1179, 0]
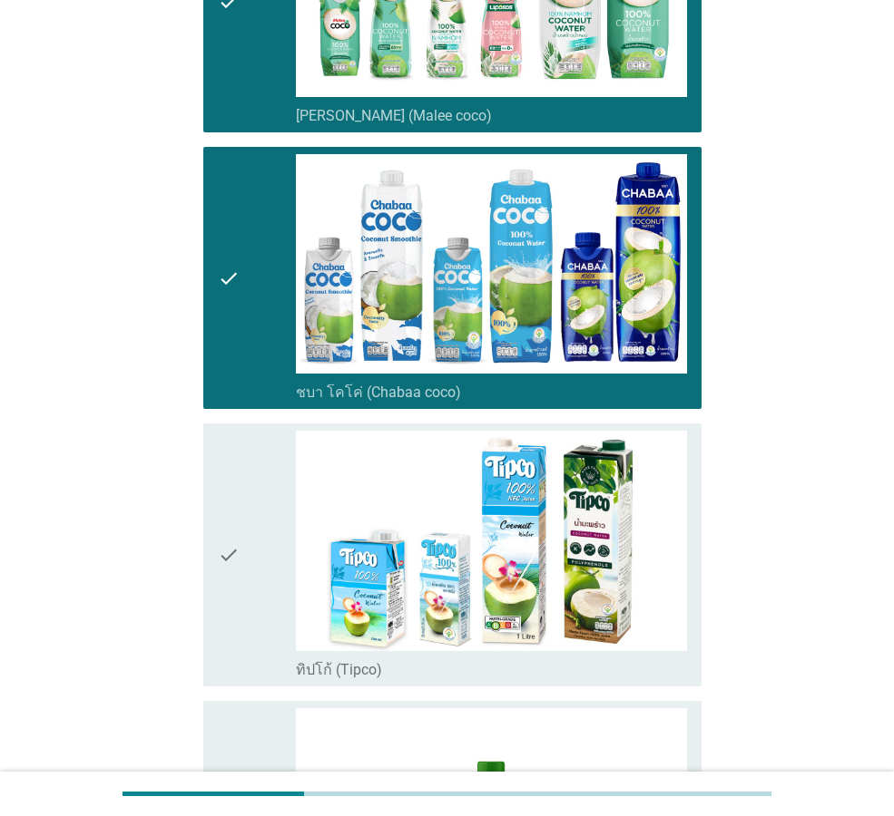
click at [265, 620] on div "check" at bounding box center [257, 555] width 78 height 248
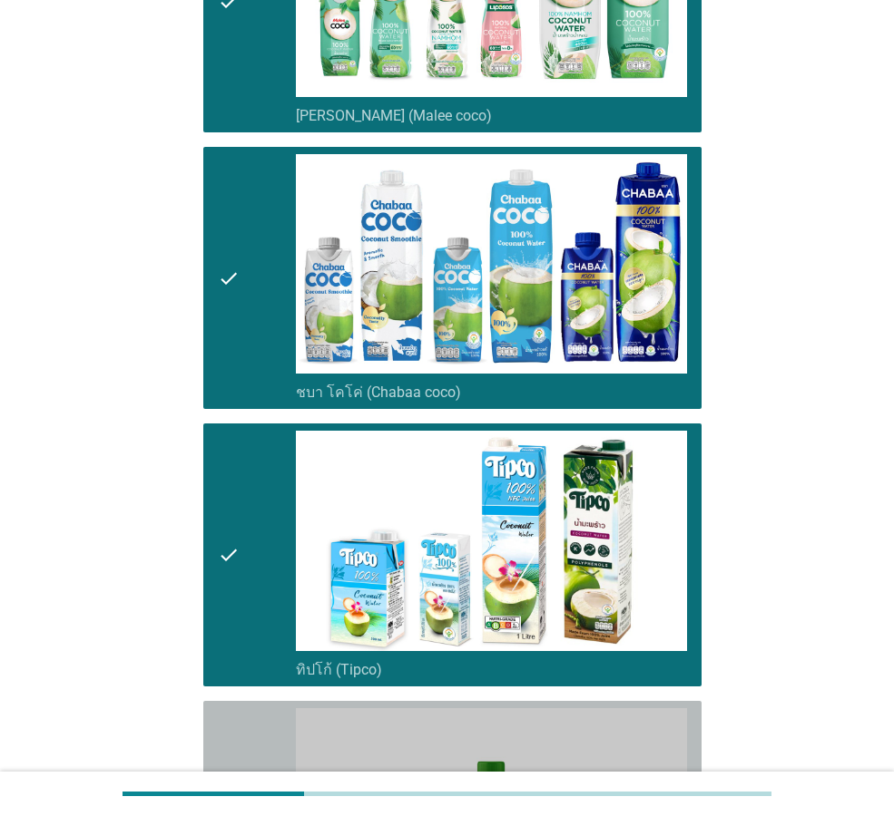
click at [245, 716] on div "check" at bounding box center [257, 833] width 78 height 248
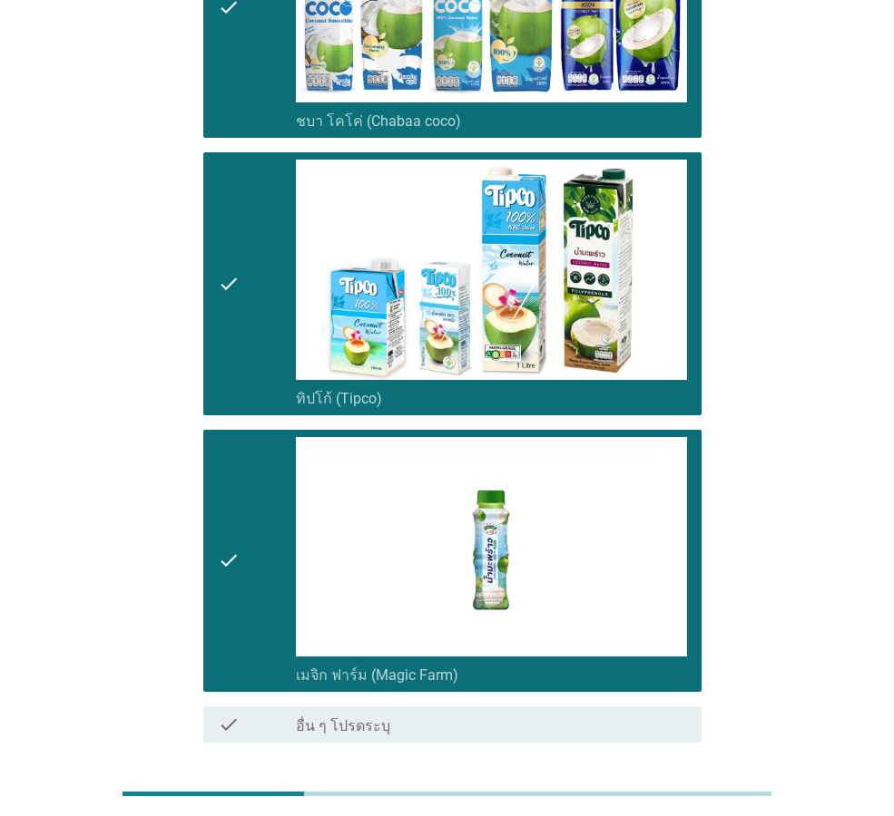
scroll to position [1316, 0]
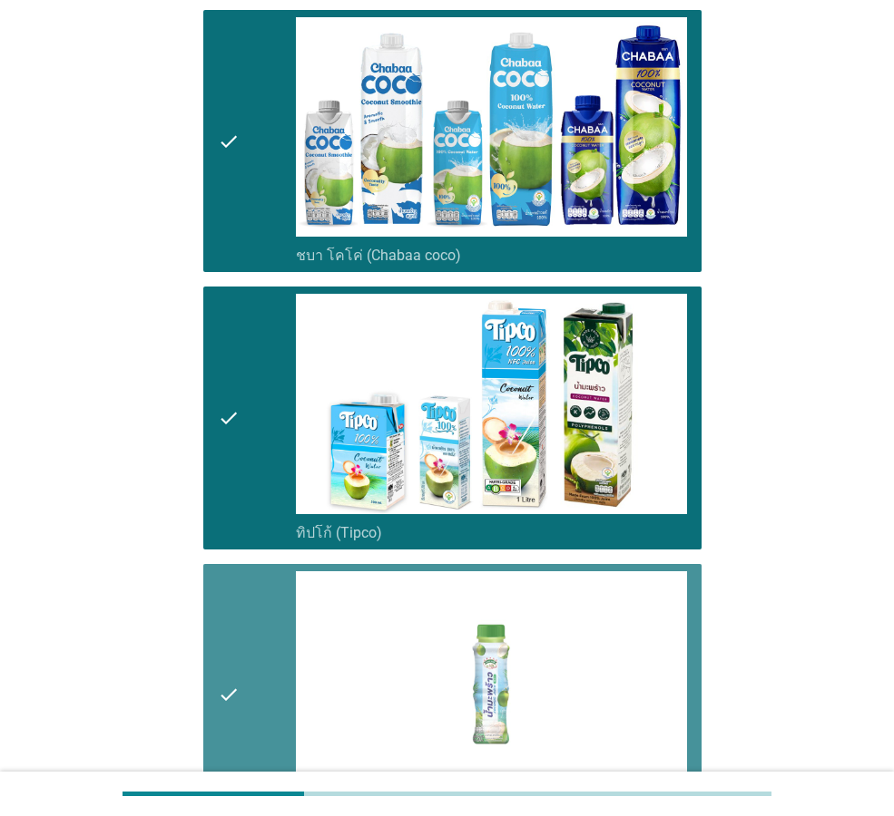
click at [269, 572] on div "check" at bounding box center [257, 696] width 78 height 248
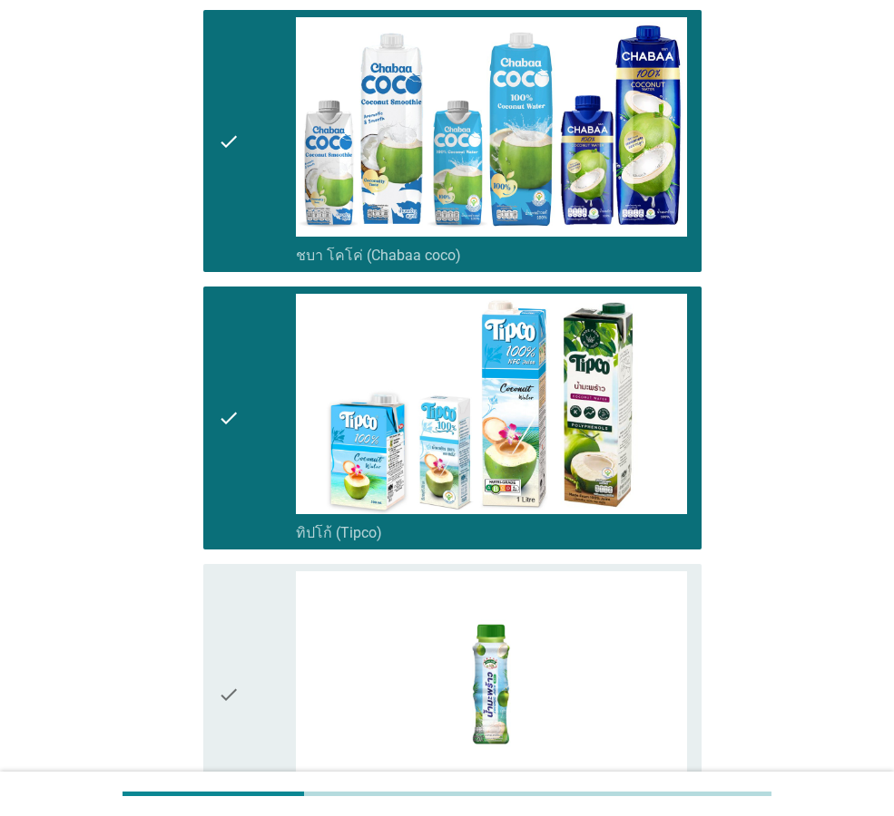
click at [264, 492] on div "check" at bounding box center [257, 418] width 78 height 248
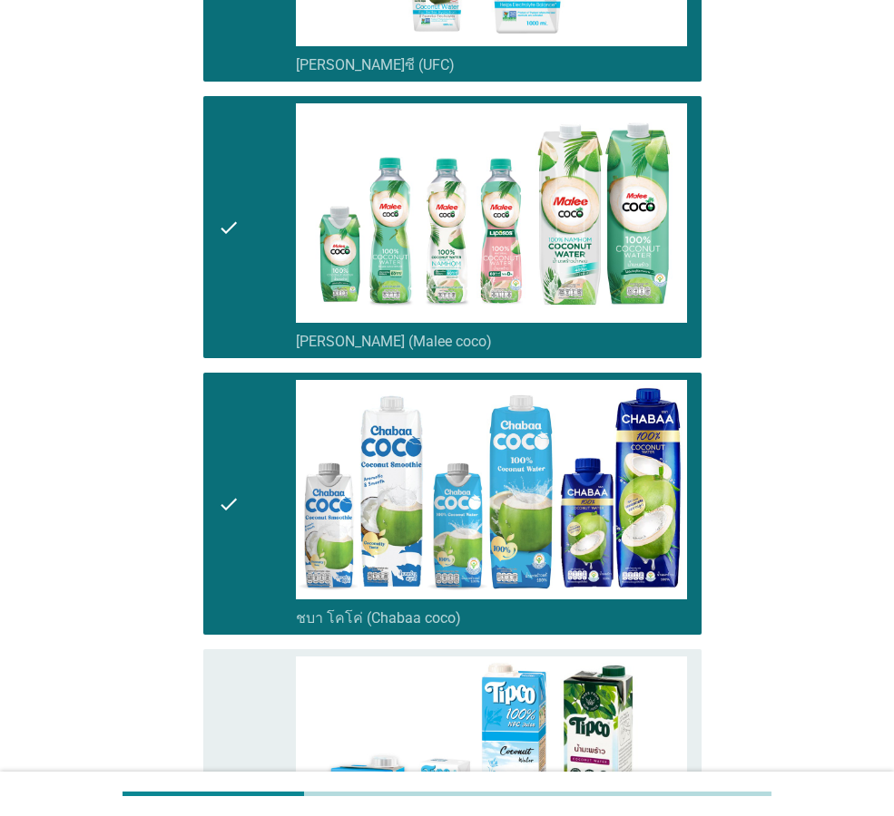
click at [258, 533] on div "check" at bounding box center [257, 504] width 78 height 248
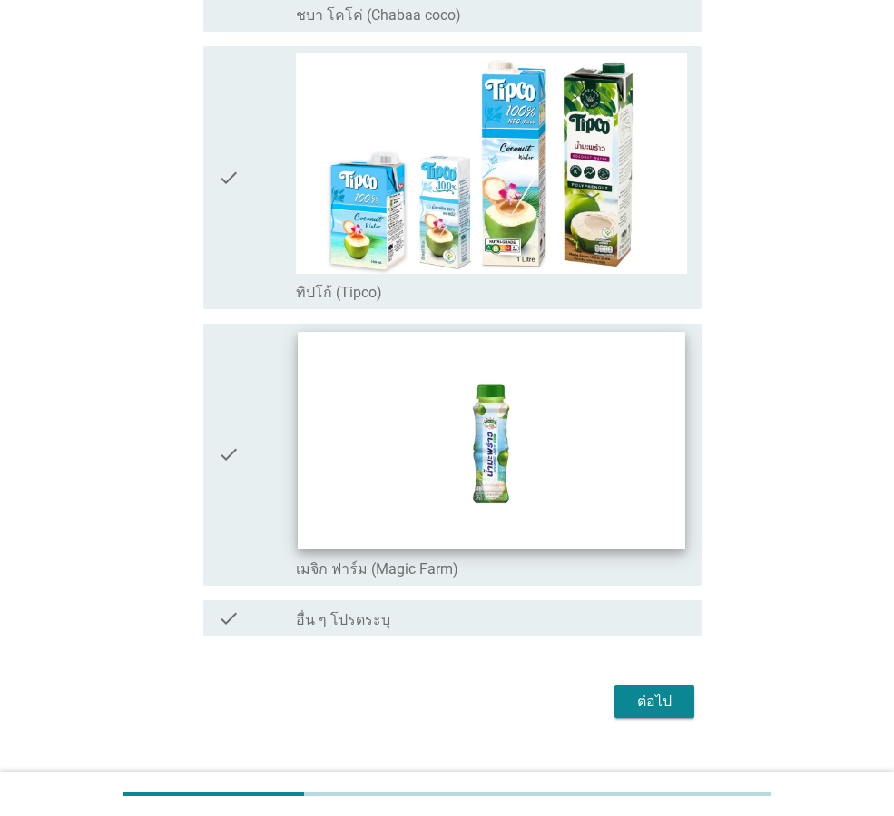
scroll to position [1589, 0]
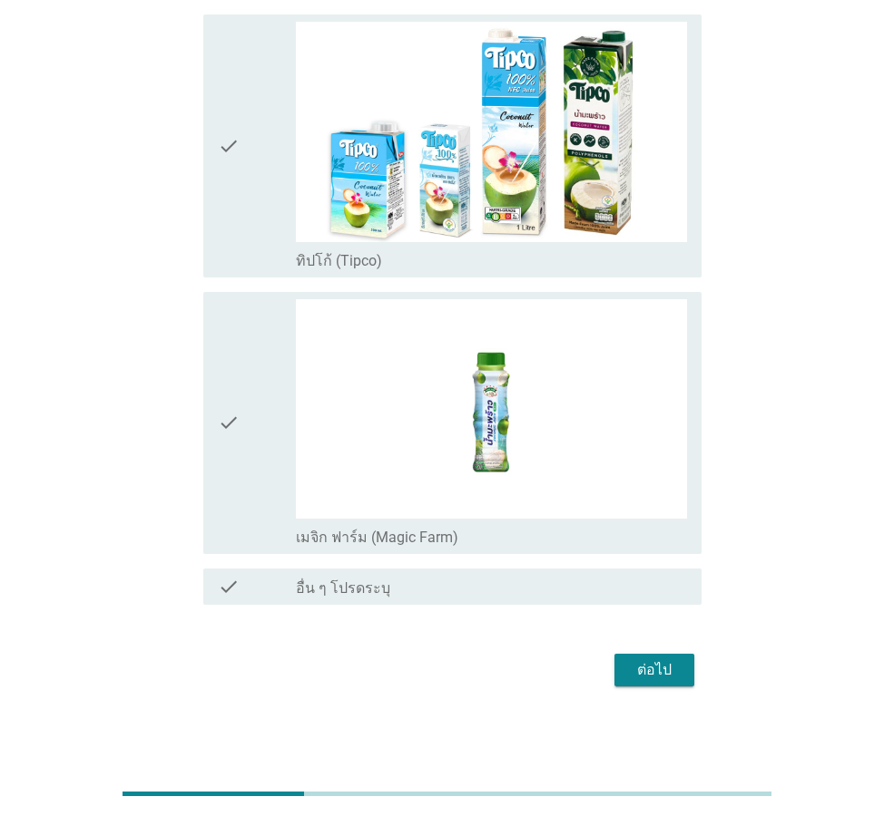
click at [681, 666] on button "ต่อไป" at bounding box center [654, 670] width 80 height 33
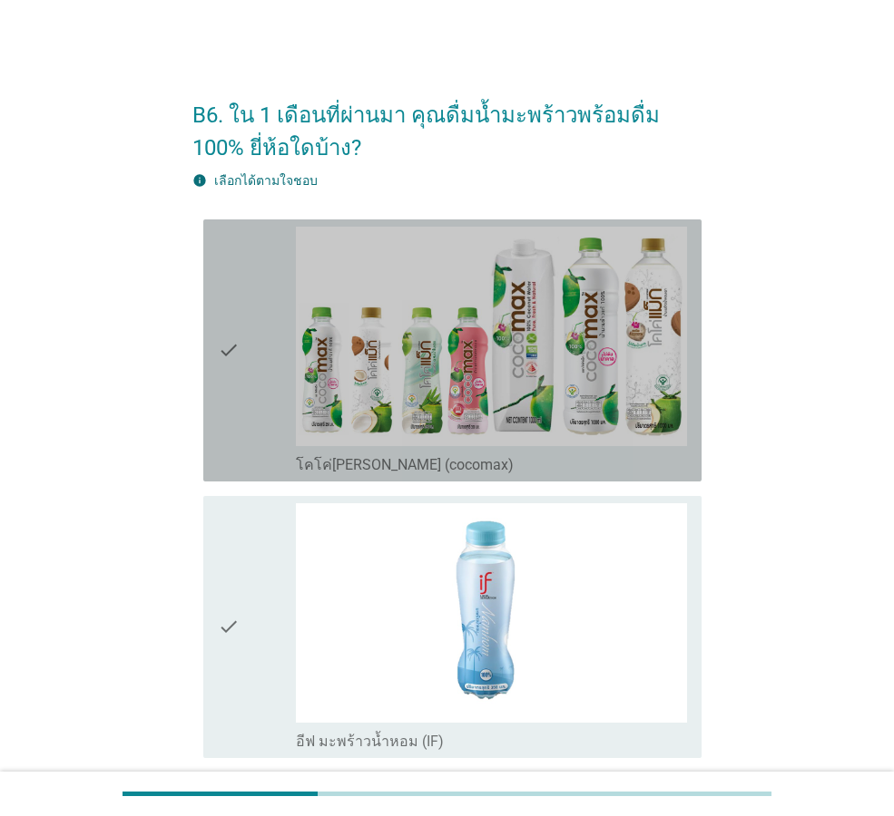
click at [233, 419] on icon "check" at bounding box center [229, 351] width 22 height 248
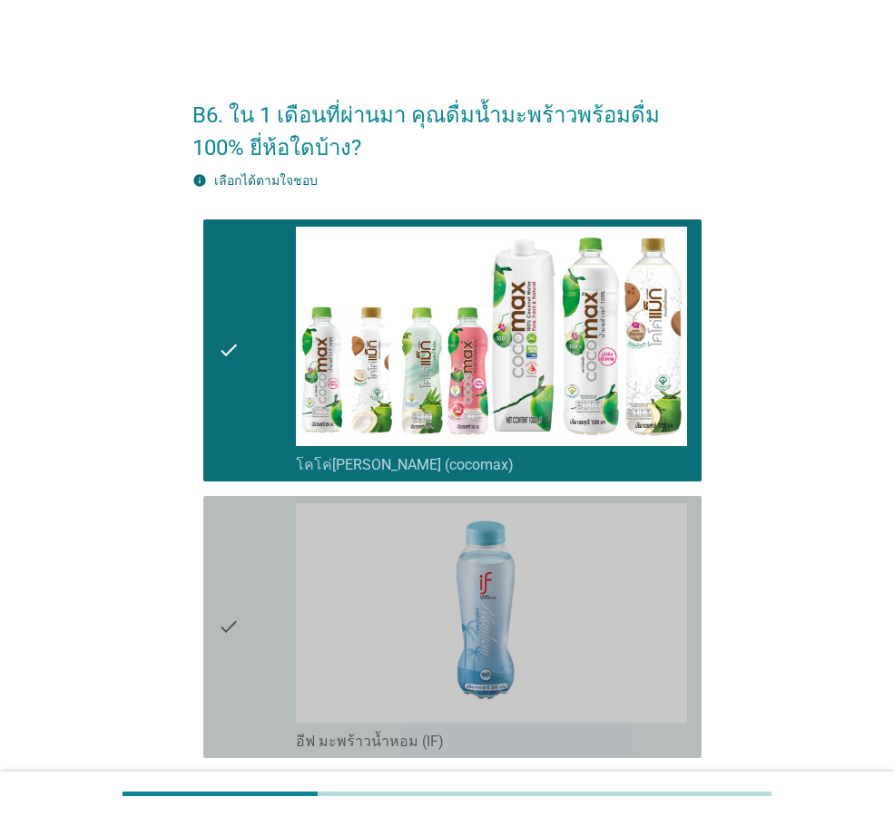
drag, startPoint x: 233, startPoint y: 419, endPoint x: 228, endPoint y: 566, distance: 147.1
click at [228, 566] on icon "check" at bounding box center [229, 627] width 22 height 248
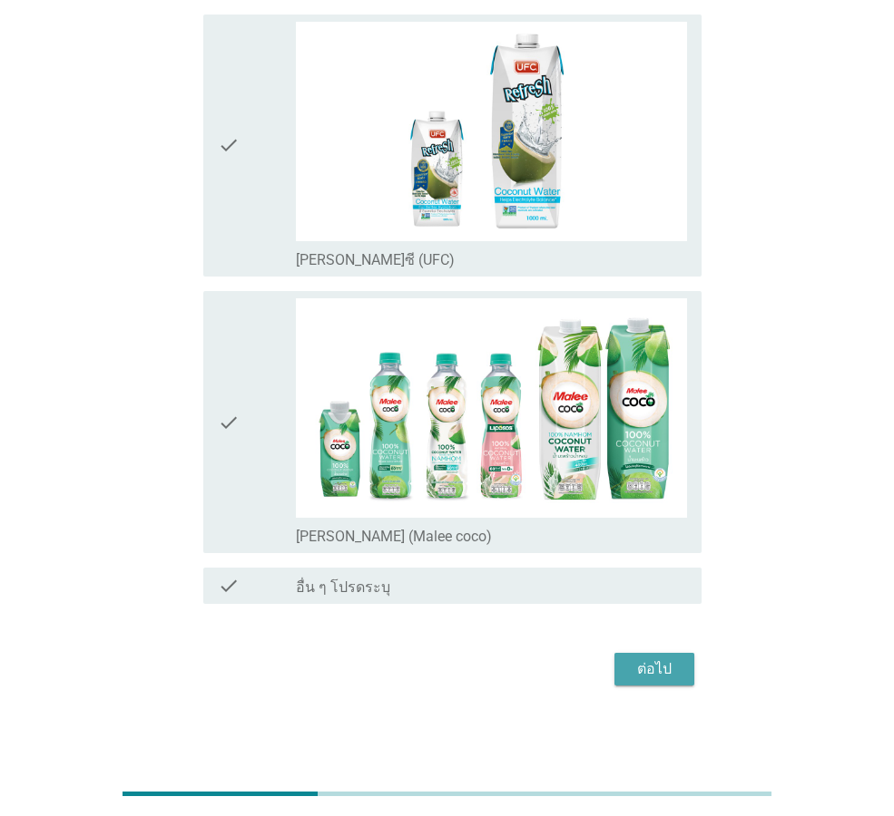
click at [662, 663] on div "ต่อไป" at bounding box center [654, 670] width 51 height 22
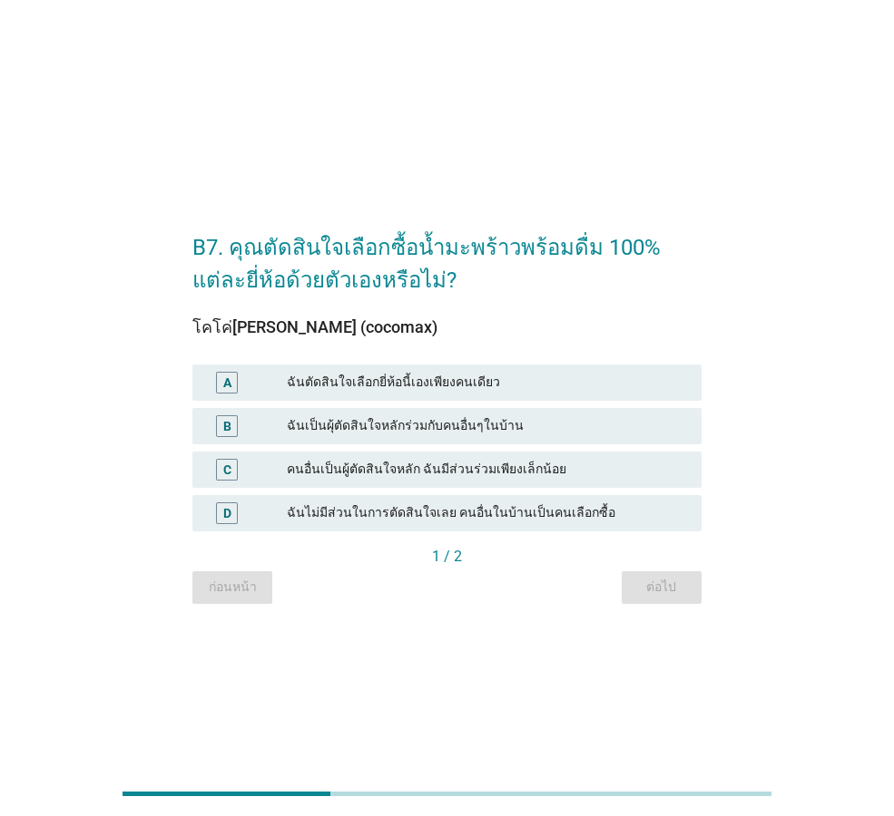
click at [548, 398] on div "A ฉันตัดสินใจเลือกยี่ห้อนี้เองเพียงคนเดียว" at bounding box center [446, 383] width 509 height 36
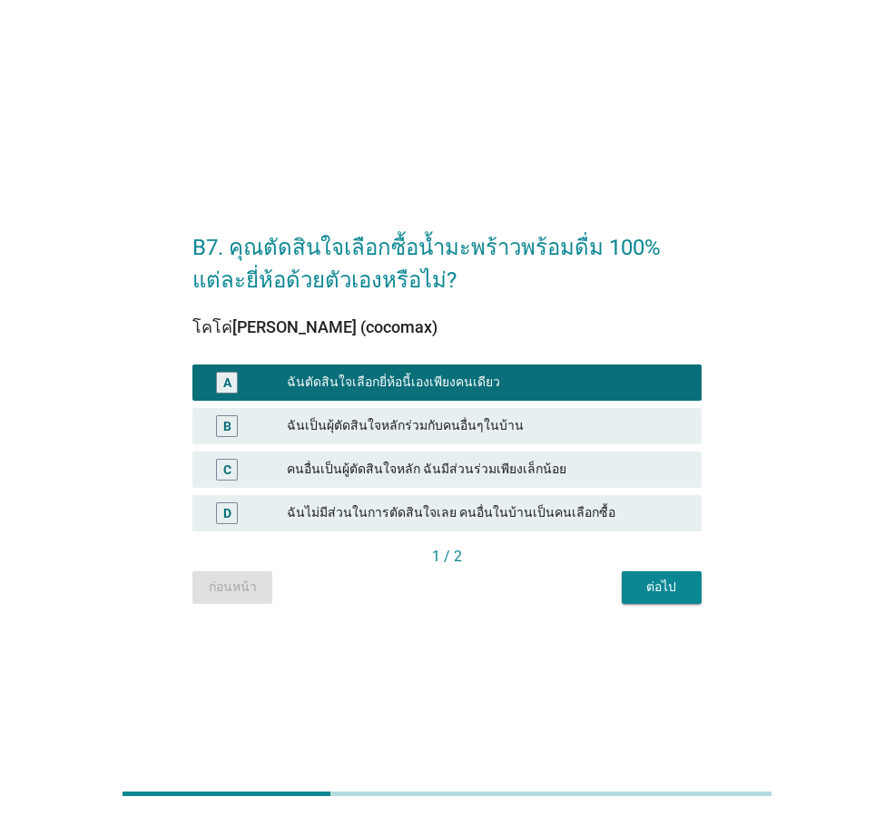
click at [656, 600] on button "ต่อไป" at bounding box center [661, 588] width 80 height 33
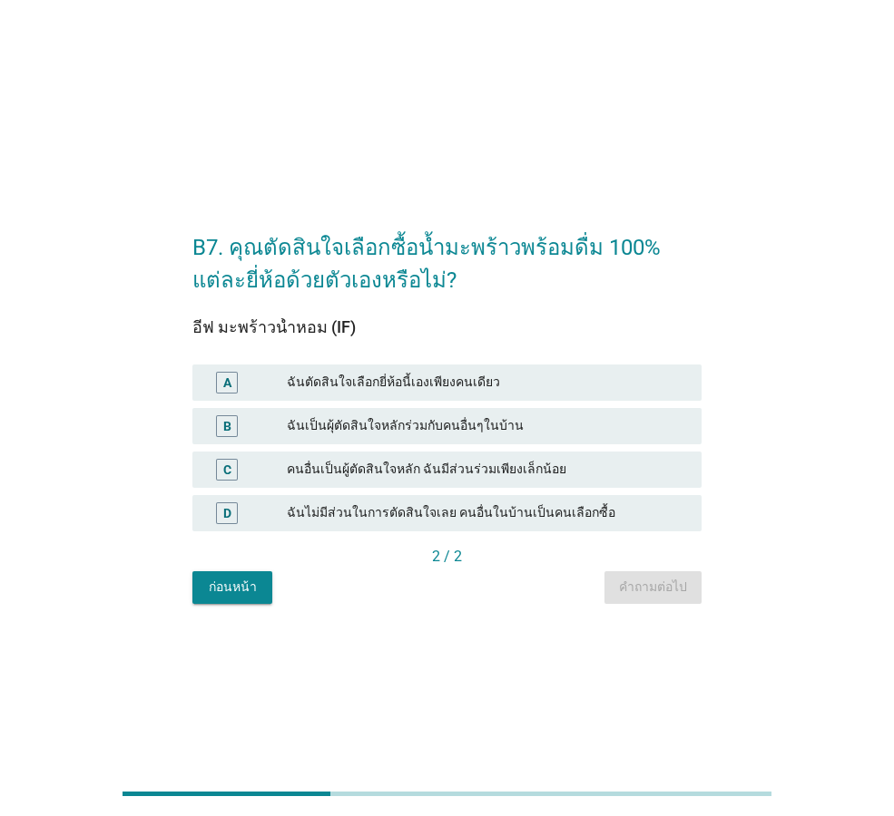
click at [658, 386] on div "ฉันตัดสินใจเลือกยี่ห้อนี้เองเพียงคนเดียว" at bounding box center [487, 383] width 400 height 22
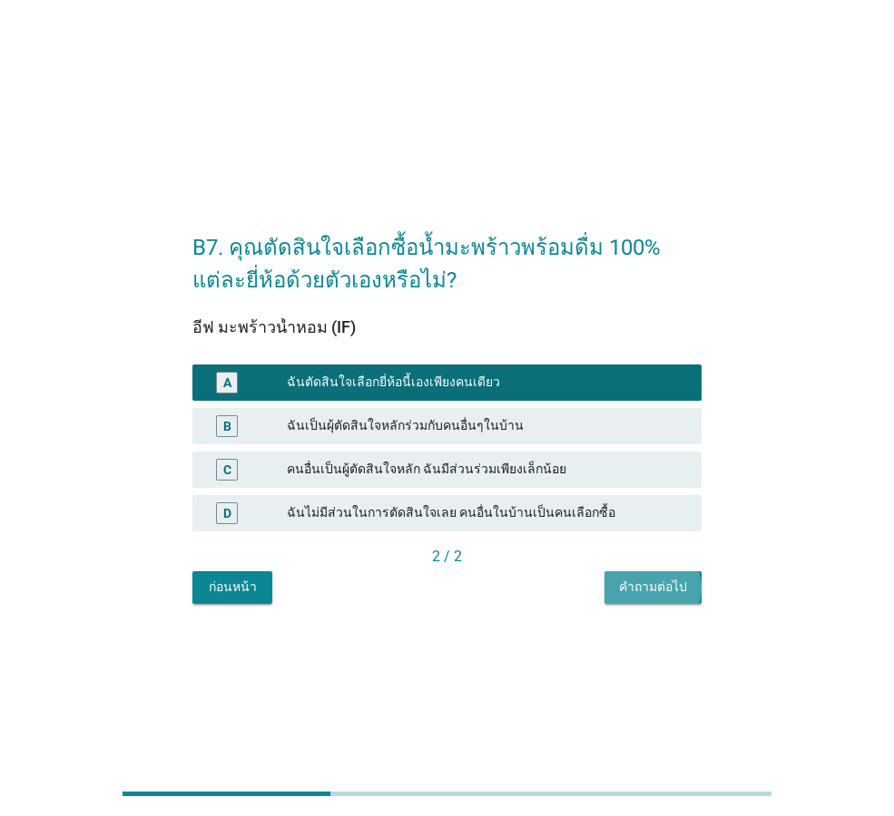
click at [687, 591] on button "คำถามต่อไป" at bounding box center [652, 588] width 97 height 33
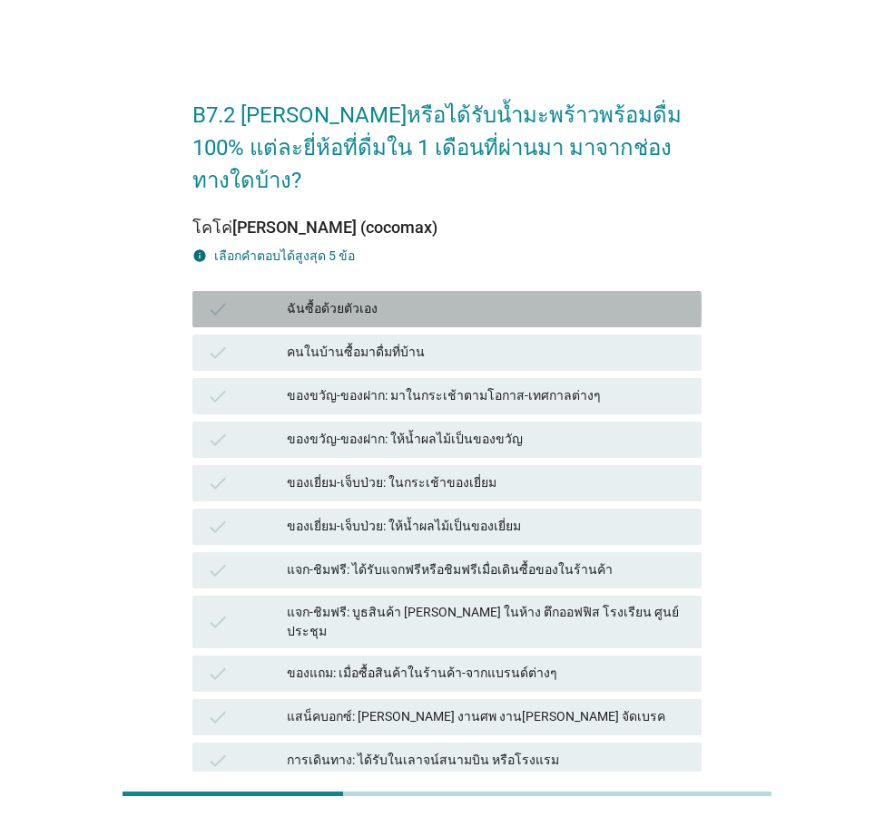
click at [443, 298] on div "ฉันซื้อด้วยตัวเอง" at bounding box center [487, 309] width 400 height 22
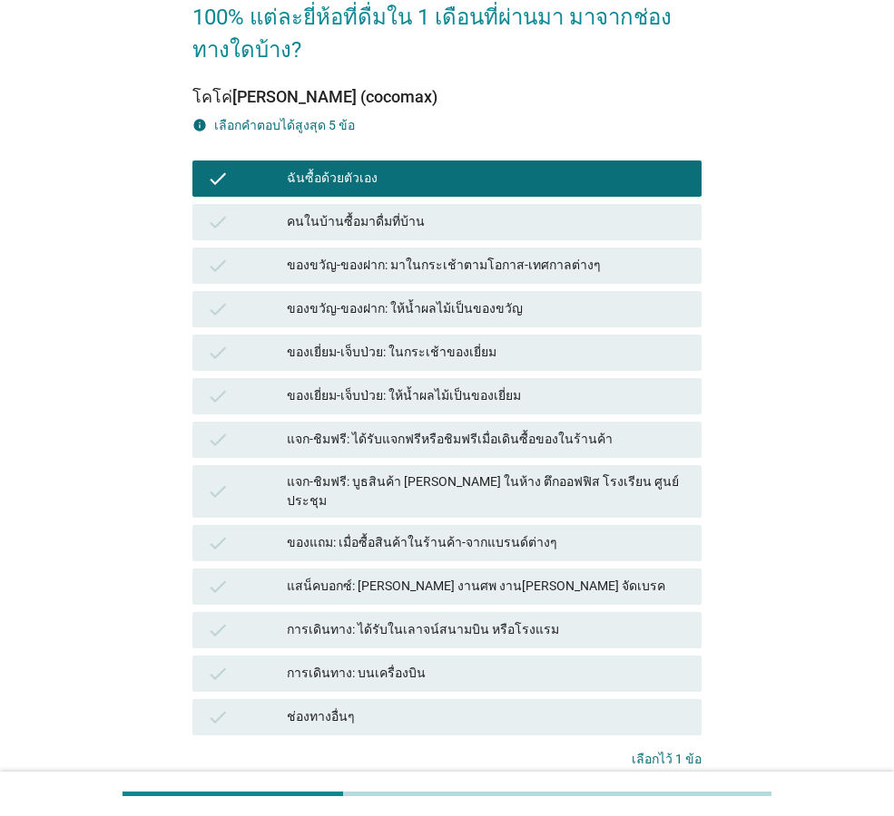
scroll to position [224, 0]
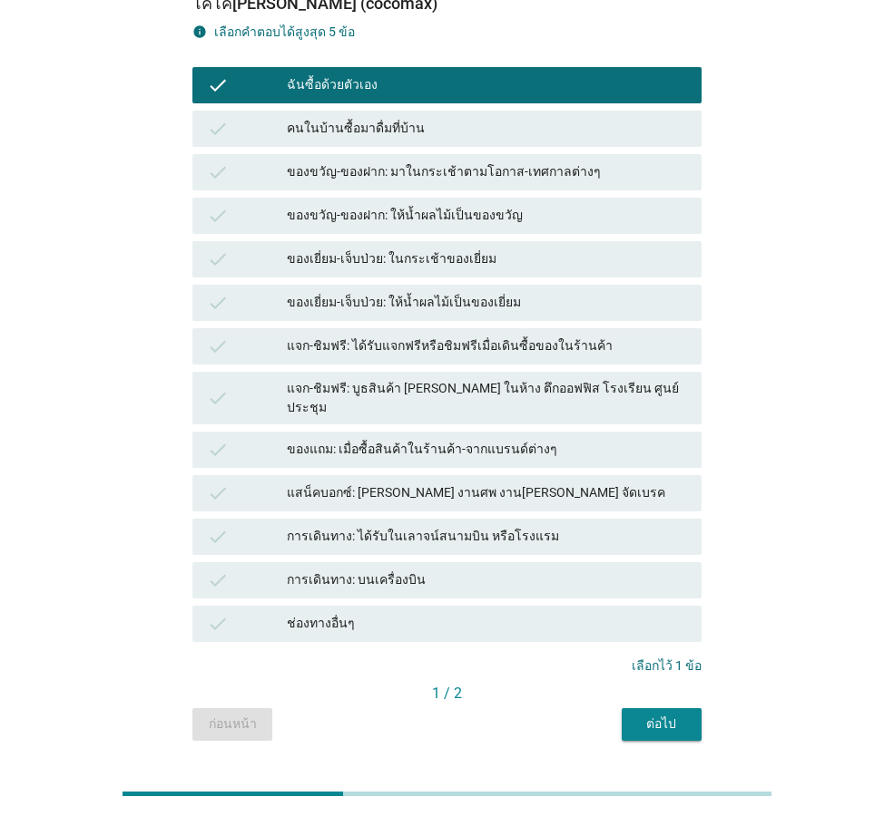
click at [533, 379] on div "แจก-ชิมฟรี: บูธสินค้า [PERSON_NAME] ในห้าง ตึกออฟฟิส โรงเรียน ศูนย์ประชุม" at bounding box center [487, 398] width 400 height 38
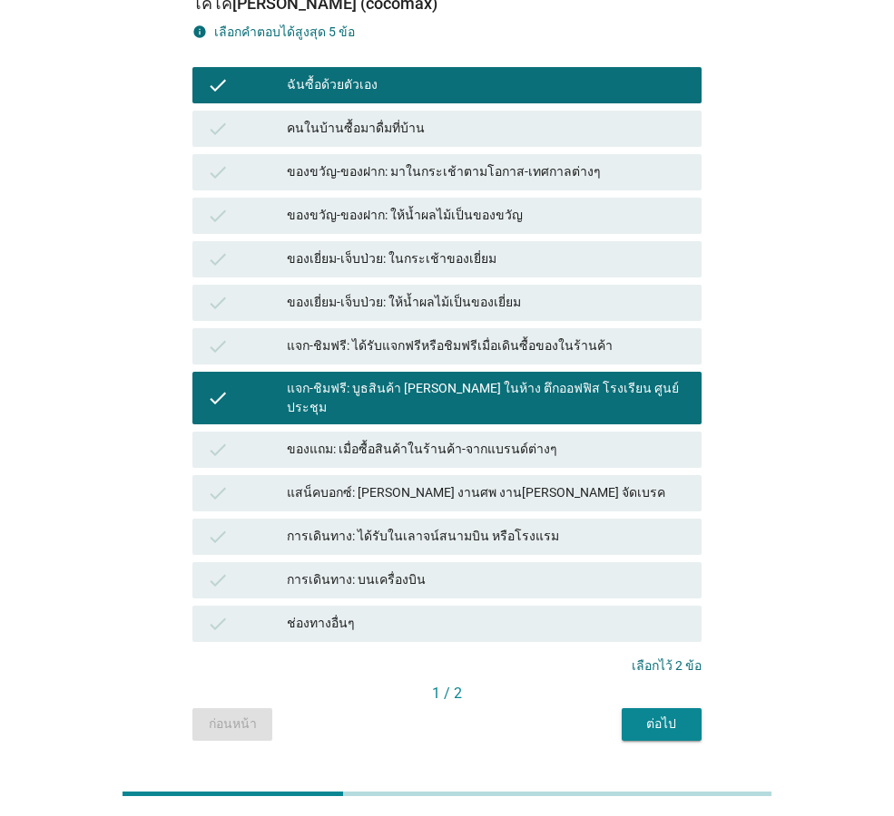
click at [533, 379] on div "แจก-ชิมฟรี: บูธสินค้า [PERSON_NAME] ในห้าง ตึกออฟฟิส โรงเรียน ศูนย์ประชุม" at bounding box center [487, 398] width 400 height 38
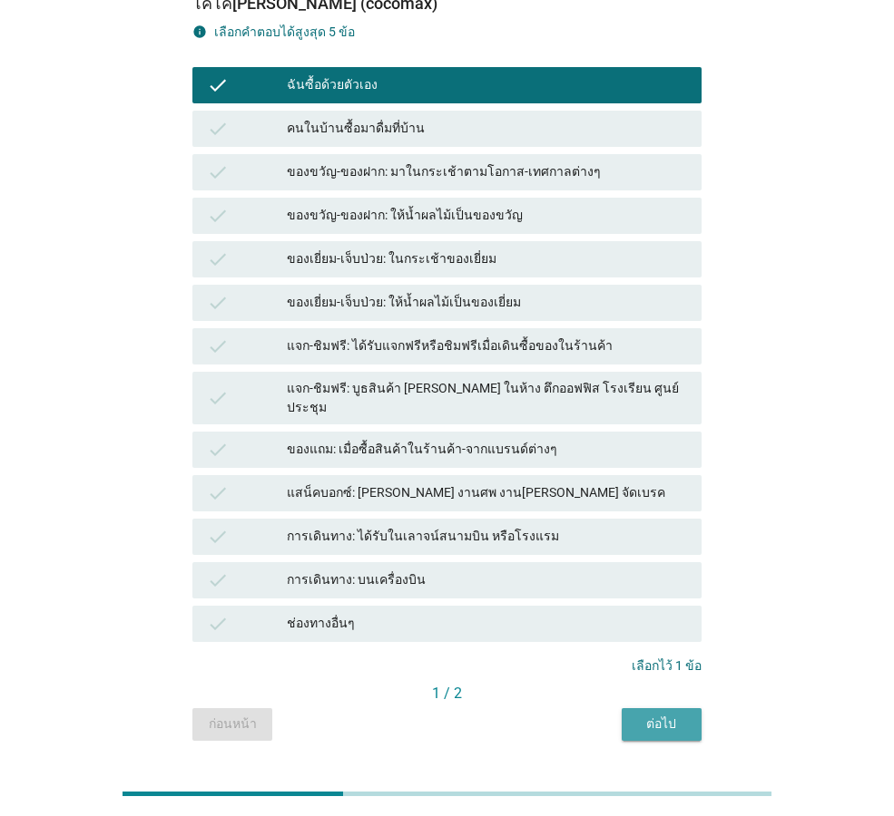
click at [662, 709] on button "ต่อไป" at bounding box center [661, 725] width 80 height 33
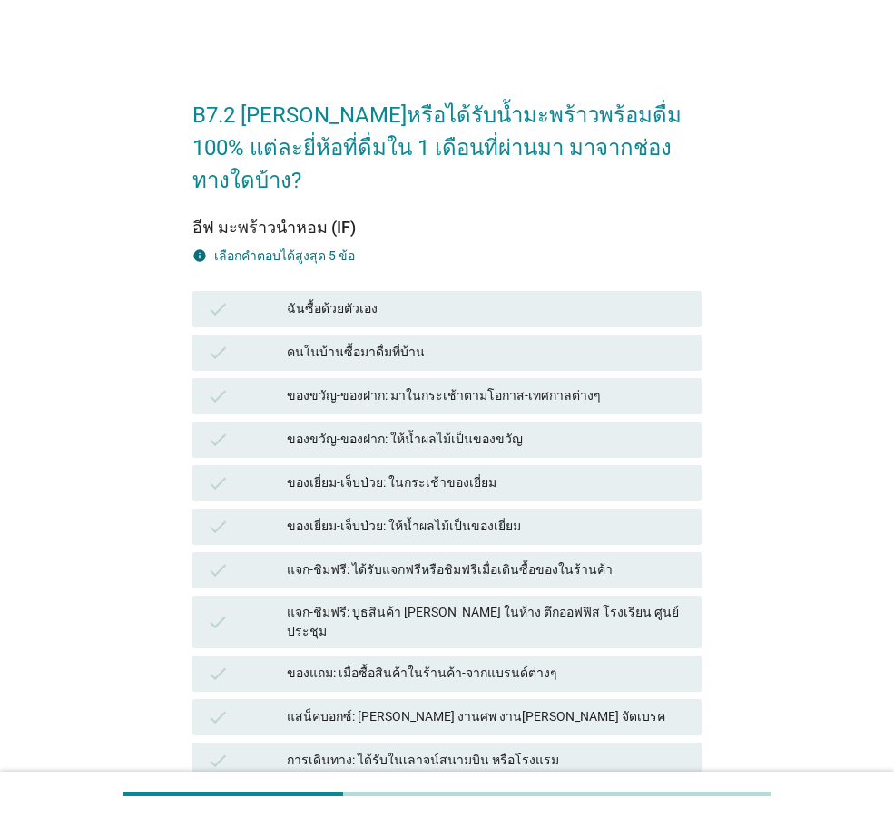
click at [601, 298] on div "ฉันซื้อด้วยตัวเอง" at bounding box center [487, 309] width 400 height 22
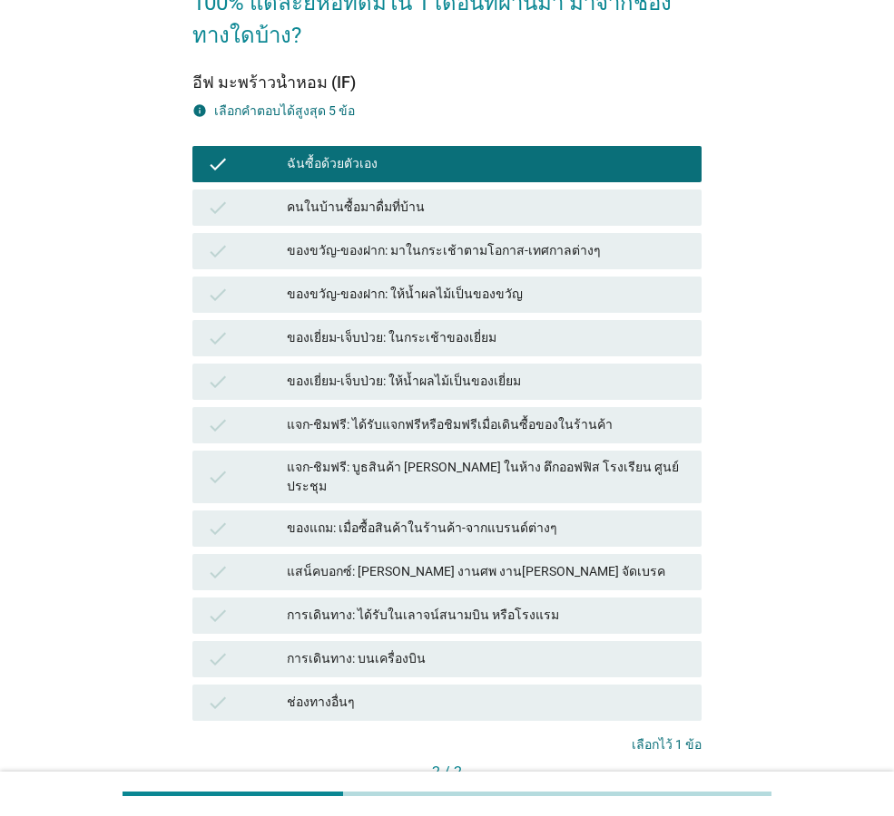
scroll to position [224, 0]
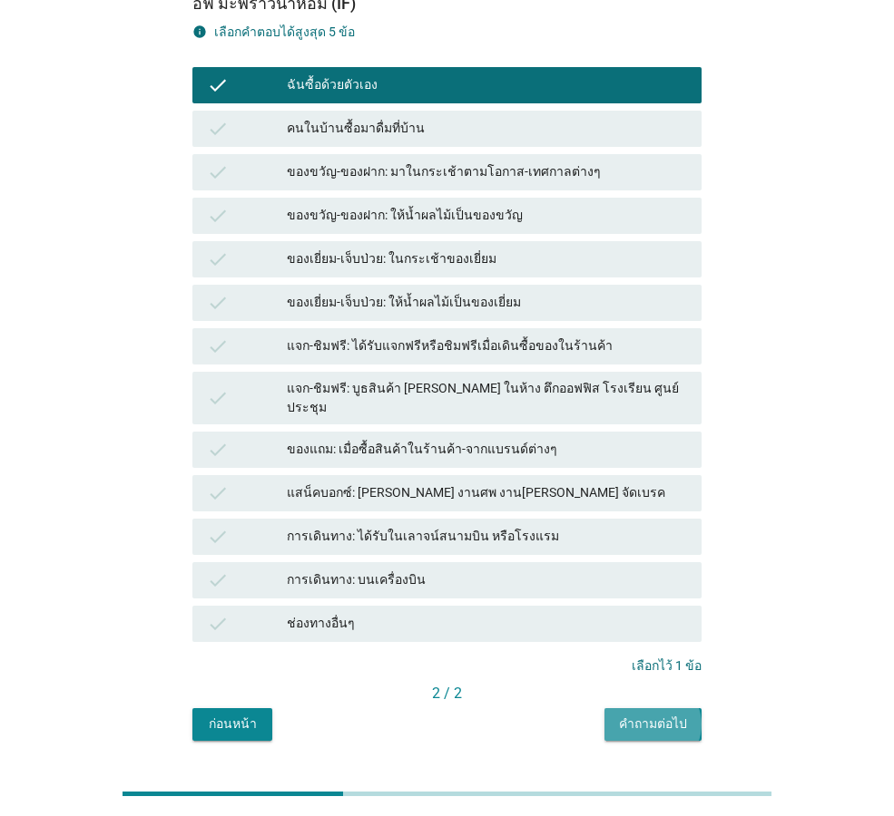
click at [650, 709] on button "คำถามต่อไป" at bounding box center [652, 725] width 97 height 33
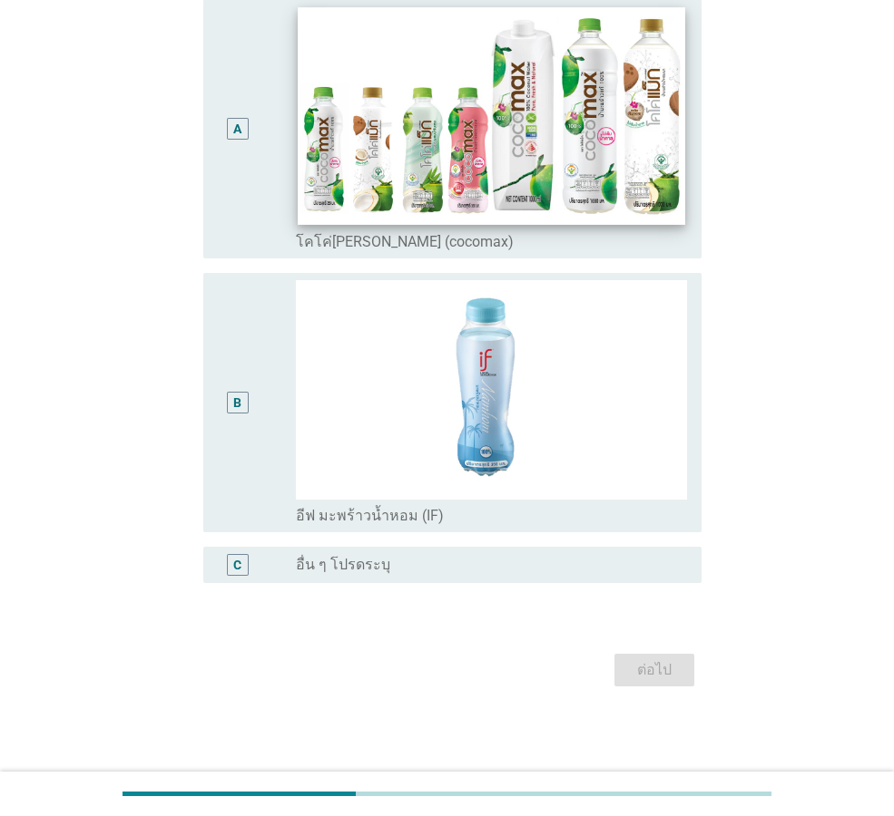
scroll to position [0, 0]
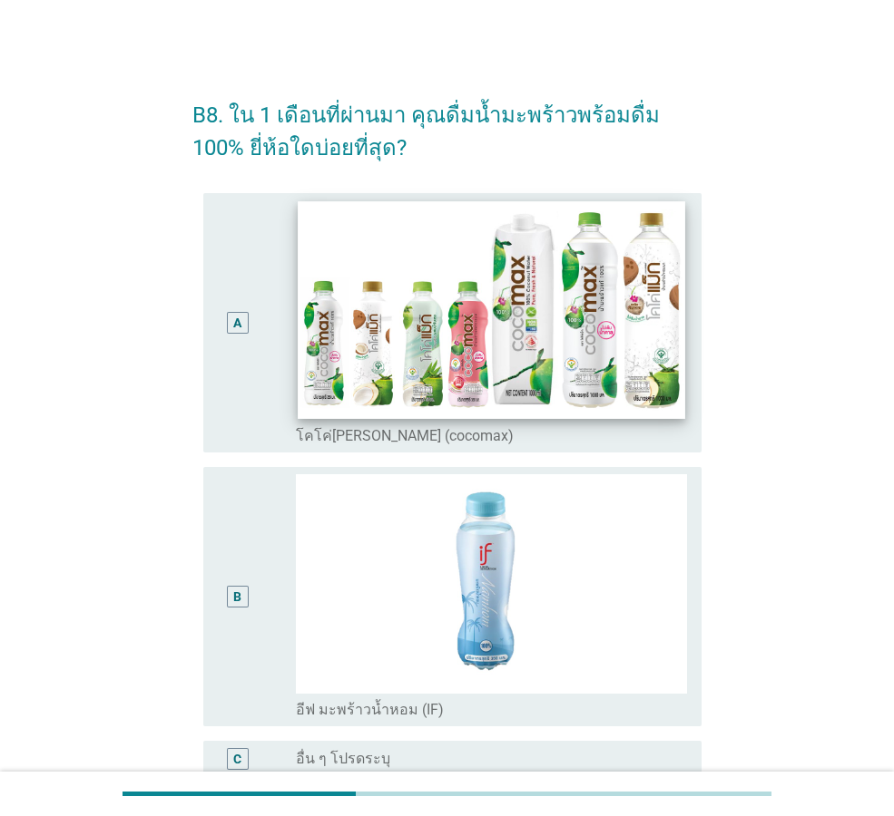
click at [445, 385] on img at bounding box center [491, 310] width 386 height 218
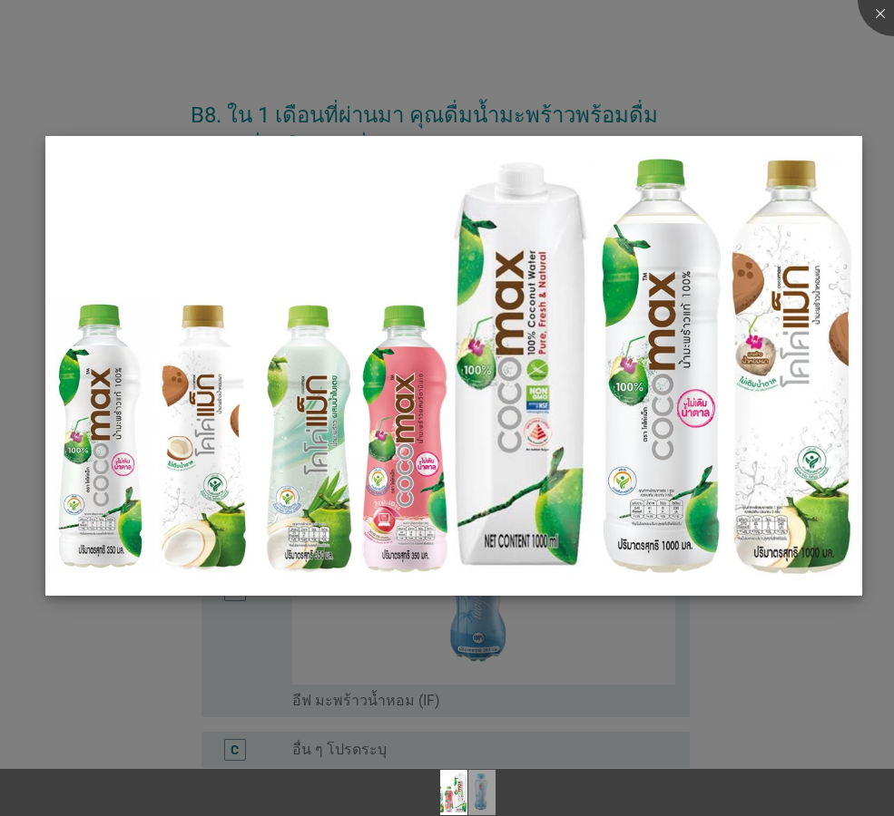
click at [517, 520] on img at bounding box center [453, 365] width 816 height 459
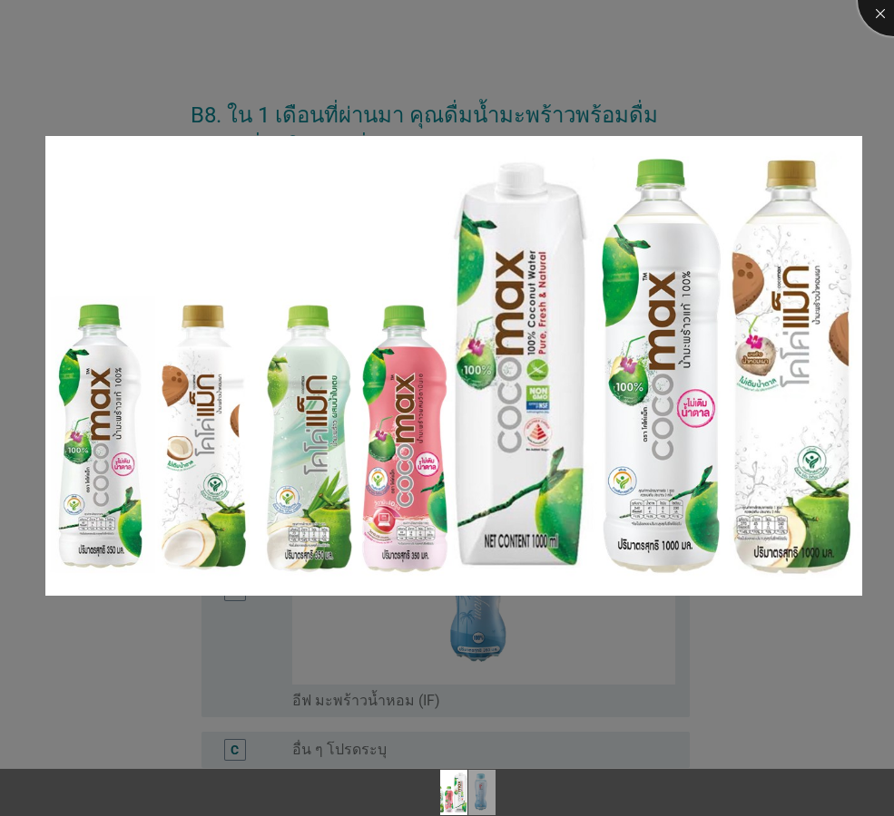
click at [875, 22] on div at bounding box center [893, 0] width 73 height 73
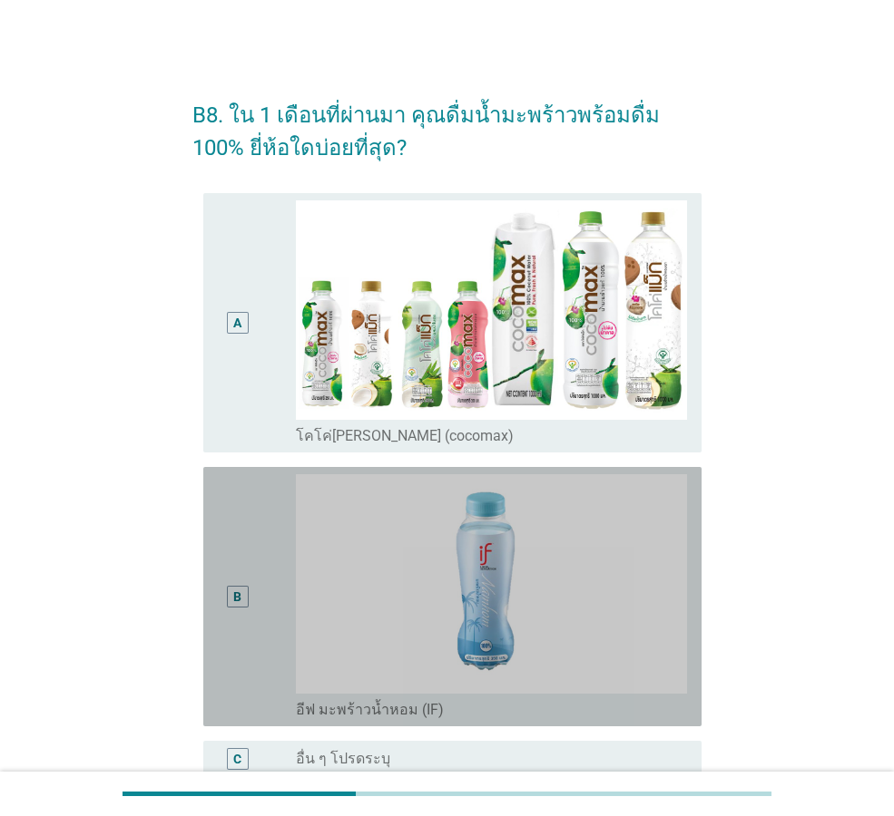
click at [526, 542] on img at bounding box center [491, 584] width 391 height 220
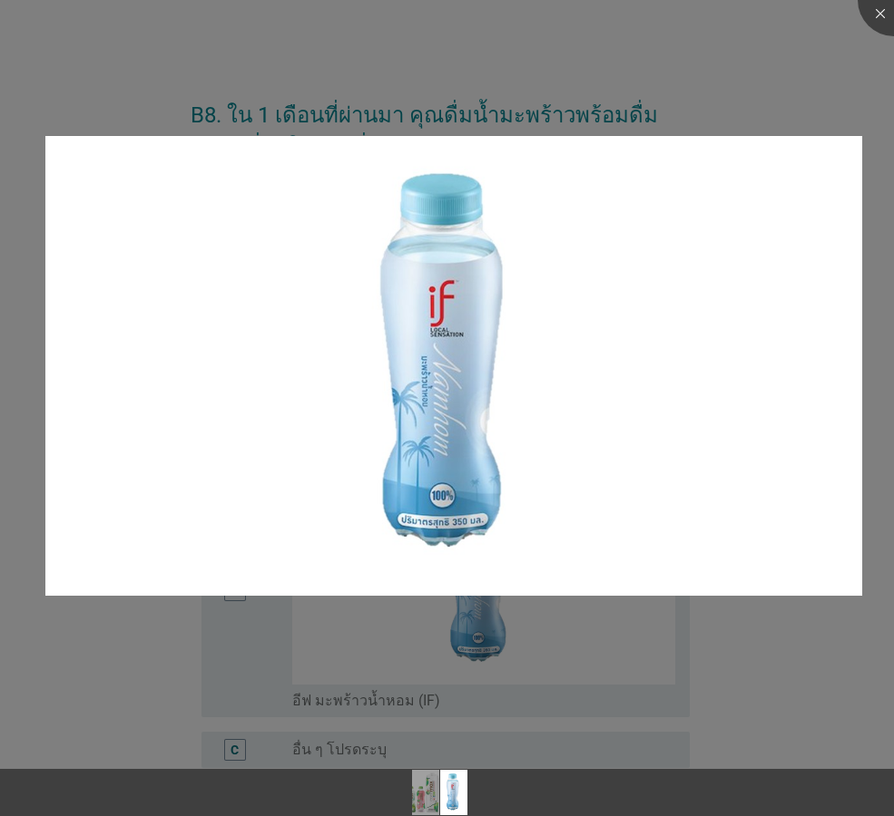
click at [526, 542] on img at bounding box center [453, 365] width 816 height 459
click at [873, 16] on div at bounding box center [893, 0] width 73 height 73
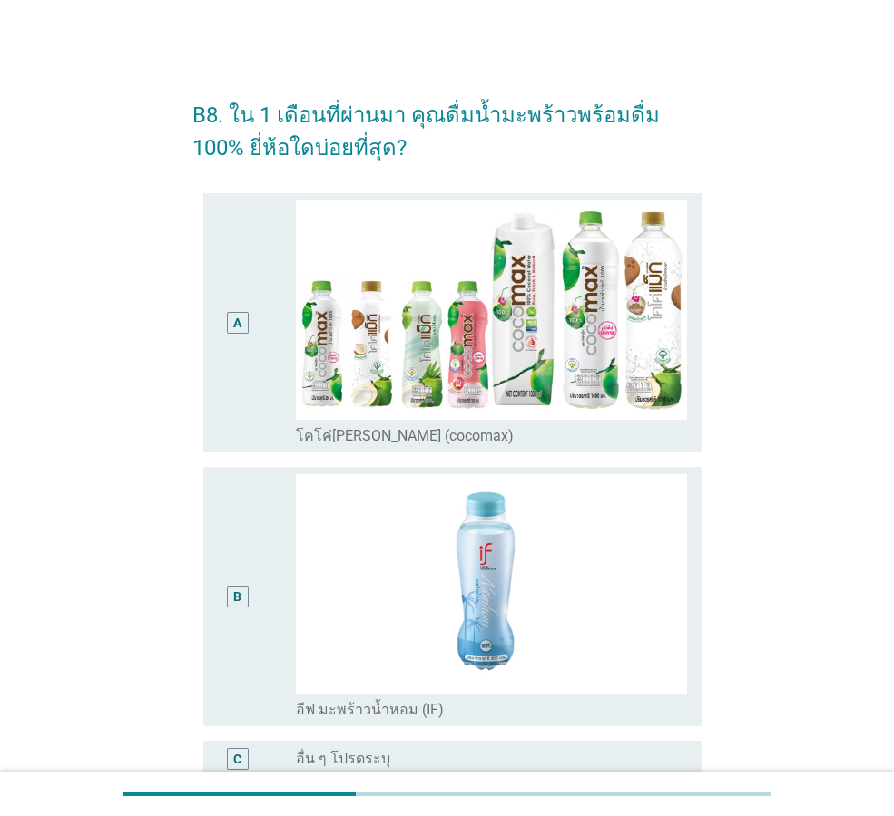
click at [243, 530] on div "B" at bounding box center [237, 596] width 39 height 245
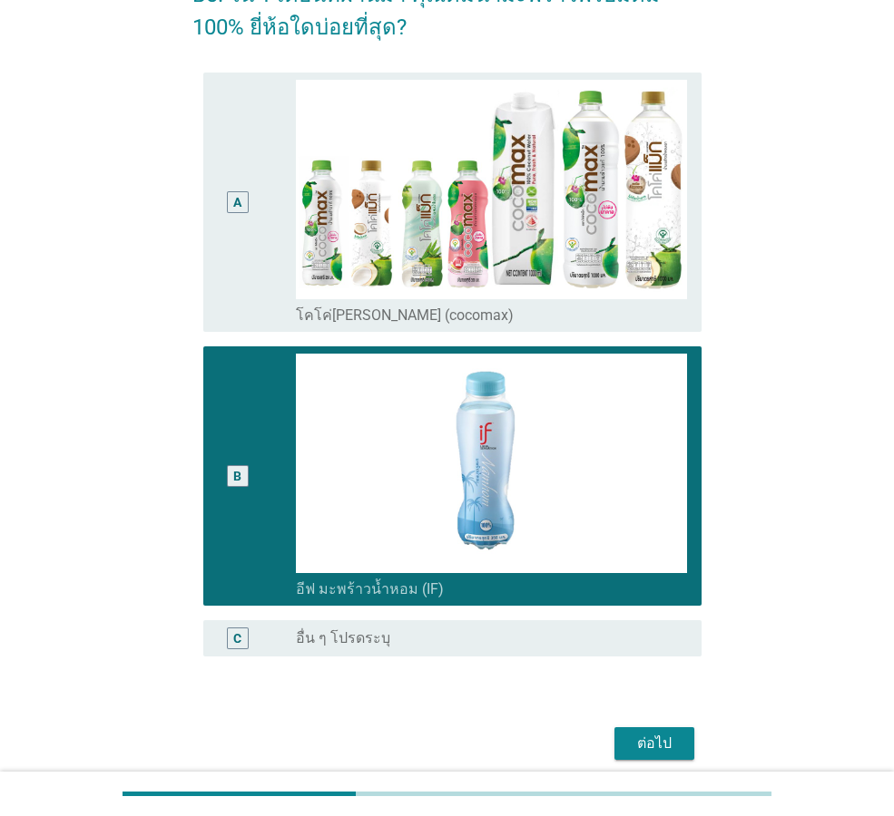
scroll to position [194, 0]
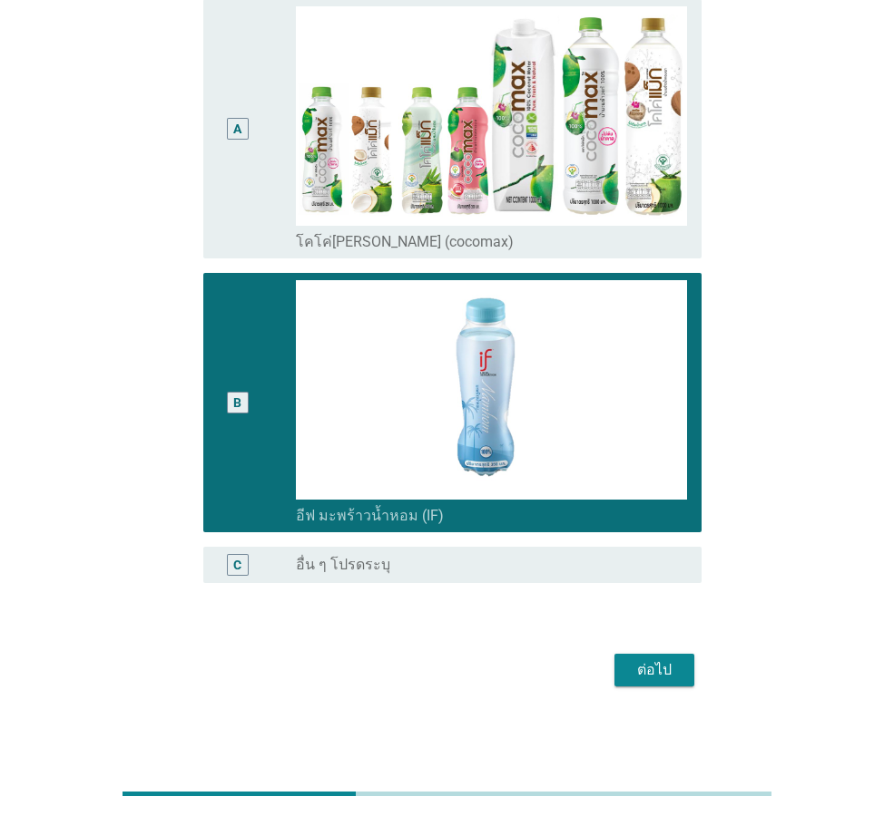
click at [656, 660] on div "ต่อไป" at bounding box center [654, 671] width 51 height 22
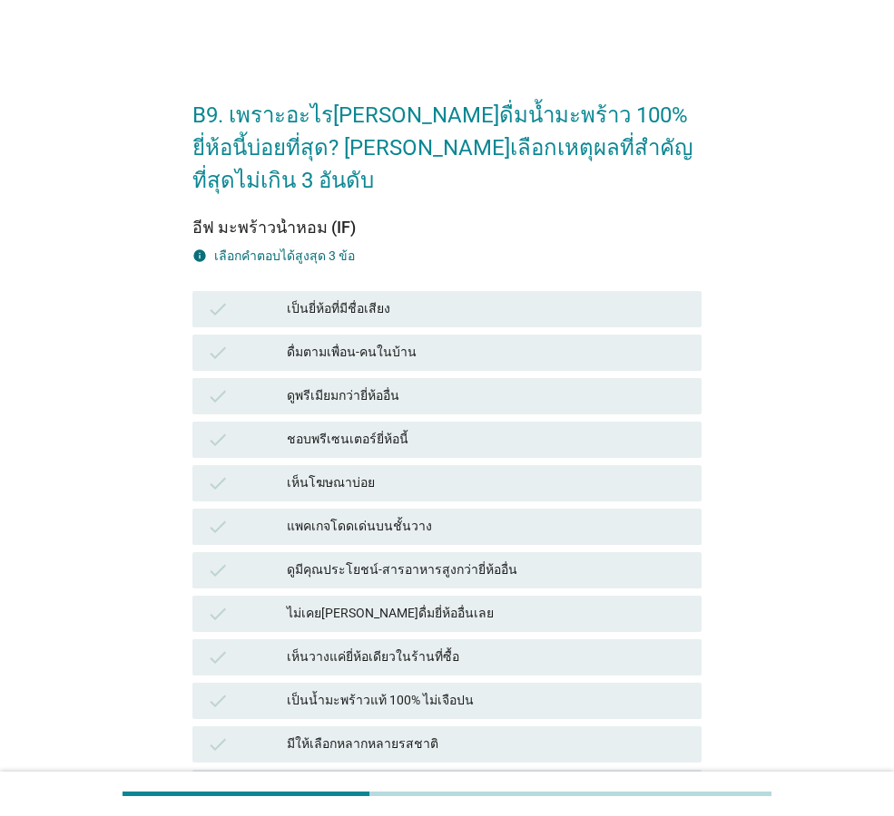
drag, startPoint x: 258, startPoint y: 114, endPoint x: 582, endPoint y: 171, distance: 328.9
click at [582, 171] on form "B9. เพราะอะไร[PERSON_NAME]ดื่มน้ำมะพร้าว 100% ยี่ห้อนี้บ่อยที่สุด? [PERSON_NAME…" at bounding box center [446, 771] width 509 height 1380
drag, startPoint x: 582, startPoint y: 171, endPoint x: 740, endPoint y: 301, distance: 205.0
click at [740, 301] on div "B9. เพราะอะไร[PERSON_NAME]ดื่มน้ำมะพร้าว 100% ยี่ห้อนี้บ่อยที่สุด? [PERSON_NAME…" at bounding box center [447, 770] width 807 height 1409
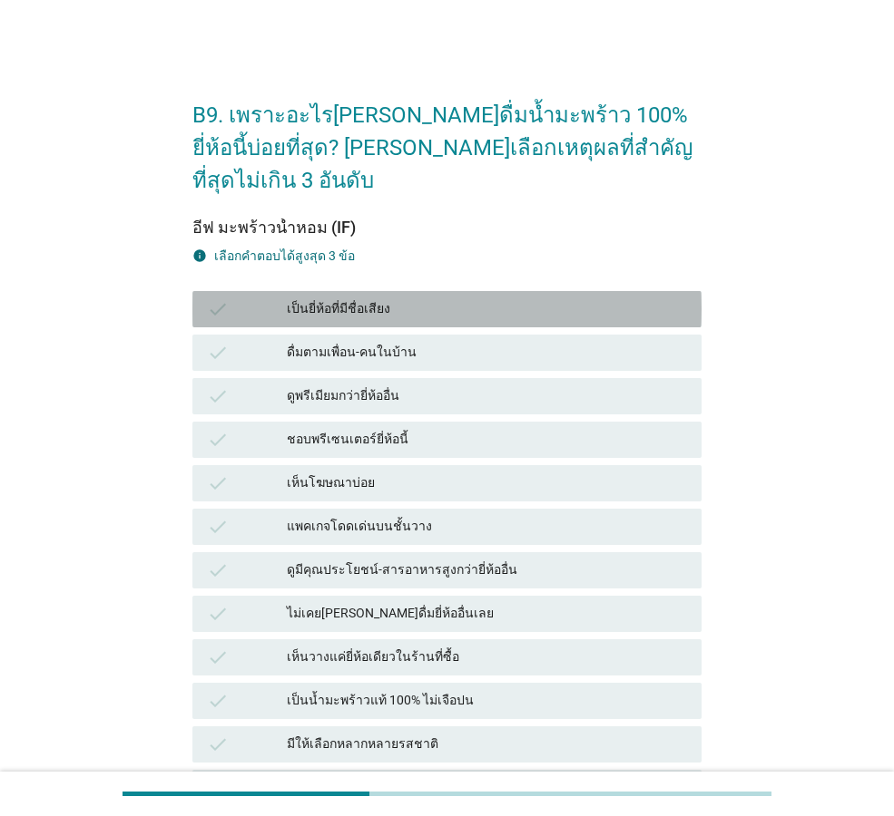
click at [628, 298] on div "เป็นยี่ห้อที่มีชื่อเสียง" at bounding box center [487, 309] width 400 height 22
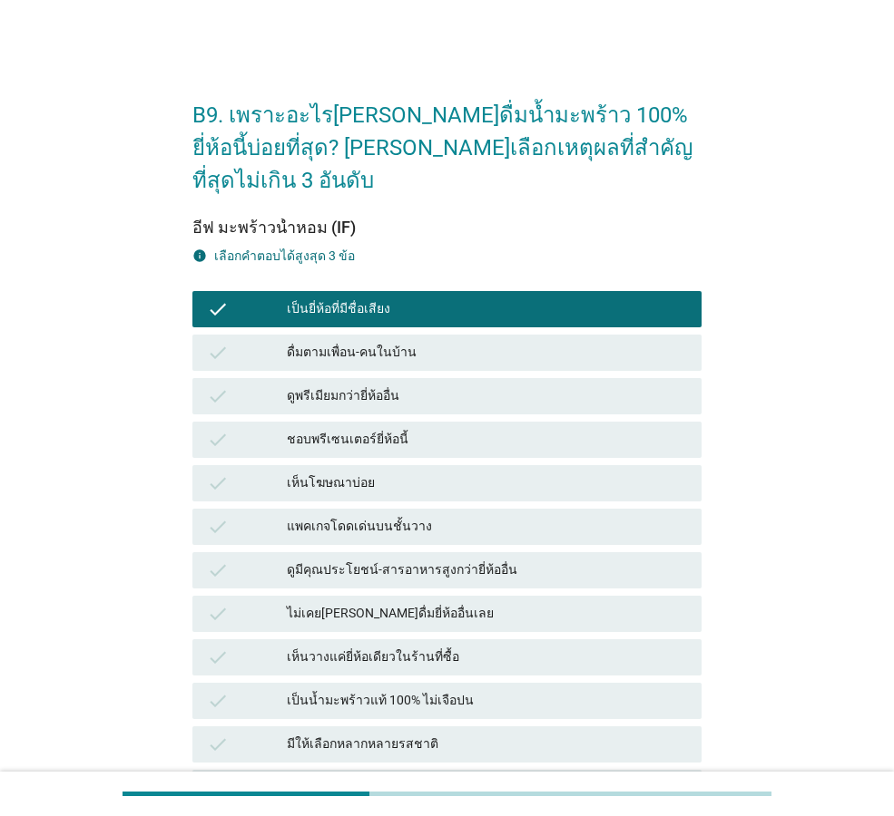
click at [628, 298] on div "เป็นยี่ห้อที่มีชื่อเสียง" at bounding box center [487, 309] width 400 height 22
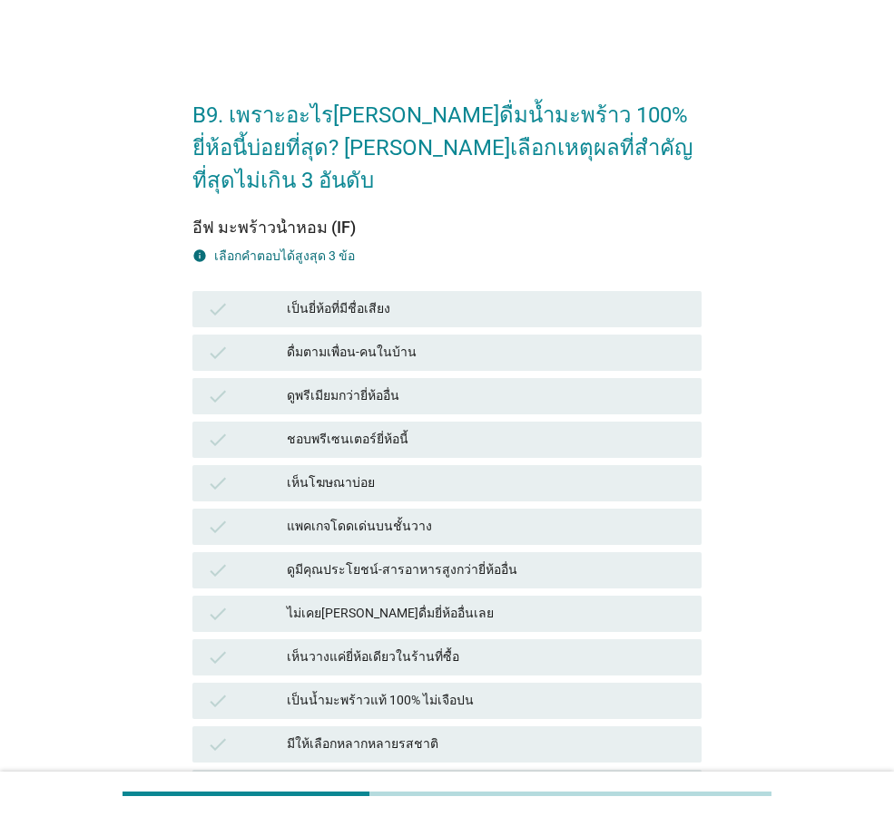
click at [587, 473] on div "เห็นโฆษณาบ่อย" at bounding box center [487, 484] width 400 height 22
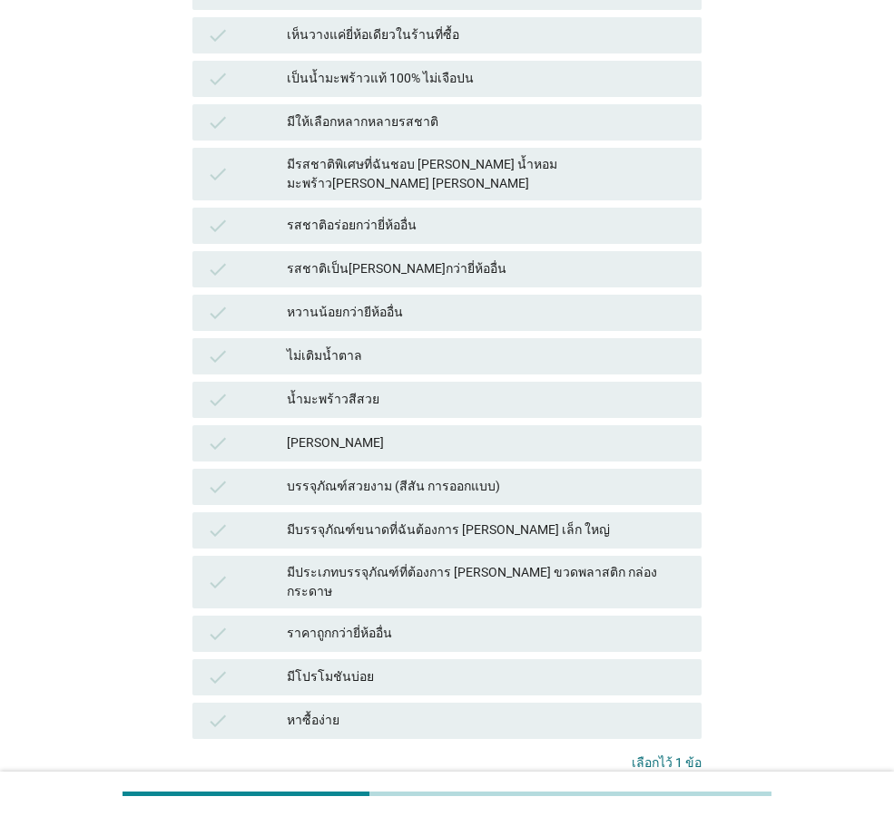
scroll to position [635, 0]
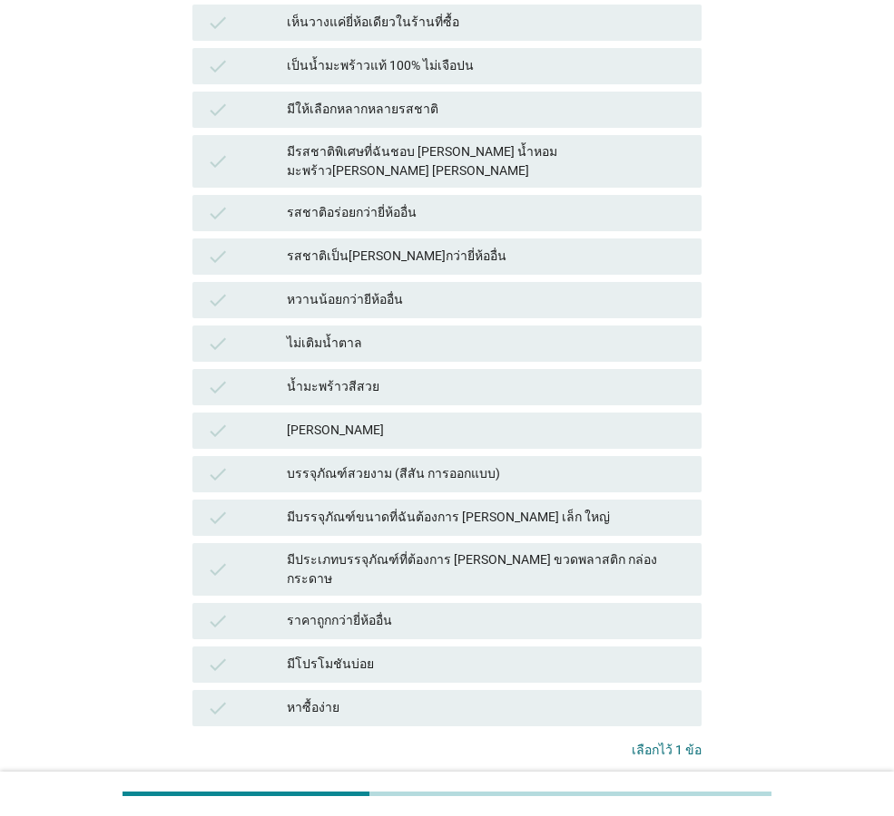
click at [702, 750] on div "B9. เพราะอะไร[PERSON_NAME]ดื่มน้ำมะพร้าว 100% ยี่ห้อนี้บ่อยที่สุด? [PERSON_NAME…" at bounding box center [447, 135] width 538 height 1409
click at [688, 793] on button "คำถามต่อไป" at bounding box center [652, 809] width 97 height 33
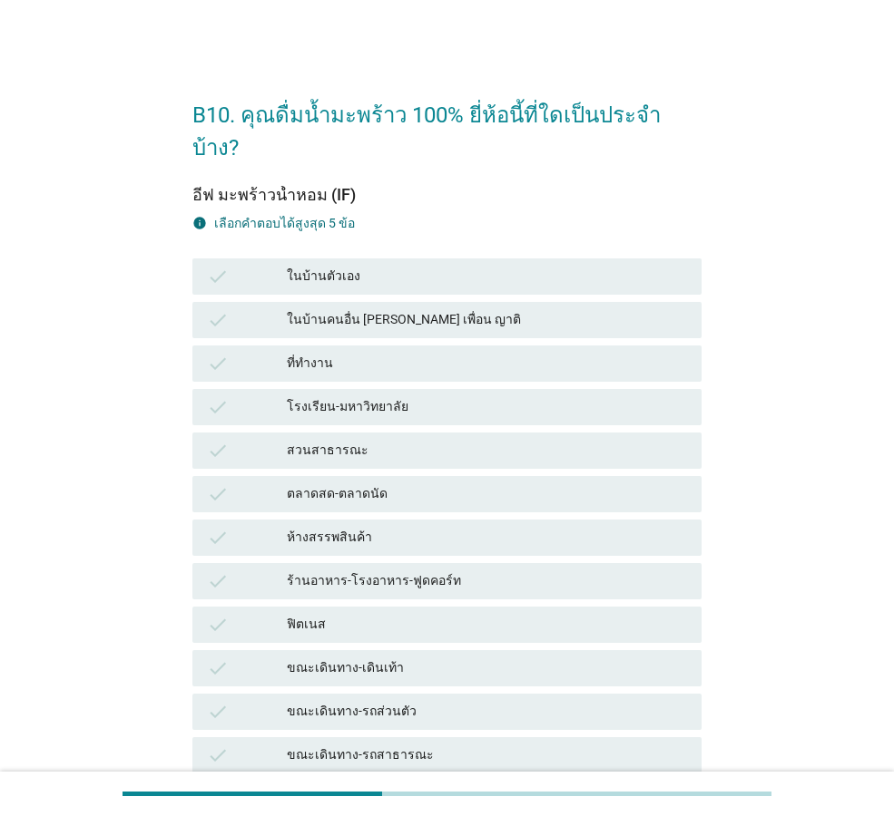
click at [502, 262] on div "check ในบ้านตัวเอง" at bounding box center [447, 277] width 516 height 44
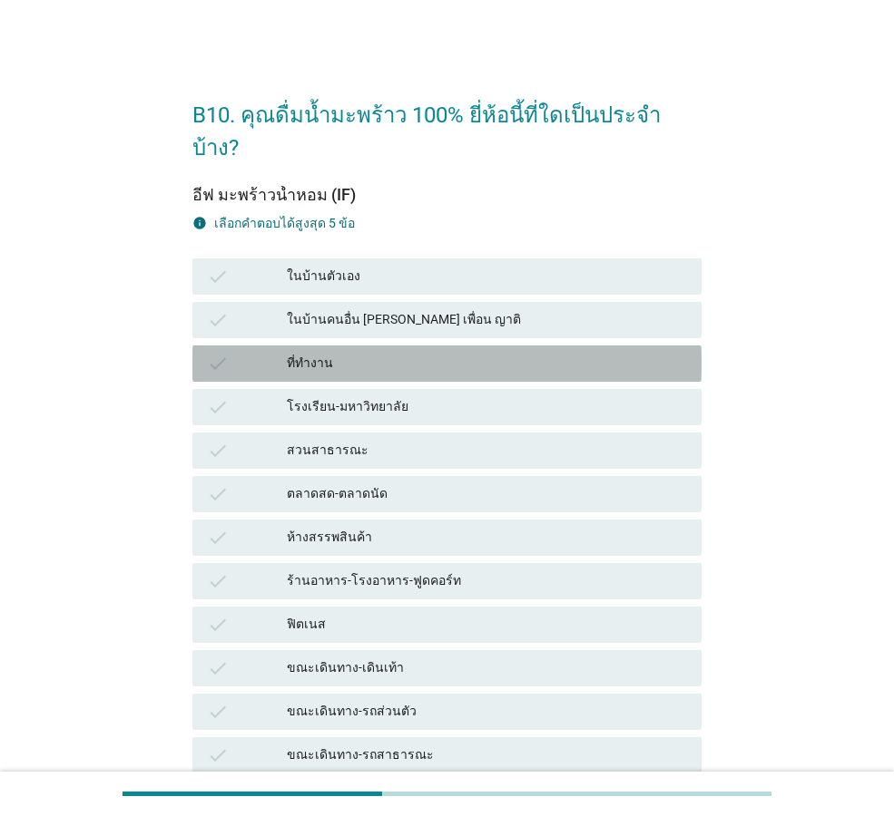
click at [417, 353] on div "ที่ทำงาน" at bounding box center [487, 364] width 400 height 22
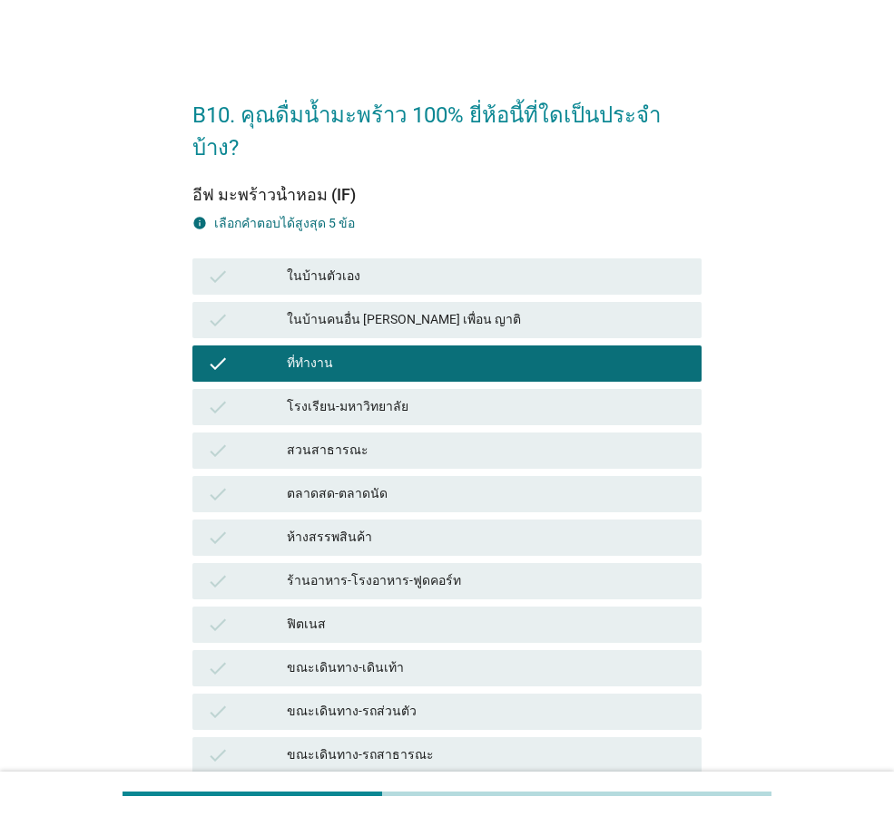
scroll to position [148, 0]
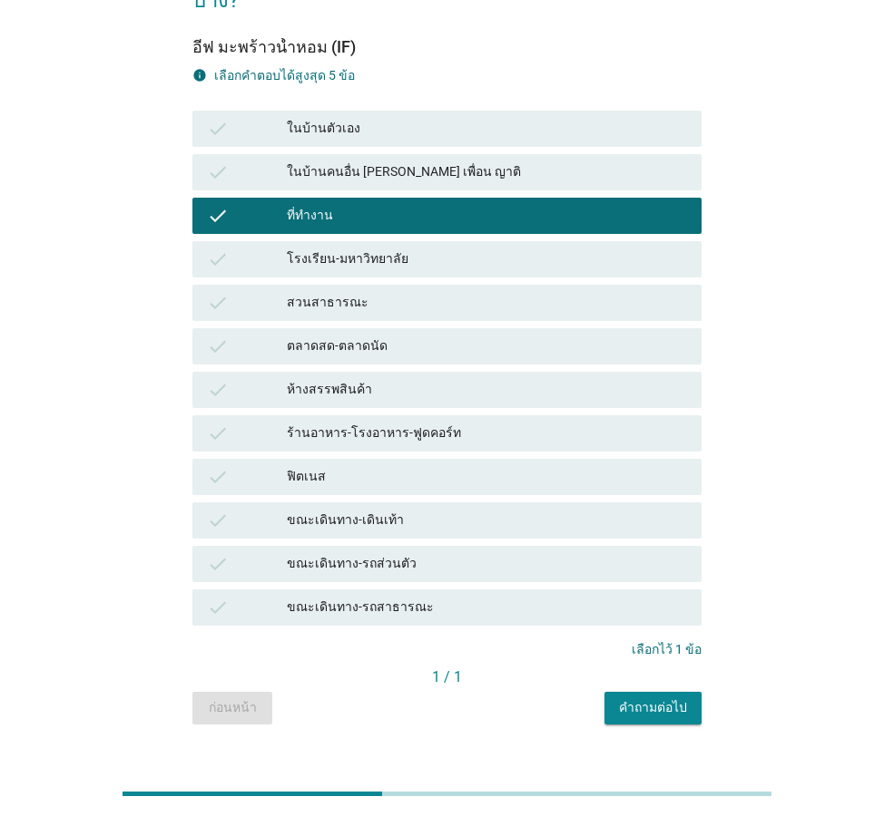
click at [691, 692] on button "คำถามต่อไป" at bounding box center [652, 708] width 97 height 33
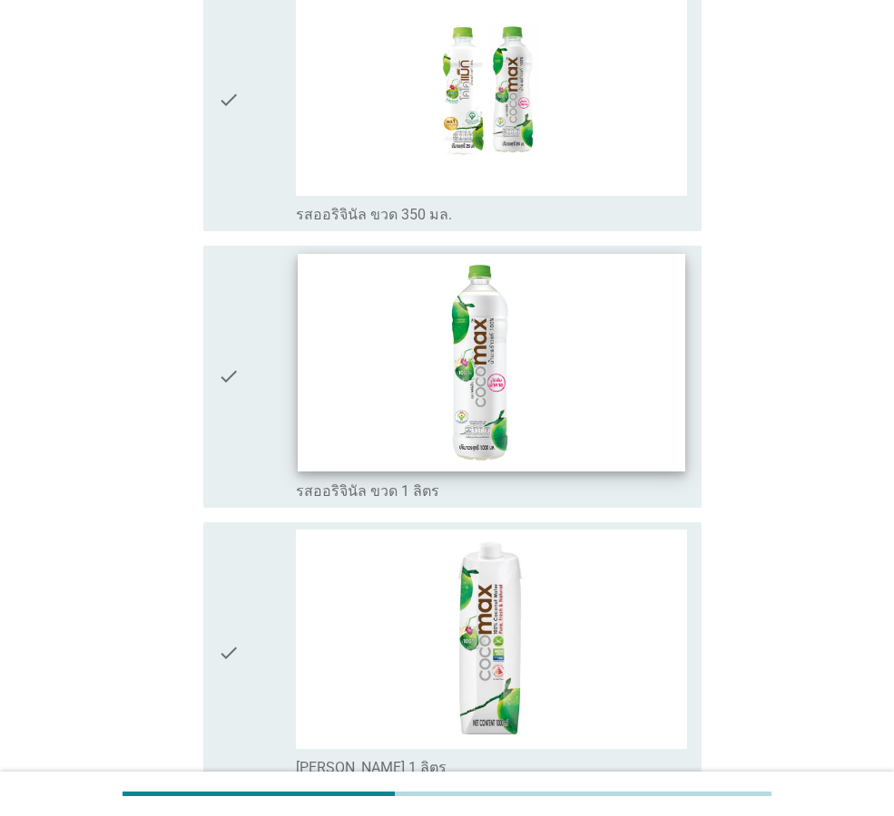
scroll to position [272, 0]
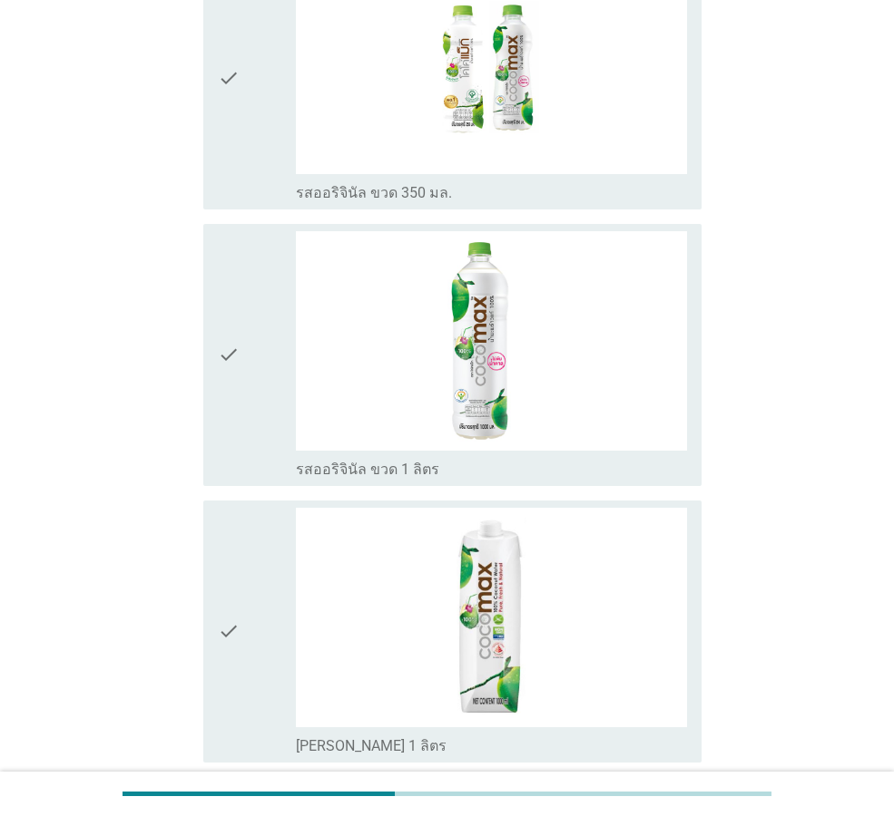
click at [244, 400] on div "check" at bounding box center [257, 355] width 78 height 248
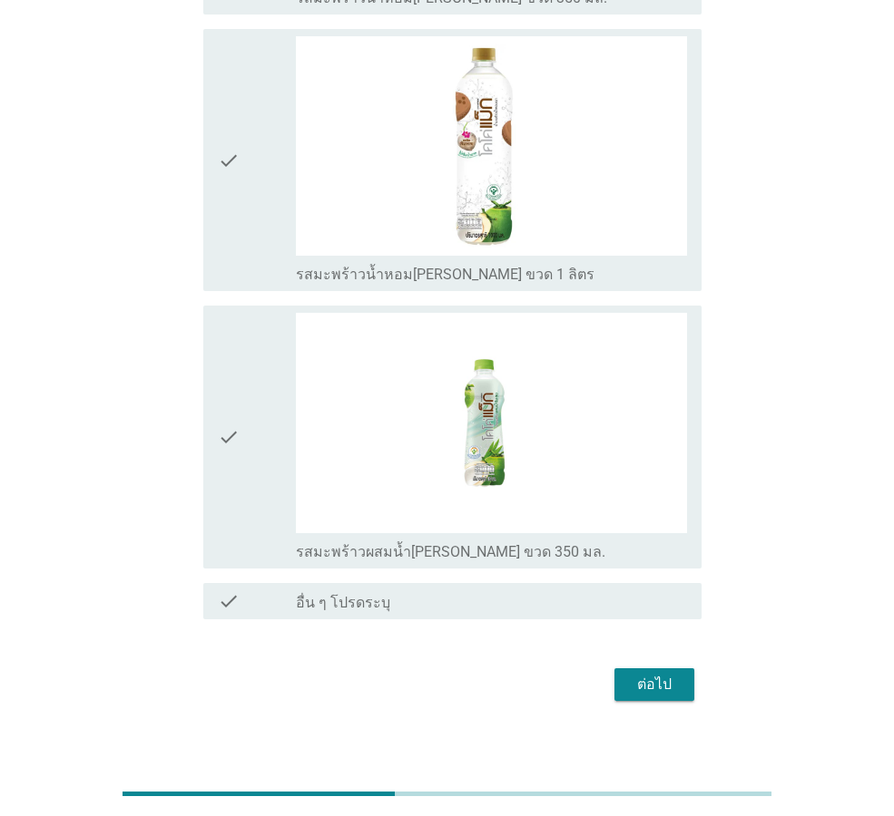
scroll to position [1312, 0]
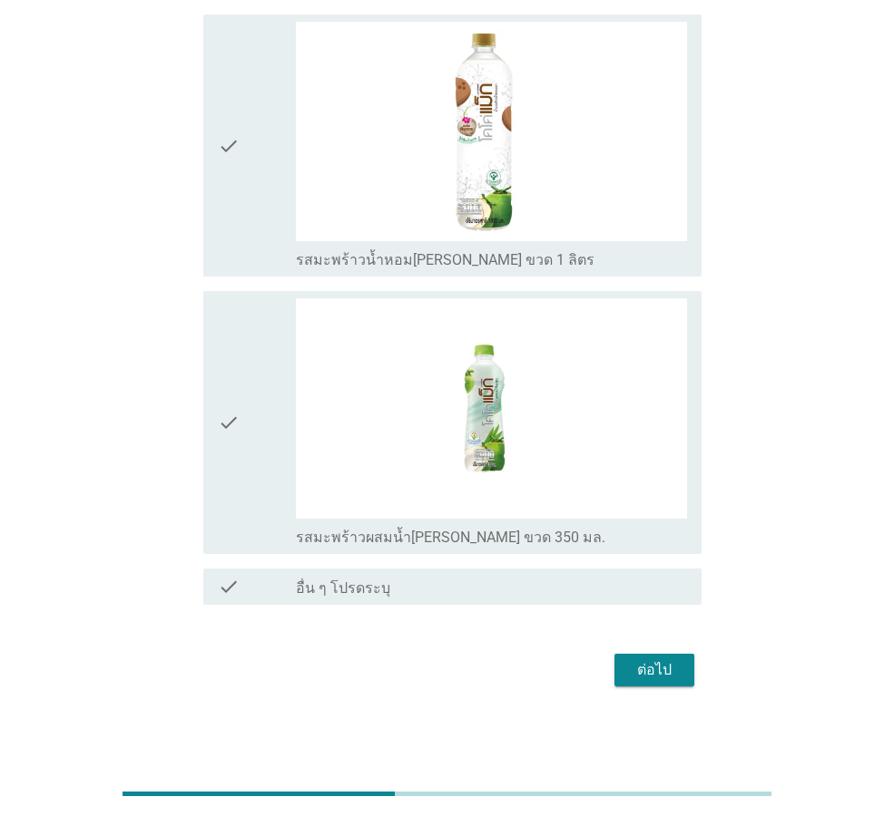
click at [639, 669] on div "ต่อไป" at bounding box center [654, 671] width 51 height 22
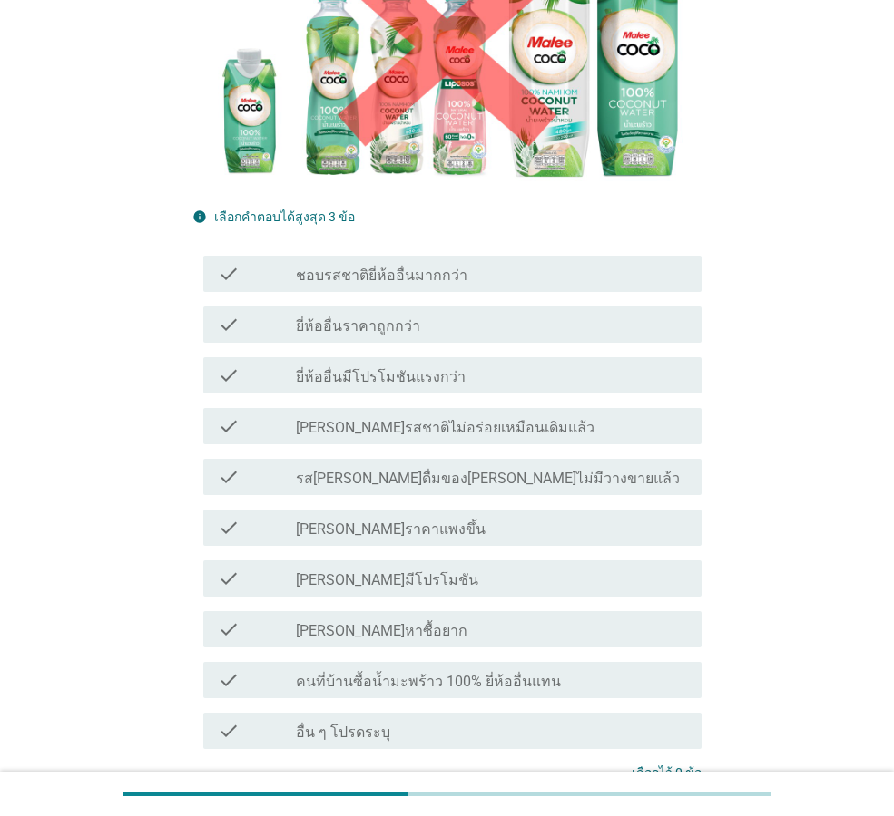
scroll to position [363, 0]
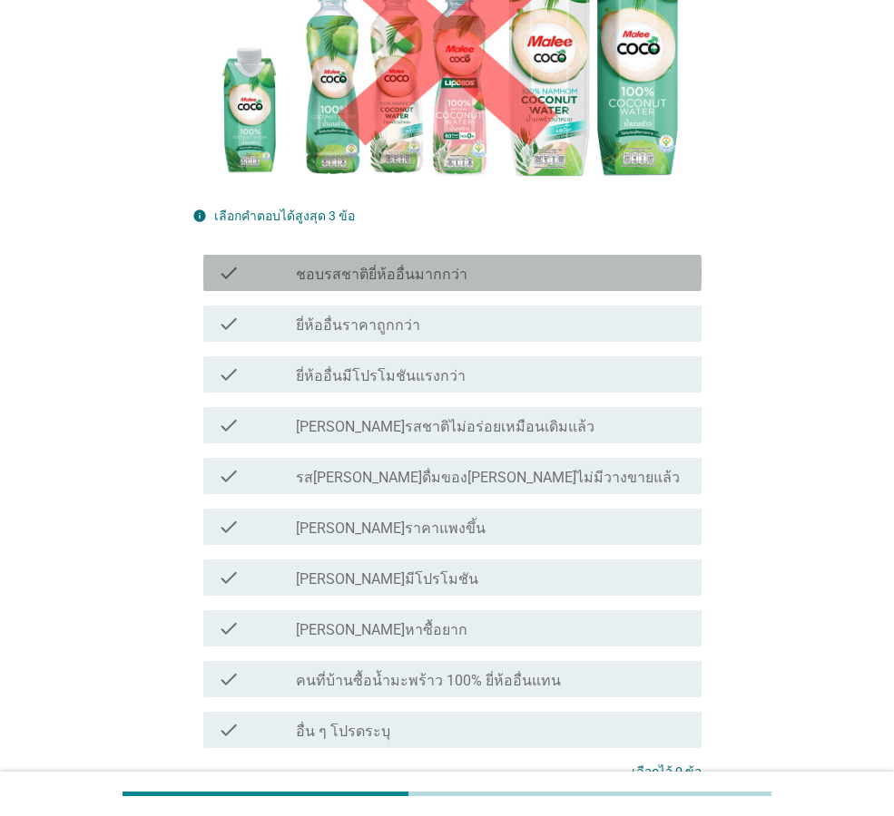
click at [474, 262] on div "check_box_outline_blank ชอบรสชาติยี่ห้ออื่นมากกว่า" at bounding box center [491, 273] width 391 height 22
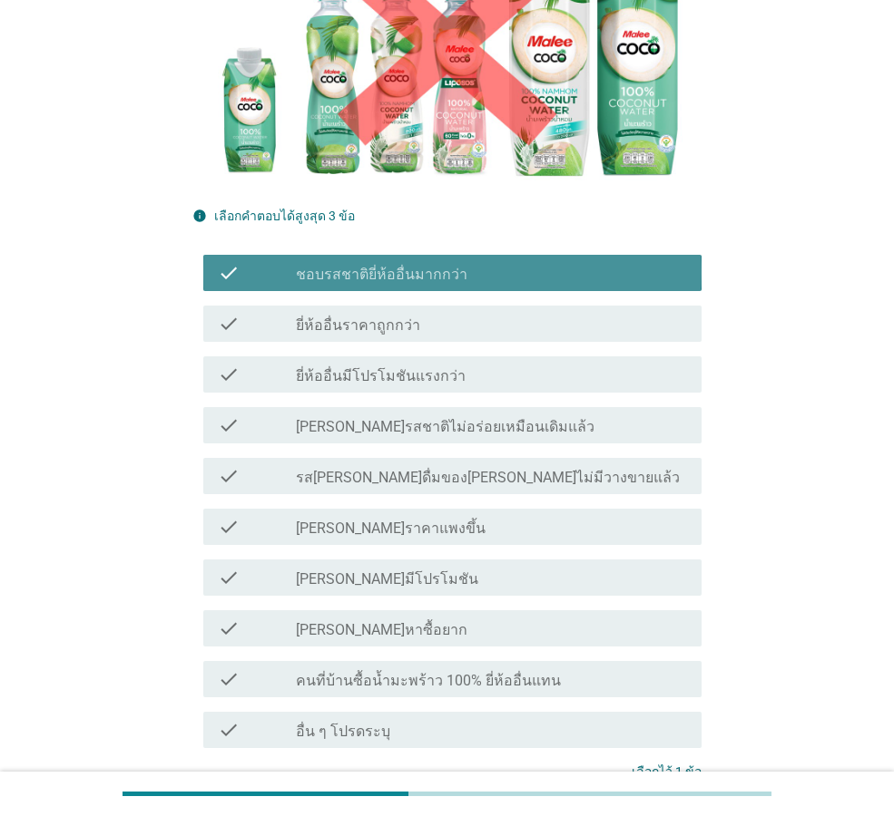
click at [474, 262] on div "check_box_outline_blank ชอบรสชาติยี่ห้ออื่นมากกว่า" at bounding box center [491, 273] width 391 height 22
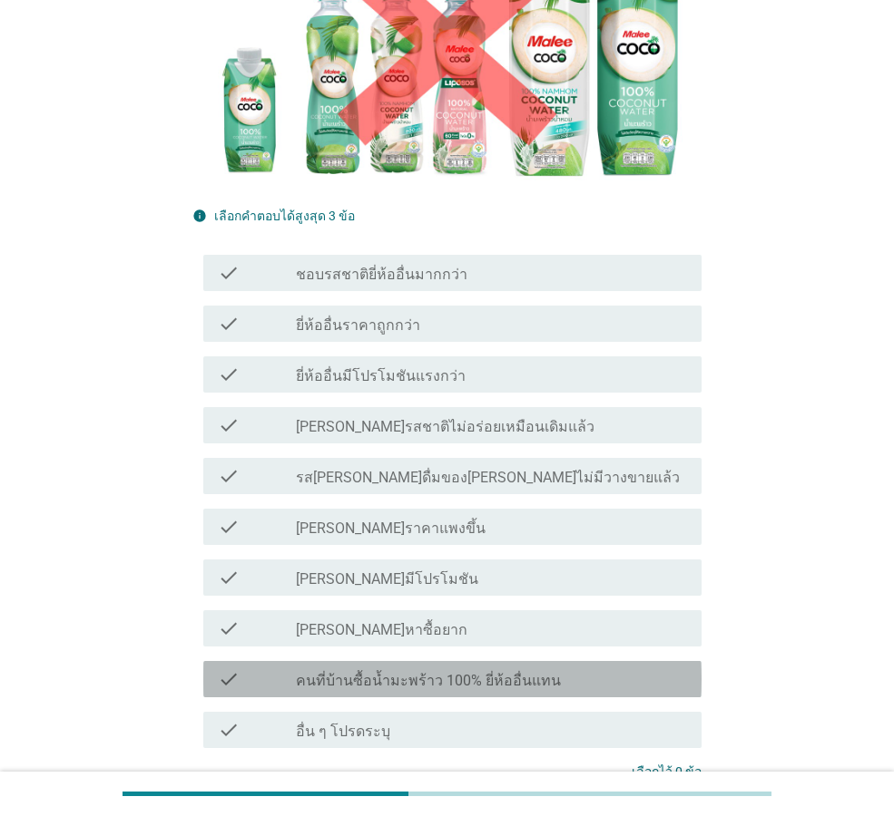
click at [505, 672] on label "คนที่บ้านซื้อน้ำมะพร้าว 100% ยี่ห้ออื่นแทน" at bounding box center [428, 681] width 265 height 18
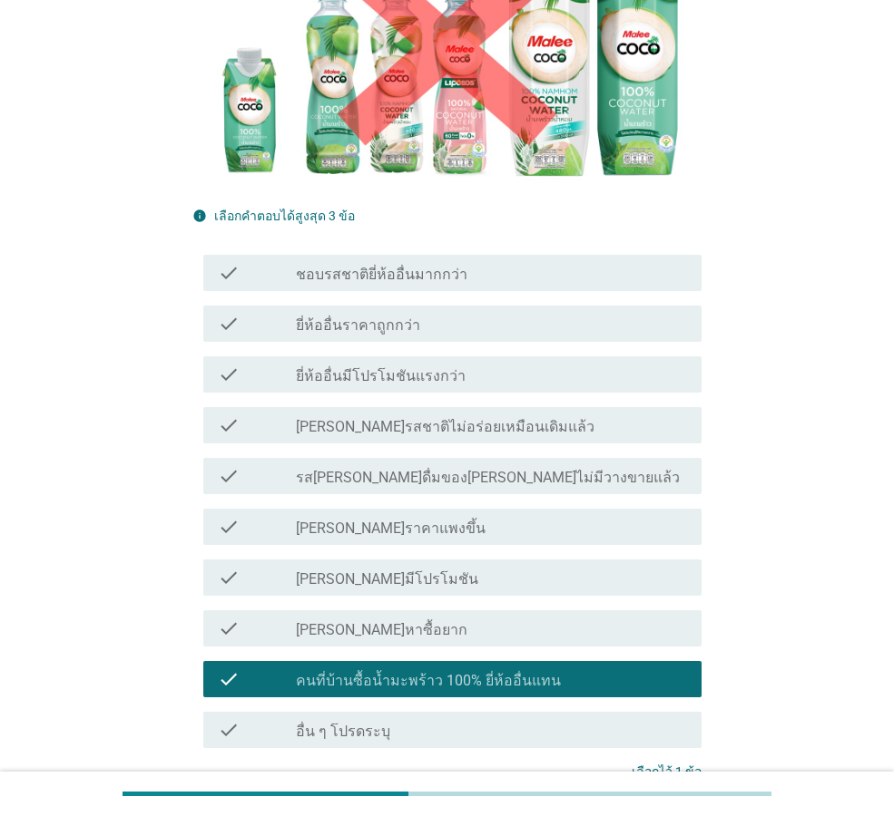
click at [505, 672] on label "คนที่บ้านซื้อน้ำมะพร้าว 100% ยี่ห้ออื่นแทน" at bounding box center [428, 681] width 265 height 18
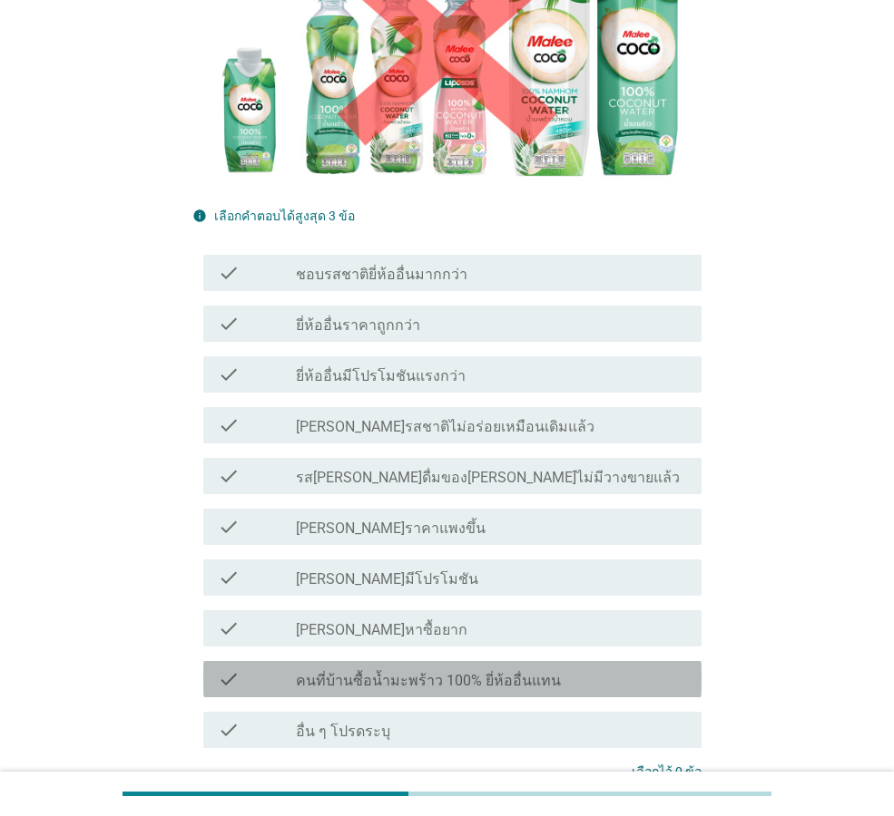
click at [505, 672] on label "คนที่บ้านซื้อน้ำมะพร้าว 100% ยี่ห้ออื่นแทน" at bounding box center [428, 681] width 265 height 18
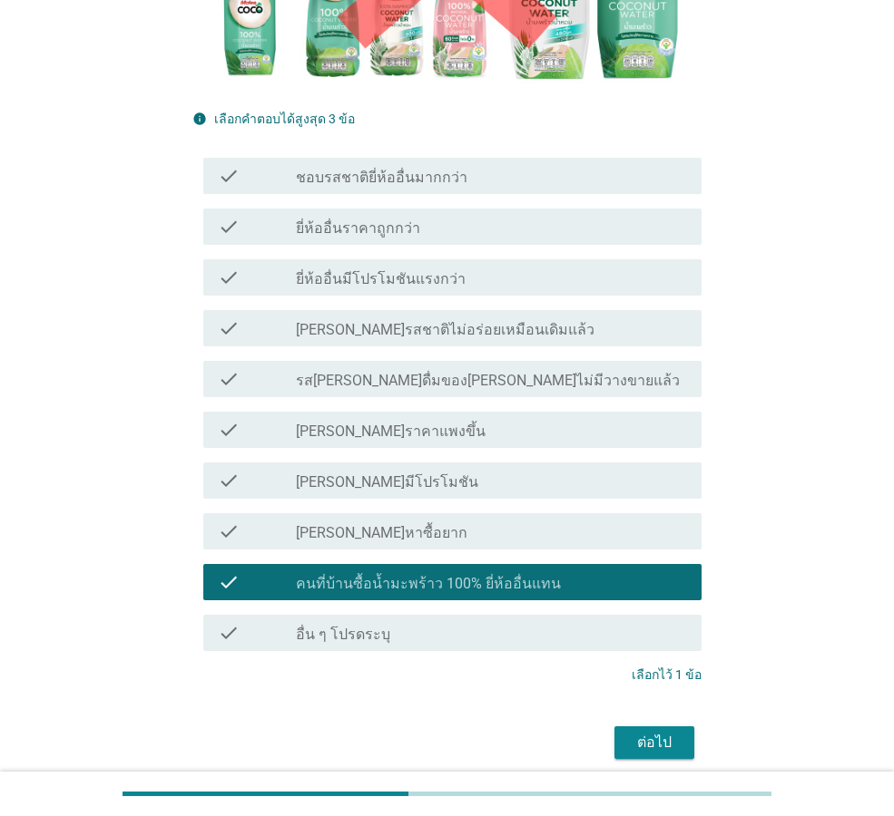
scroll to position [467, 0]
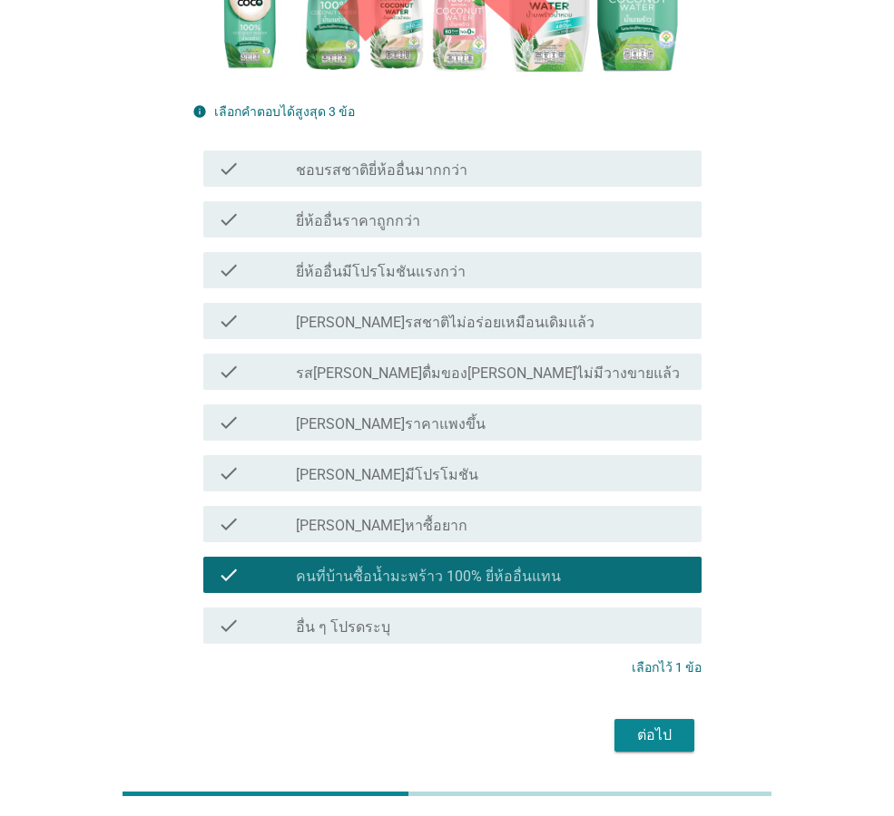
drag, startPoint x: 631, startPoint y: 650, endPoint x: 676, endPoint y: 676, distance: 52.4
click at [631, 714] on div "ต่อไป" at bounding box center [446, 736] width 509 height 44
click at [678, 725] on div "ต่อไป" at bounding box center [654, 736] width 51 height 22
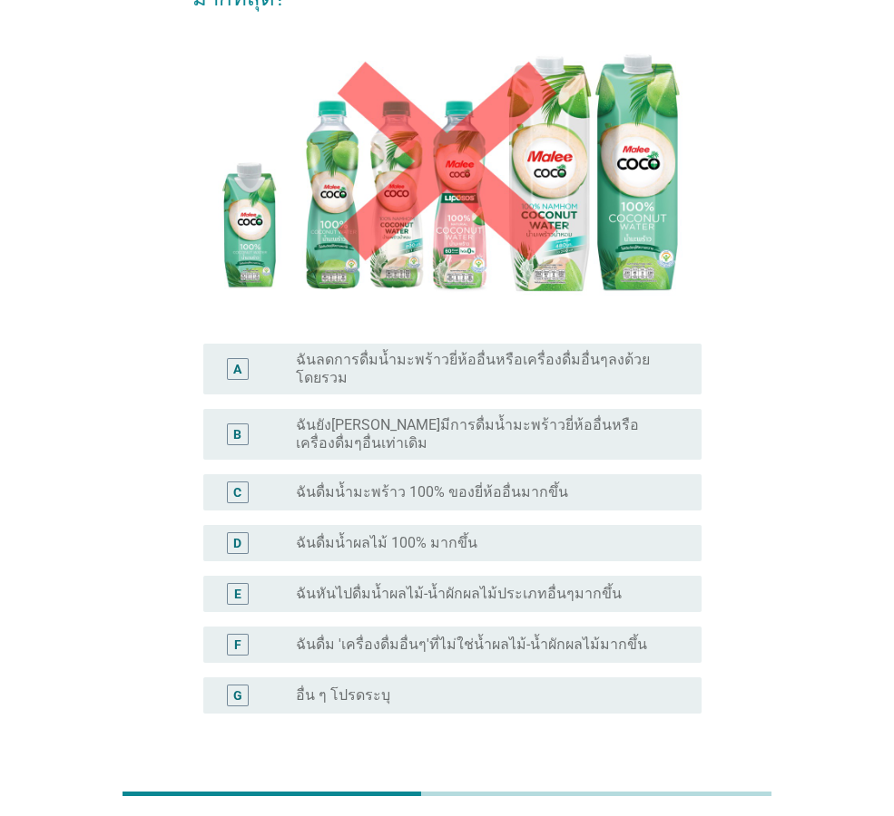
scroll to position [251, 0]
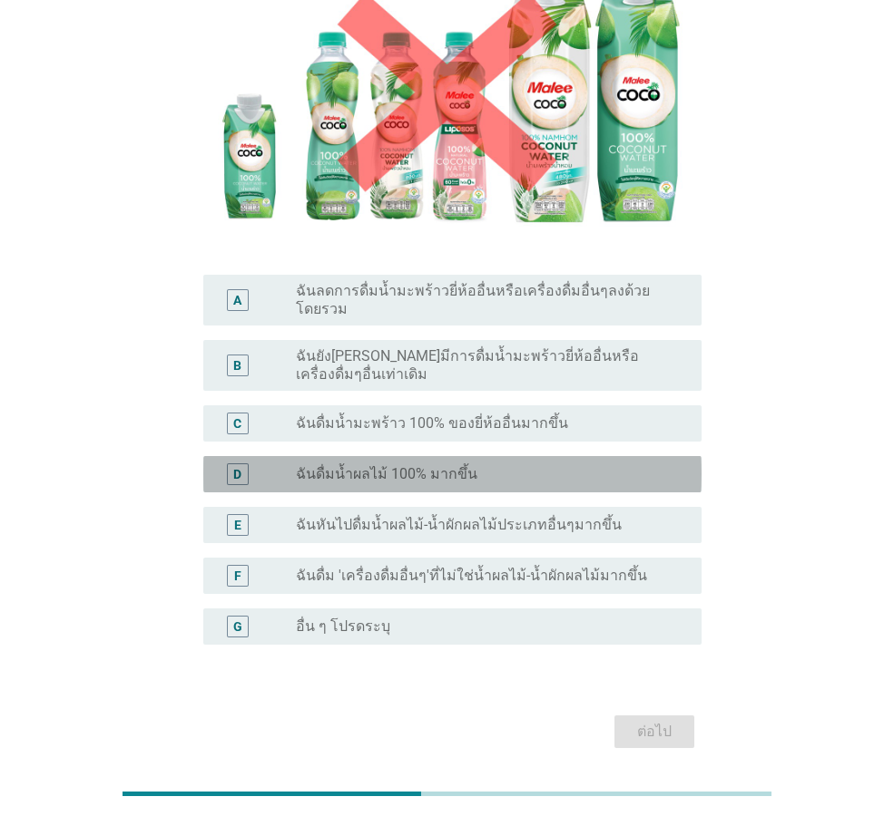
click at [433, 465] on label "ฉันดื่มน้ำผลไม้ 100% มากขึ้น" at bounding box center [386, 474] width 181 height 18
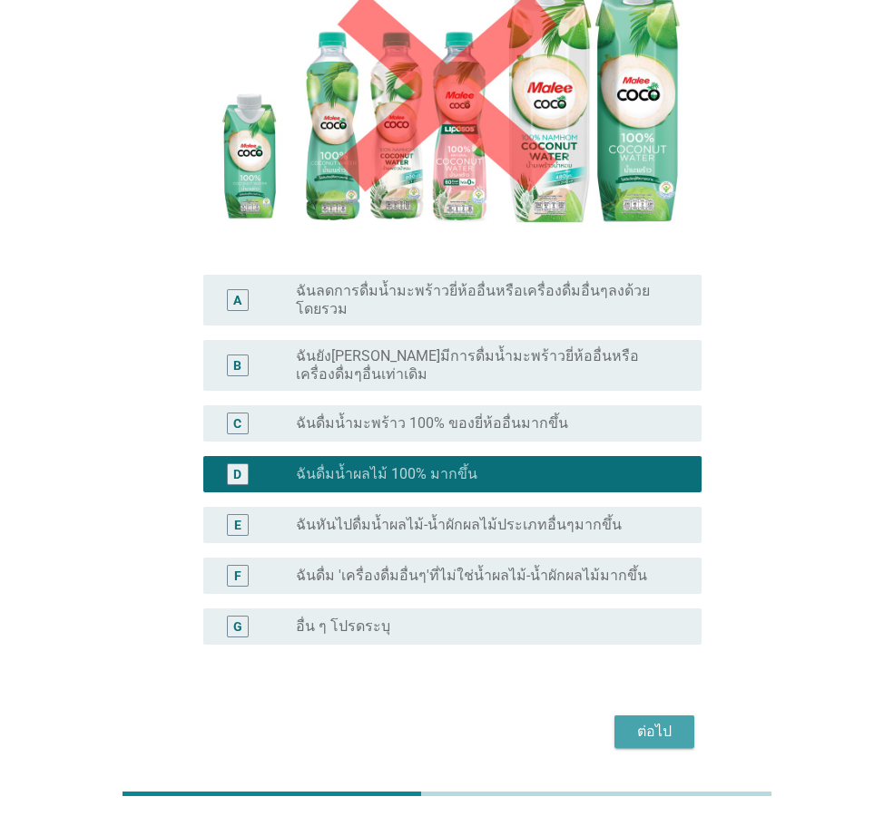
click at [671, 716] on button "ต่อไป" at bounding box center [654, 732] width 80 height 33
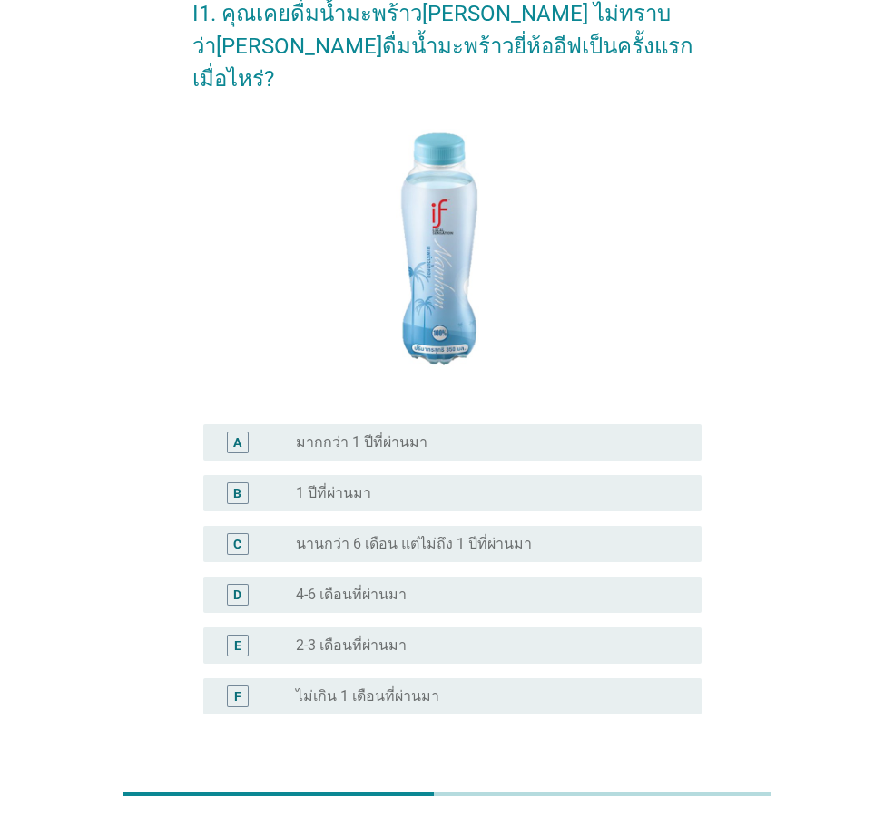
scroll to position [200, 0]
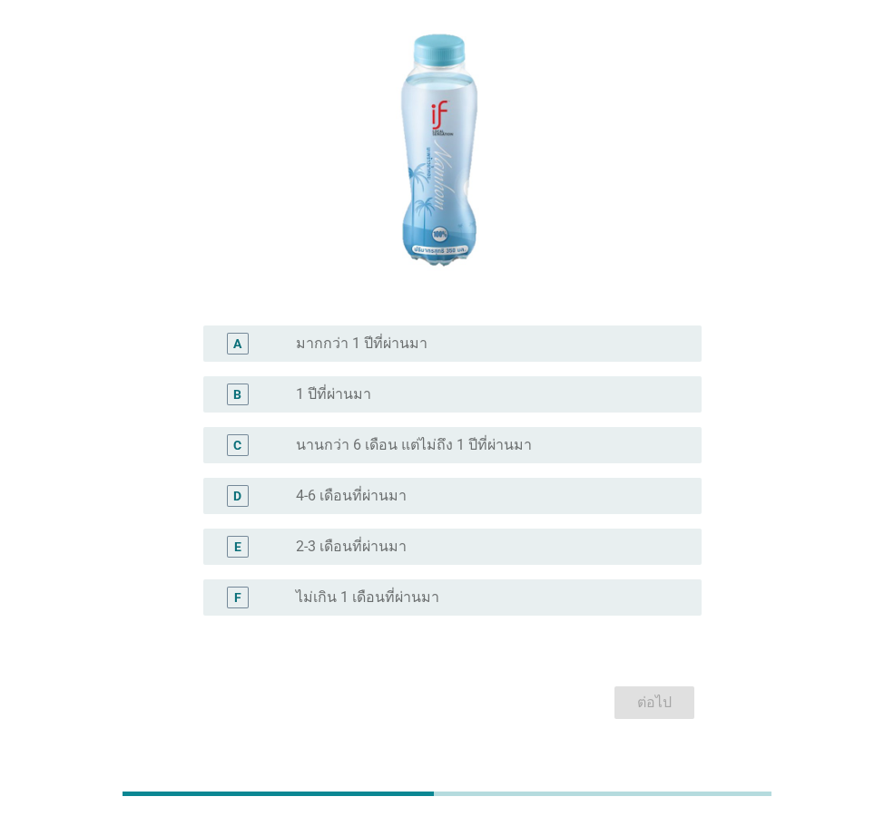
click at [403, 589] on label "ไม่เกิน 1 เดือนที่ผ่านมา" at bounding box center [367, 598] width 143 height 18
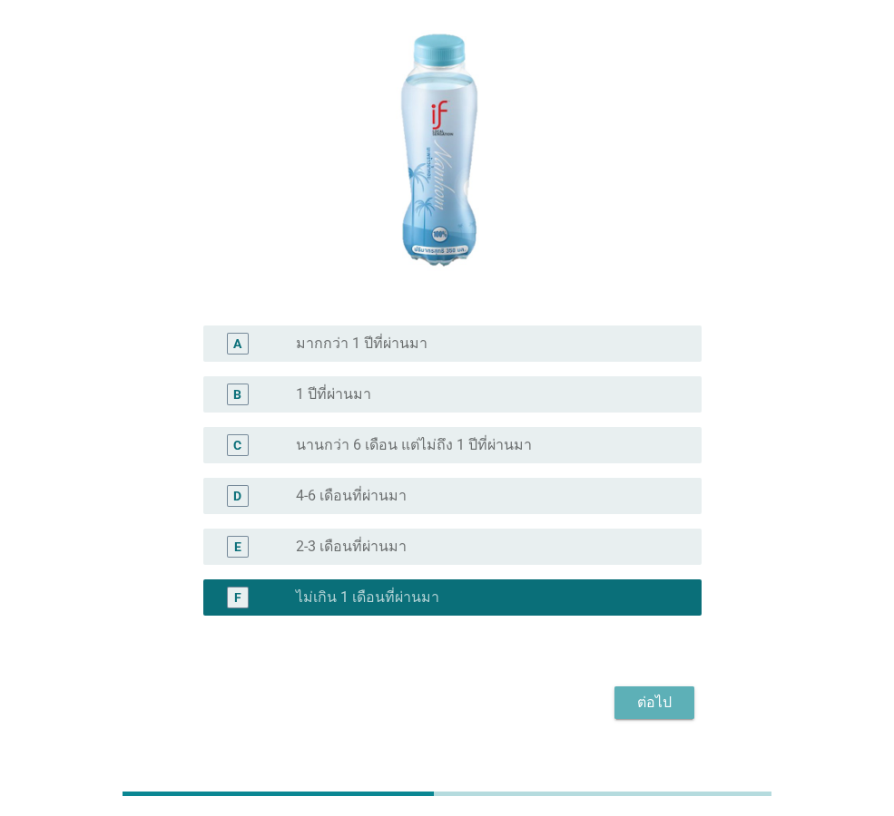
click at [669, 687] on button "ต่อไป" at bounding box center [654, 703] width 80 height 33
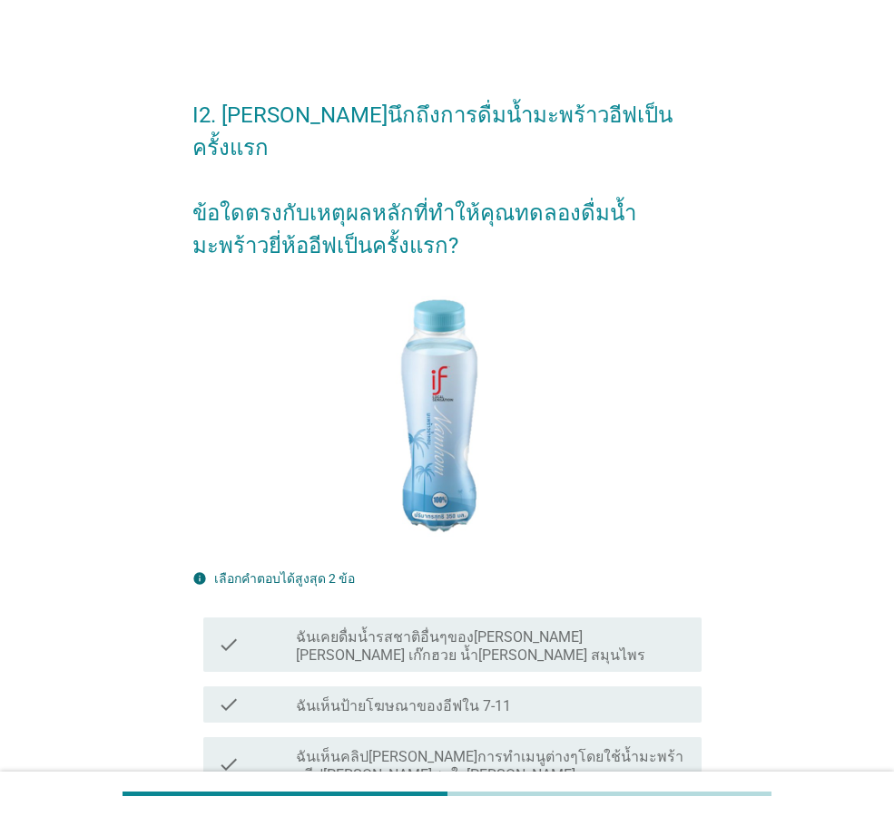
scroll to position [181, 0]
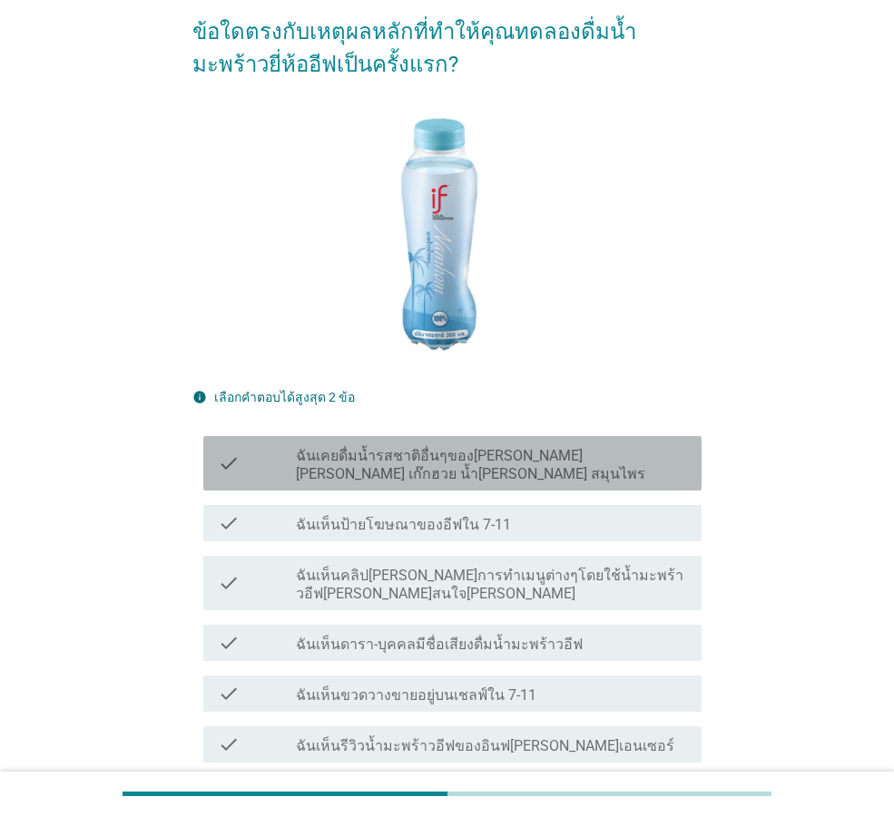
click at [549, 447] on label "ฉันเคยดื่มน้ำรสชาติอื่นๆของ[PERSON_NAME] [PERSON_NAME] เก๊กฮวย น้ำ[PERSON_NAME]…" at bounding box center [491, 465] width 391 height 36
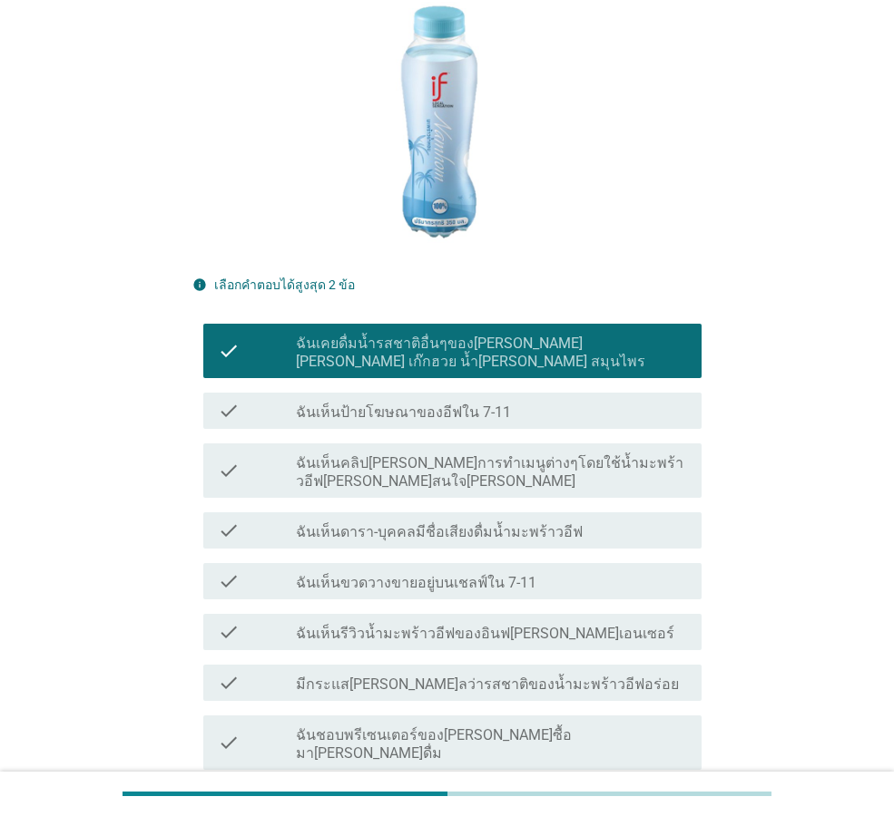
scroll to position [454, 0]
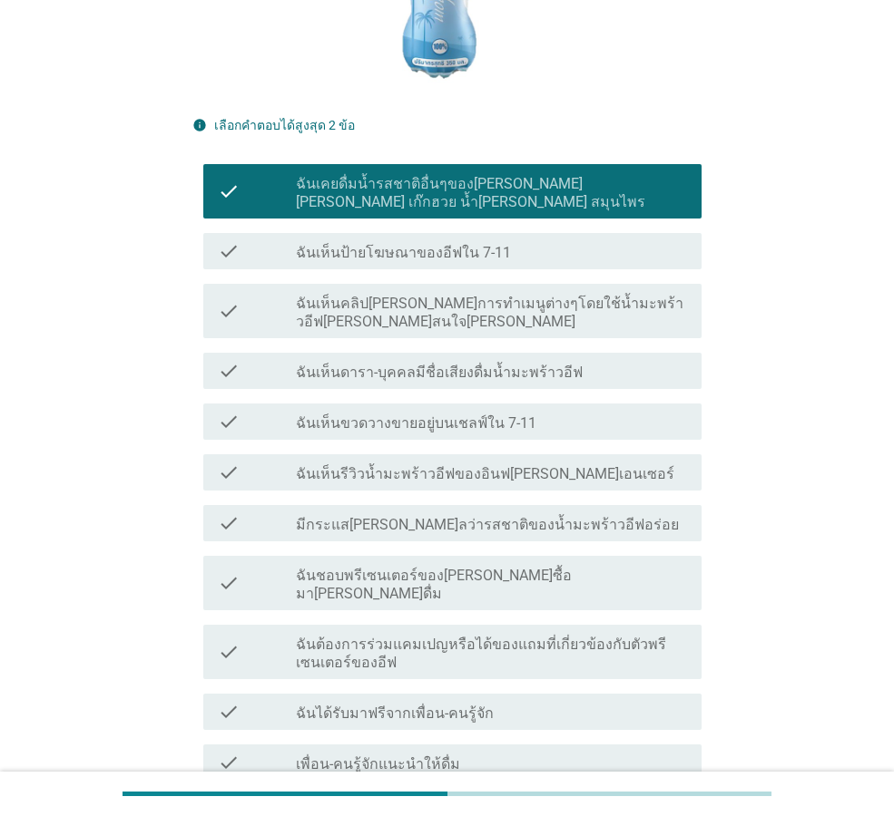
click at [513, 240] on div "check_box_outline_blank ฉันเห็นป้ายโฆษณาของอีฟใน 7-11" at bounding box center [491, 251] width 391 height 22
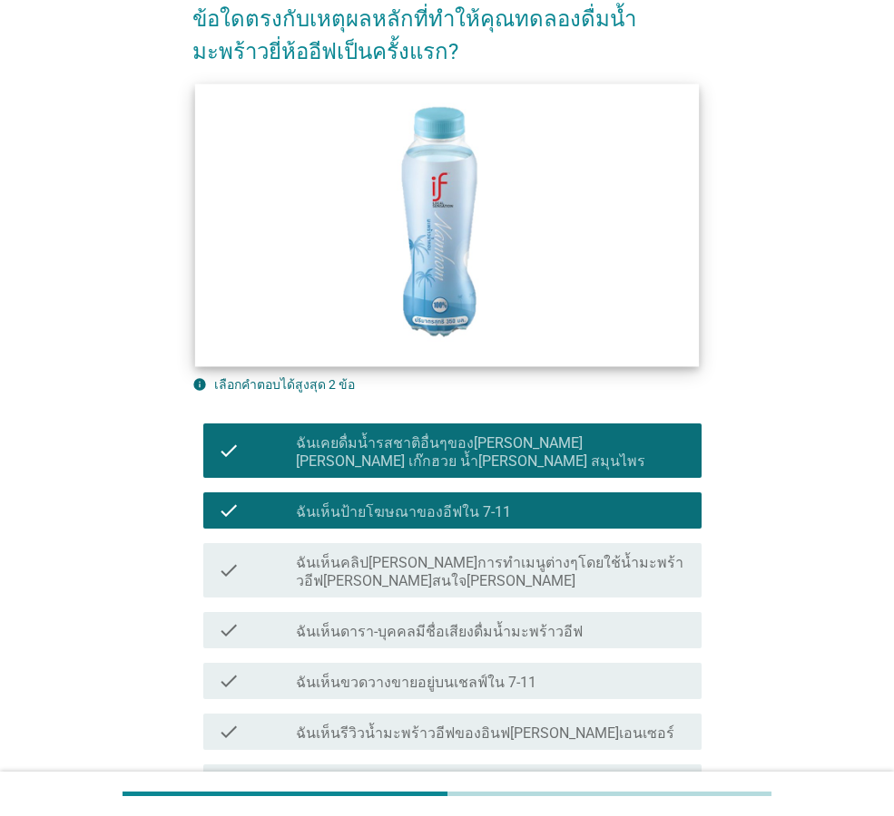
scroll to position [363, 0]
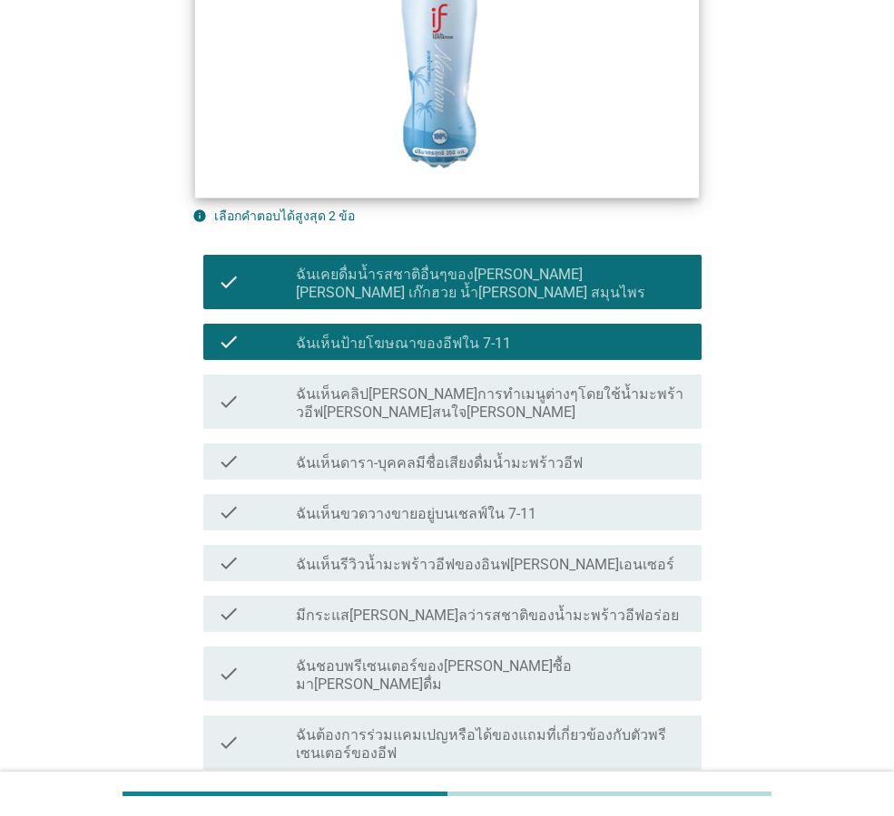
click at [542, 455] on label "ฉันเห็นดารา-บุคคลมีชื่อเสียงดื่มน้ำมะพร้าวอีฟ" at bounding box center [439, 464] width 287 height 18
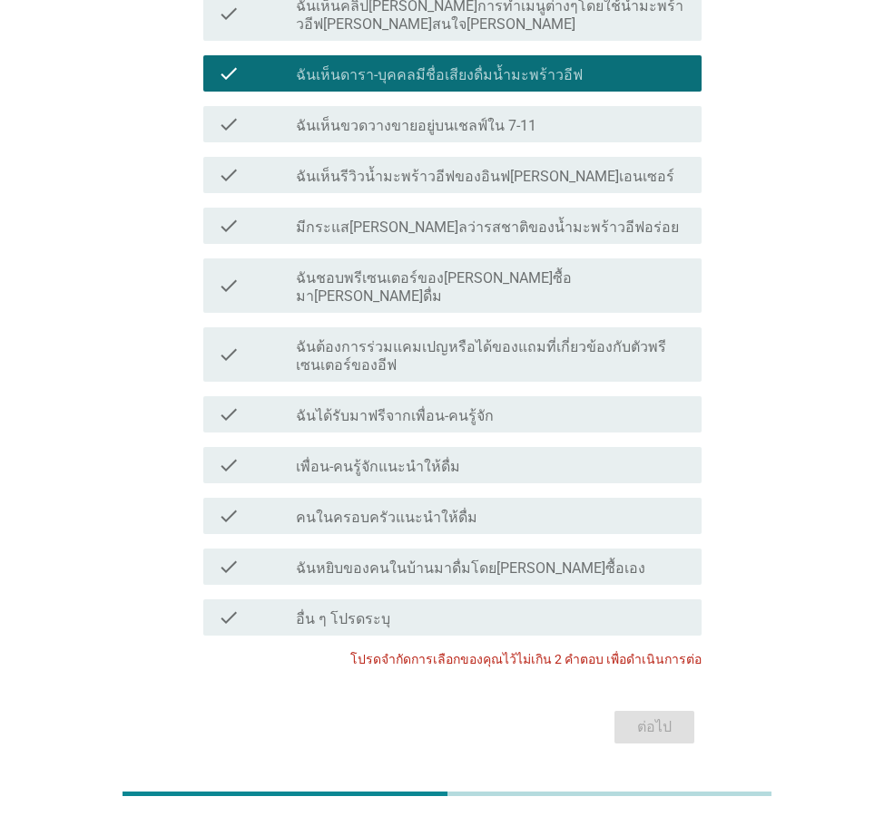
scroll to position [32, 0]
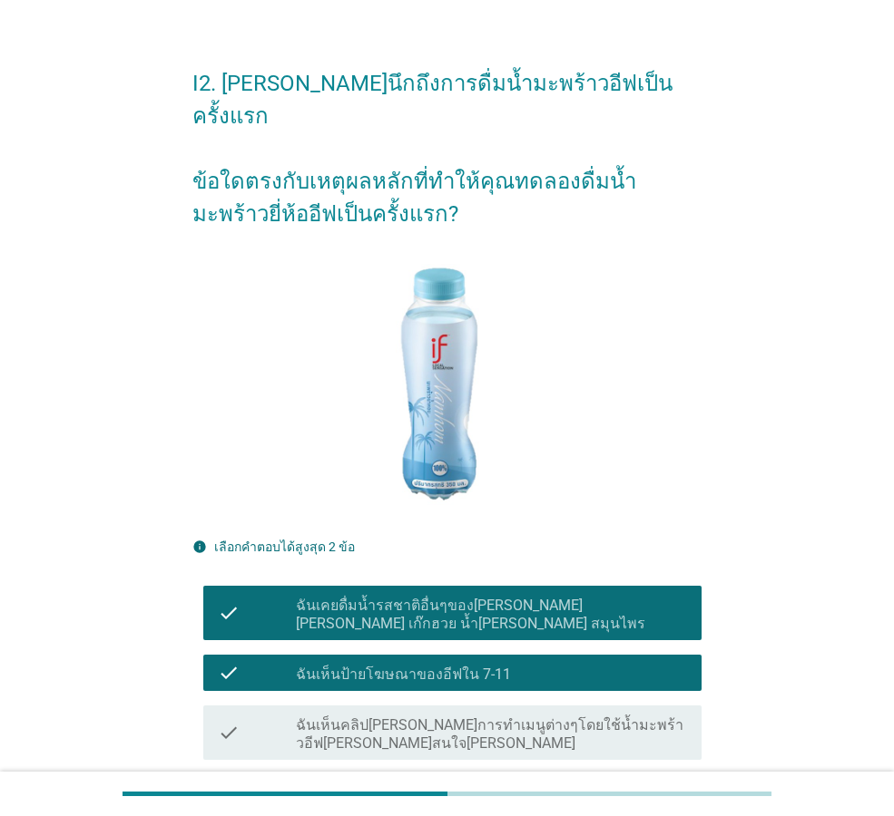
click at [640, 782] on div "check_box ฉันเห็นดารา-บุคคลมีชื่อเสียงดื่มน้ำมะพร้าวอีฟ" at bounding box center [491, 793] width 391 height 22
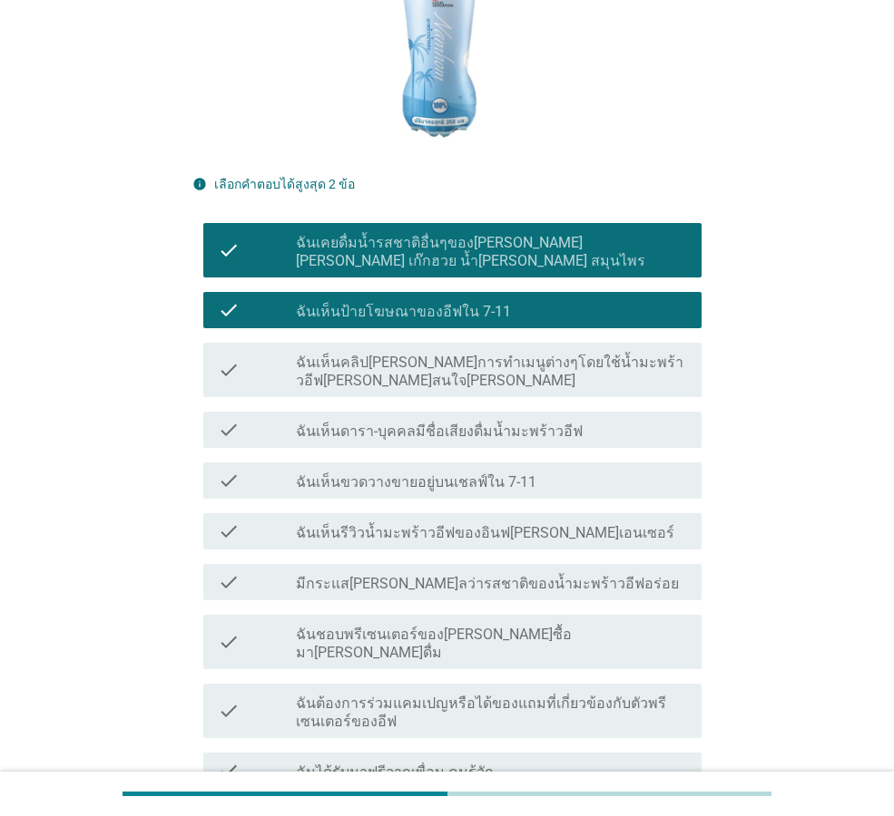
scroll to position [758, 0]
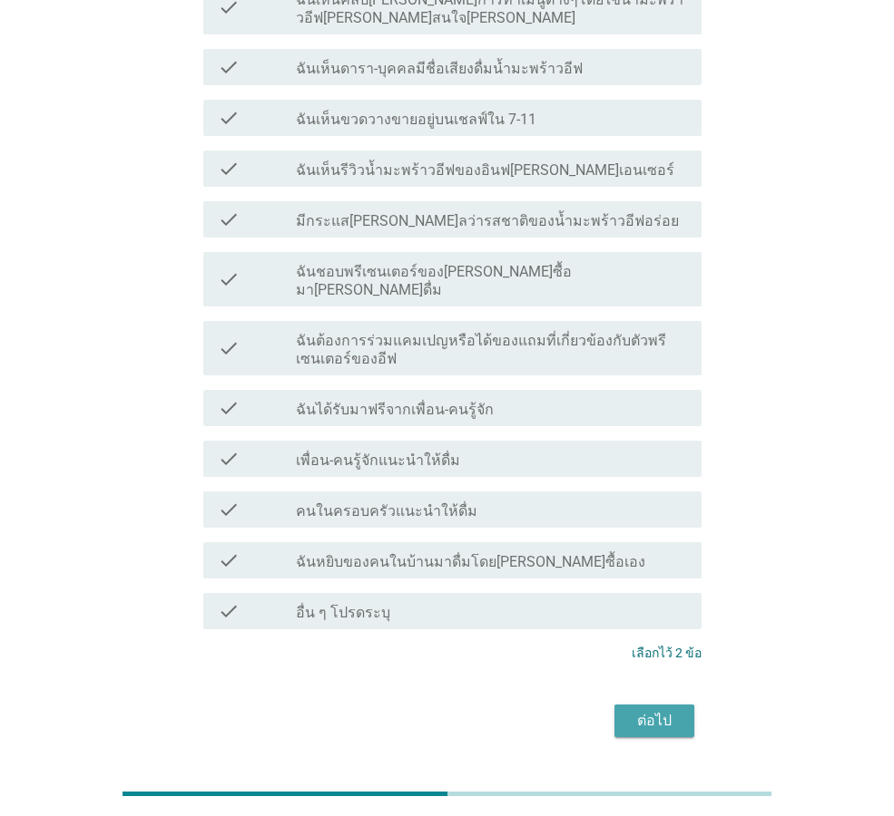
click at [684, 705] on button "ต่อไป" at bounding box center [654, 721] width 80 height 33
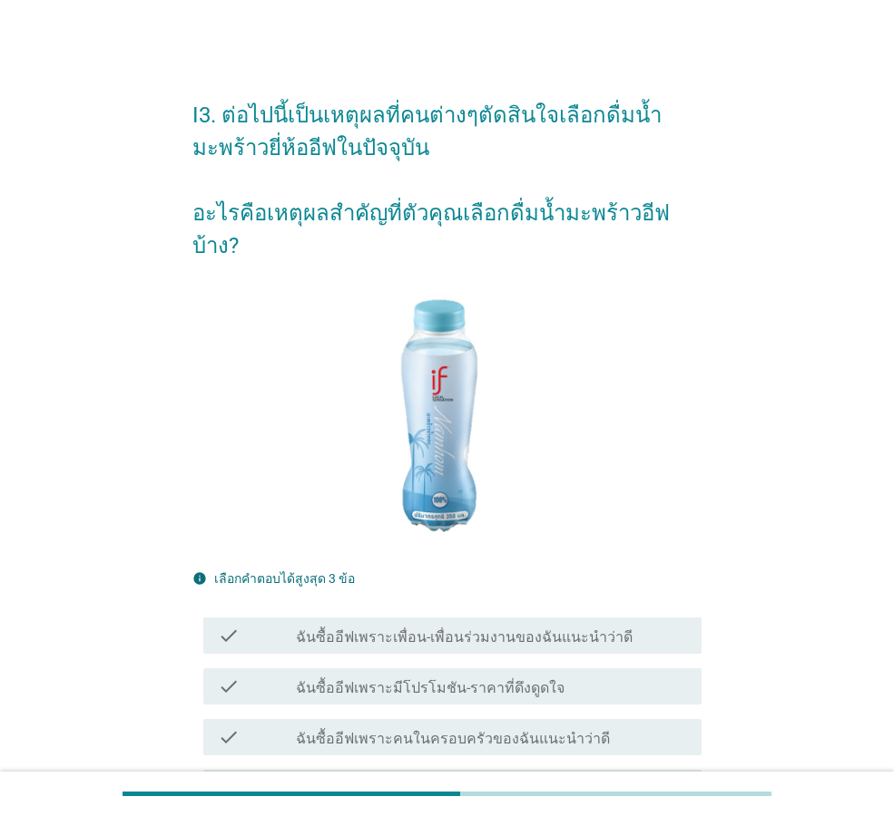
click at [641, 625] on div "check_box_outline_blank ฉันซื้ออีฟเพราะเพื่อน-เพื่อนร่วมงานของฉันแนะนำว่าดี" at bounding box center [491, 636] width 391 height 22
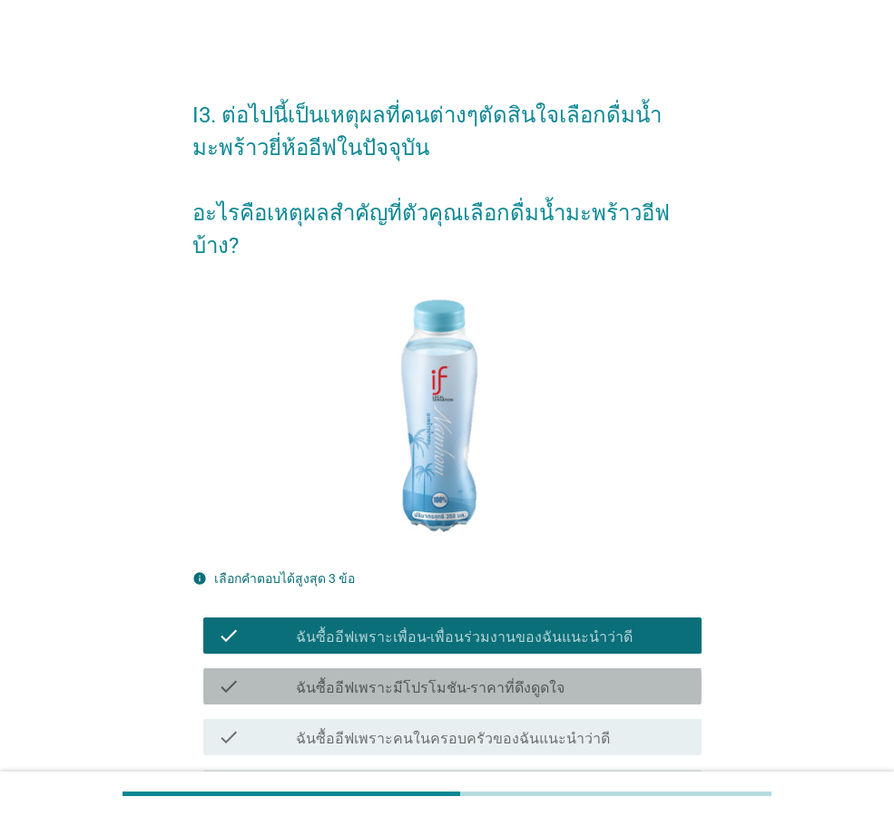
click at [621, 676] on div "check_box_outline_blank ฉันซื้ออีฟเพราะมีโปรโมชัน-ราคาที่ดึงดูดใจ" at bounding box center [491, 687] width 391 height 22
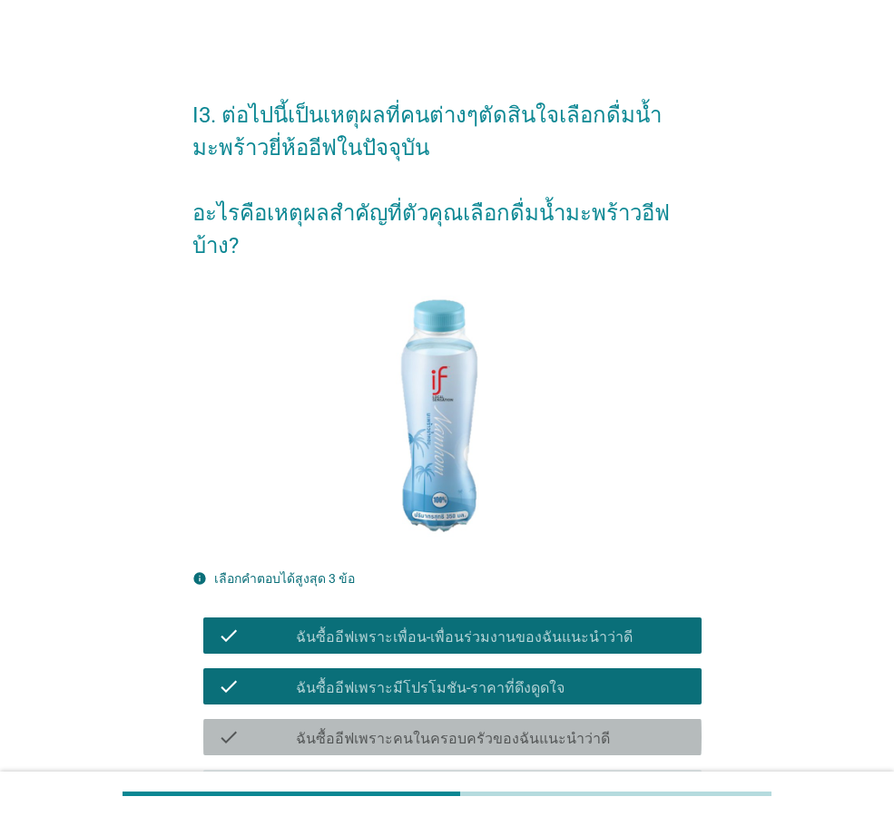
click at [604, 727] on div "check_box_outline_blank ฉันซื้ออีฟเพราะคนในครอบครัวของฉันแนะนำว่าดี" at bounding box center [491, 738] width 391 height 22
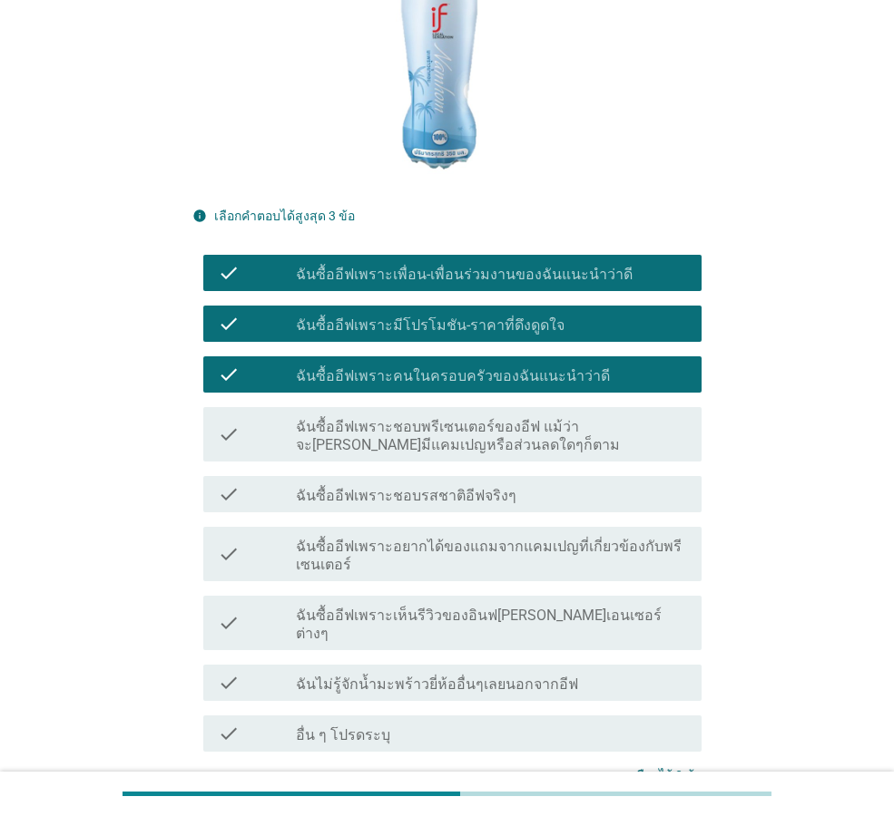
scroll to position [485, 0]
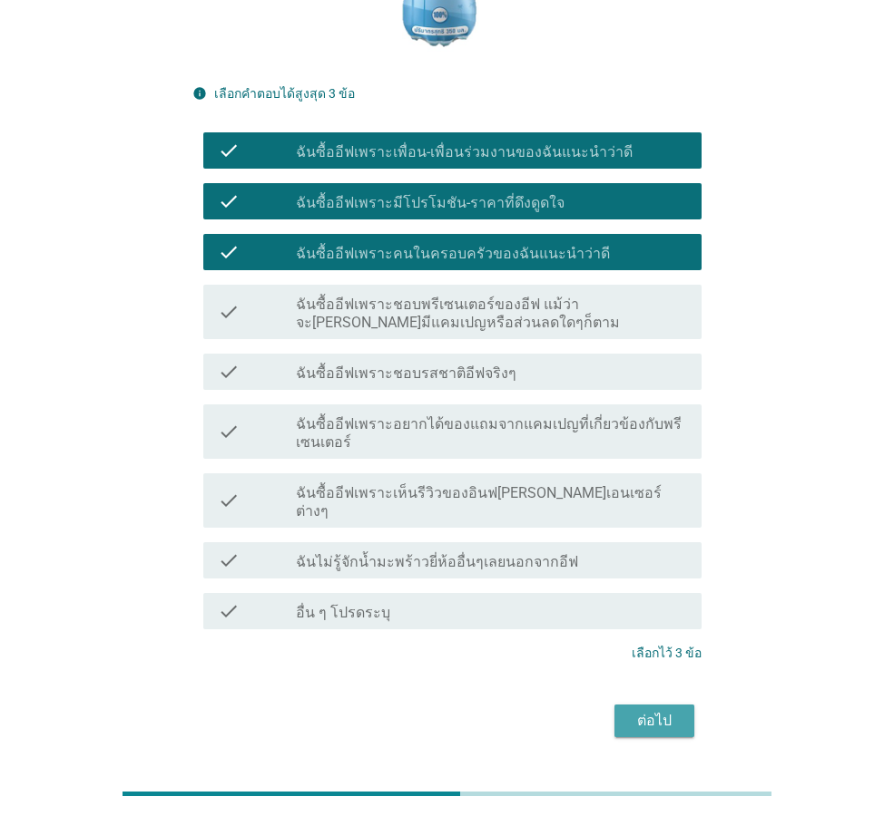
click at [666, 705] on button "ต่อไป" at bounding box center [654, 721] width 80 height 33
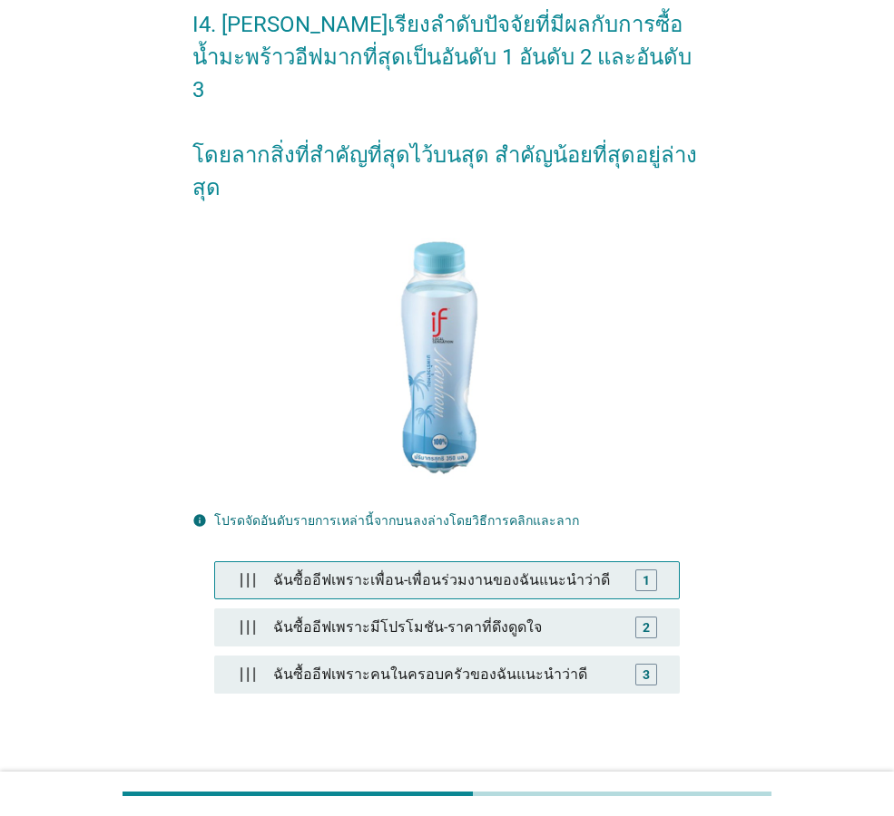
scroll to position [180, 0]
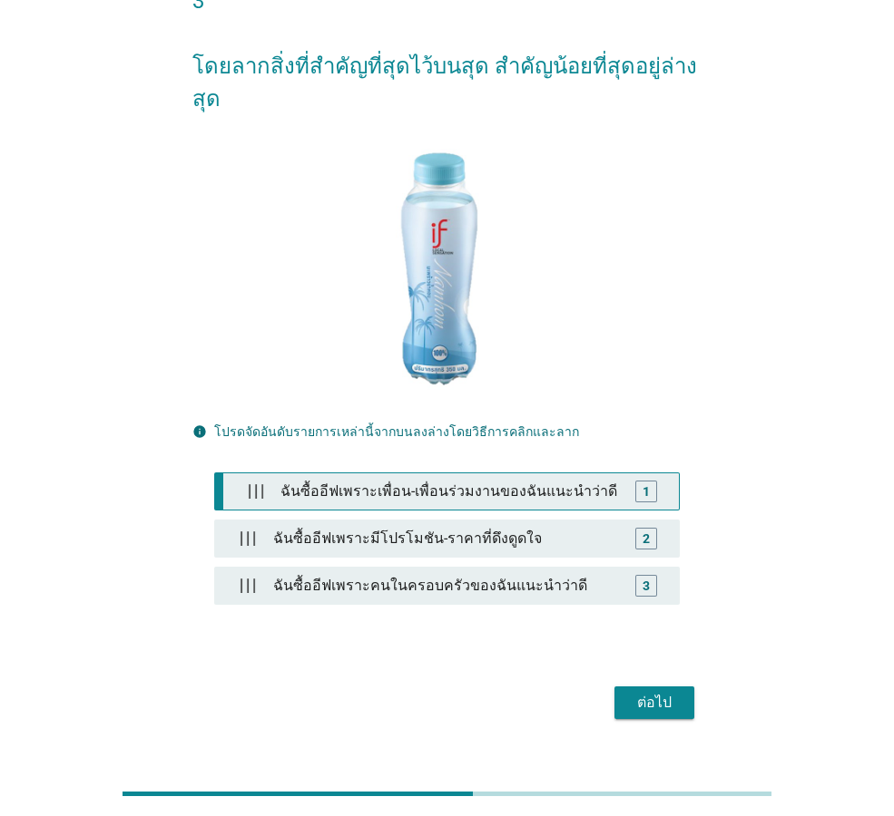
click at [643, 482] on div "1" at bounding box center [645, 491] width 7 height 19
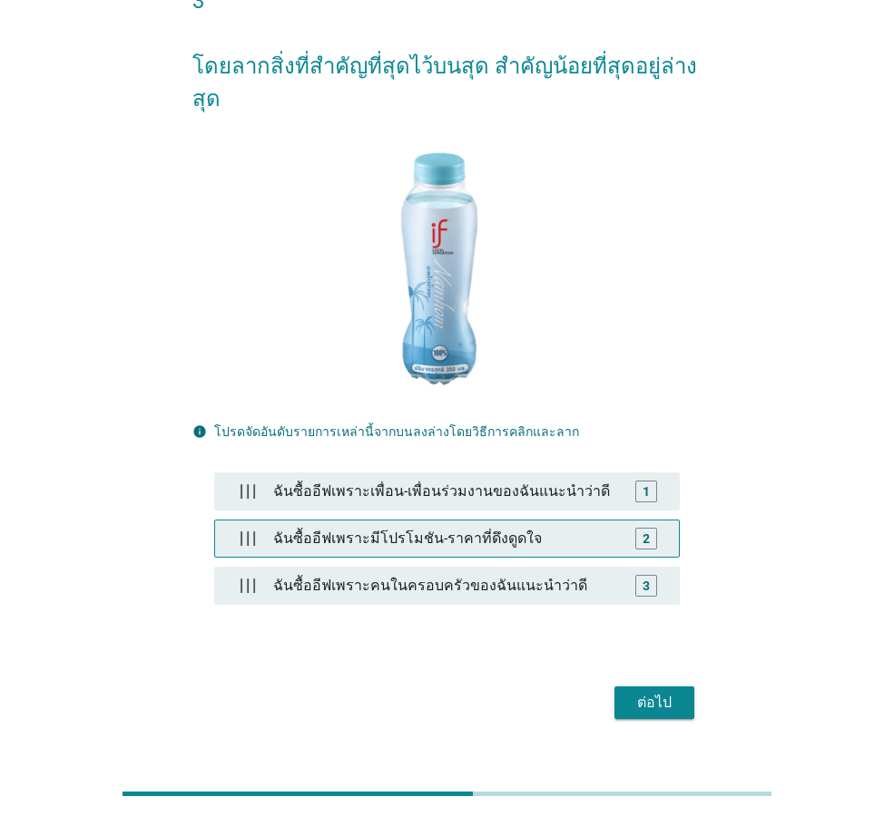
click at [621, 521] on div "ฉันซื้ออีฟเพราะมีโปรโมชัน-ราคาที่ดึงดูดใจ" at bounding box center [447, 539] width 362 height 36
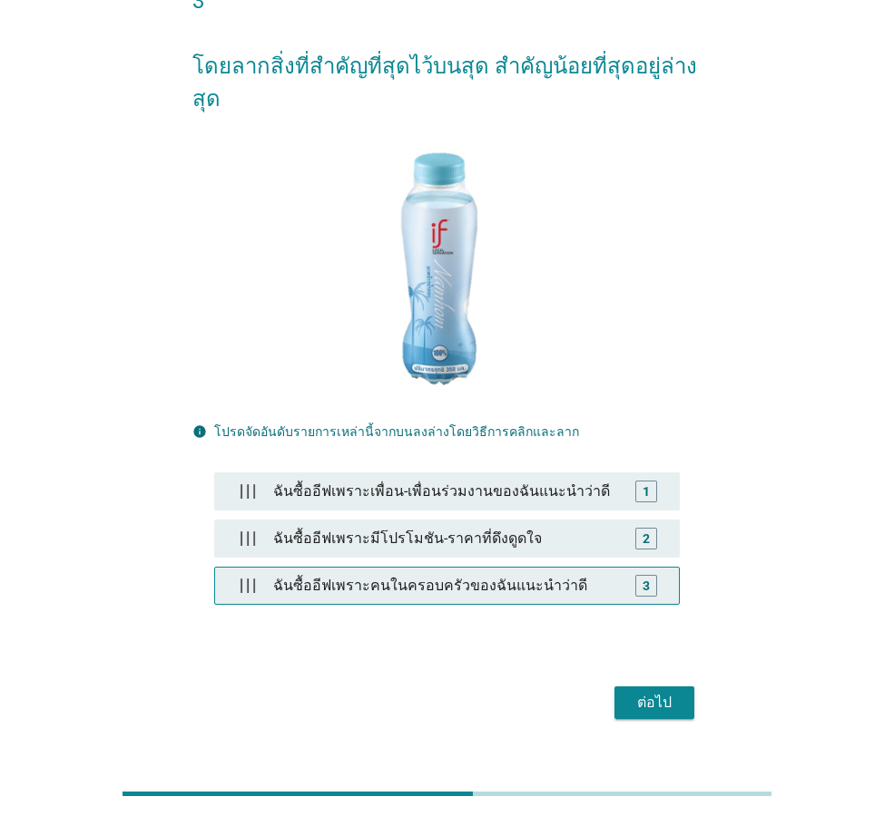
click at [624, 568] on div "ฉันซื้ออีฟเพราะคนในครอบครัวของฉันแนะนำว่าดี" at bounding box center [447, 586] width 362 height 36
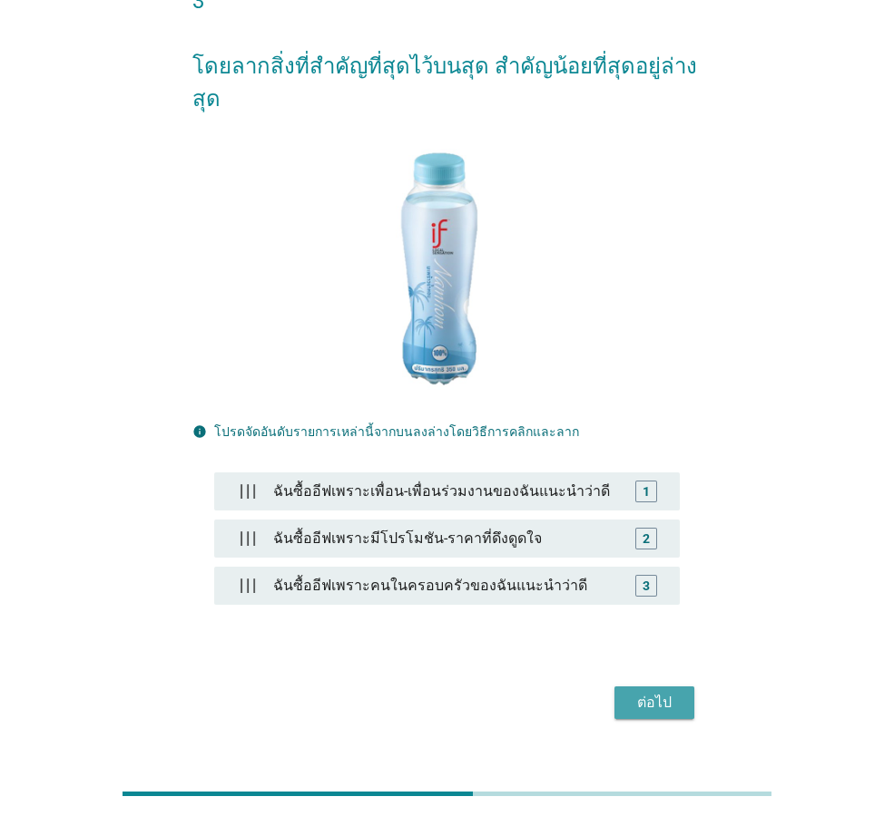
click at [660, 692] on div "ต่อไป" at bounding box center [654, 703] width 51 height 22
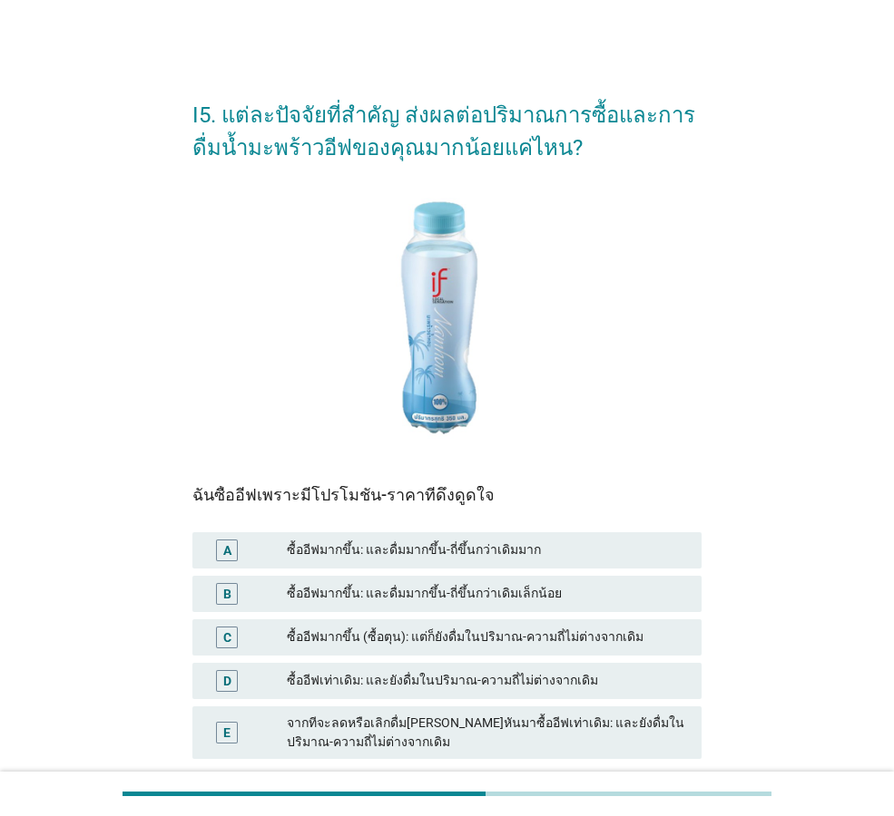
click at [643, 551] on div "ซื้ออีฟมากขึ้น: และดื่มมากขึ้น-ถี่ขึ้นกว่าเดิมมาก" at bounding box center [487, 551] width 400 height 22
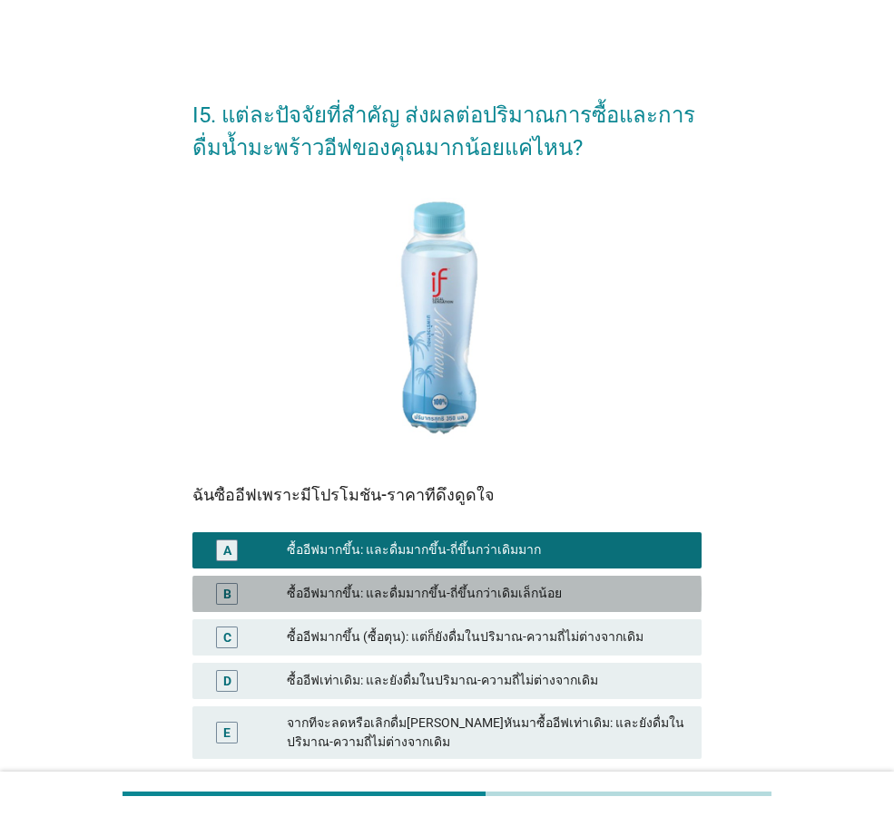
click at [649, 595] on div "ซื้ออีฟมากขึ้น: และดื่มมากขึ้น-ถี่ขึ้นกว่าเดิมเล็กน้อย" at bounding box center [487, 594] width 400 height 22
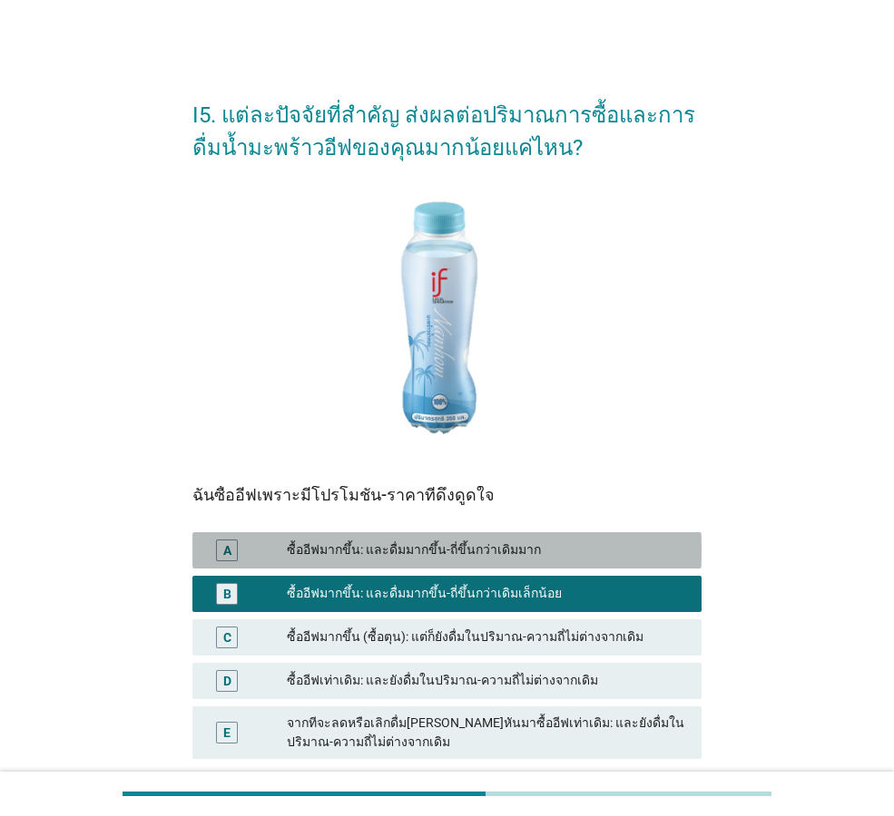
click at [662, 555] on div "ซื้ออีฟมากขึ้น: และดื่มมากขึ้น-ถี่ขึ้นกว่าเดิมมาก" at bounding box center [487, 551] width 400 height 22
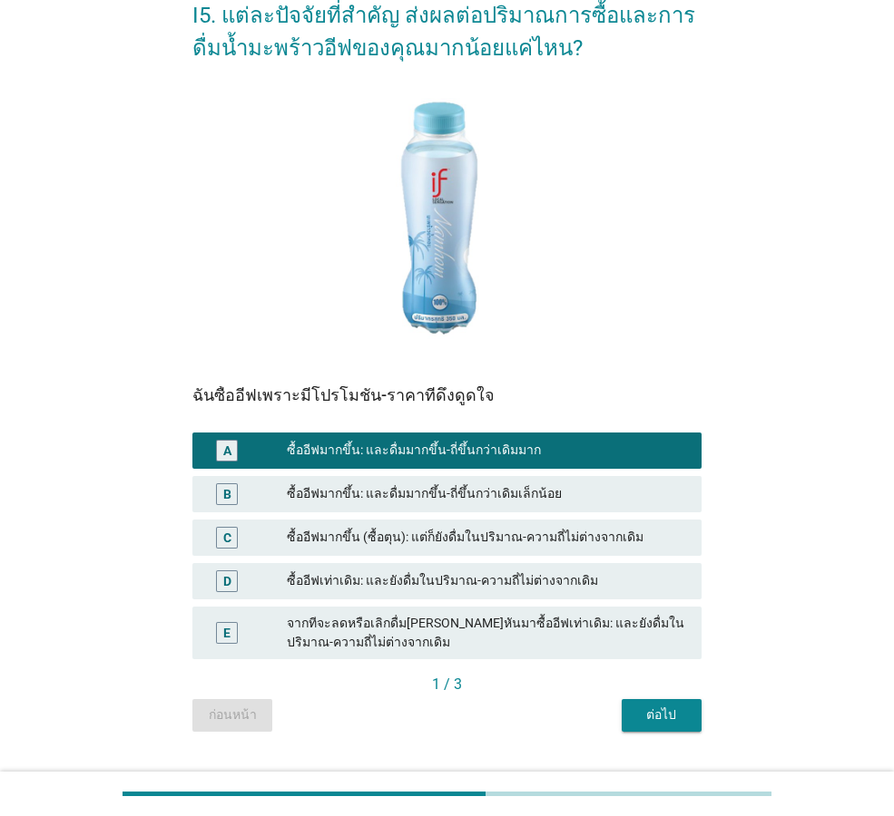
scroll to position [140, 0]
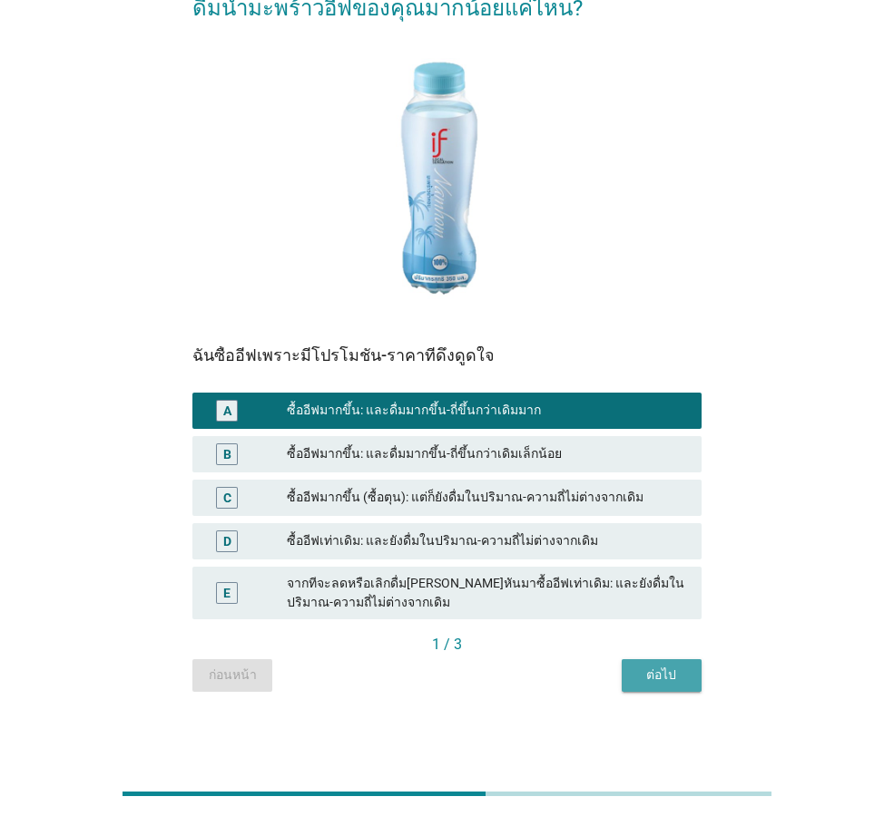
click at [662, 689] on button "ต่อไป" at bounding box center [661, 676] width 80 height 33
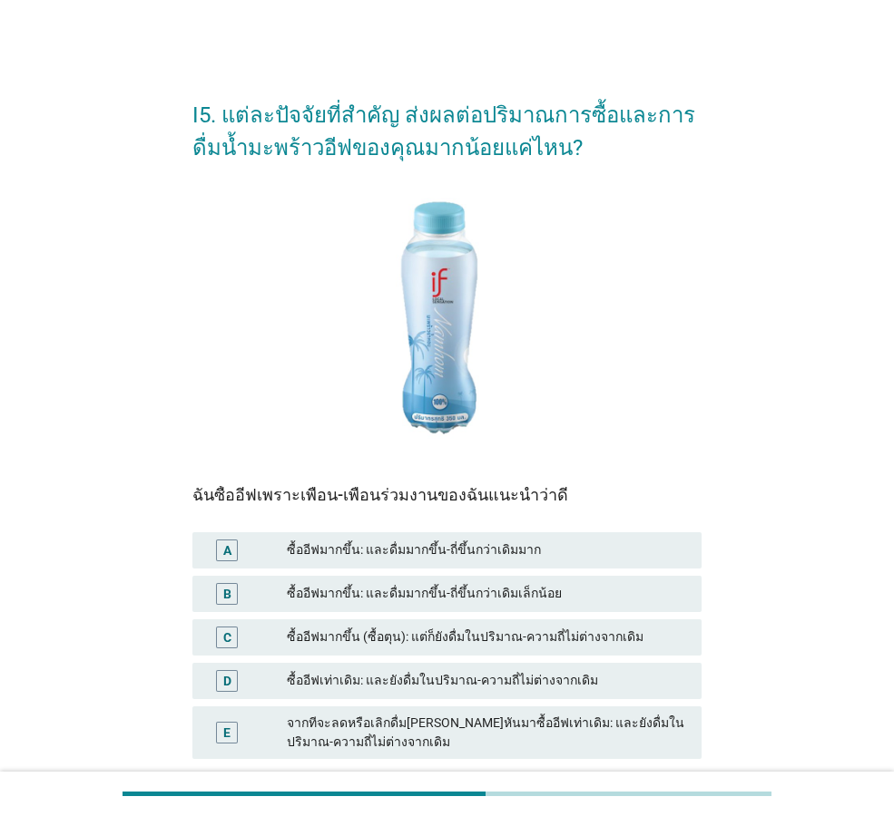
click at [621, 554] on div "ซื้ออีฟมากขึ้น: และดื่มมากขึ้น-ถี่ขึ้นกว่าเดิมมาก" at bounding box center [487, 551] width 400 height 22
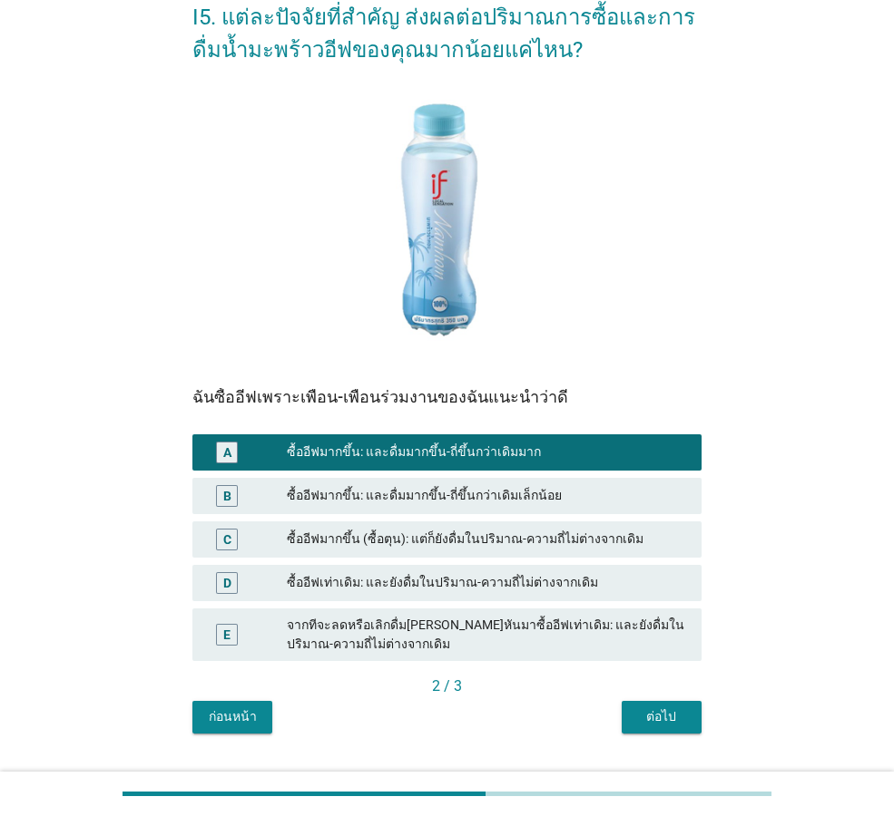
scroll to position [140, 0]
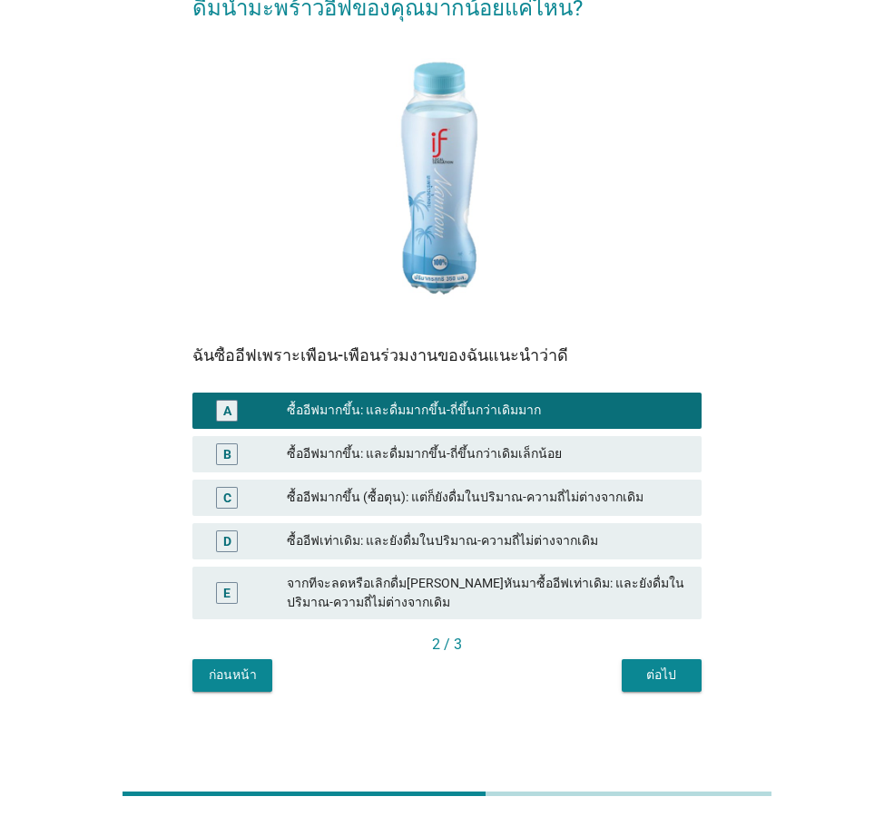
click at [671, 677] on div "ต่อไป" at bounding box center [661, 675] width 51 height 19
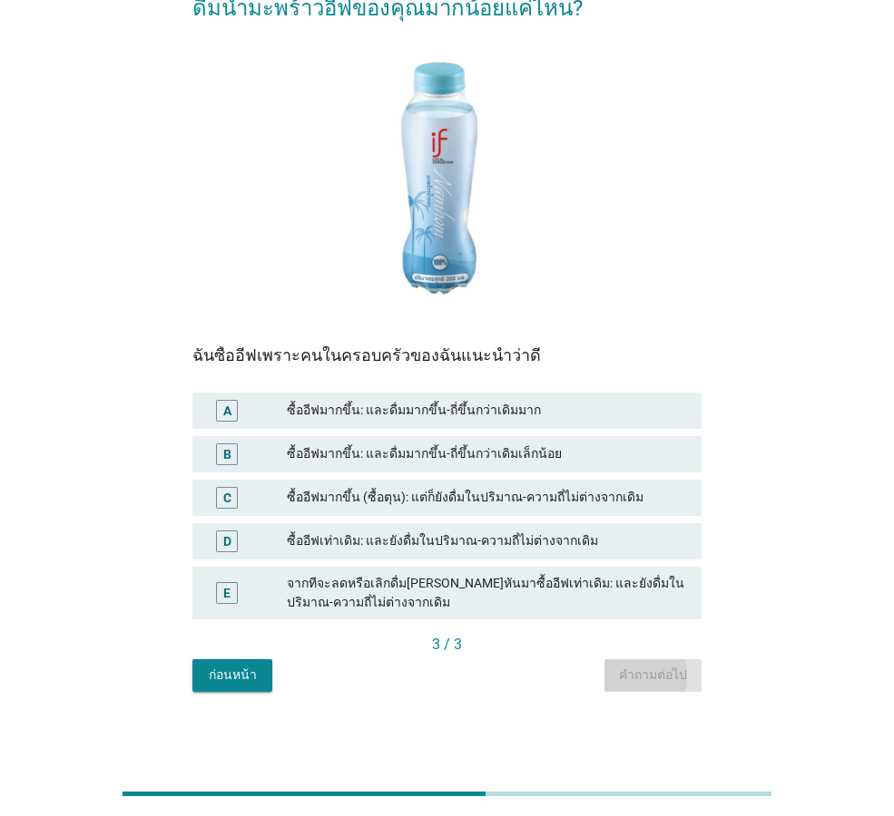
scroll to position [0, 0]
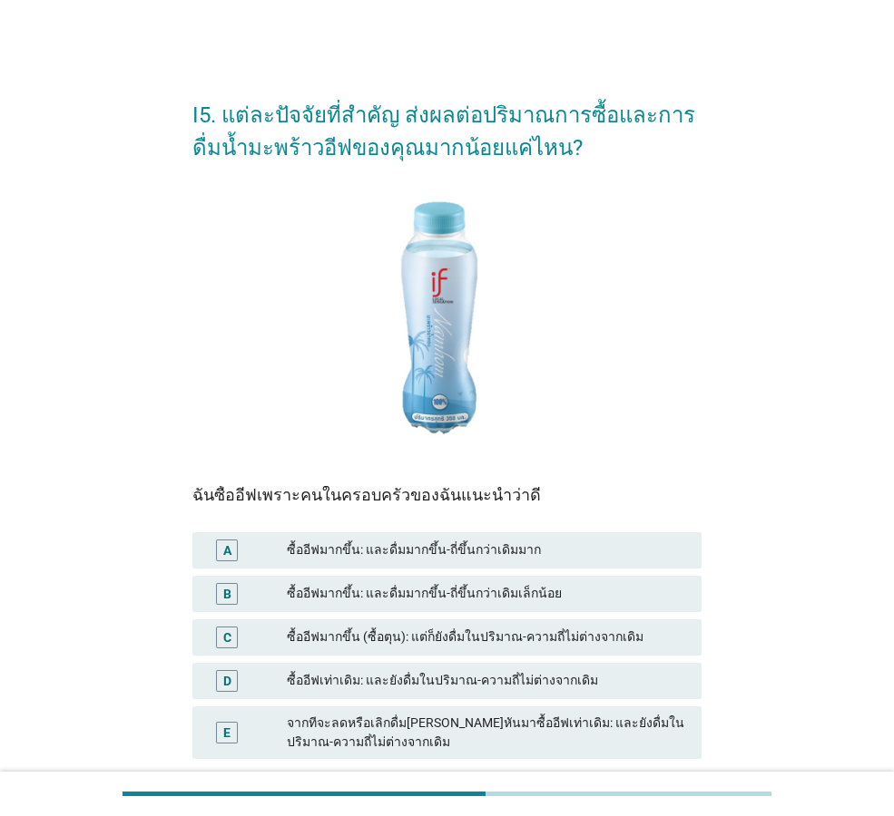
click at [648, 540] on div "ซื้ออีฟมากขึ้น: และดื่มมากขึ้น-ถี่ขึ้นกว่าเดิมมาก" at bounding box center [487, 551] width 400 height 22
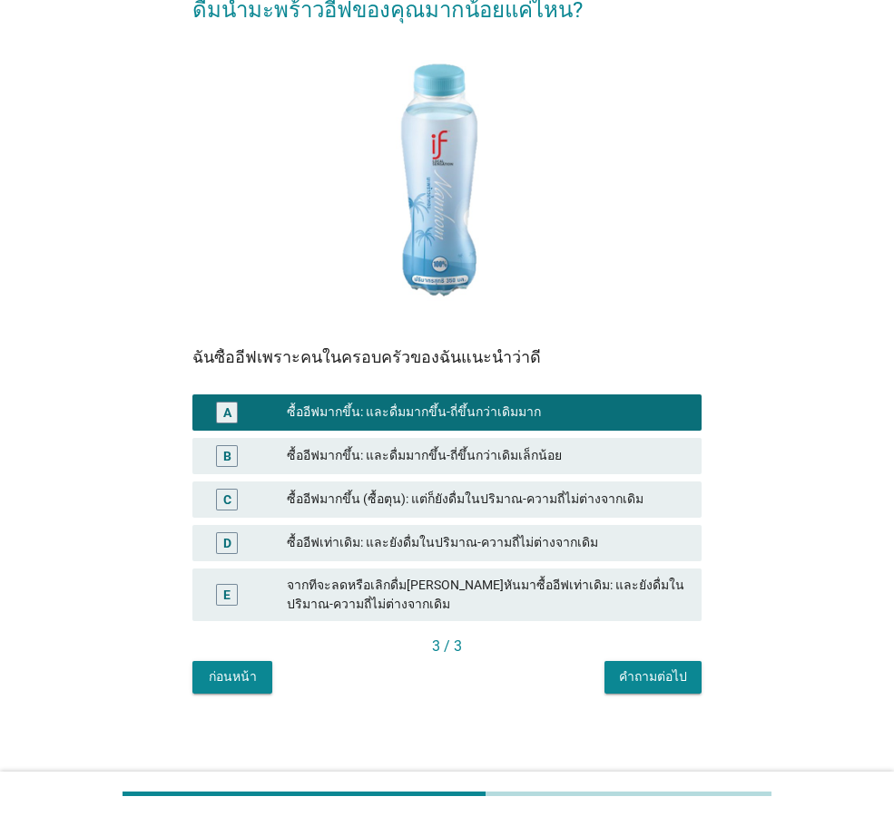
scroll to position [140, 0]
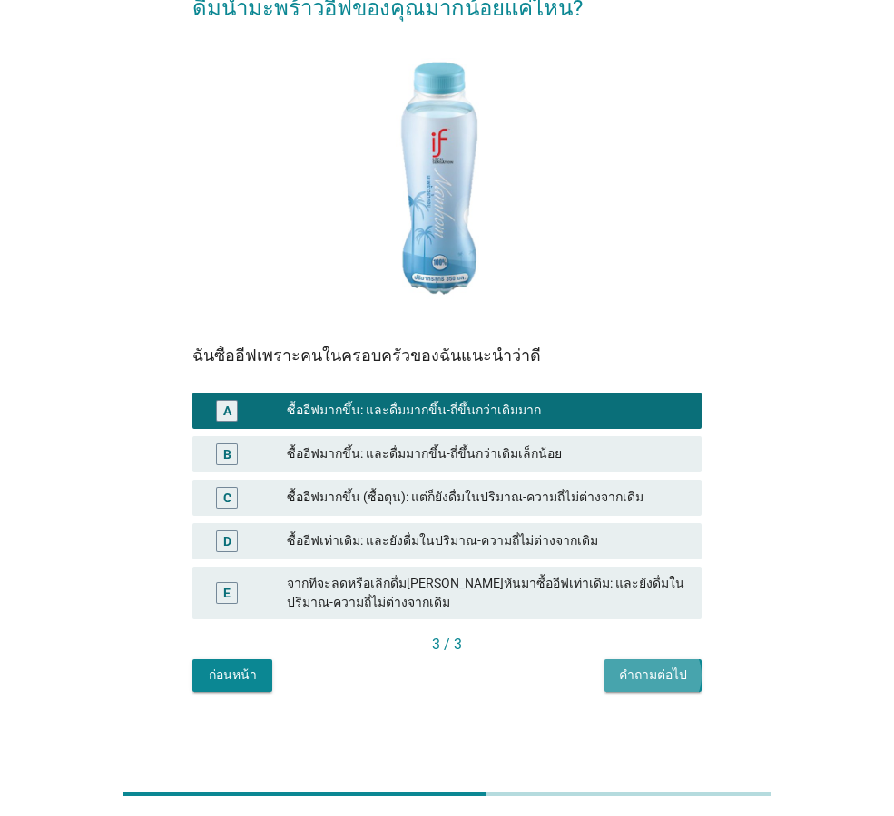
click at [663, 666] on div "คำถามต่อไป" at bounding box center [653, 675] width 68 height 19
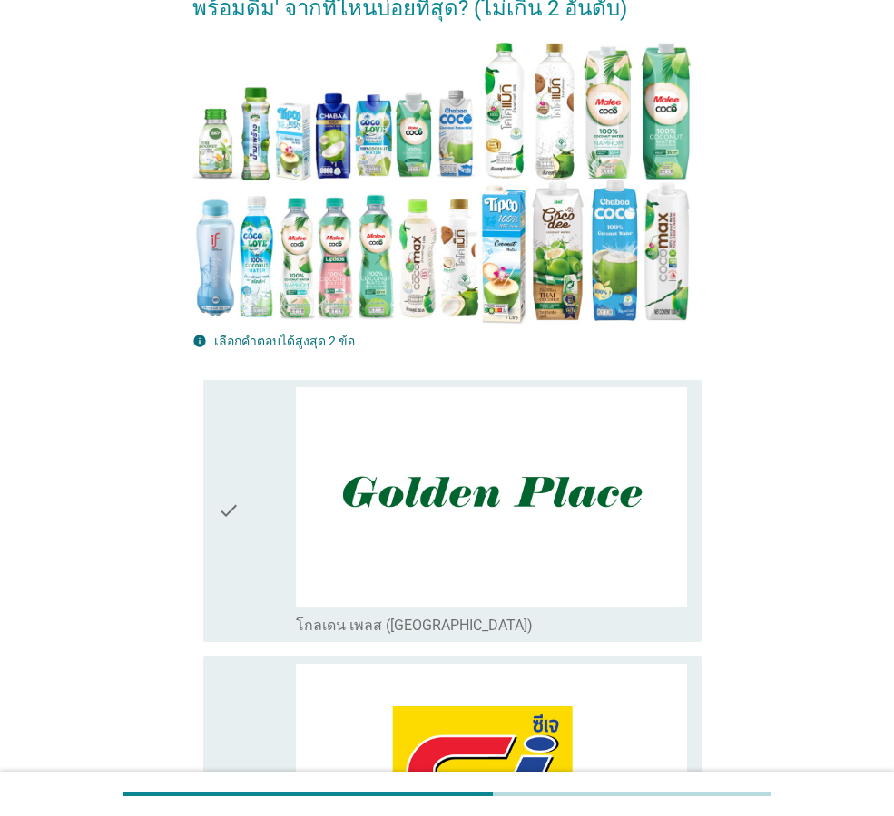
scroll to position [0, 0]
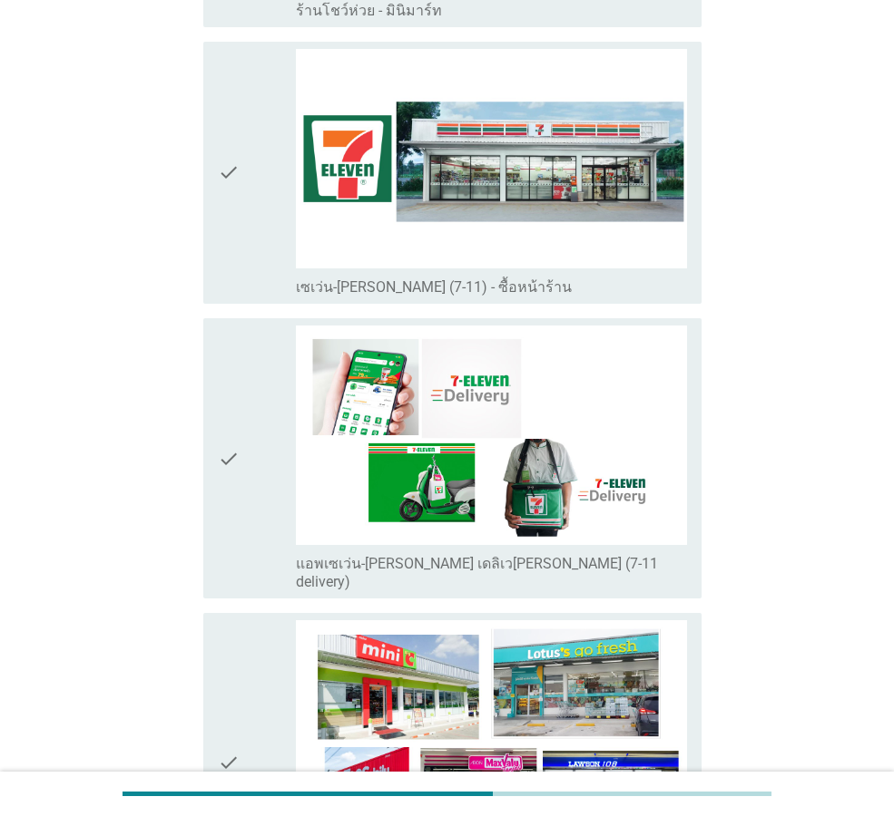
click at [259, 247] on div "check" at bounding box center [257, 173] width 78 height 248
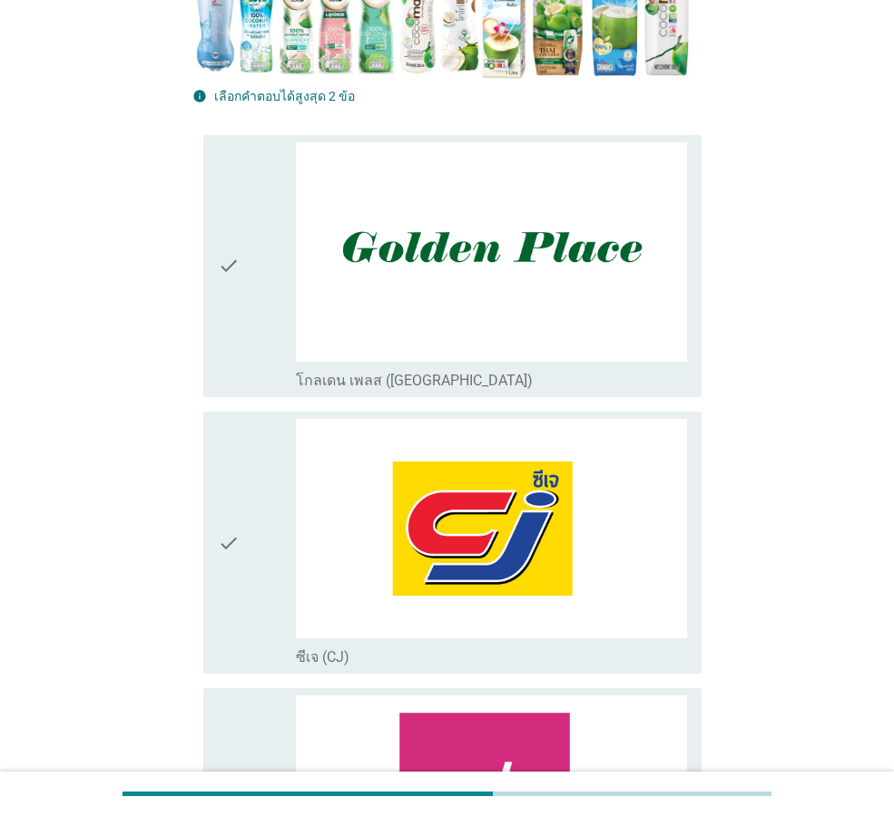
scroll to position [635, 0]
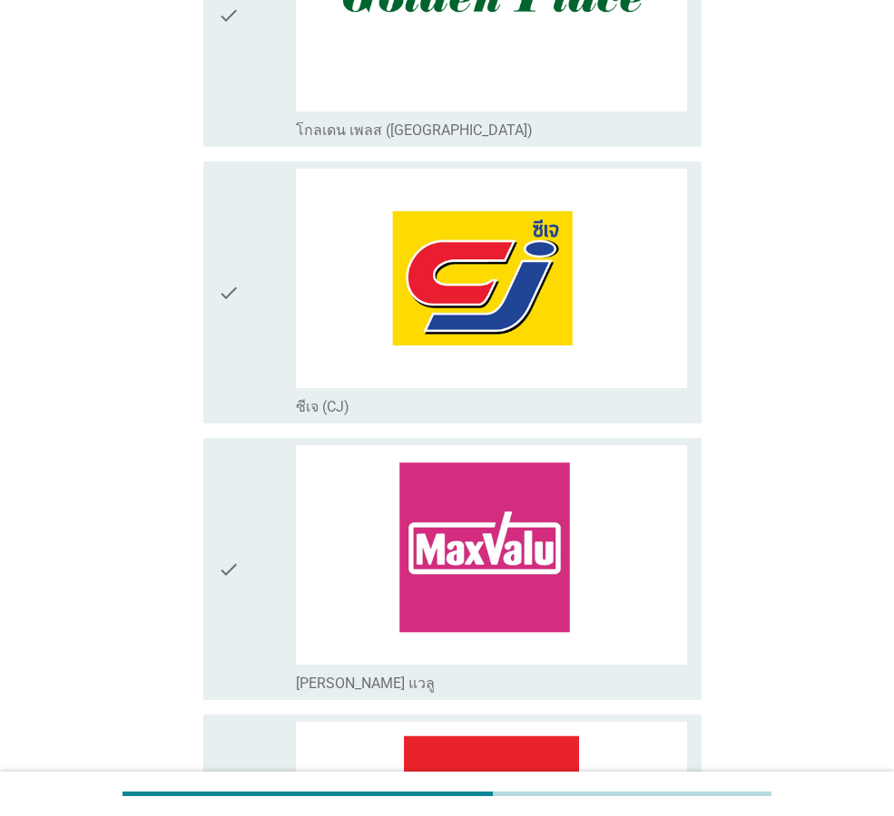
click at [252, 388] on div "check" at bounding box center [257, 293] width 78 height 248
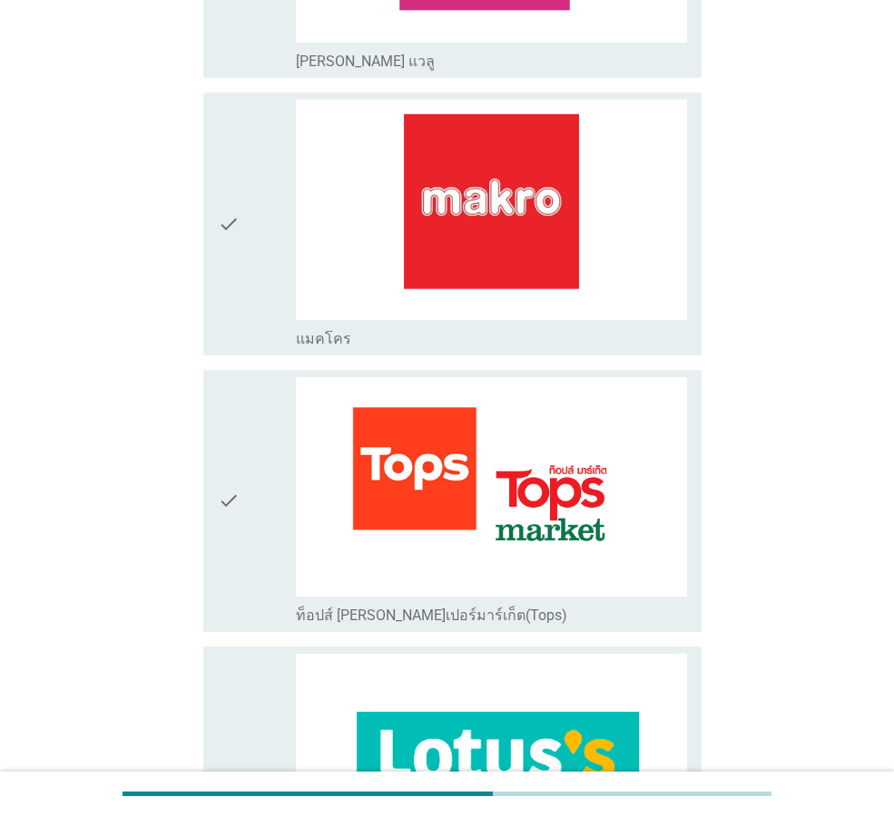
scroll to position [1270, 0]
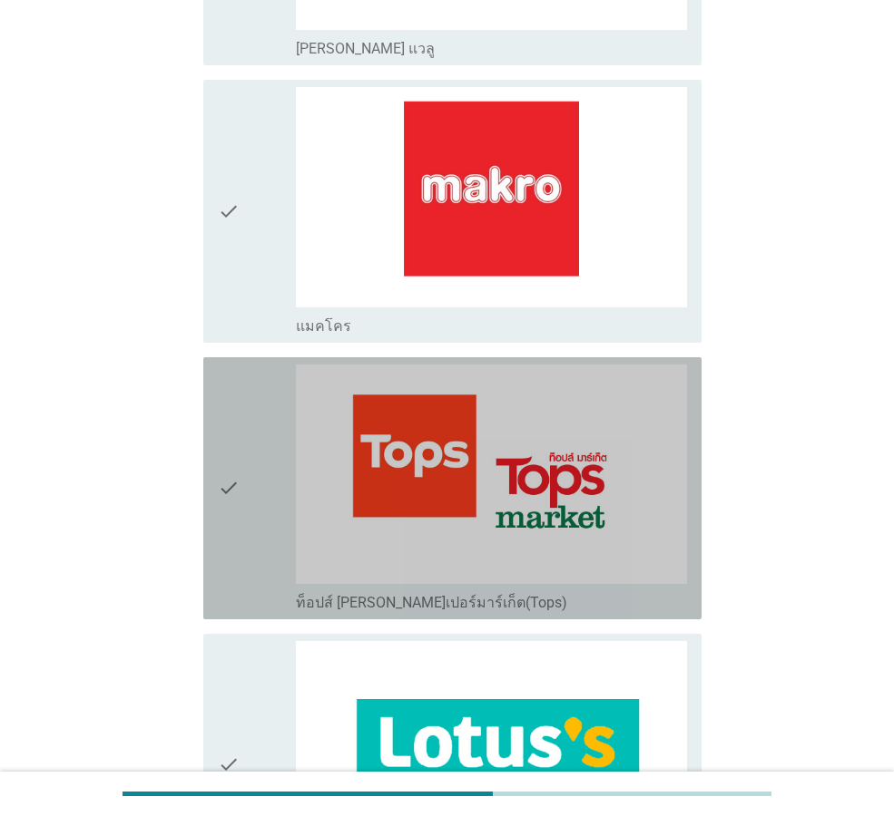
click at [245, 557] on div "check" at bounding box center [257, 489] width 78 height 248
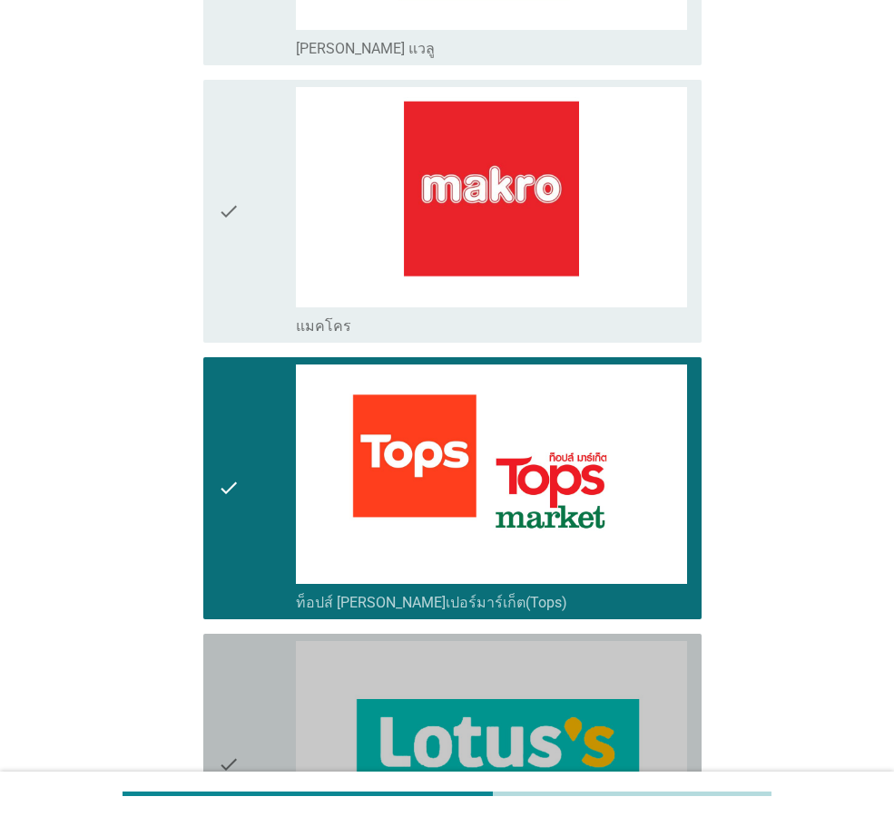
click at [260, 655] on div "check" at bounding box center [257, 765] width 78 height 248
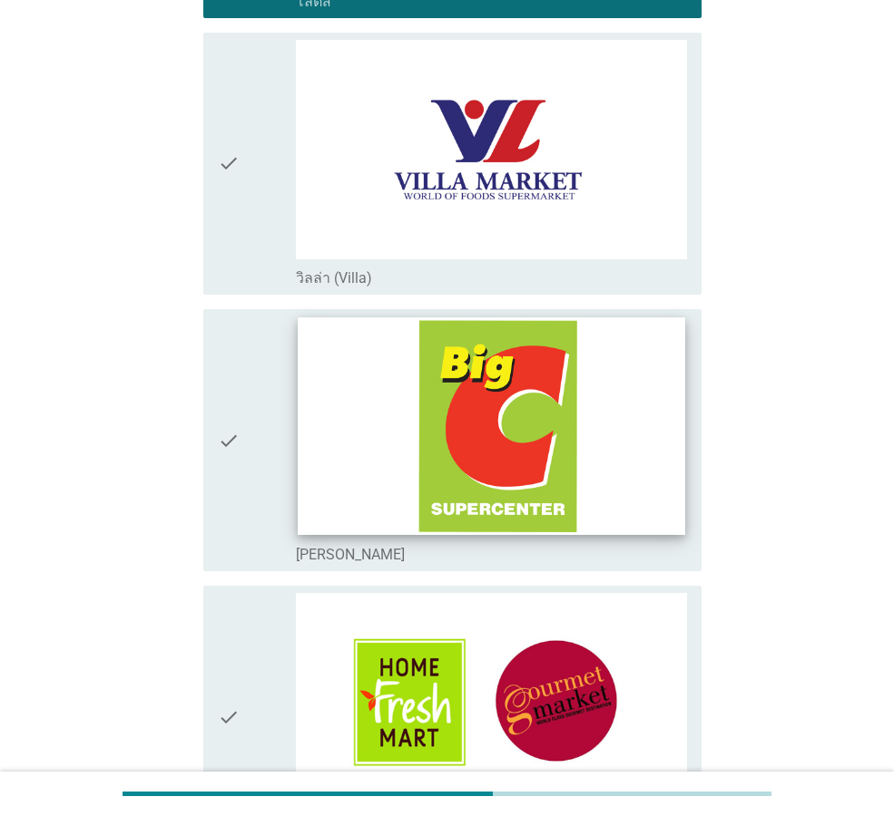
scroll to position [2268, 0]
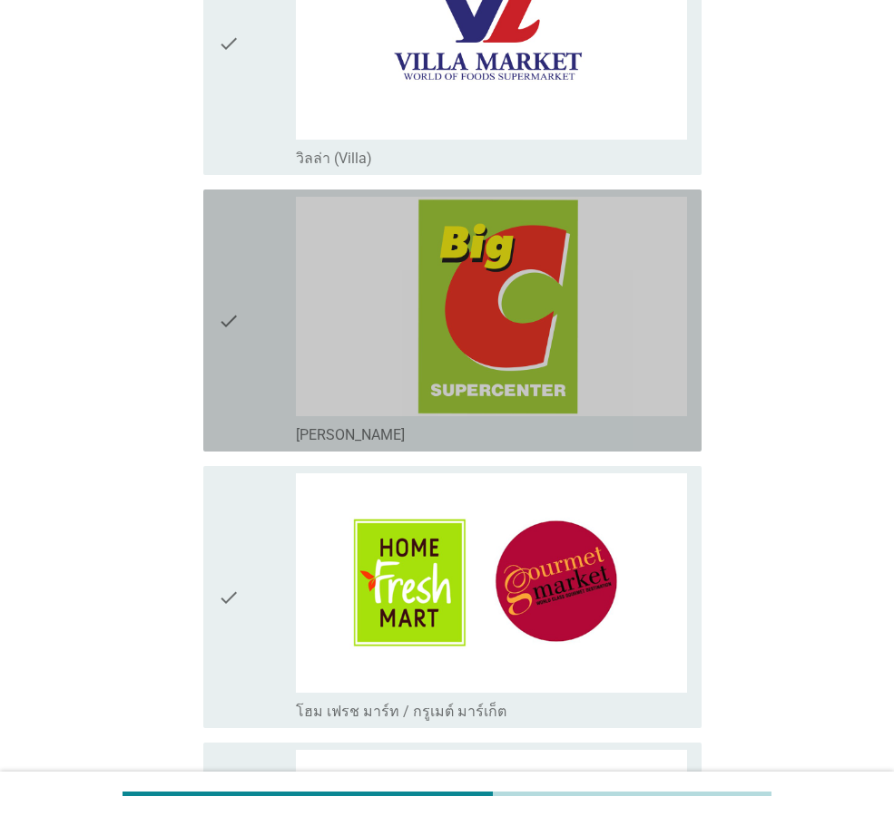
click at [263, 258] on div "check" at bounding box center [257, 321] width 78 height 248
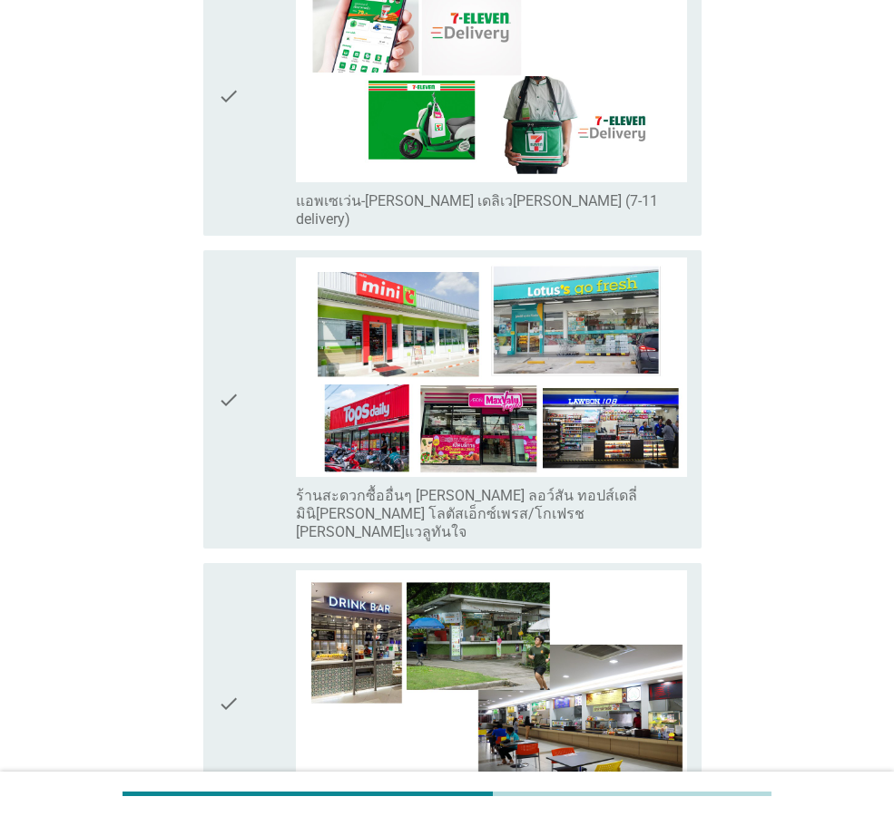
scroll to position [3720, 0]
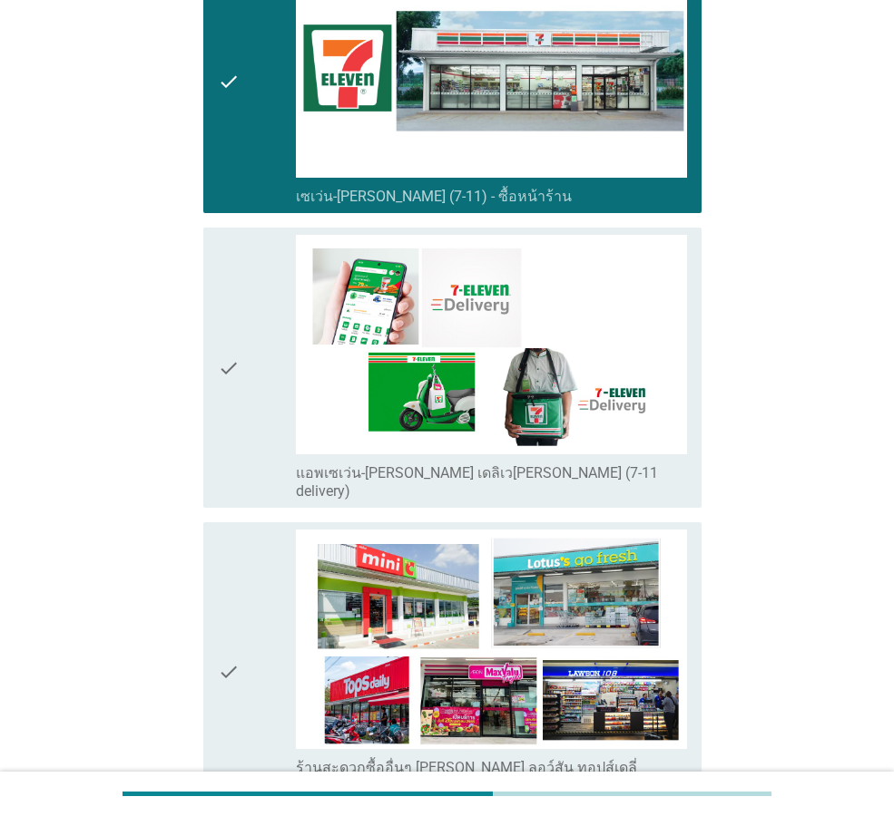
click at [257, 404] on div "check" at bounding box center [257, 368] width 78 height 266
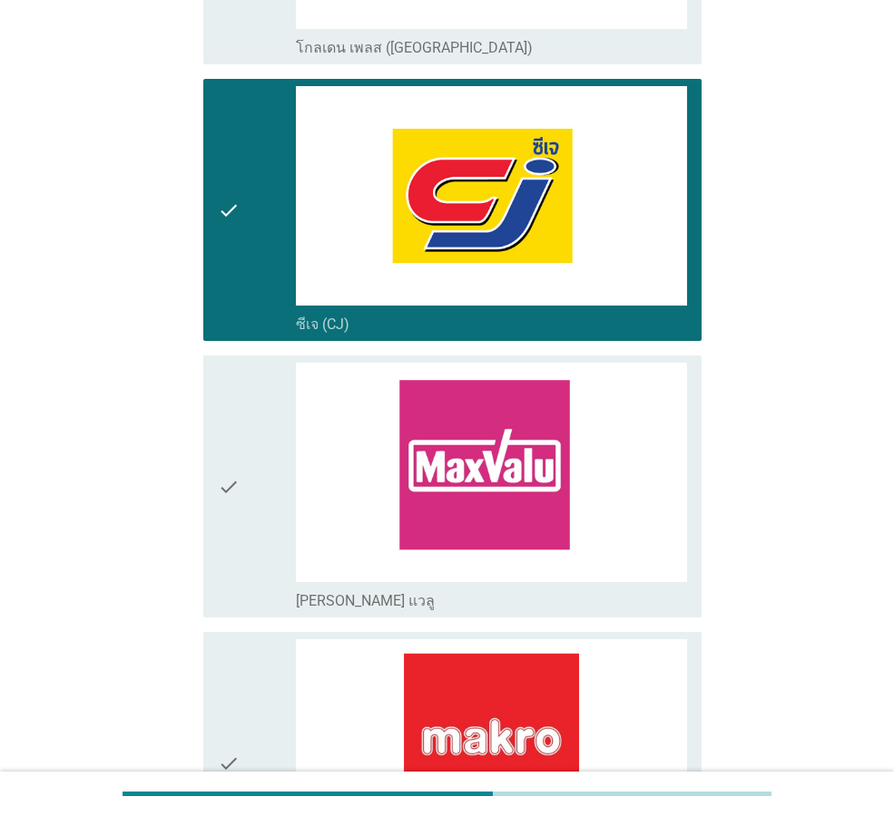
scroll to position [454, 0]
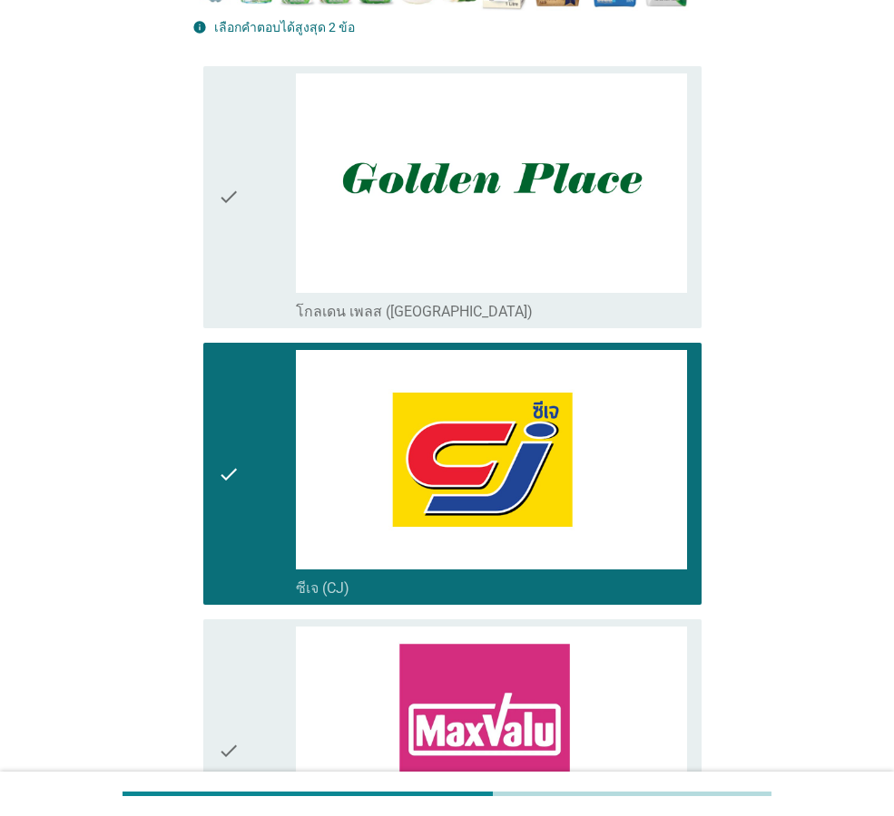
click at [259, 550] on div "check" at bounding box center [257, 474] width 78 height 248
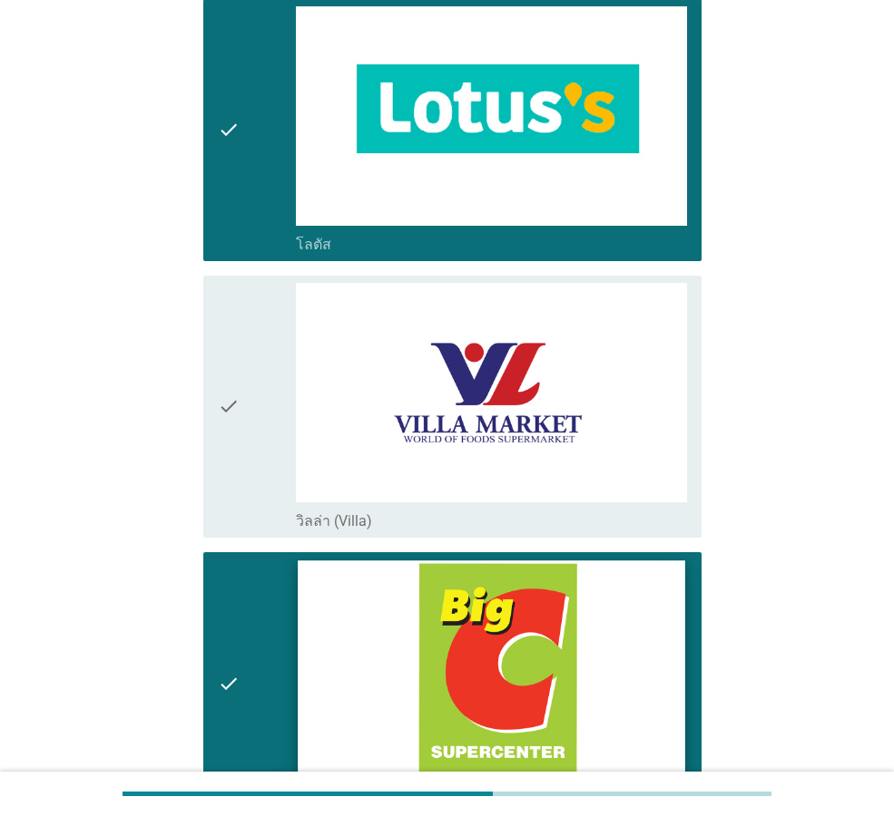
scroll to position [2359, 0]
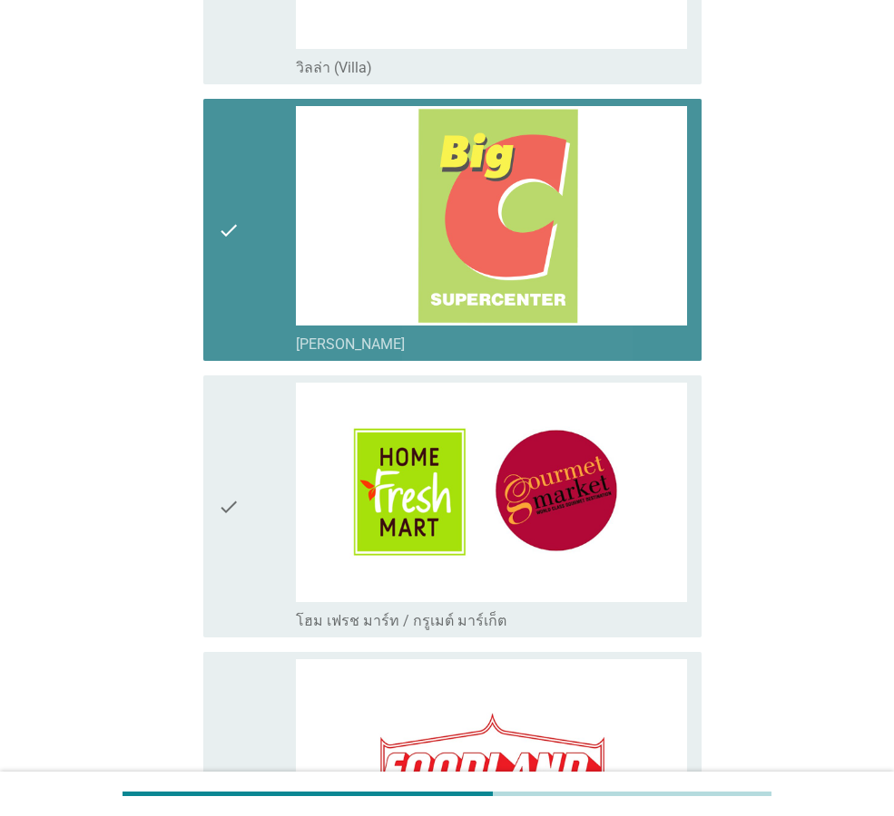
click at [246, 334] on div "check" at bounding box center [257, 230] width 78 height 248
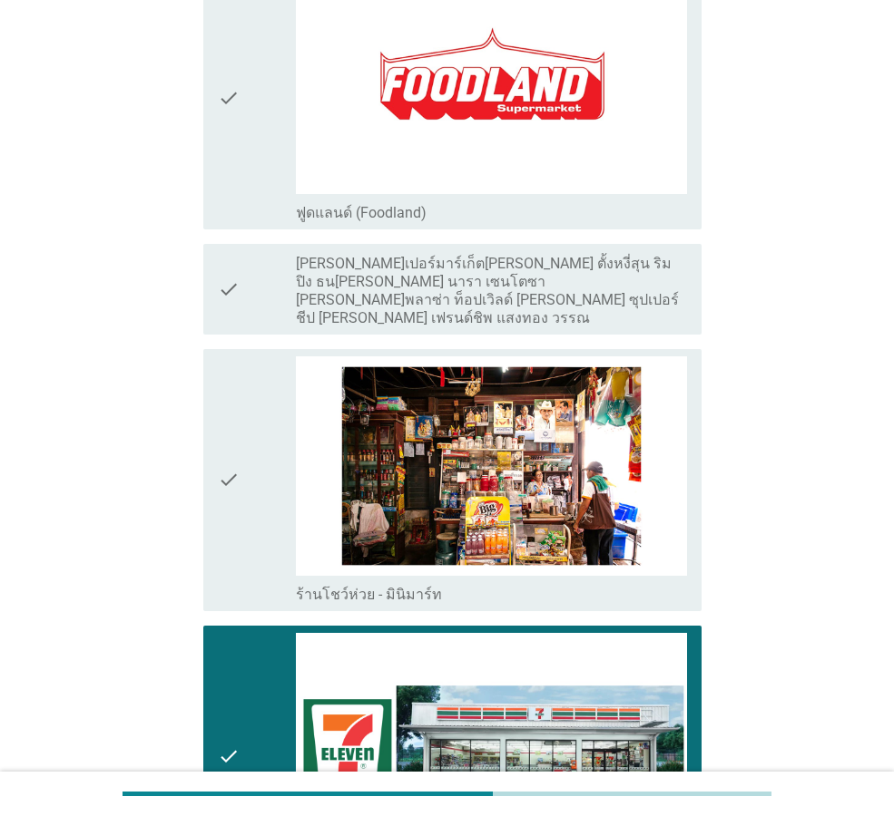
scroll to position [3291, 0]
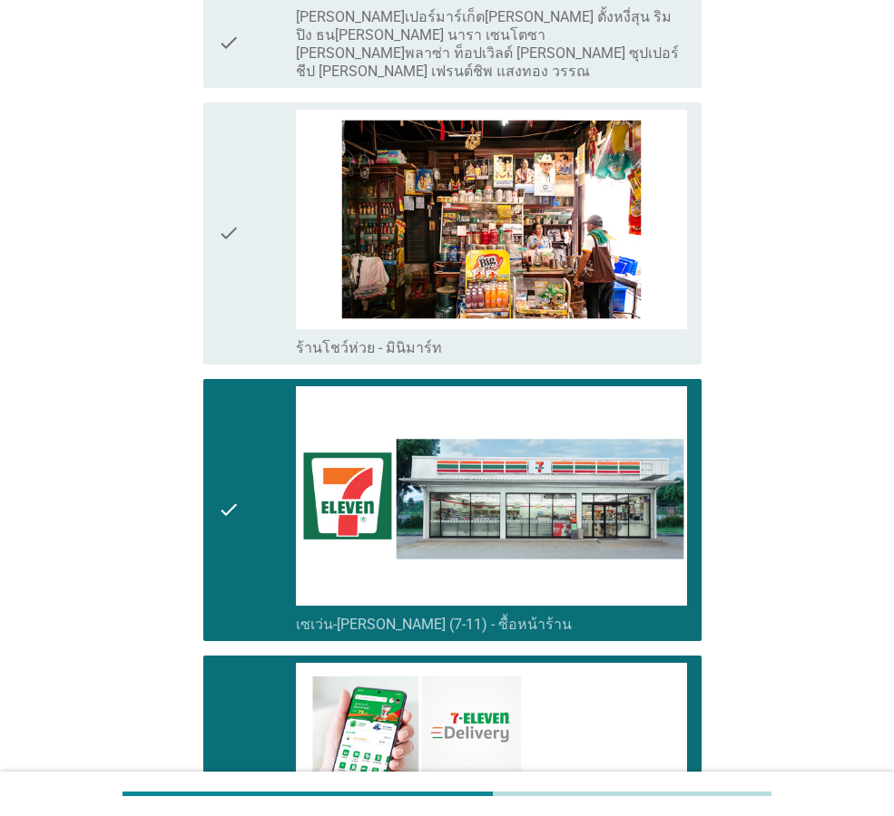
click at [282, 693] on div "check" at bounding box center [257, 796] width 78 height 266
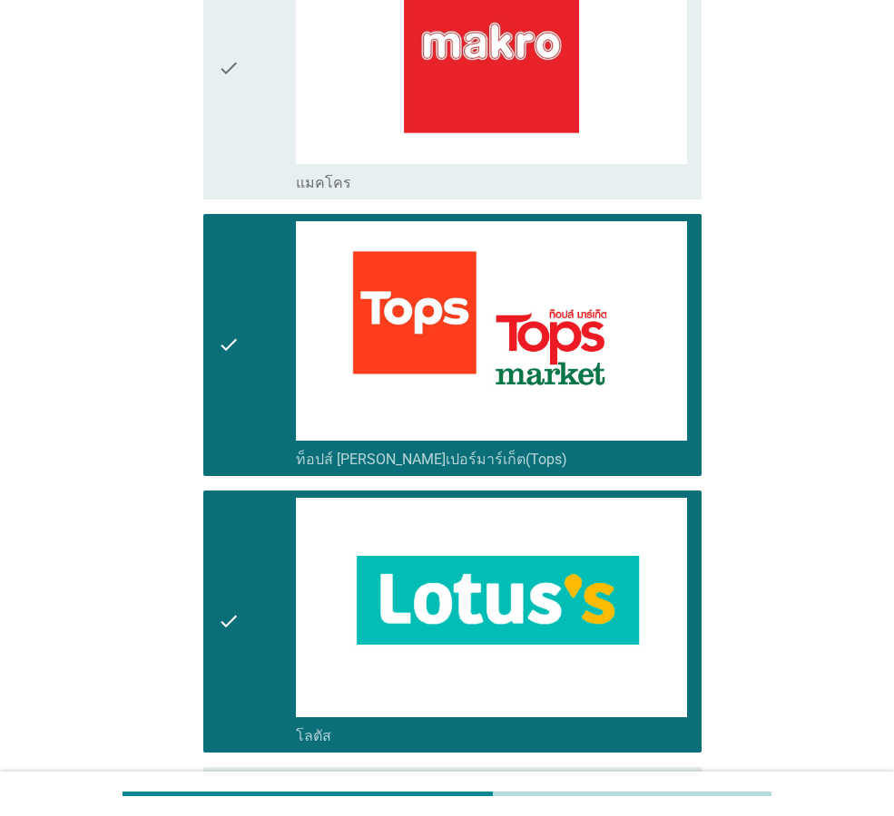
scroll to position [1114, 0]
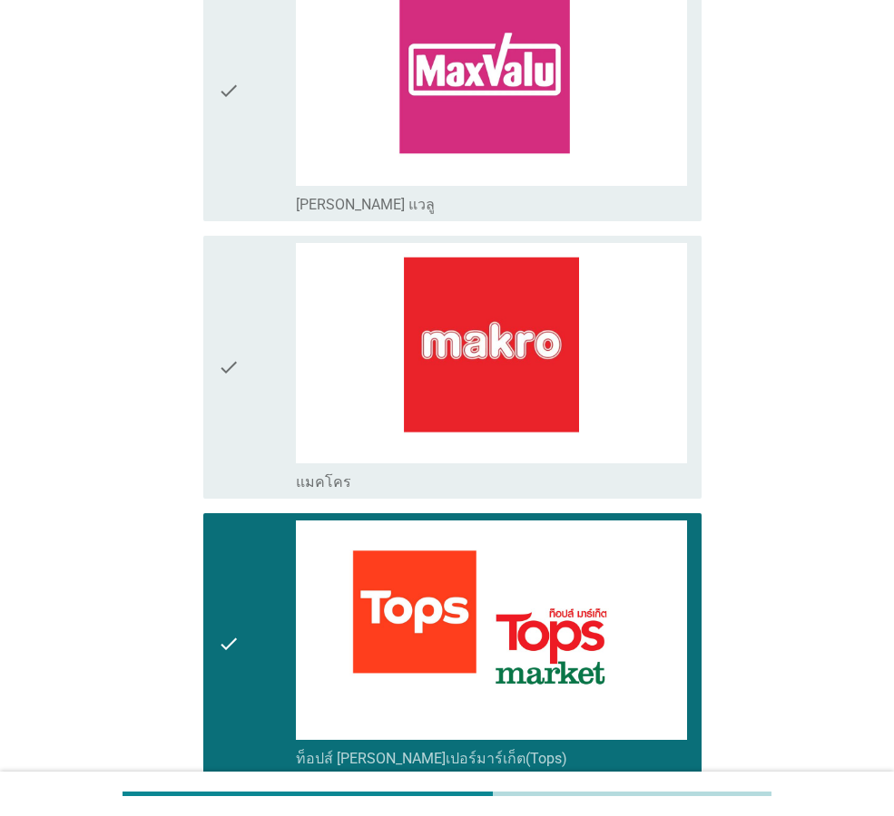
click at [268, 540] on div "check" at bounding box center [257, 645] width 78 height 248
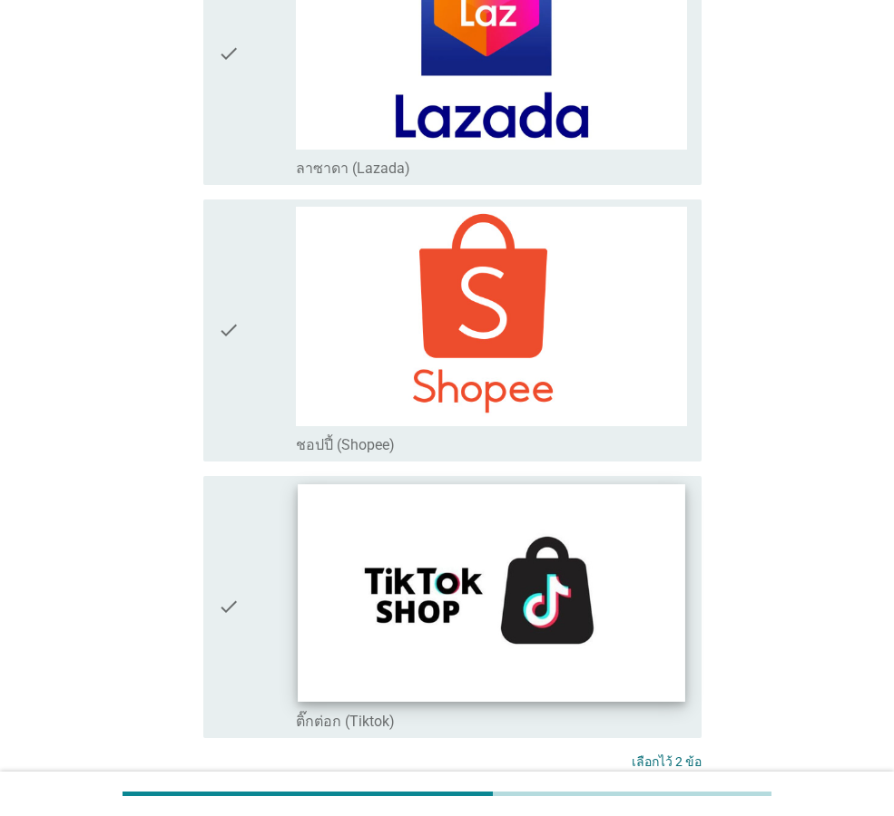
scroll to position [5015, 0]
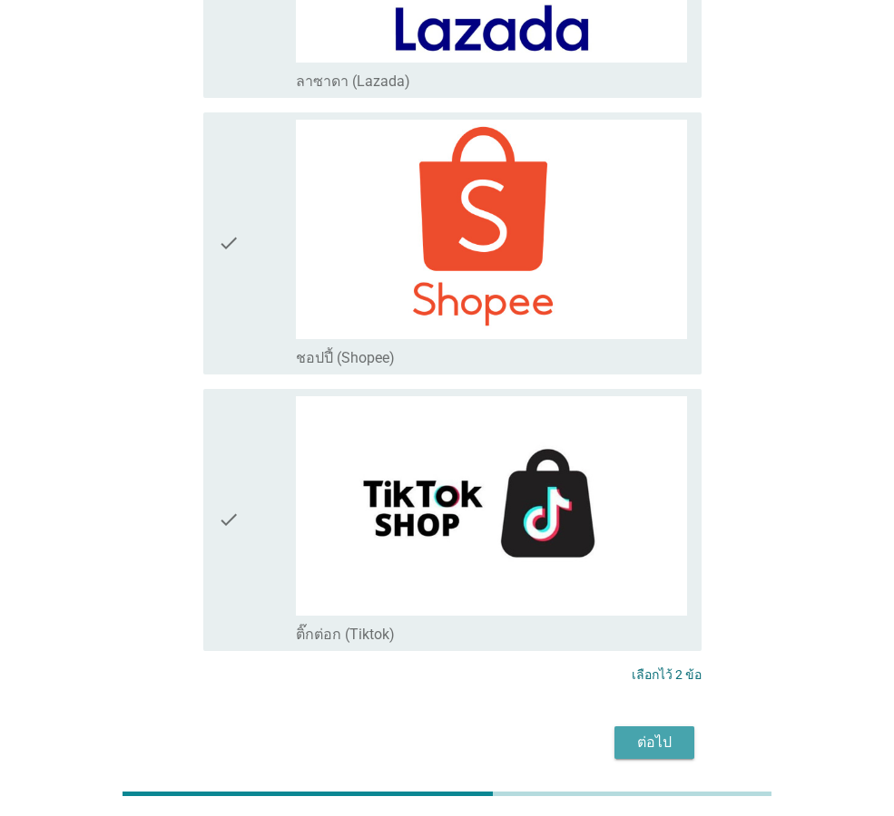
click at [662, 732] on div "ต่อไป" at bounding box center [654, 743] width 51 height 22
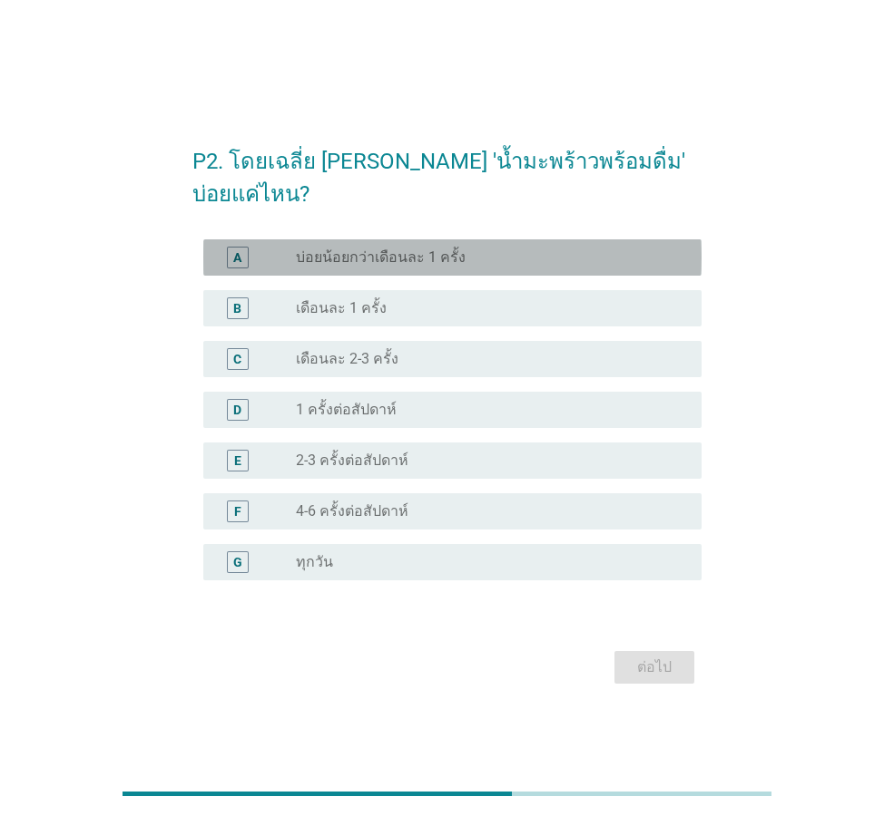
click at [620, 249] on div "radio_button_unchecked บ่อยน้อยกว่าเดือนละ 1 ครั้ง" at bounding box center [484, 258] width 376 height 18
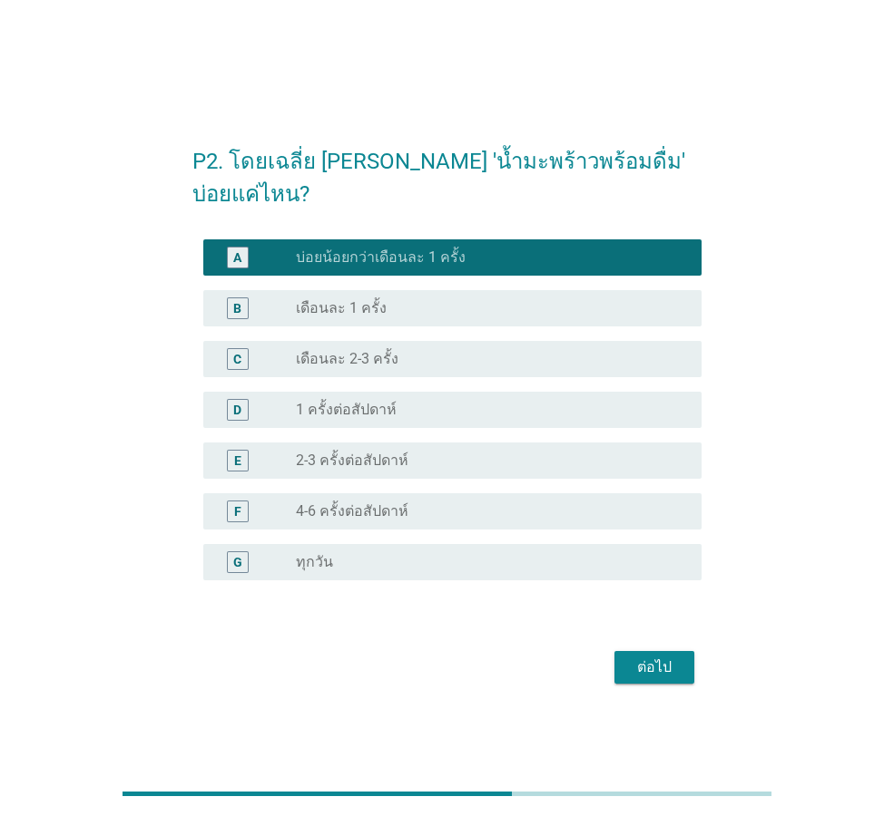
click at [640, 334] on div "C radio_button_unchecked เดือนละ 2-3 ครั้ง" at bounding box center [446, 359] width 509 height 51
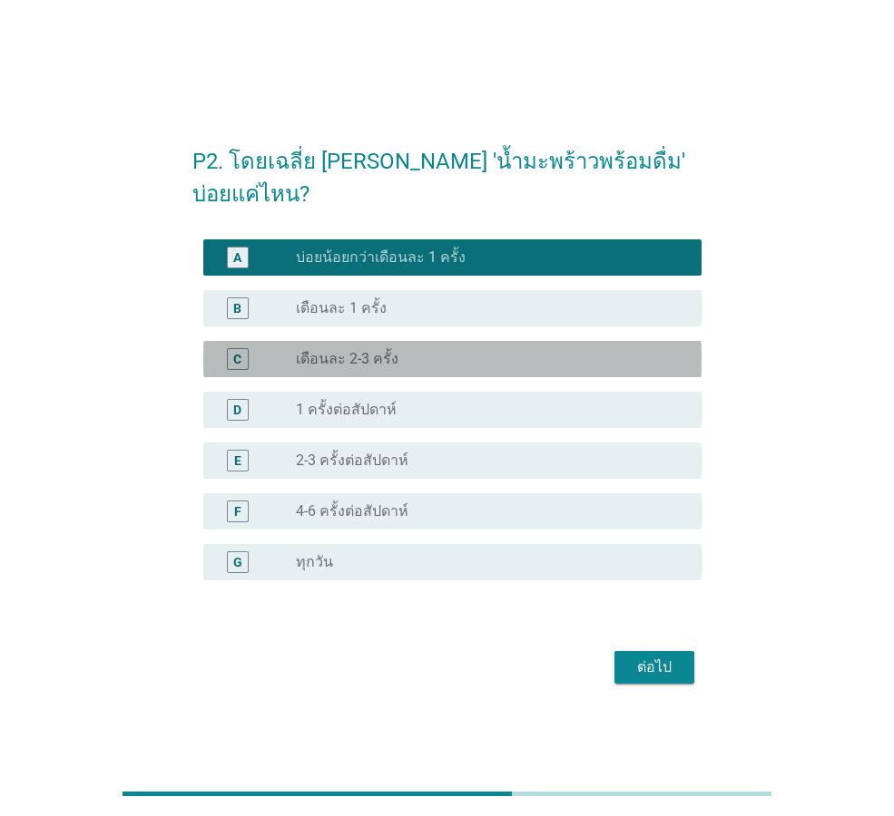
click at [647, 350] on div "radio_button_unchecked เดือนละ 2-3 ครั้ง" at bounding box center [484, 359] width 376 height 18
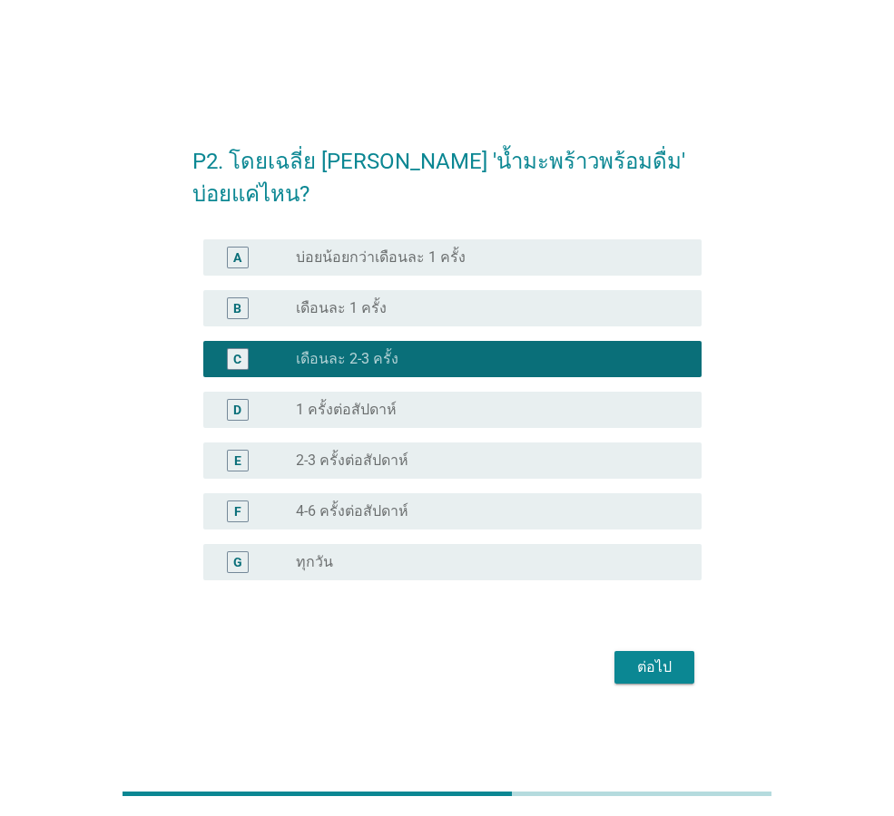
click at [657, 657] on div "ต่อไป" at bounding box center [654, 668] width 51 height 22
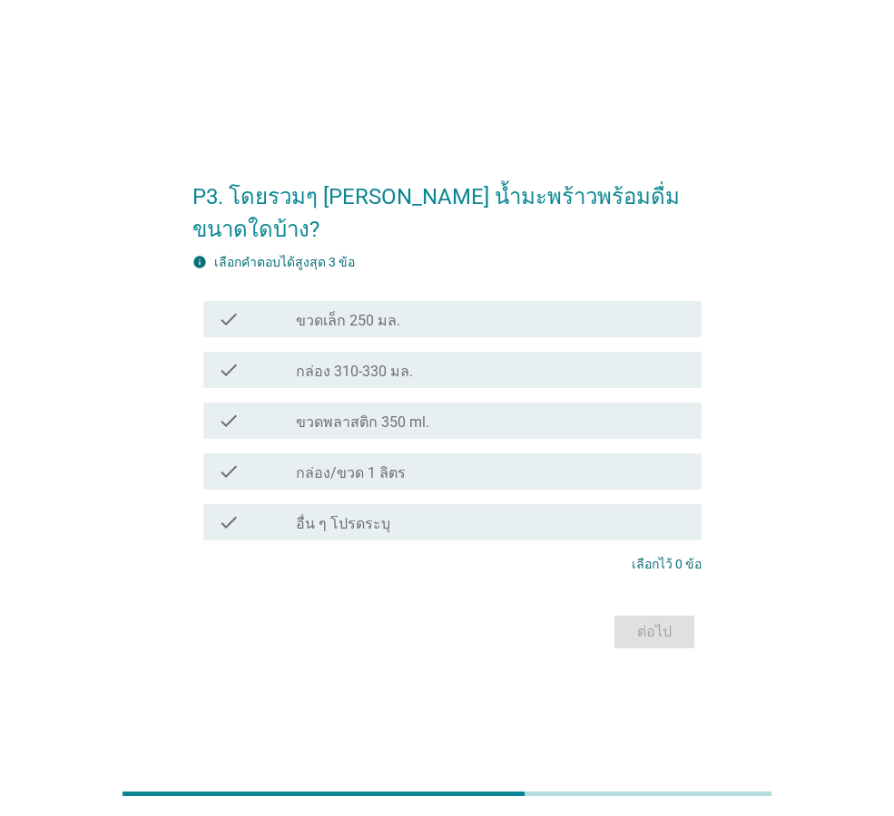
click at [434, 359] on div "check_box_outline_blank กล่อง 310-330 มล." at bounding box center [491, 370] width 391 height 22
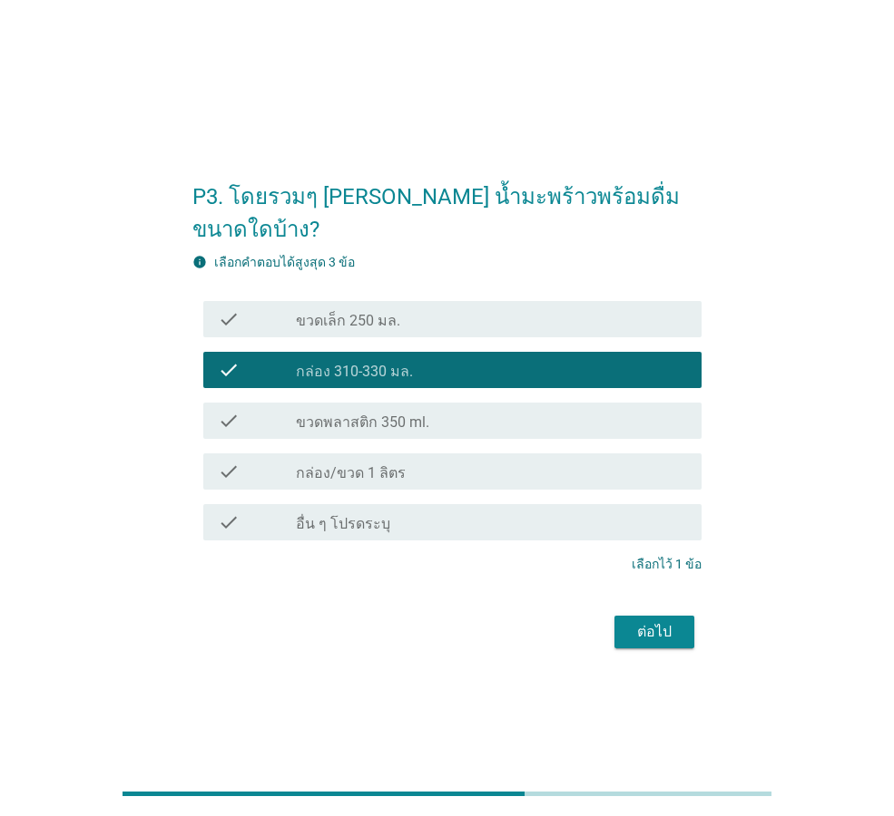
click at [499, 308] on div "check_box_outline_blank ขวดเล็ก 250 มล." at bounding box center [491, 319] width 391 height 22
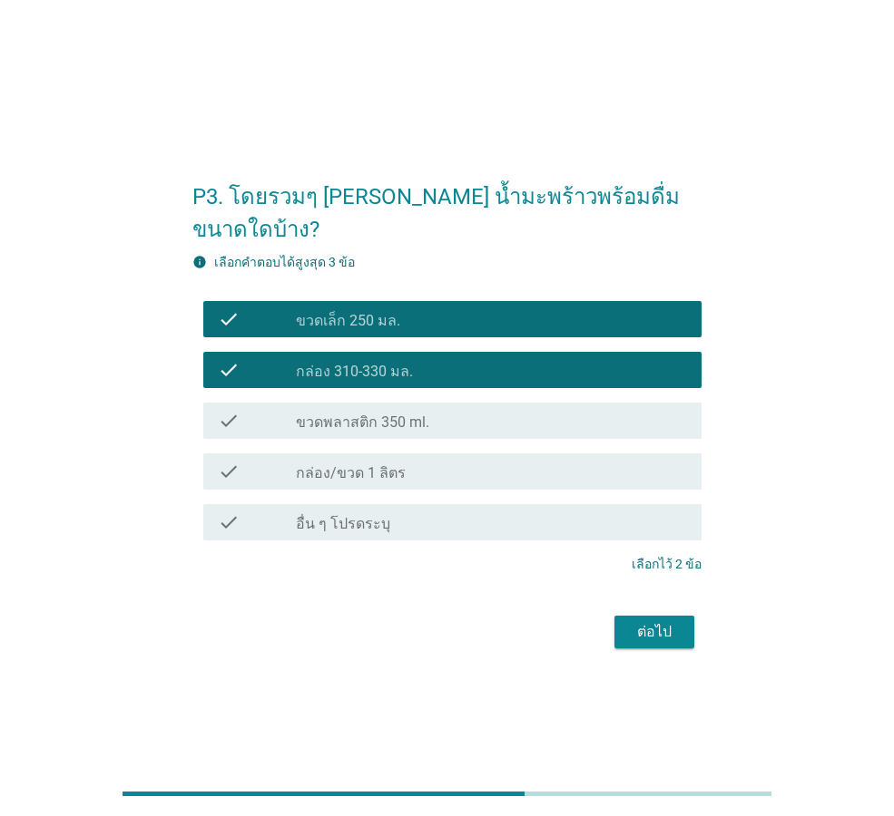
click at [561, 410] on div "check_box_outline_blank ขวดพลาสติก 350 ml." at bounding box center [491, 421] width 391 height 22
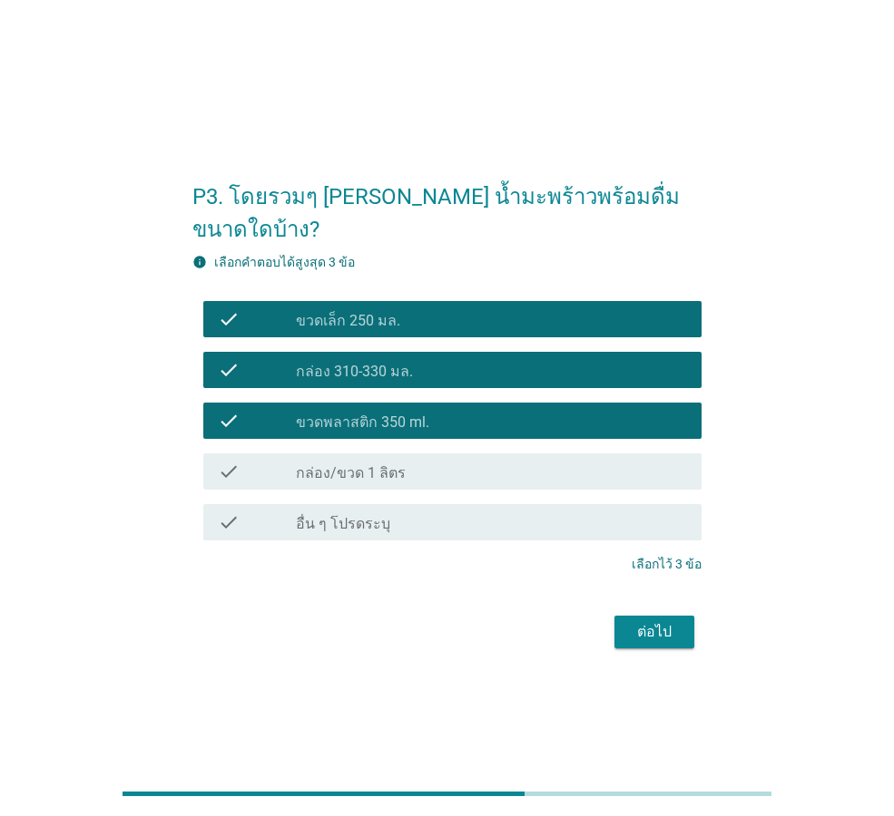
click at [556, 362] on div "check_box_outline_blank กล่อง 310-330 มล." at bounding box center [491, 370] width 391 height 22
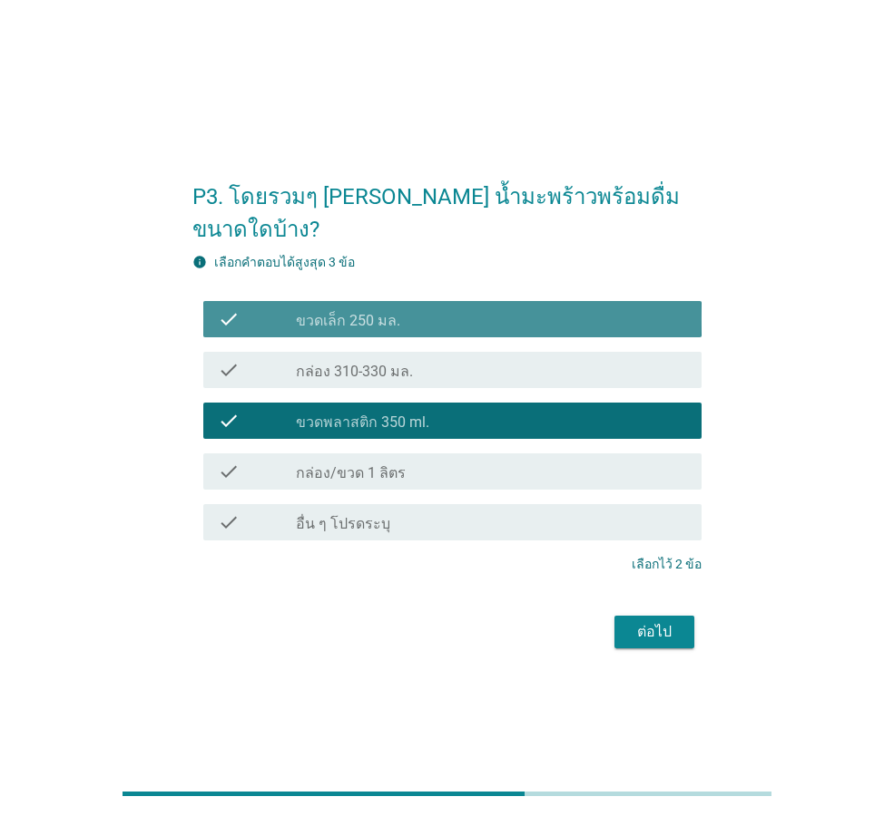
click at [559, 308] on div "check_box_outline_blank ขวดเล็ก 250 มล." at bounding box center [491, 319] width 391 height 22
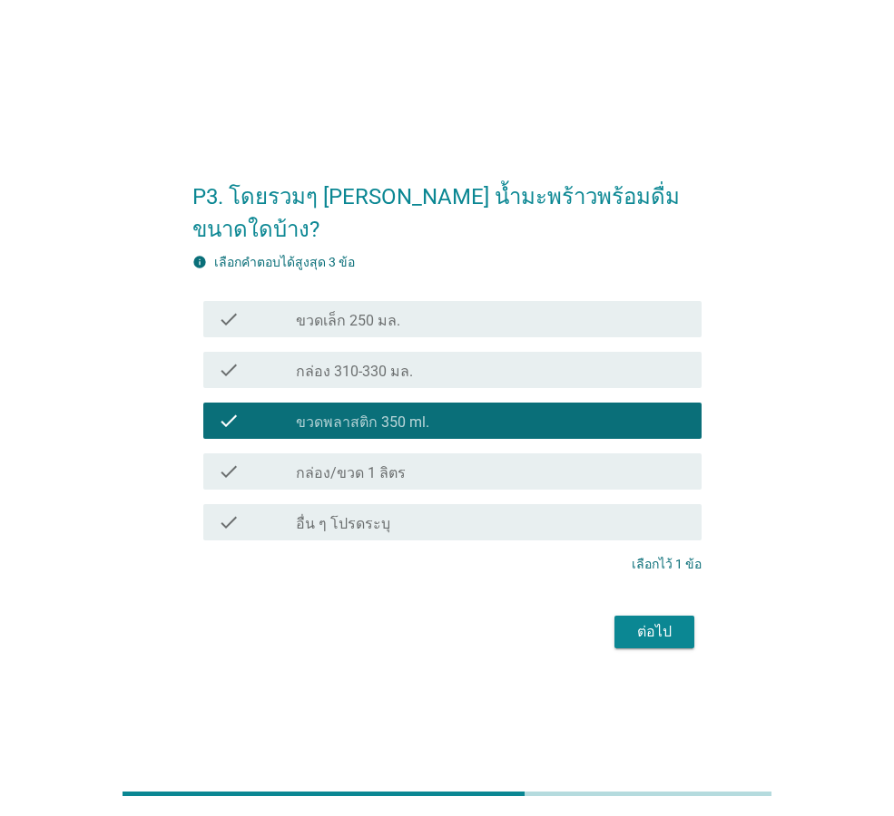
click at [648, 621] on div "ต่อไป" at bounding box center [654, 632] width 51 height 22
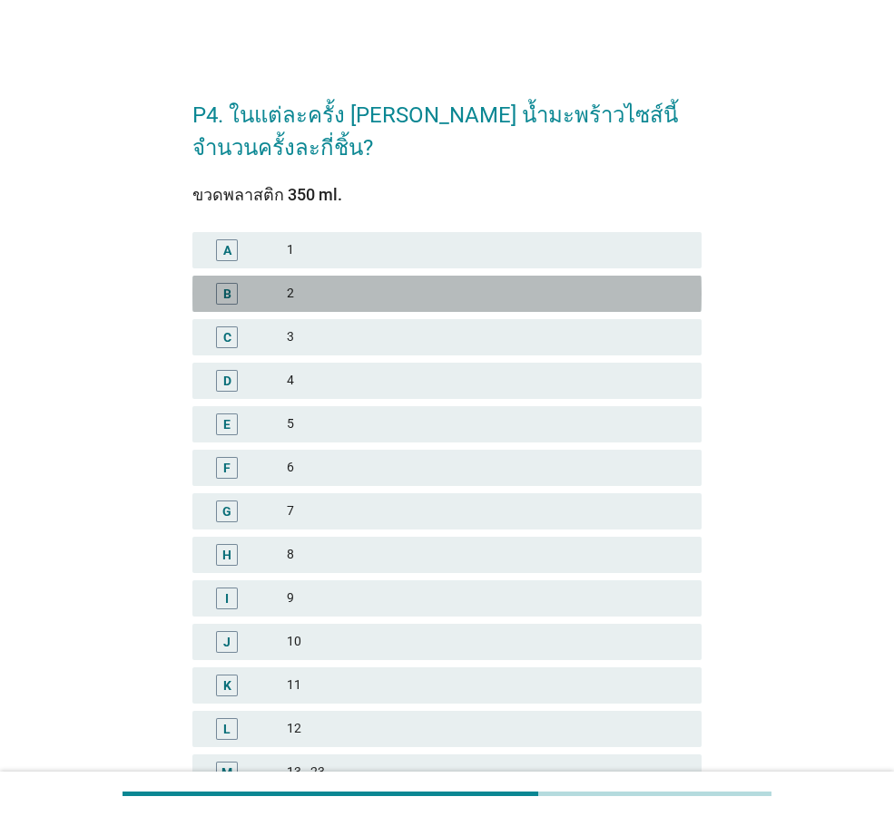
click at [331, 295] on div "2" at bounding box center [487, 294] width 400 height 22
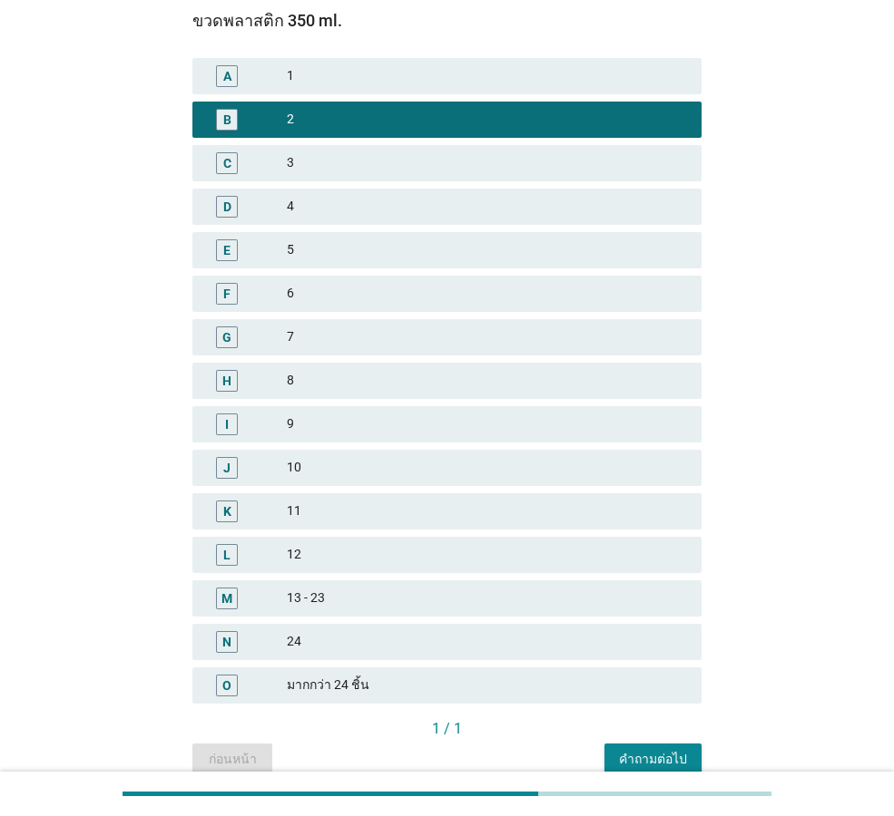
scroll to position [259, 0]
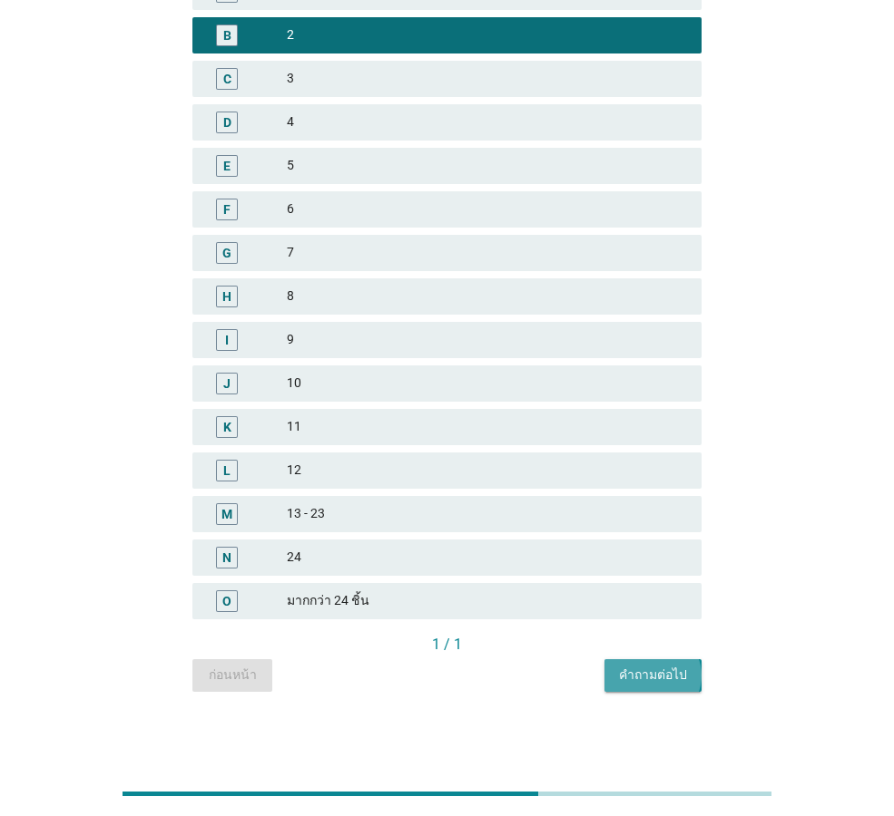
click at [665, 674] on div "คำถามต่อไป" at bounding box center [653, 675] width 68 height 19
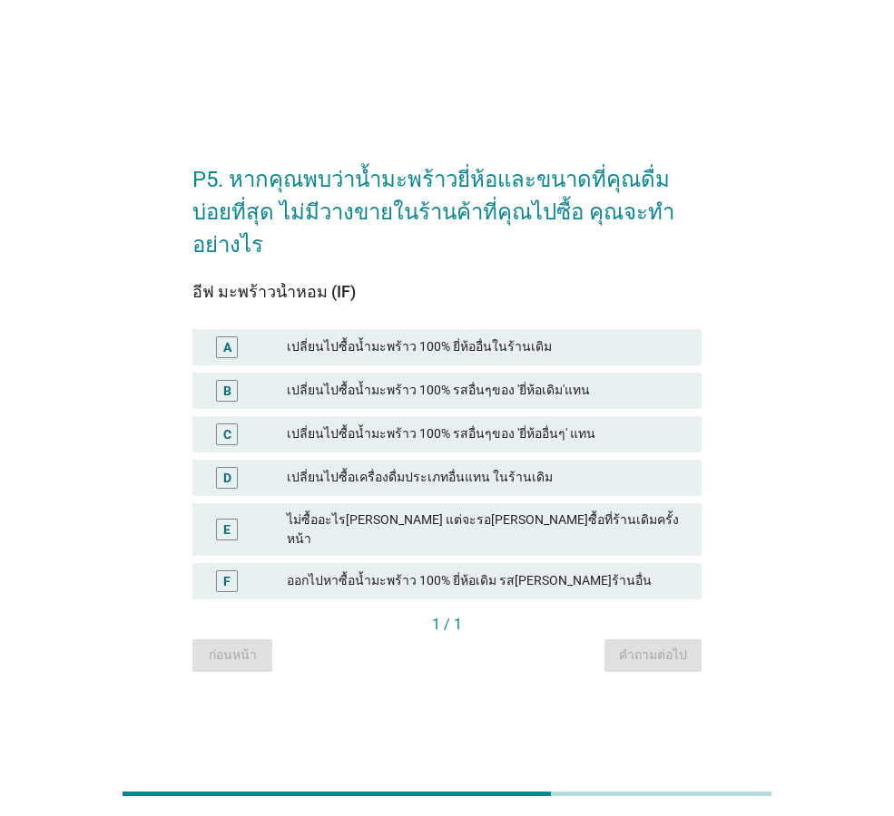
click at [573, 416] on div "C เปลี่ยนไปซื้อน้ำมะพร้าว 100% รสอื่นๆของ 'ยี่ห้ออื่นๆ' แทน" at bounding box center [446, 434] width 509 height 36
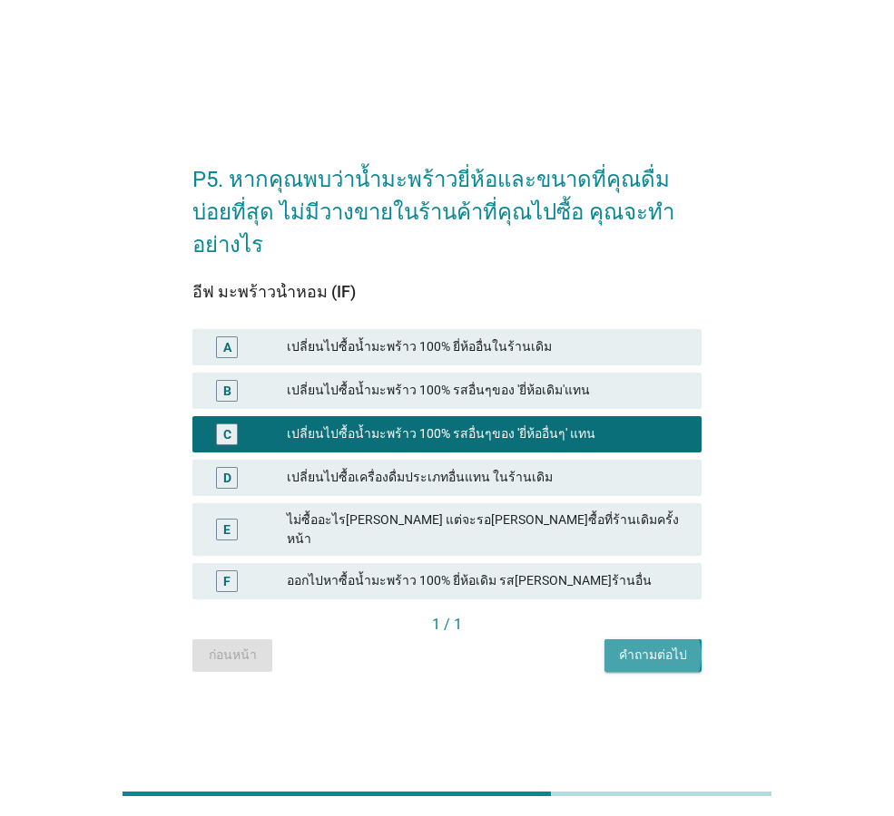
click at [659, 646] on div "คำถามต่อไป" at bounding box center [653, 655] width 68 height 19
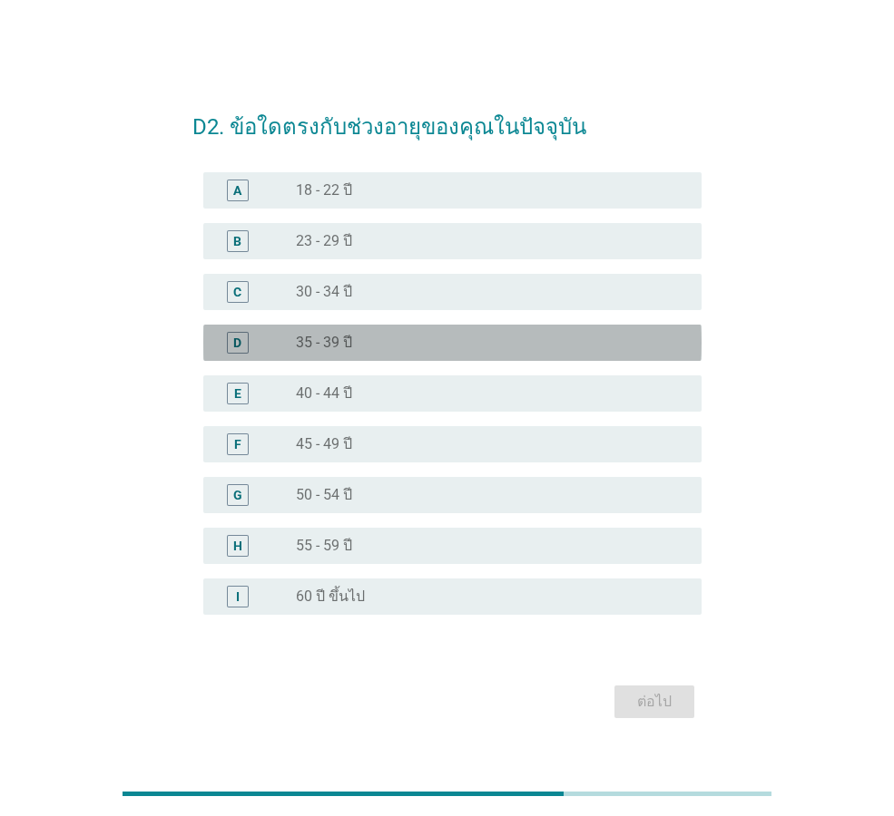
click at [520, 340] on div "radio_button_unchecked 35 - 39 ปี" at bounding box center [484, 343] width 376 height 18
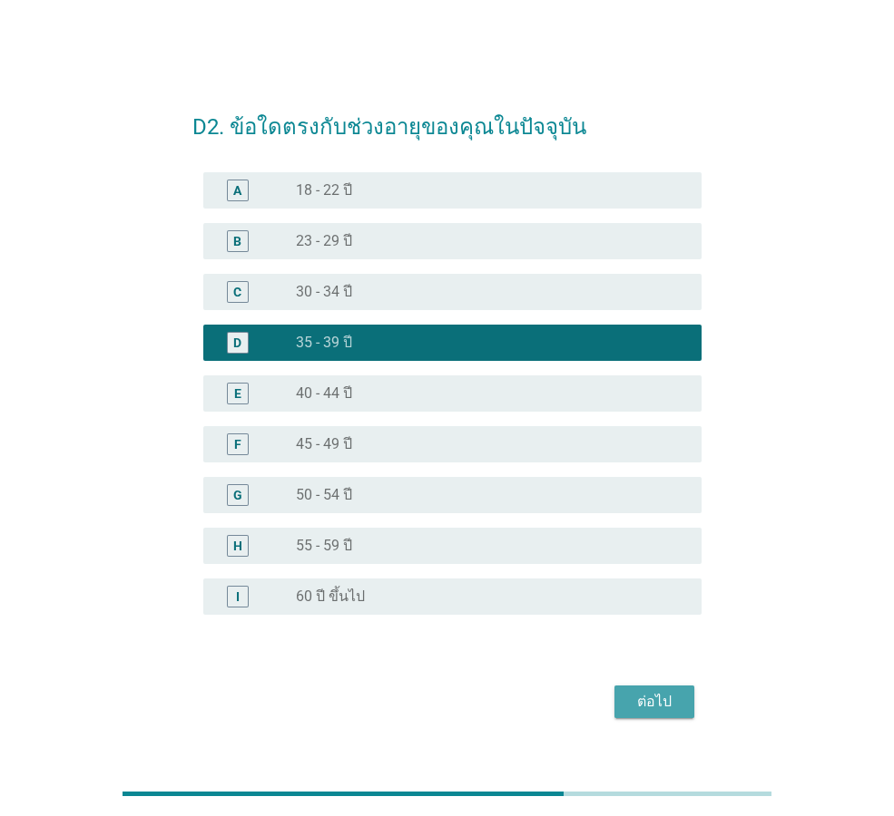
click at [635, 698] on div "ต่อไป" at bounding box center [654, 702] width 51 height 22
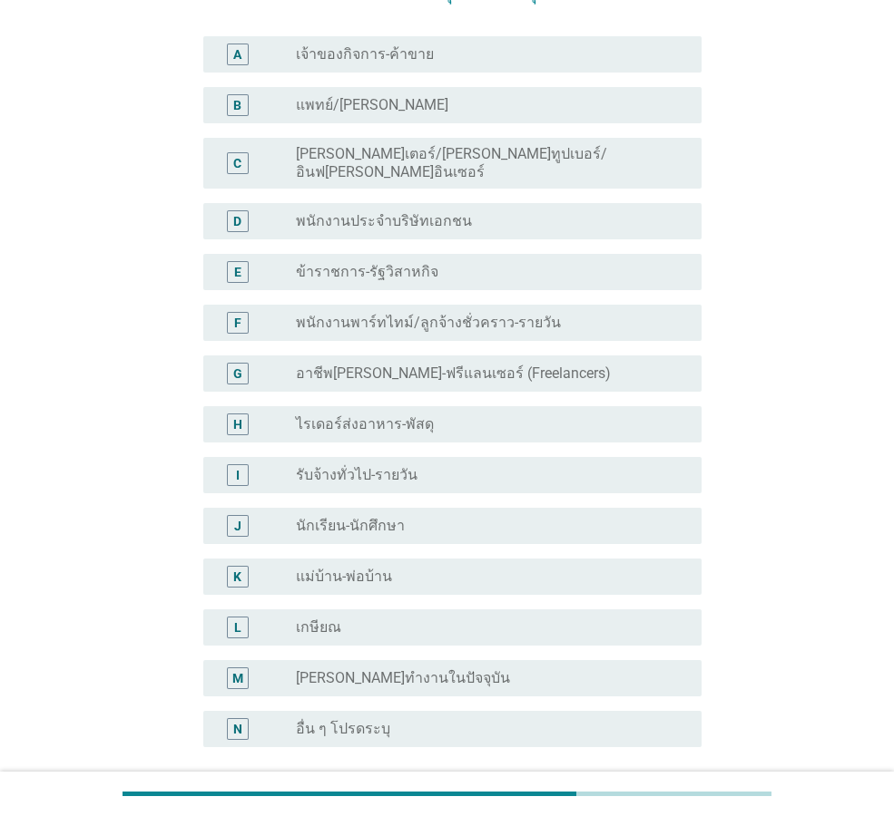
scroll to position [93, 0]
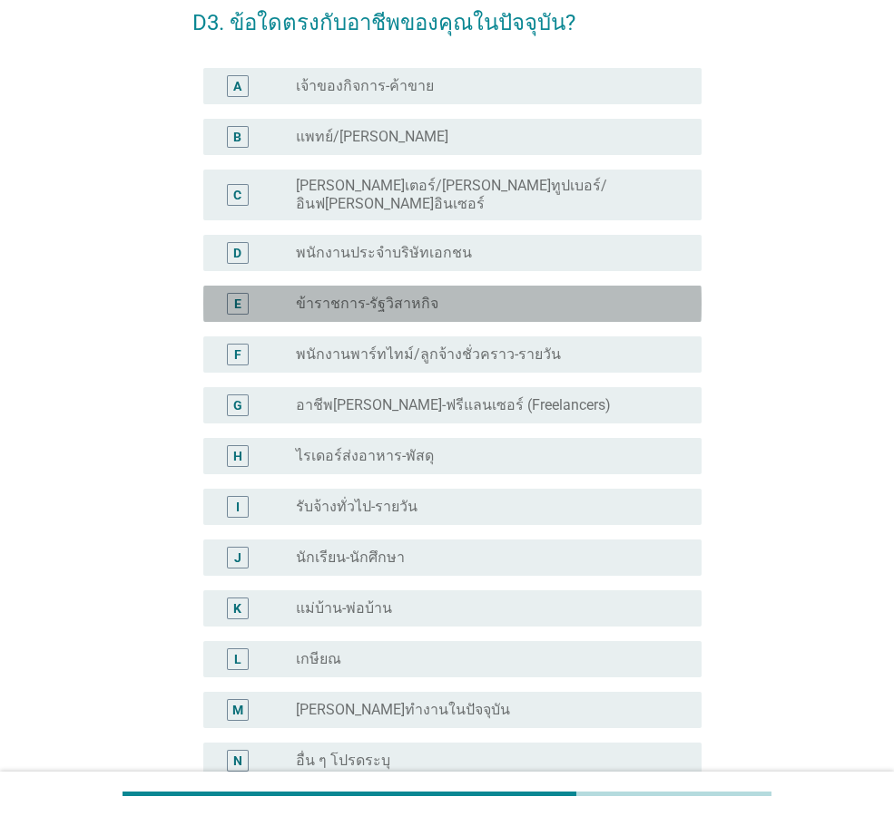
click at [520, 298] on div "radio_button_unchecked ข้าราชการ-รัฐวิสาหกิจ" at bounding box center [491, 304] width 391 height 22
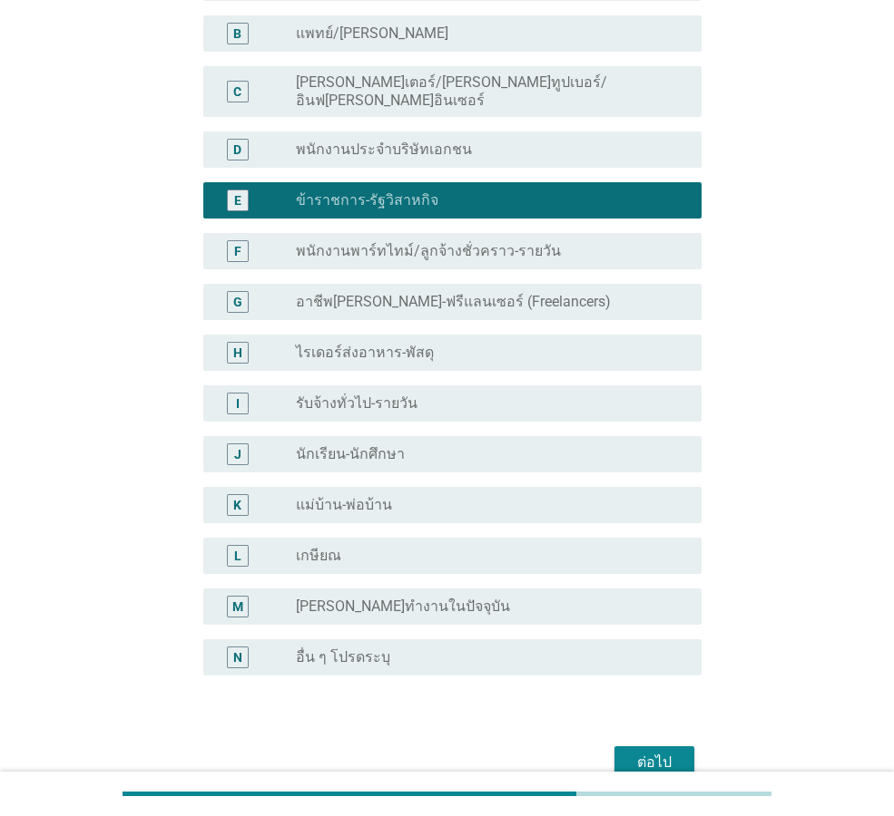
scroll to position [274, 0]
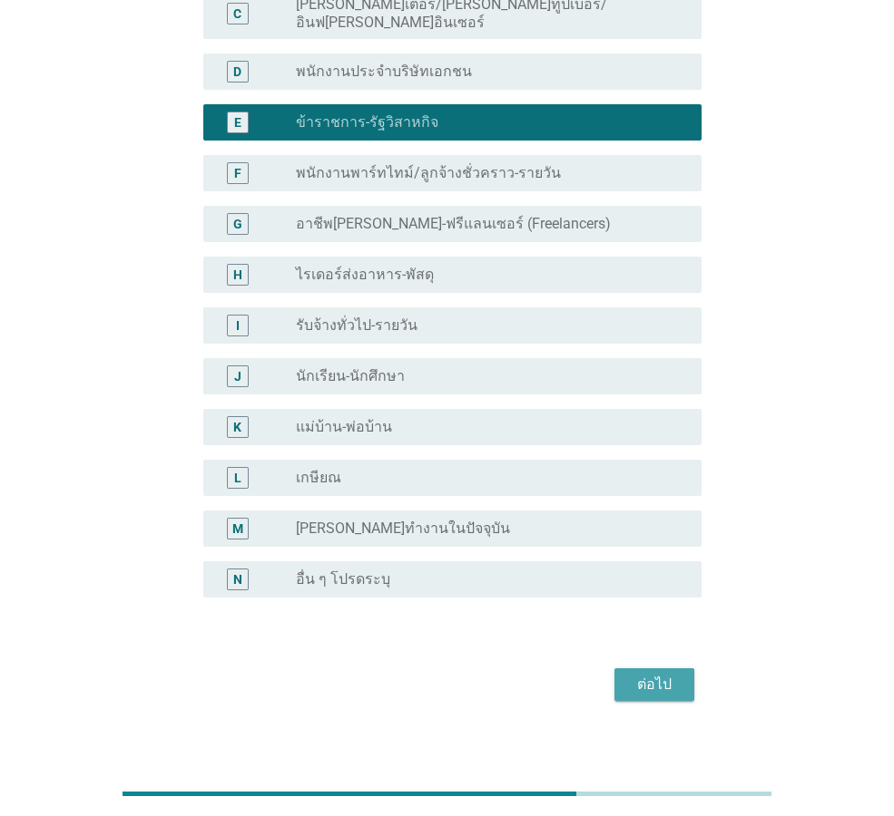
click at [650, 674] on div "ต่อไป" at bounding box center [654, 685] width 51 height 22
